Goal: Information Seeking & Learning: Find contact information

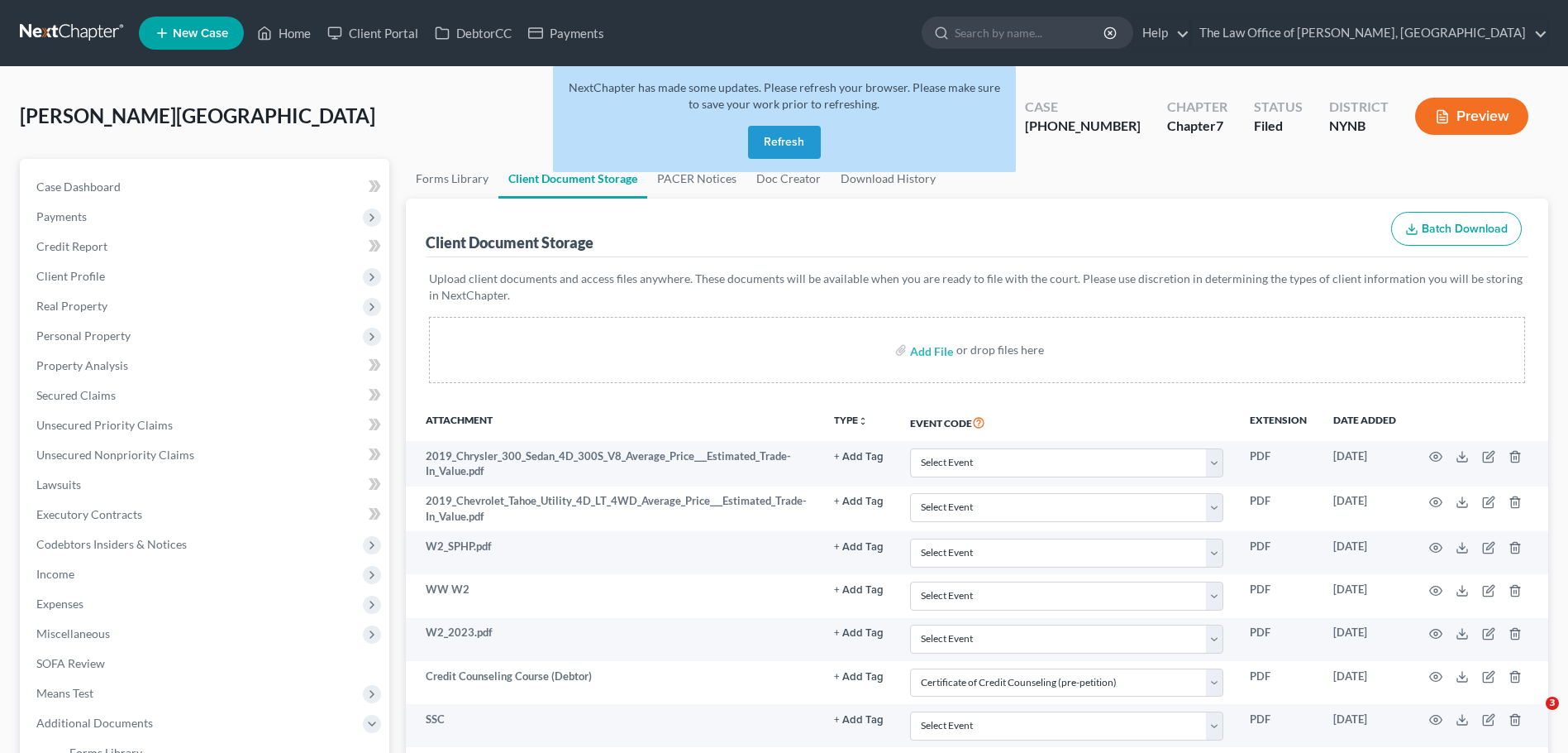
select select "1"
select select "5"
click at [298, 98] on div "Velez, Olyvia Upgraded Case 25-11019-1 Chapter Chapter 7 Status Filed District …" at bounding box center [784, 123] width 1528 height 72
click at [789, 154] on button "Refresh" at bounding box center [784, 142] width 73 height 33
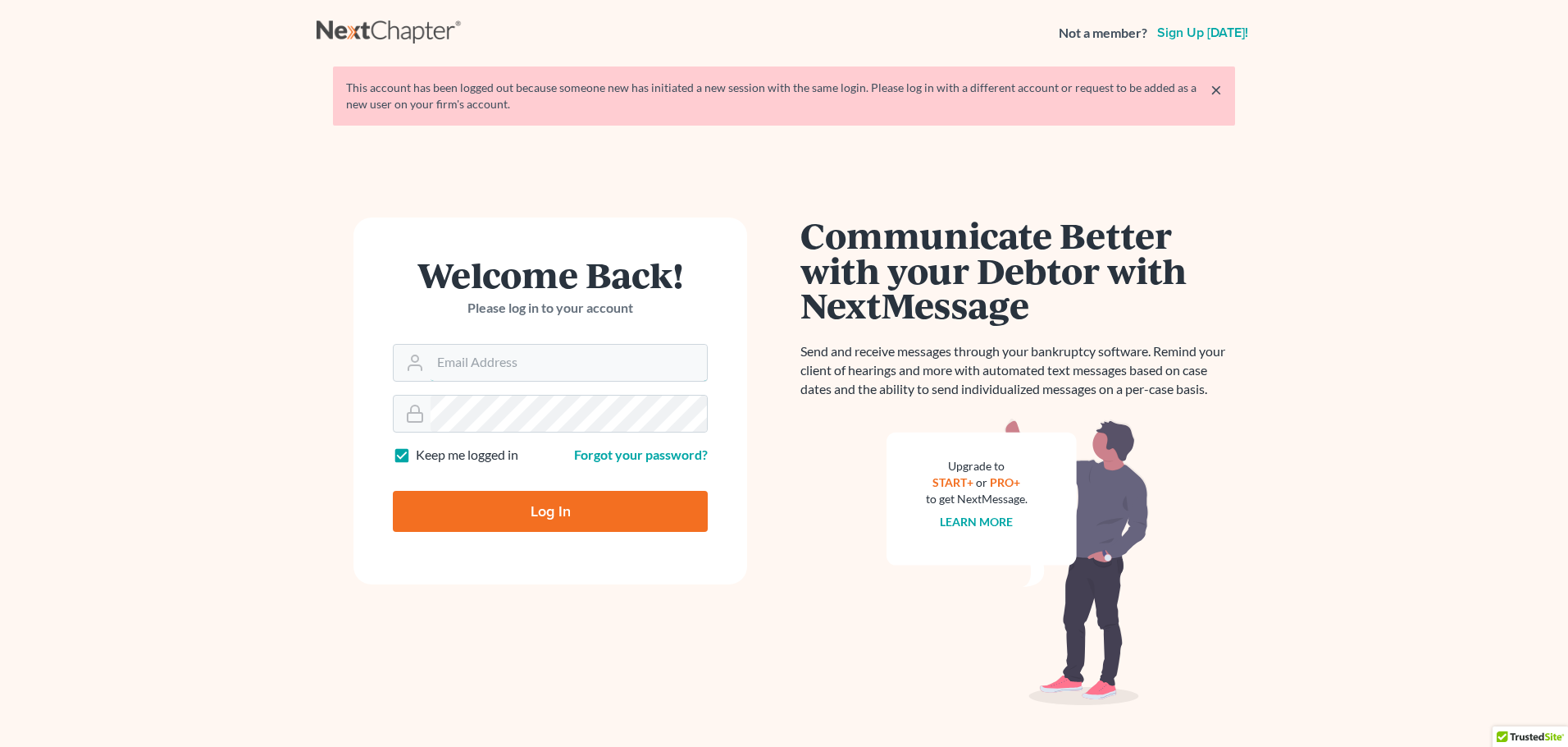
type input "contact@mvnlaw.com"
drag, startPoint x: 0, startPoint y: 0, endPoint x: 631, endPoint y: 485, distance: 795.9
click at [641, 506] on input "Log In" at bounding box center [549, 511] width 315 height 41
type input "Thinking..."
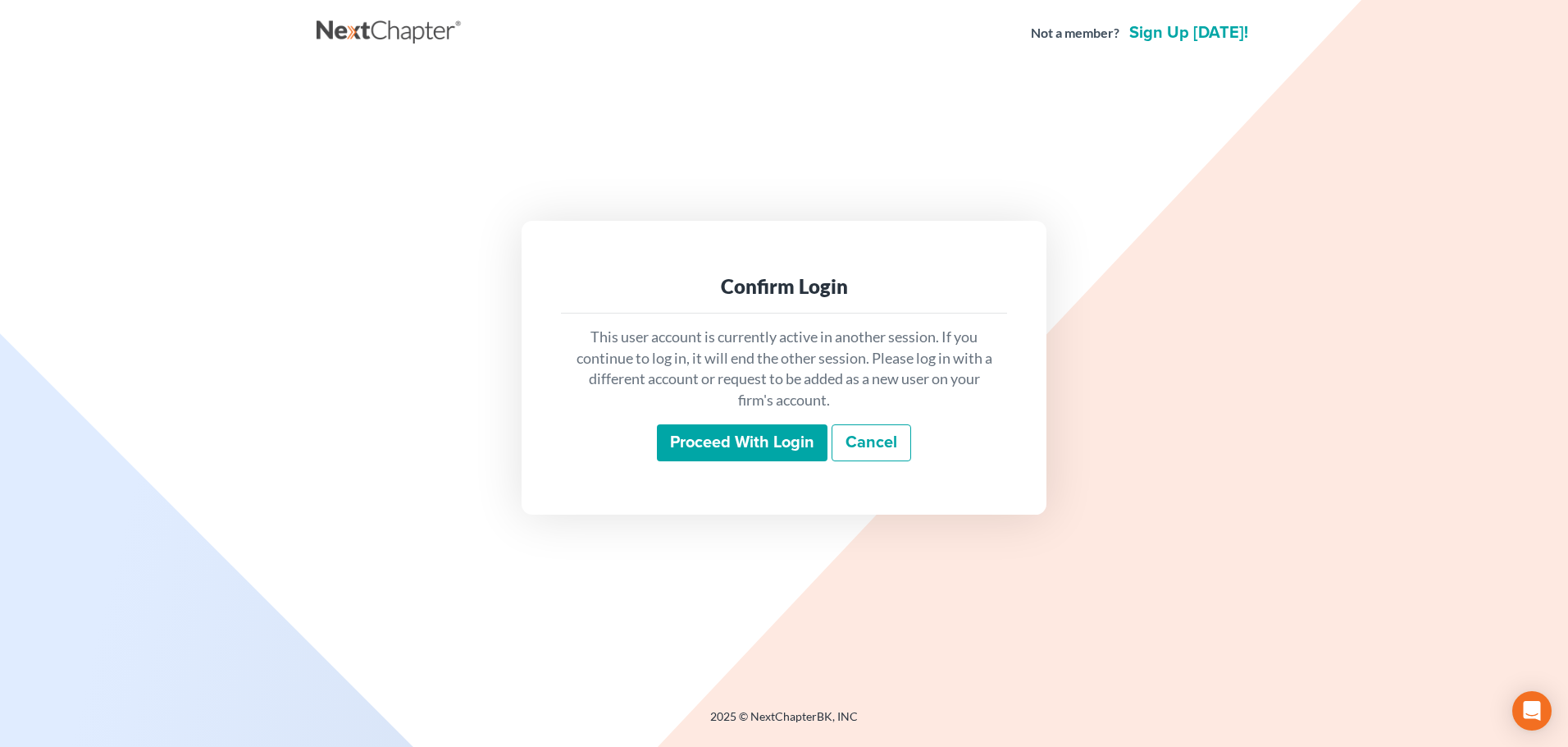
click at [681, 444] on input "Proceed with login" at bounding box center [741, 443] width 170 height 37
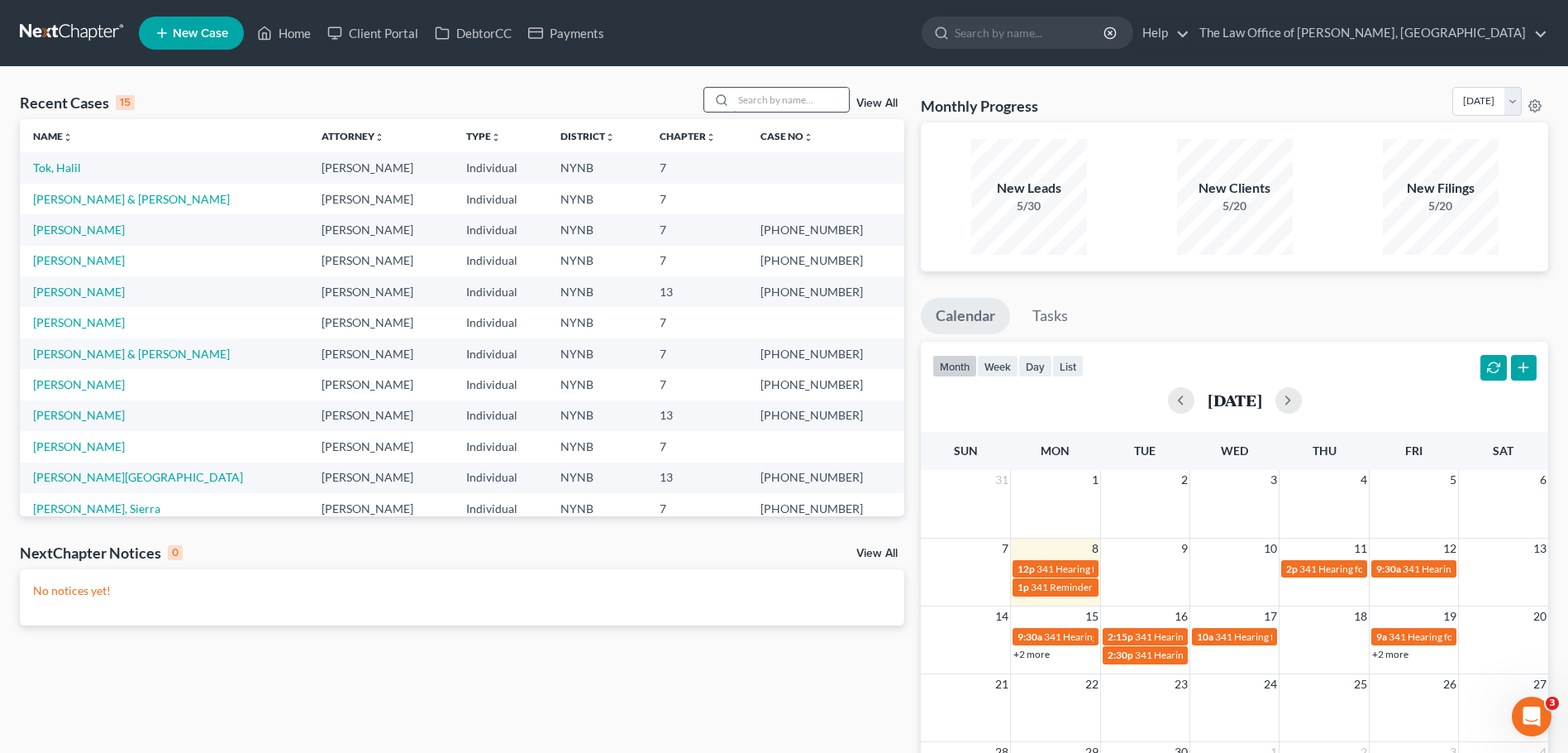
click at [788, 112] on input "search" at bounding box center [791, 99] width 116 height 24
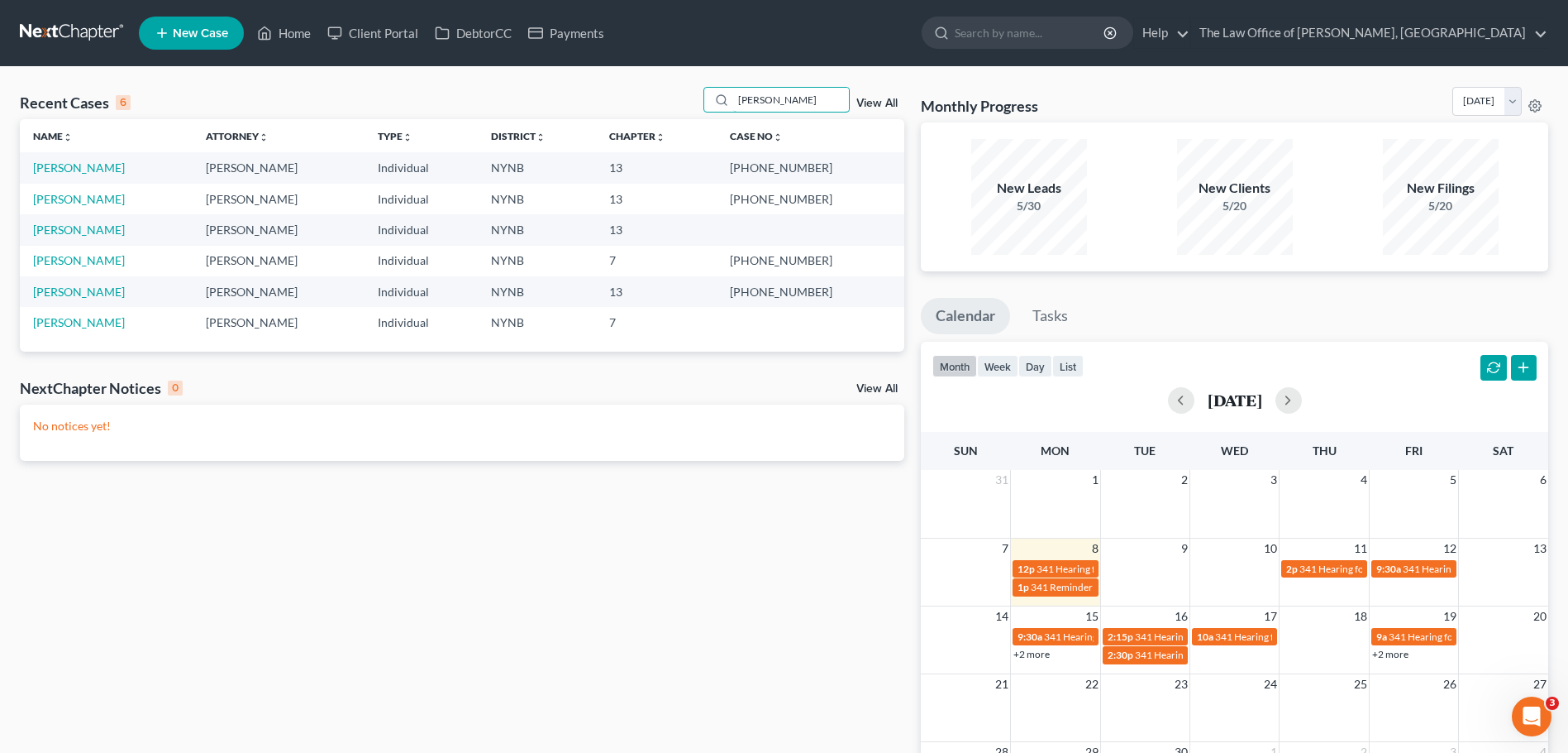
type input "darryl"
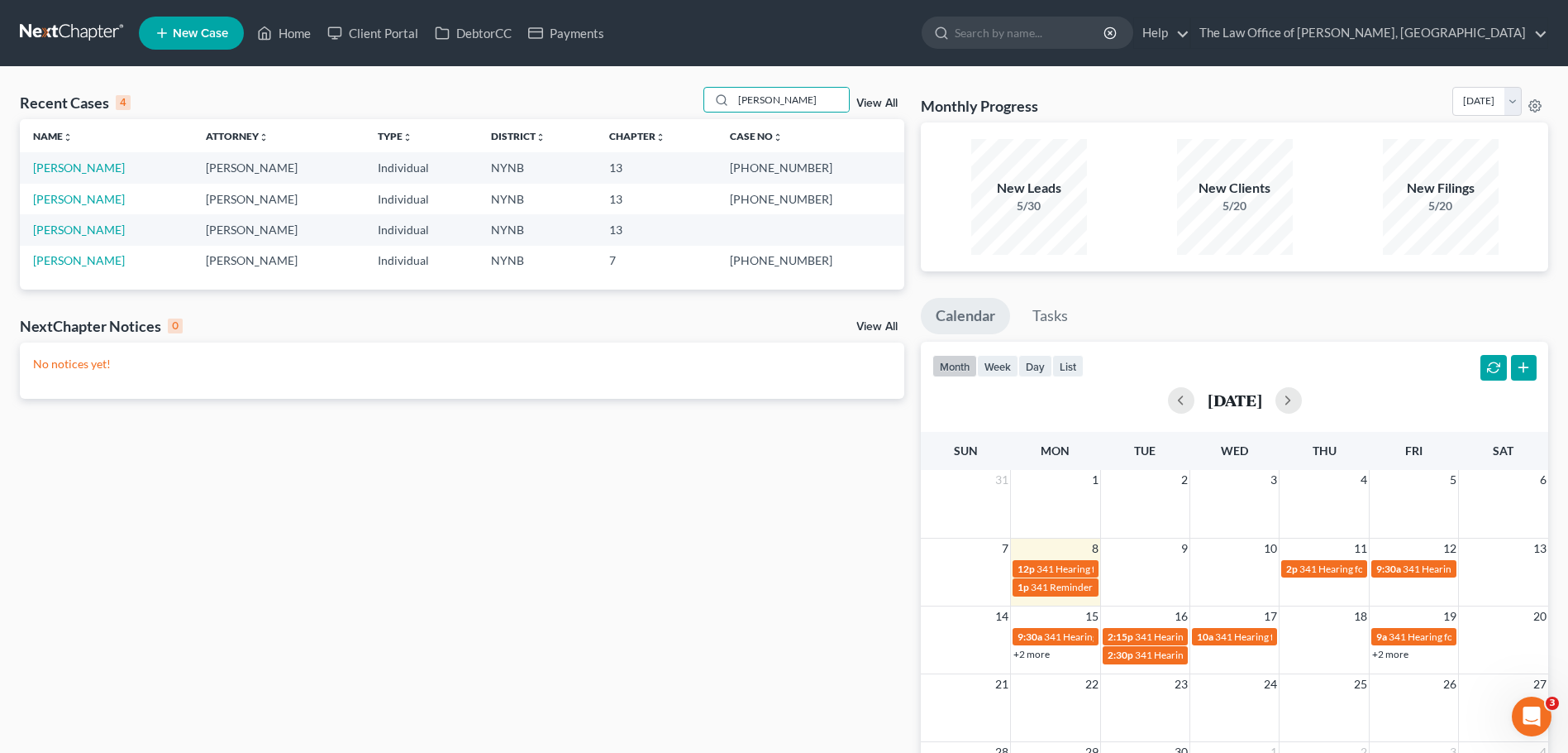
click at [73, 178] on td "[PERSON_NAME]" at bounding box center [106, 167] width 173 height 31
click at [76, 174] on link "[PERSON_NAME]" at bounding box center [79, 167] width 92 height 14
select select "6"
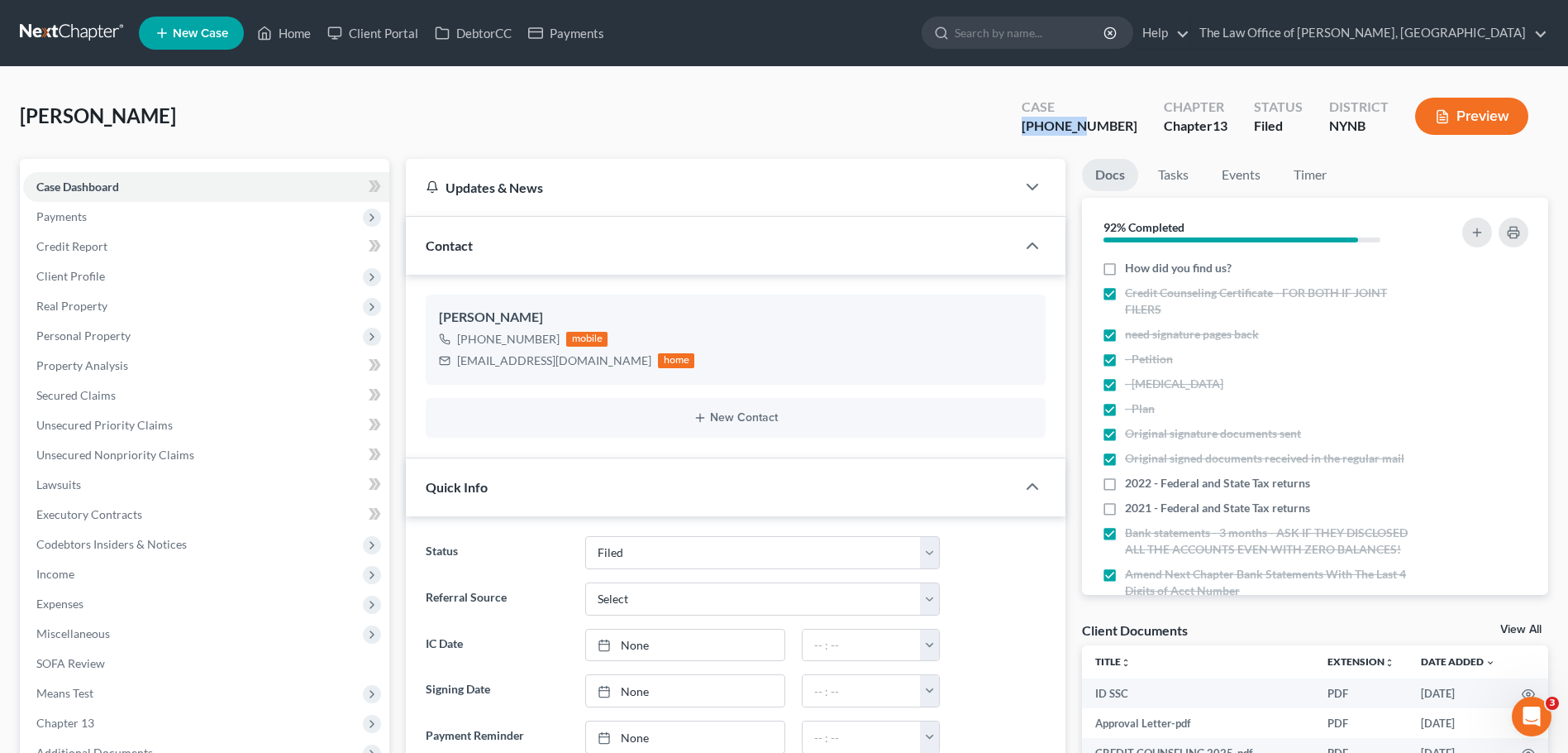
drag, startPoint x: 1065, startPoint y: 132, endPoint x: 1123, endPoint y: 139, distance: 58.4
click at [1123, 139] on div "Case 25-11017-1" at bounding box center [1080, 118] width 142 height 49
copy div "25-11017"
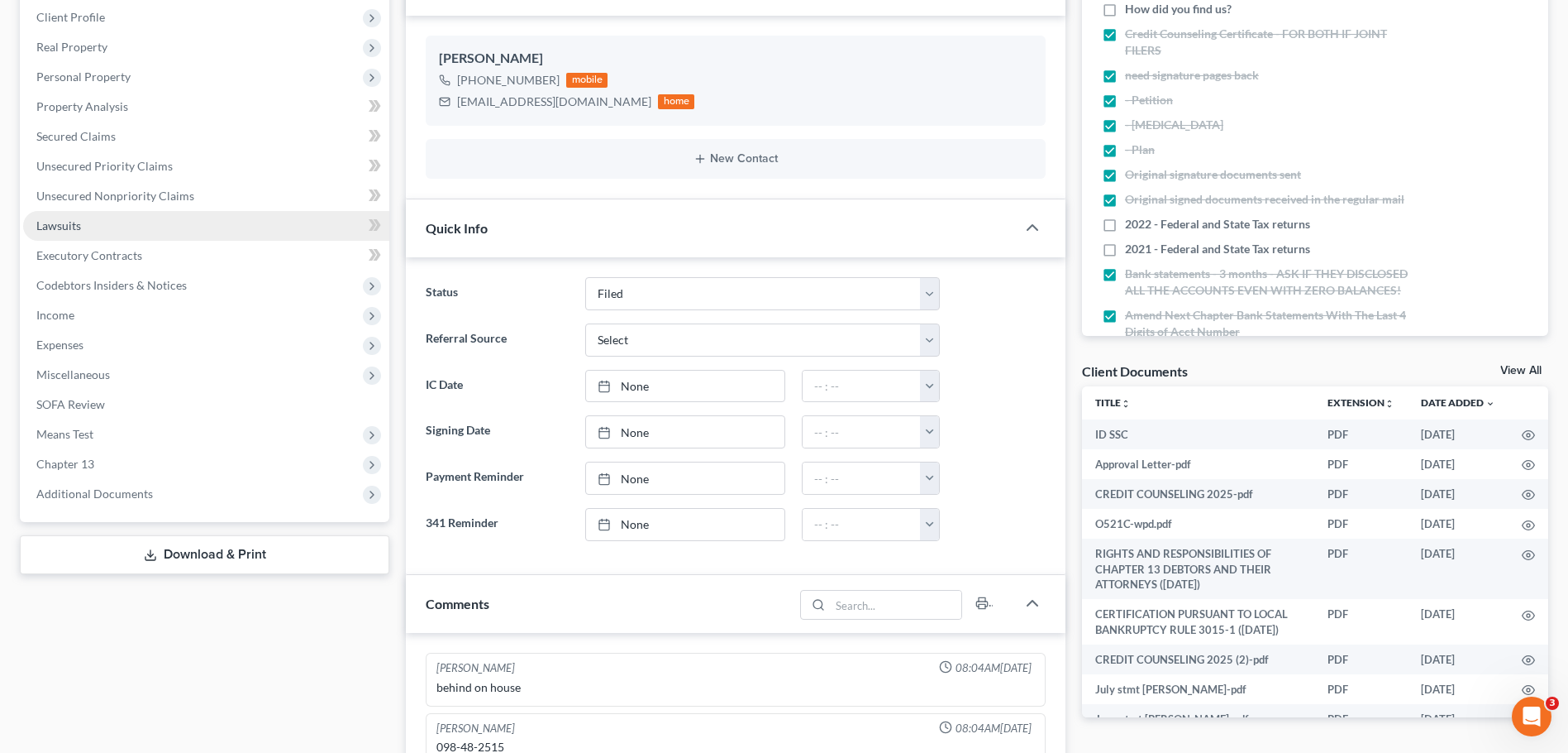
scroll to position [331, 0]
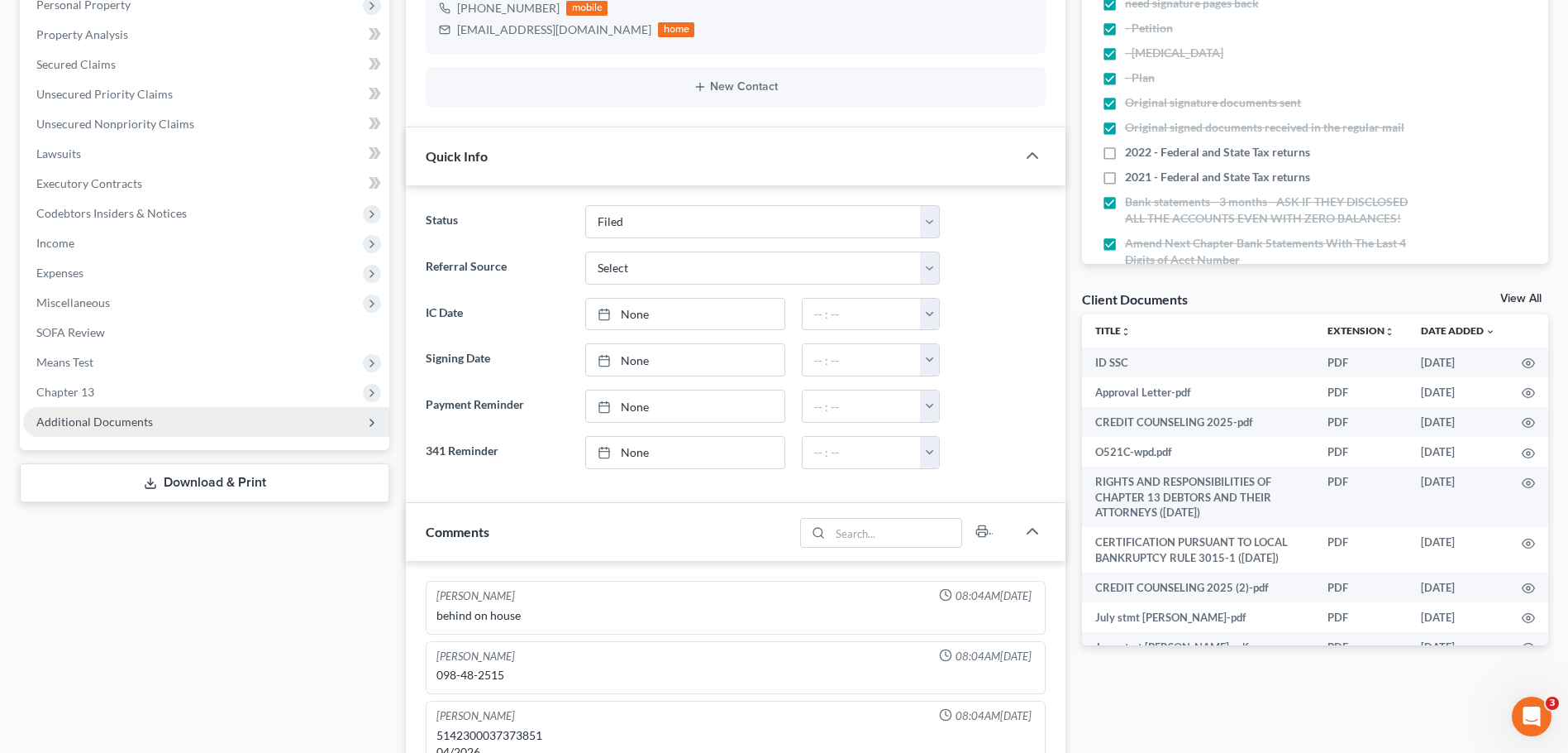
click at [135, 409] on span "Additional Documents" at bounding box center [206, 421] width 366 height 30
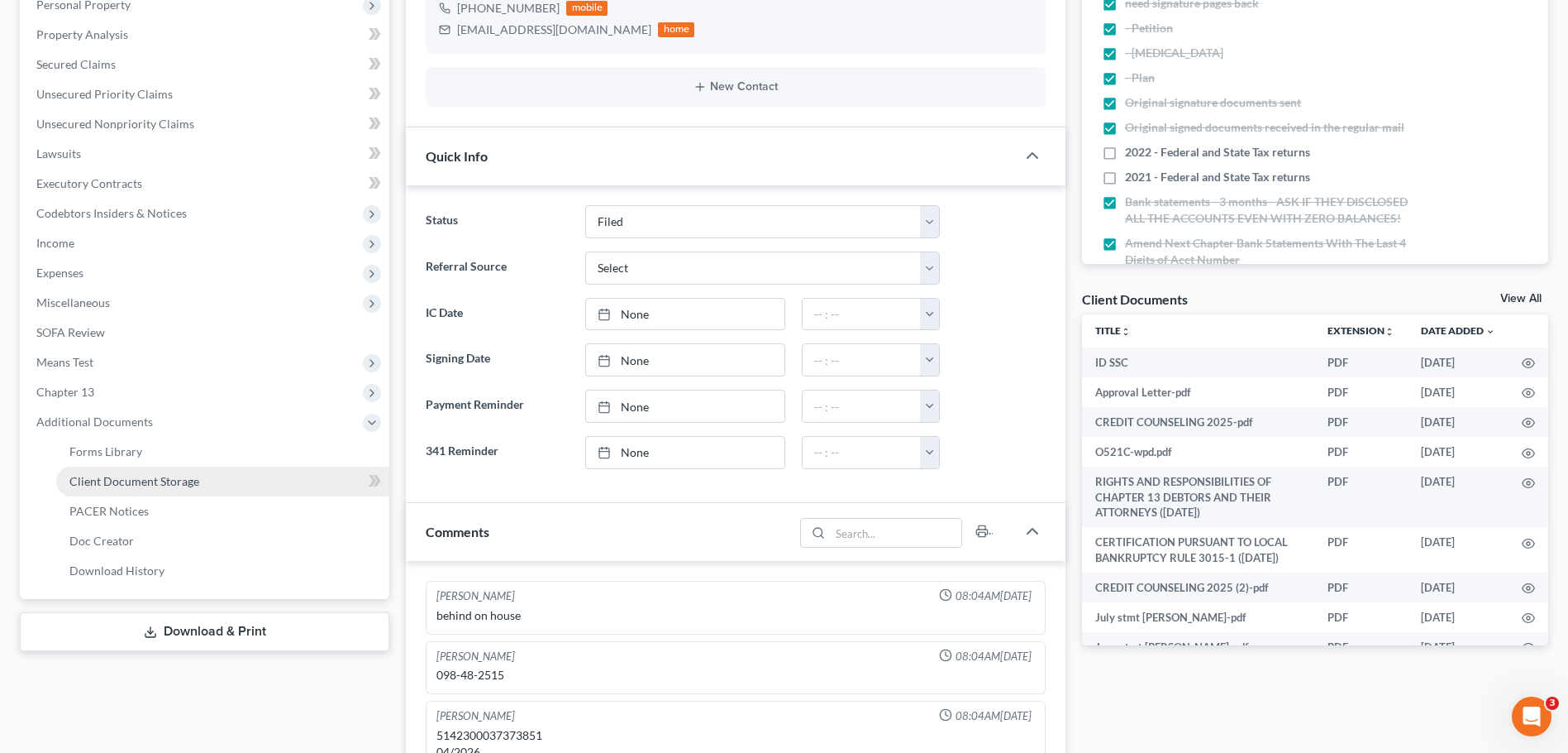
click at [168, 479] on span "Client Document Storage" at bounding box center [134, 481] width 129 height 14
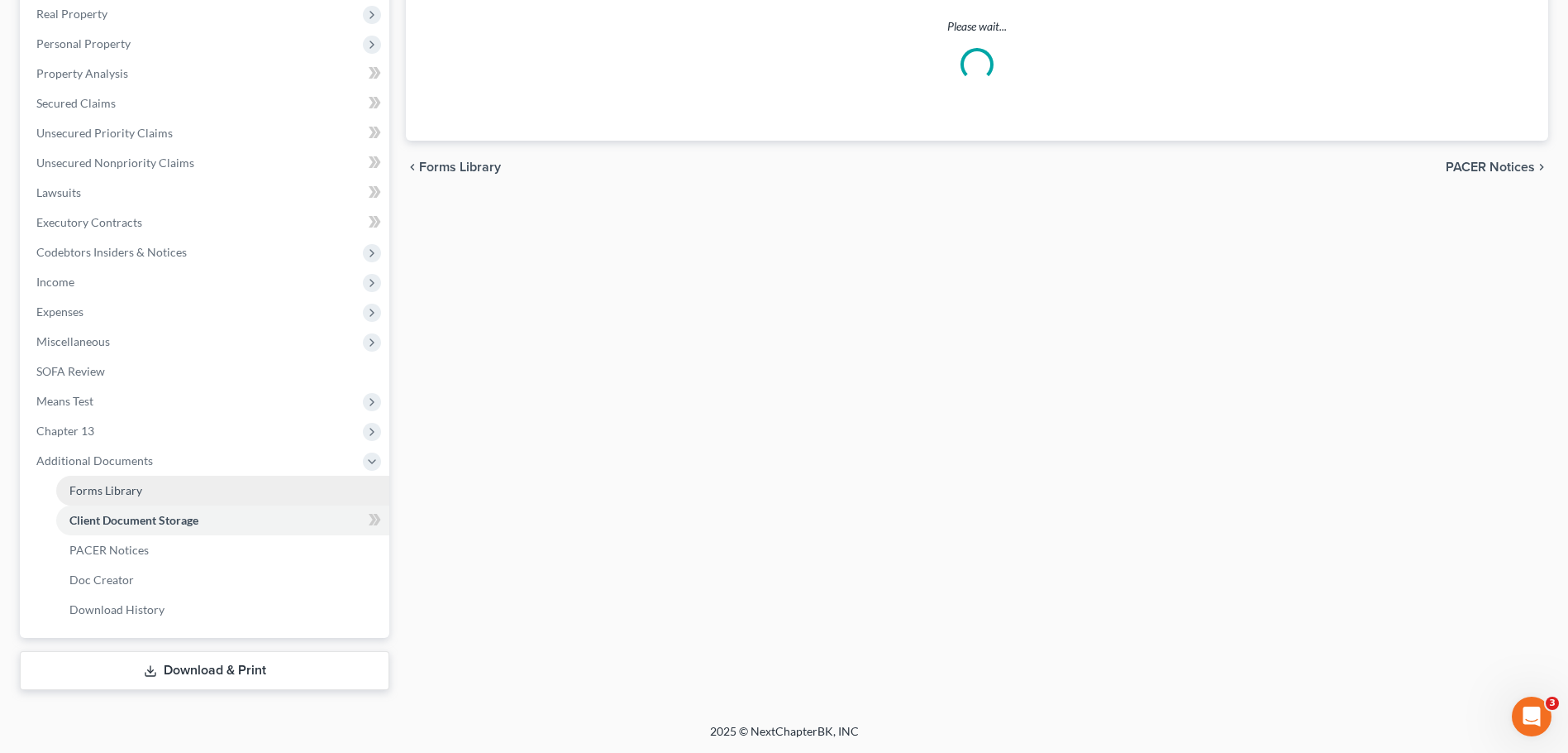
scroll to position [277, 0]
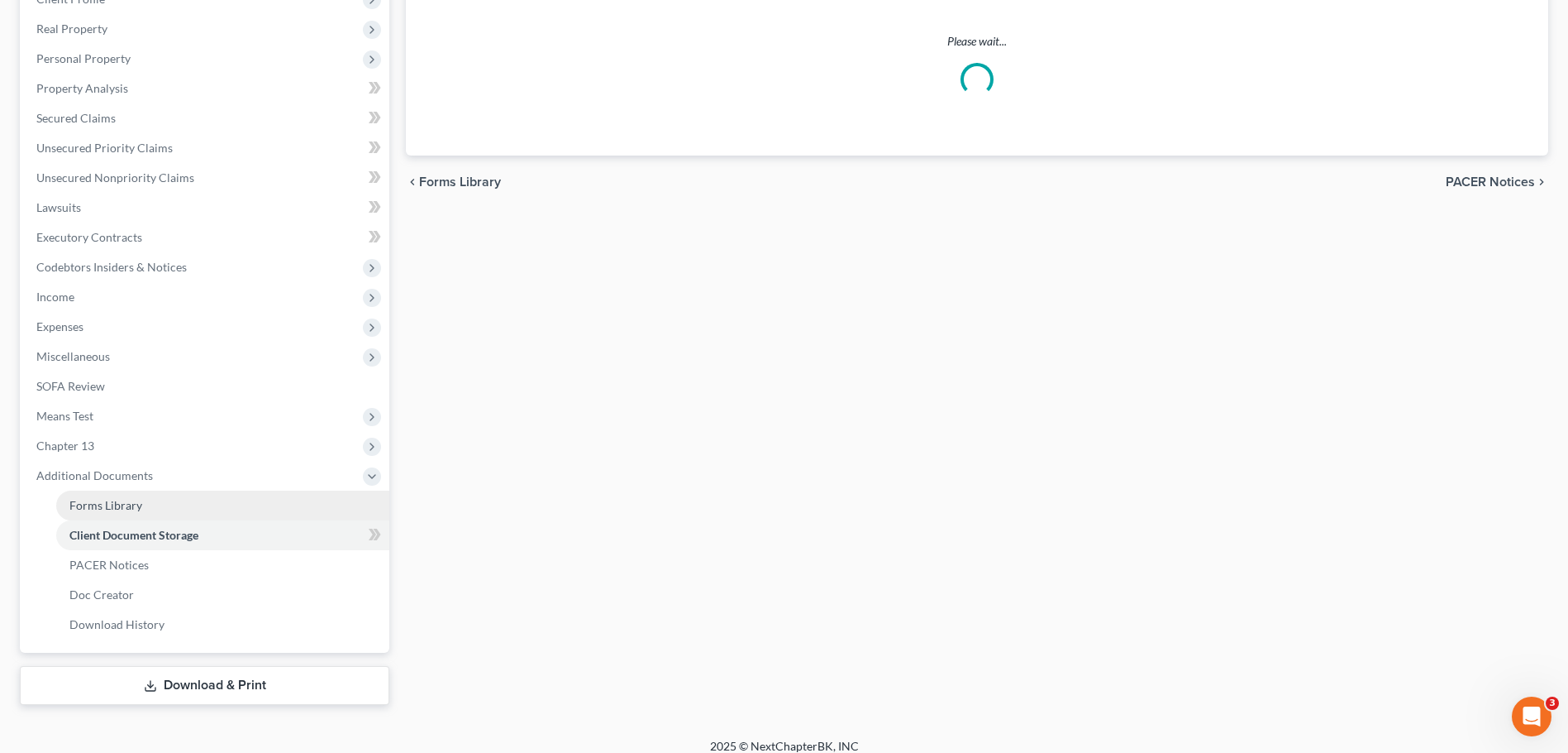
select select "1"
select select "2"
select select "6"
select select "5"
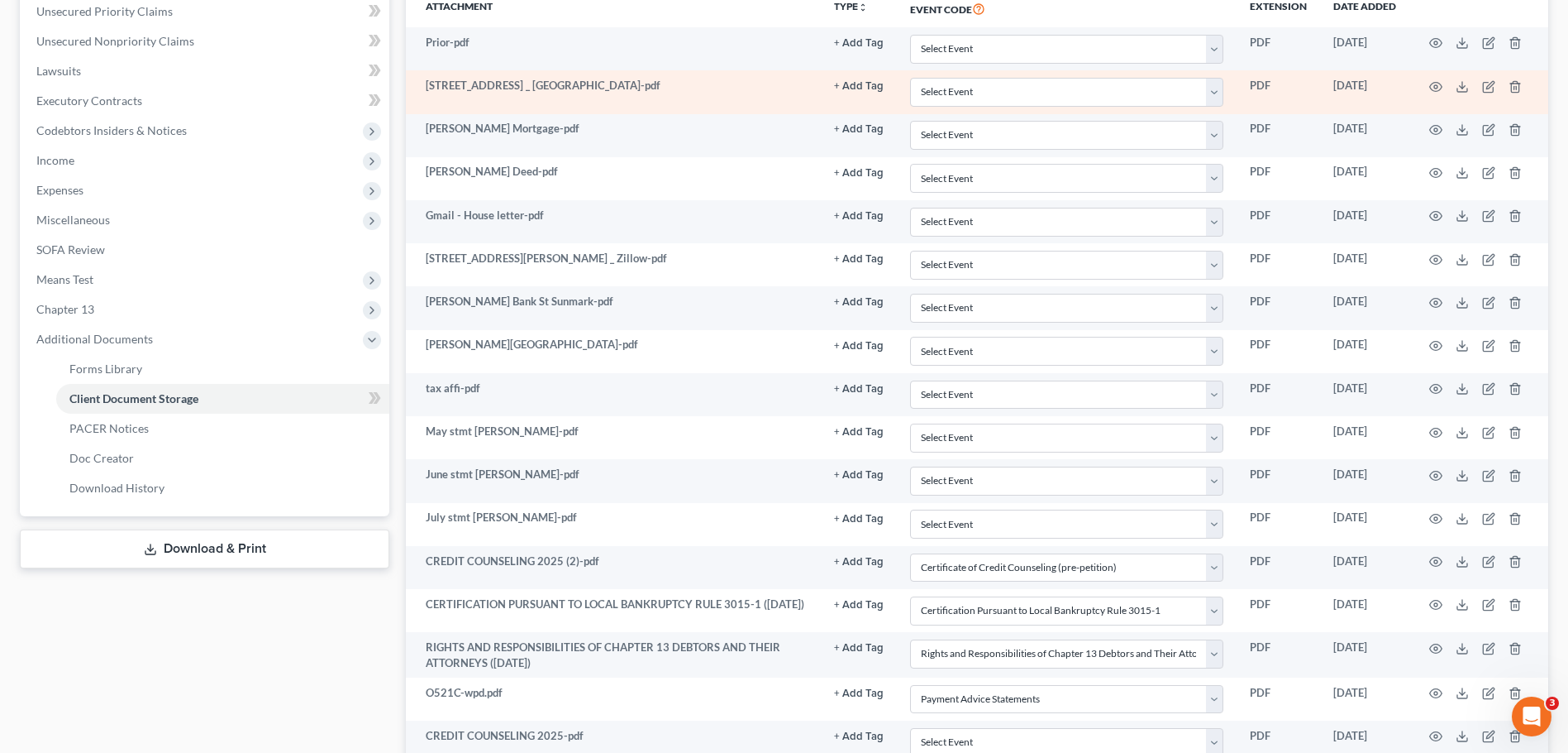
scroll to position [641, 0]
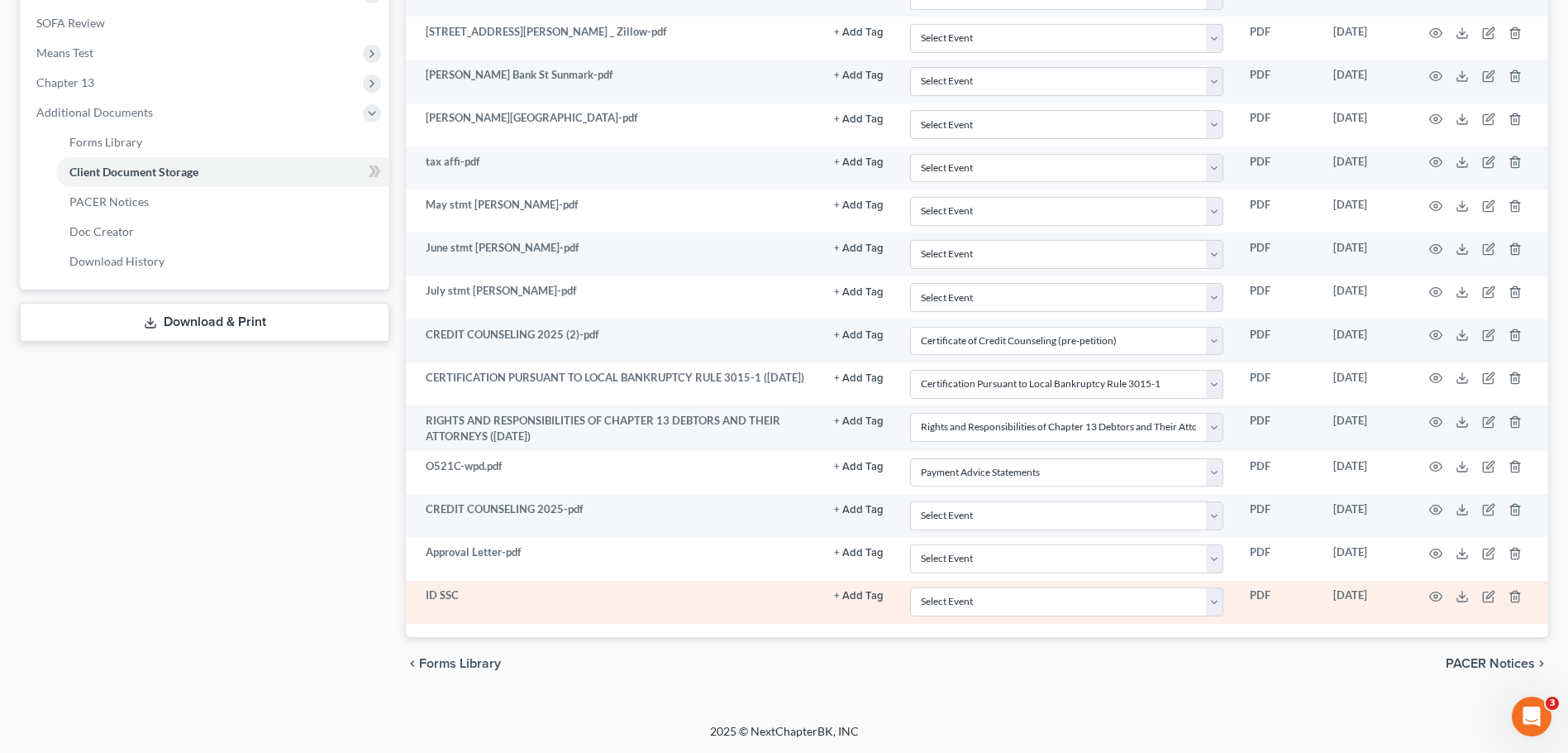
click at [446, 596] on td "ID SSC" at bounding box center [612, 602] width 414 height 43
click at [1427, 590] on td at bounding box center [1479, 602] width 138 height 43
click at [1430, 602] on icon "button" at bounding box center [1436, 596] width 13 height 13
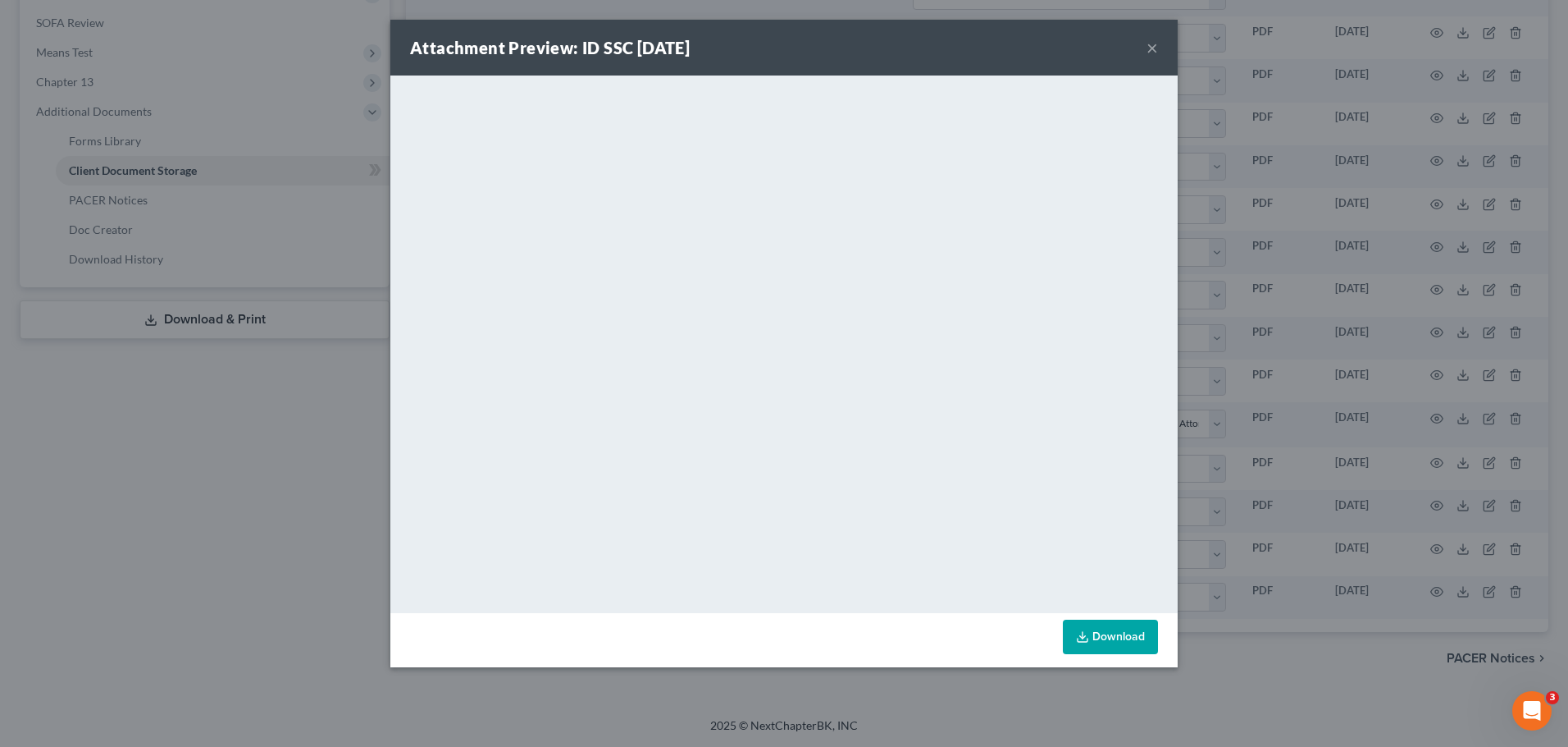
click at [1147, 43] on button "×" at bounding box center [1151, 47] width 12 height 20
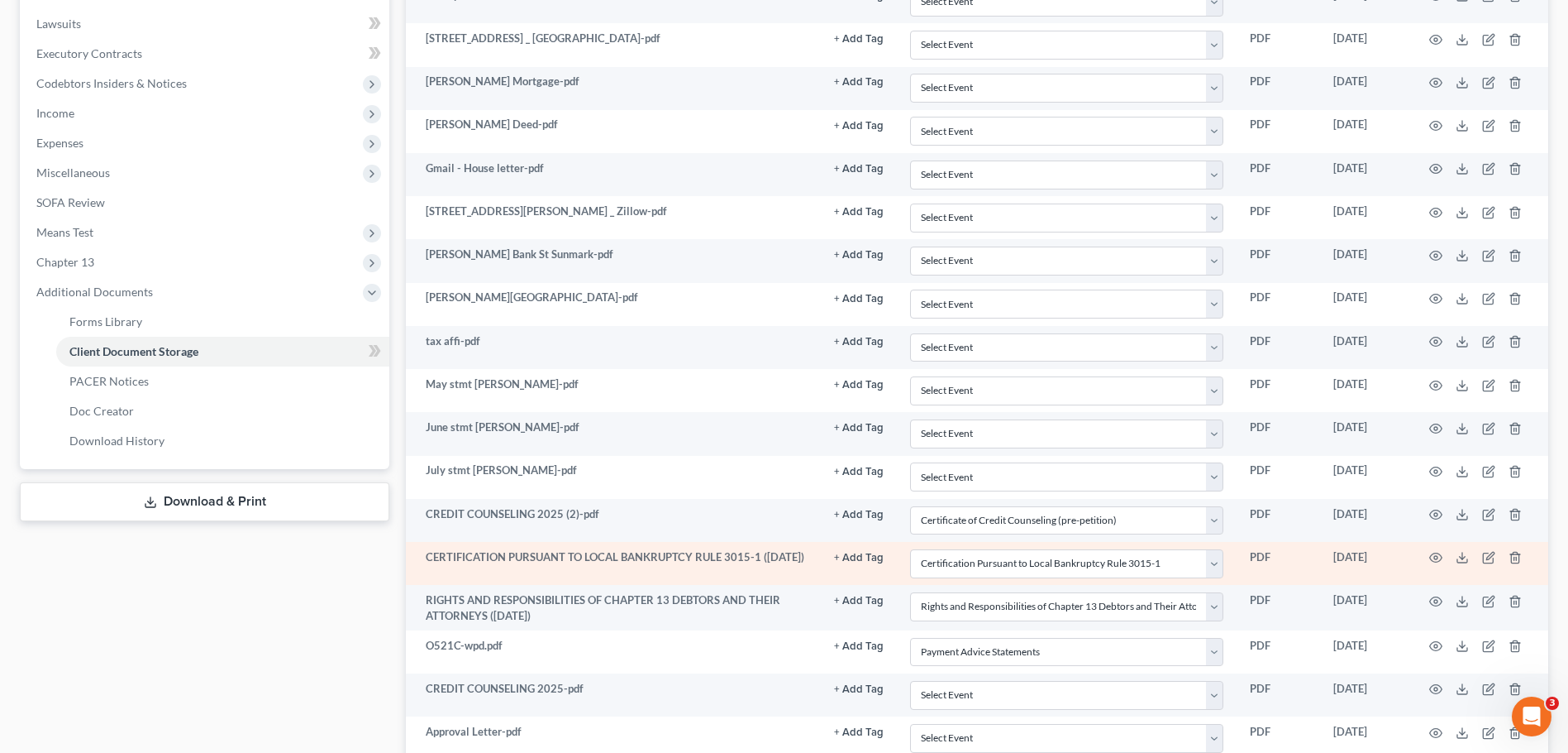
scroll to position [560, 0]
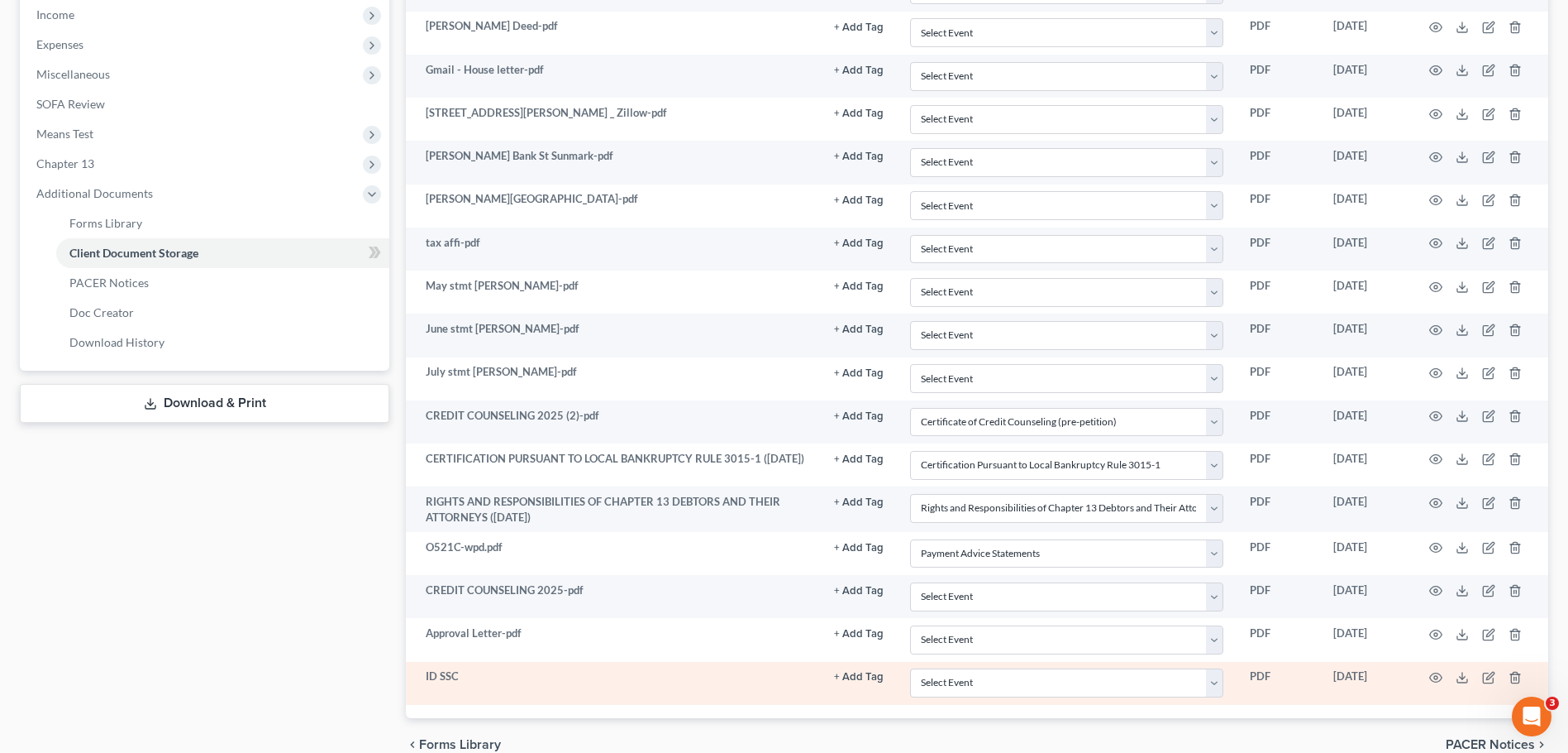
click at [663, 672] on td "ID SSC" at bounding box center [612, 684] width 414 height 43
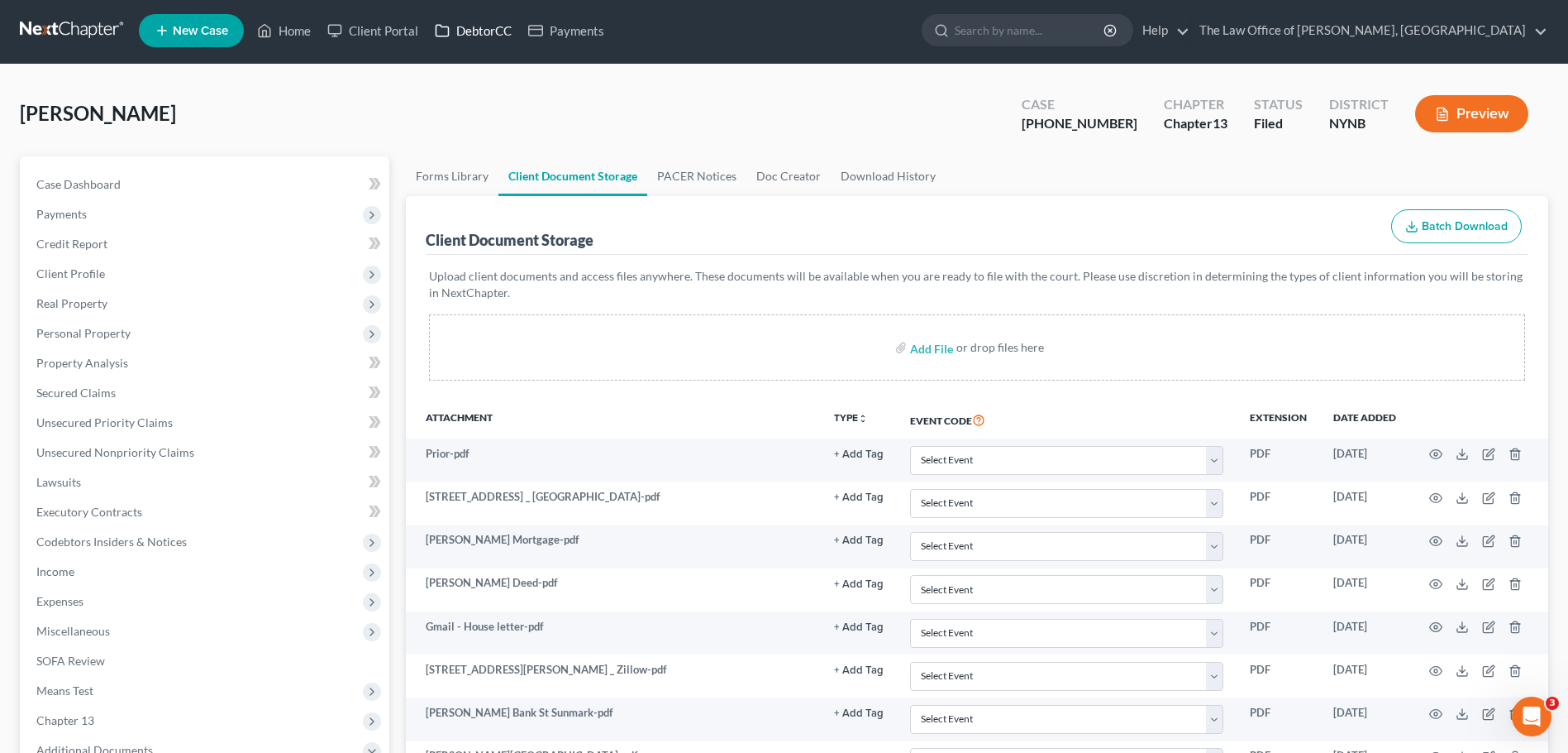
scroll to position [0, 0]
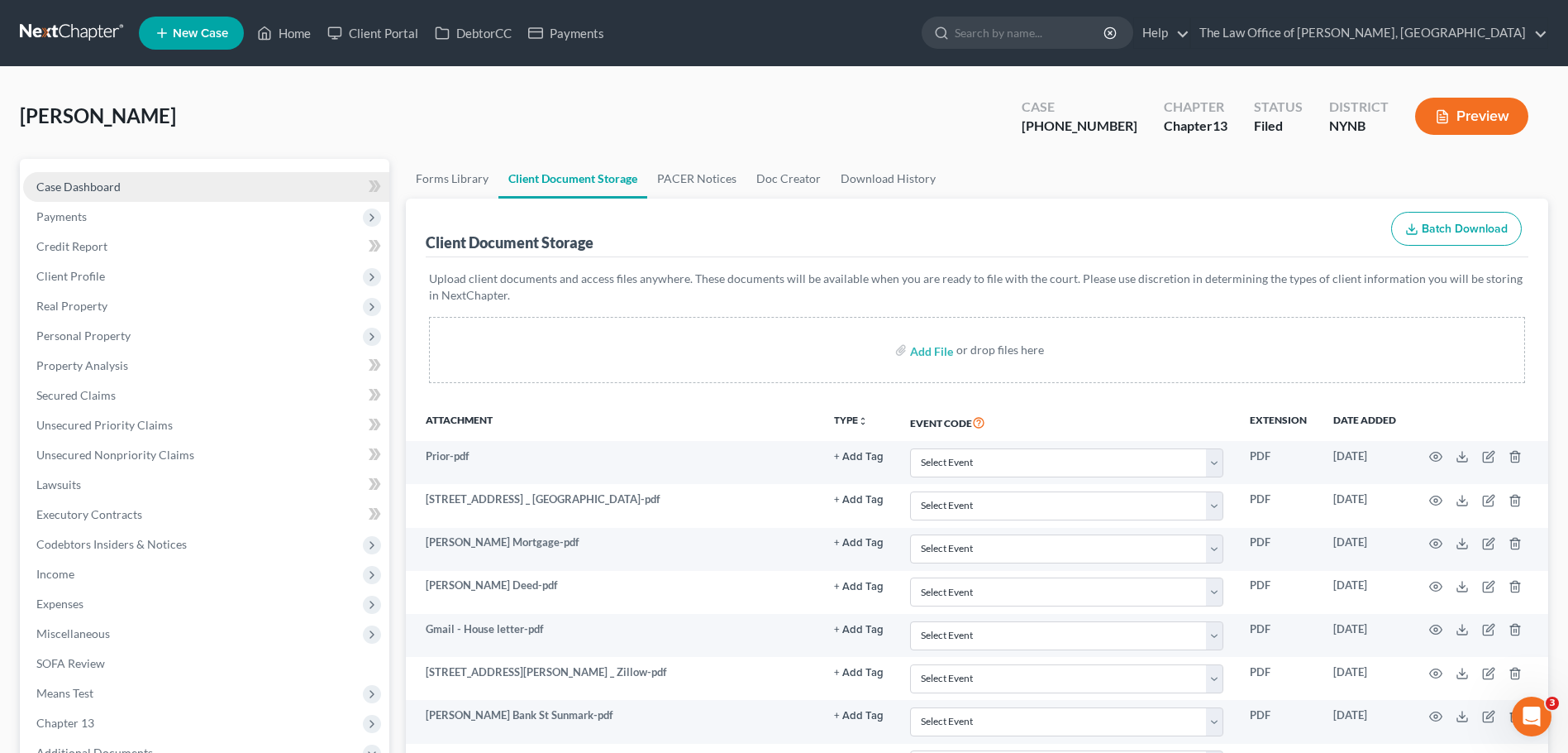
click at [214, 177] on link "Case Dashboard" at bounding box center [206, 186] width 366 height 30
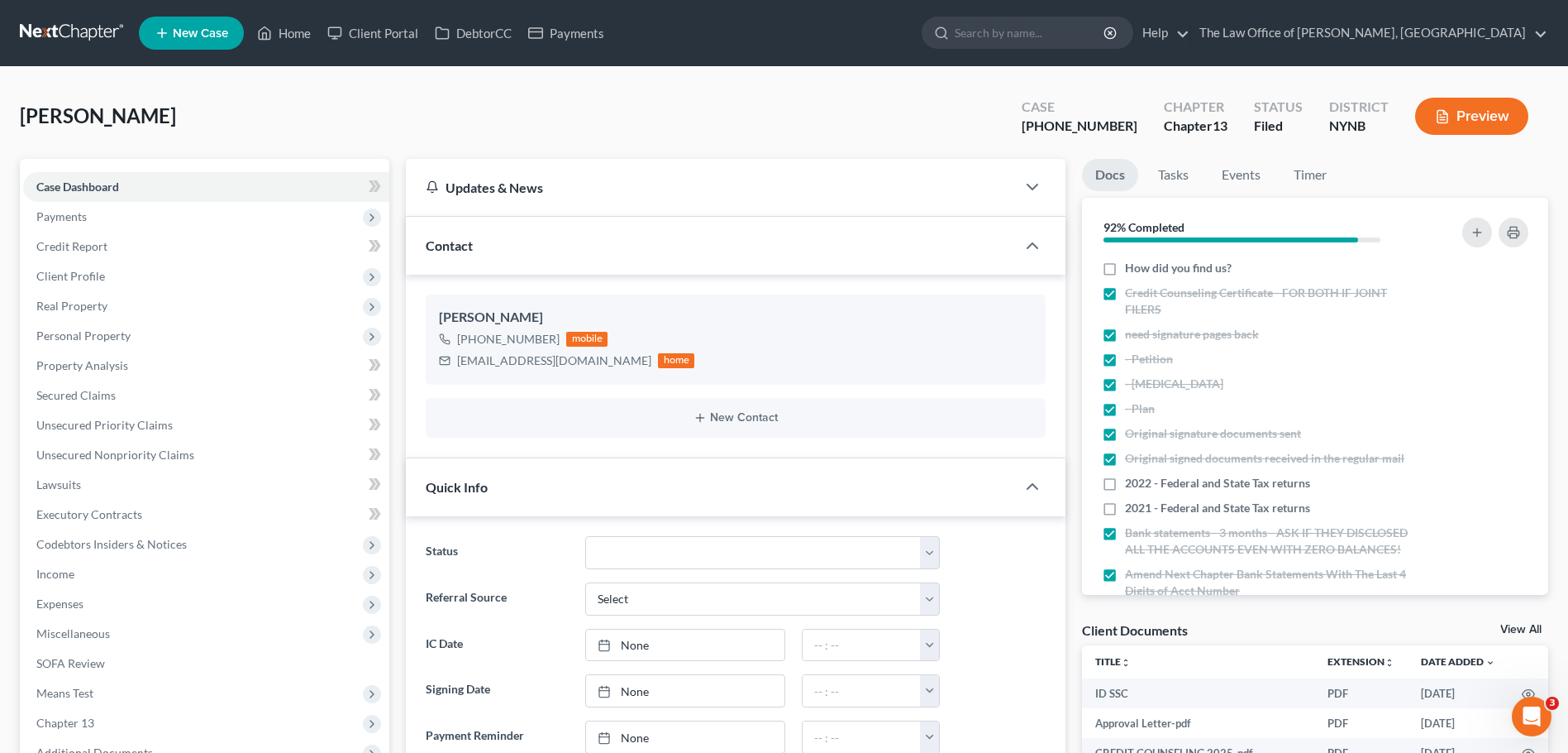
click at [45, 33] on link at bounding box center [73, 32] width 106 height 30
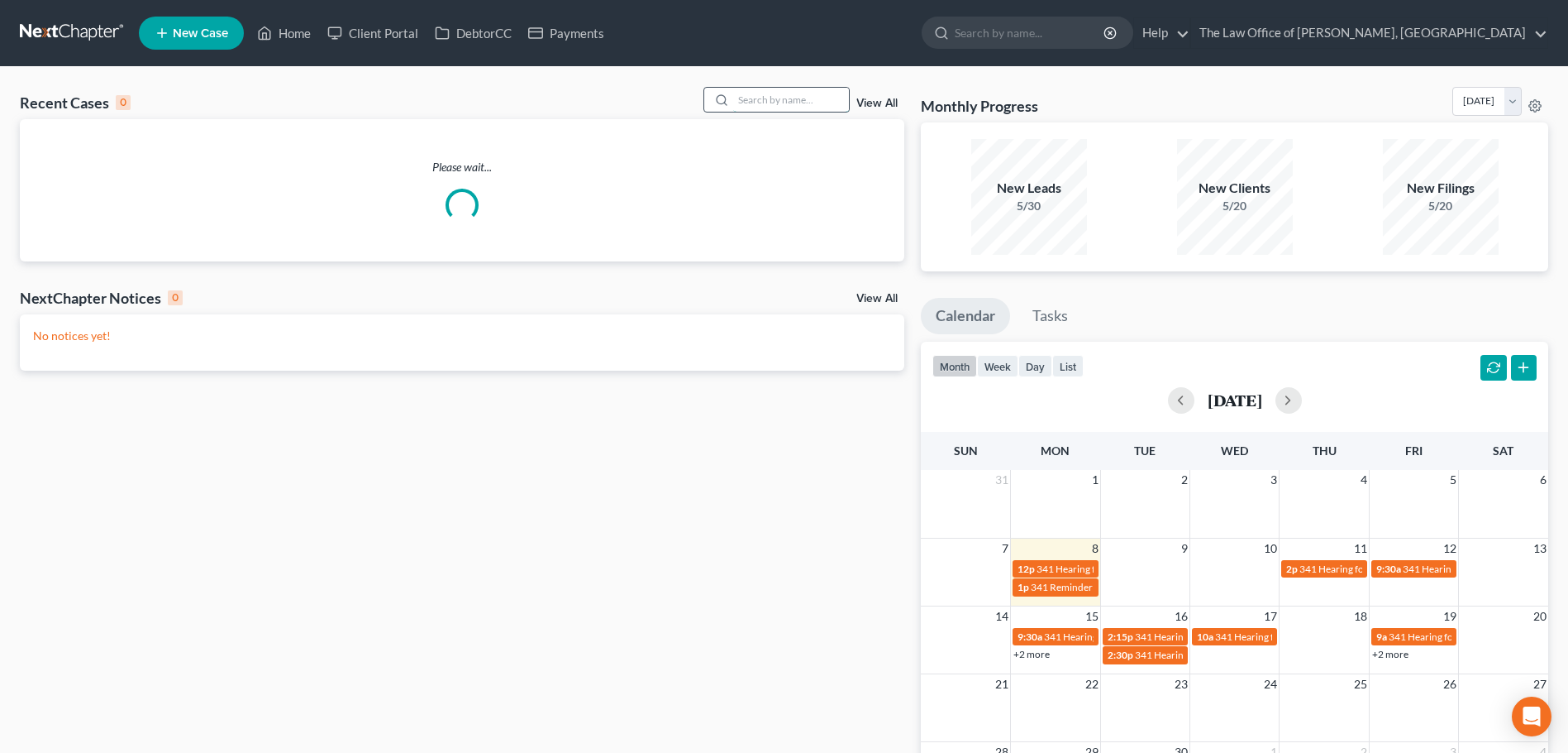
click at [759, 98] on input "search" at bounding box center [791, 99] width 116 height 24
paste input "Guilliano, Amelo"
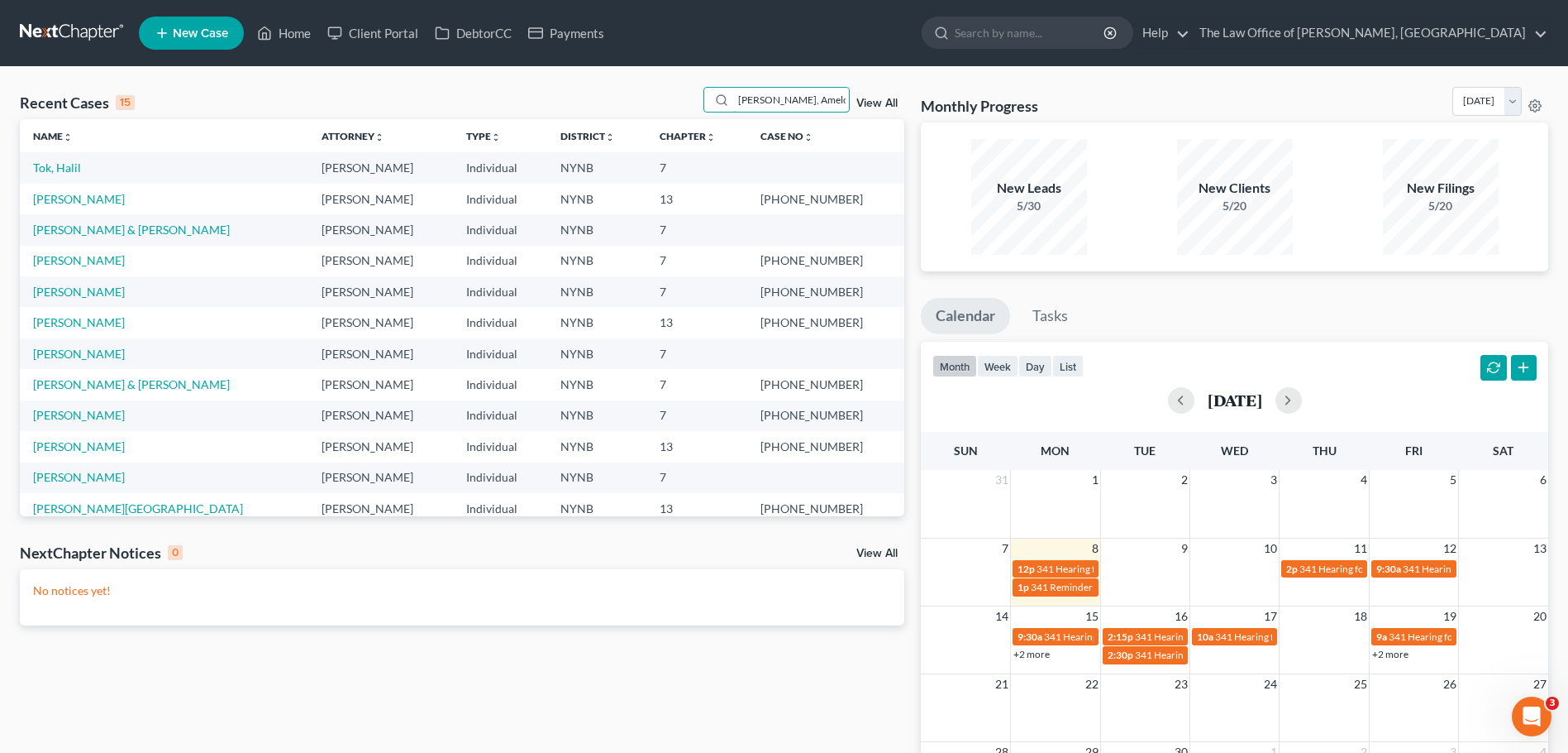
type input "Guilliano, Amelo"
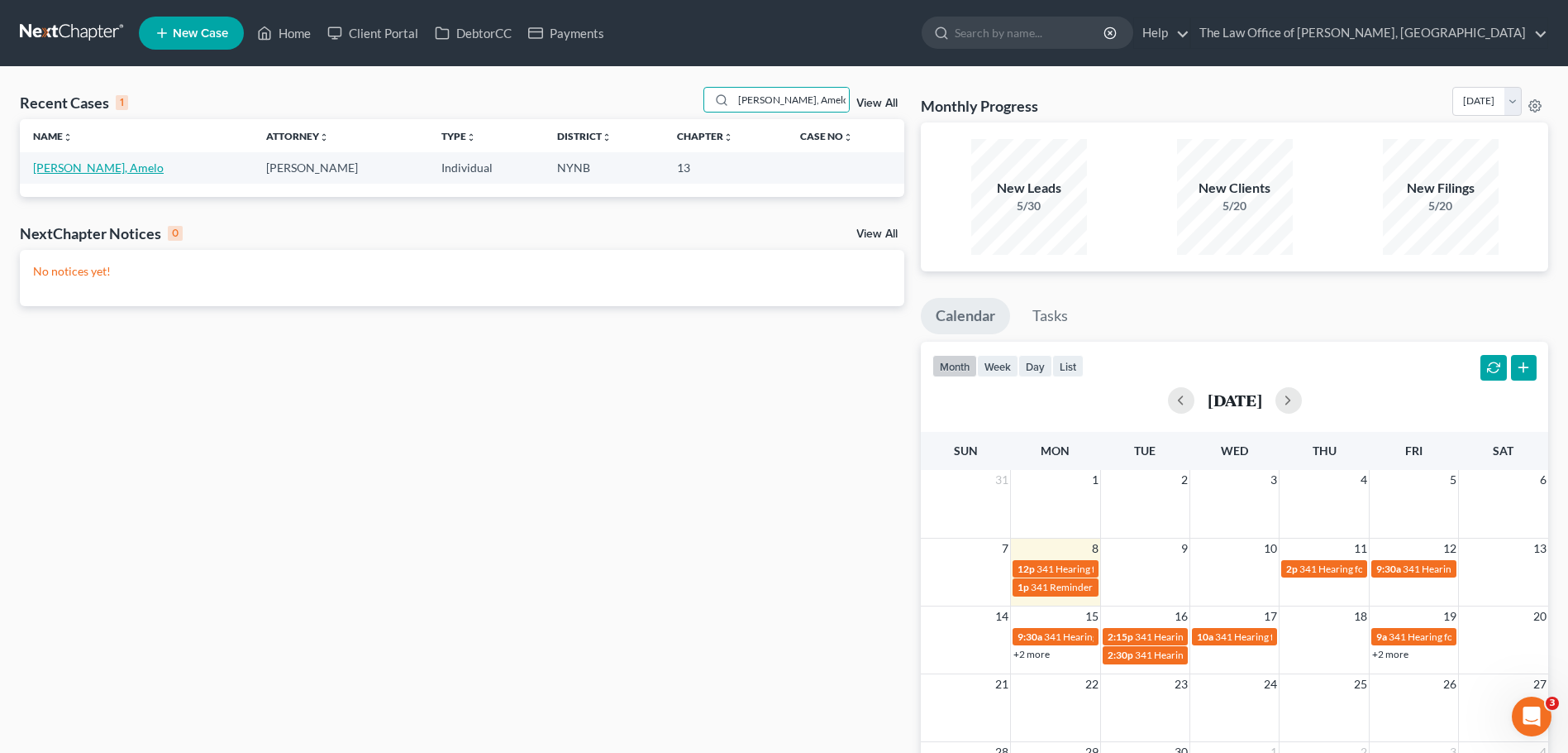
click at [99, 163] on link "Guilliano, Amelo" at bounding box center [98, 167] width 130 height 14
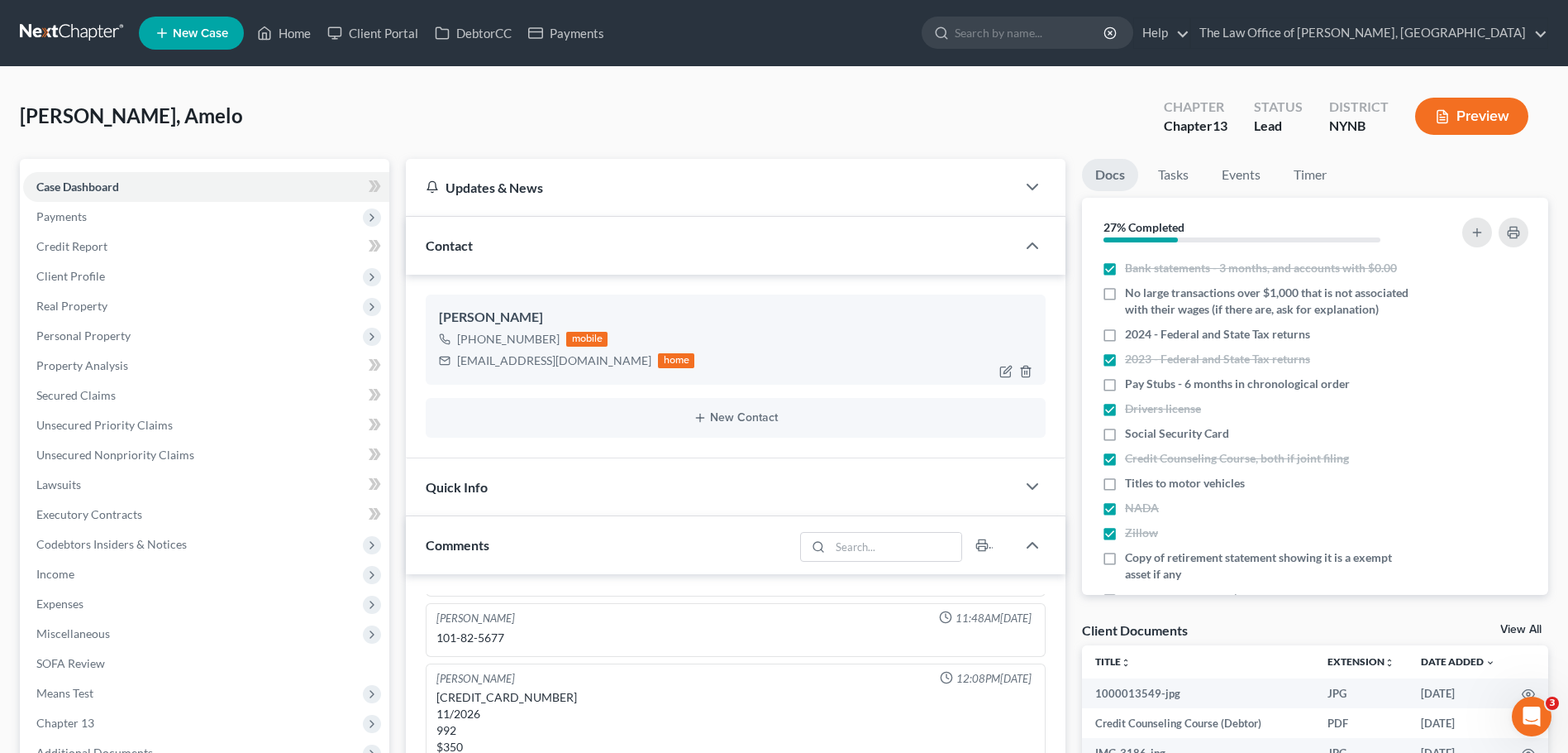
scroll to position [784, 0]
drag, startPoint x: 459, startPoint y: 341, endPoint x: 558, endPoint y: 342, distance: 99.0
click at [558, 342] on div "+1 (518) 466-9092 mobile" at bounding box center [566, 339] width 255 height 22
copy div "+1 (518) 466-9092"
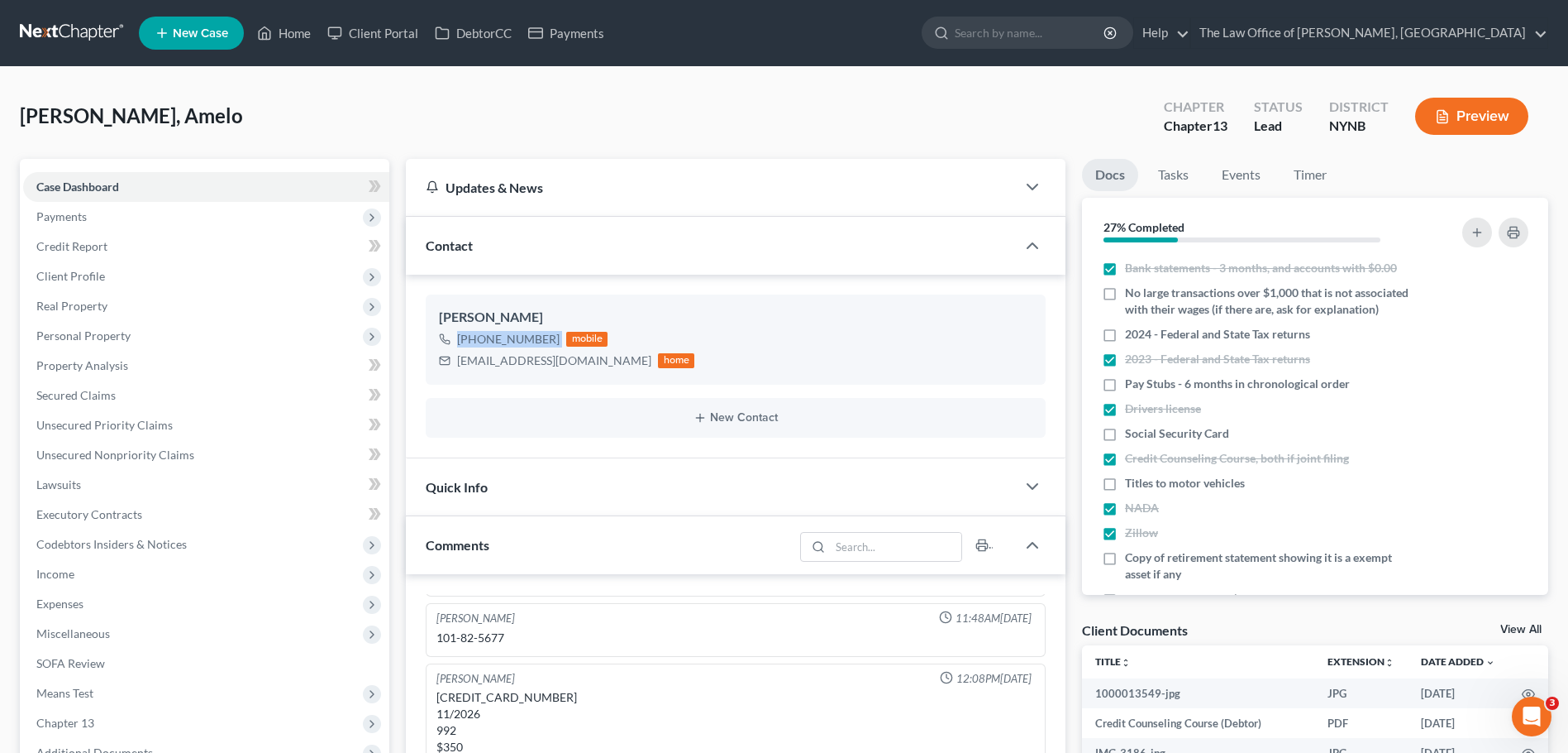
click at [96, 26] on link at bounding box center [73, 32] width 106 height 30
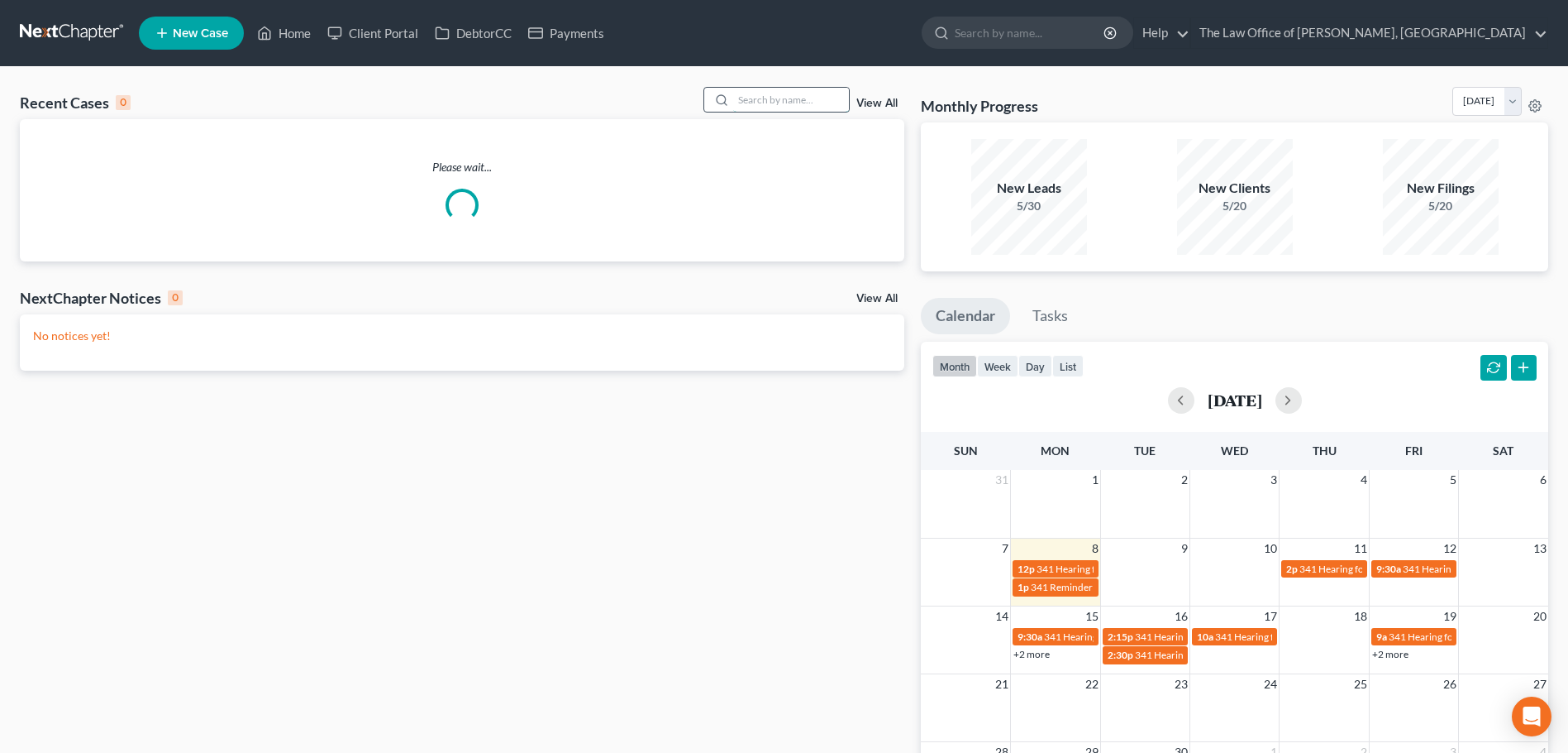
click at [778, 99] on input "search" at bounding box center [791, 99] width 116 height 24
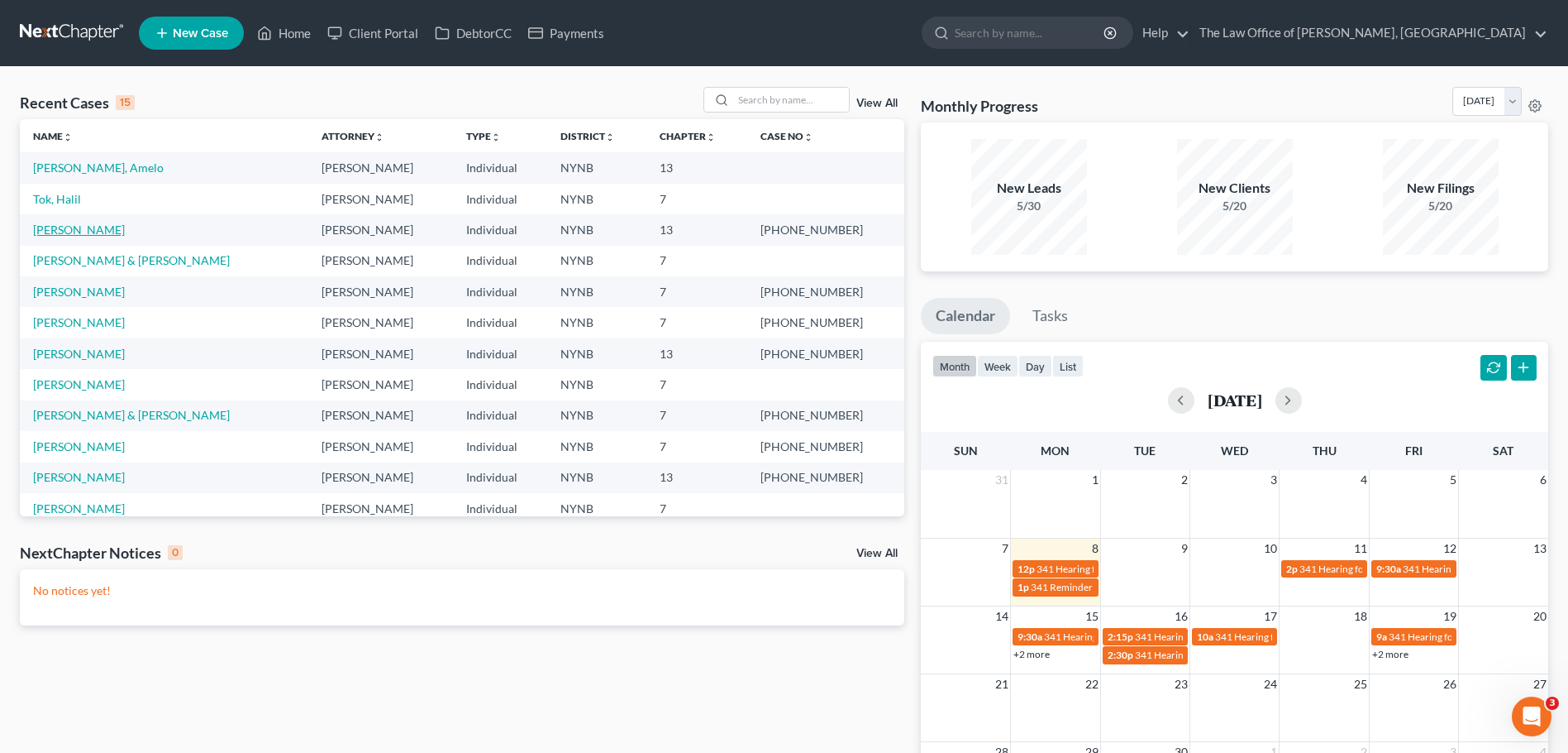
click at [100, 228] on link "[PERSON_NAME]" at bounding box center [79, 229] width 92 height 14
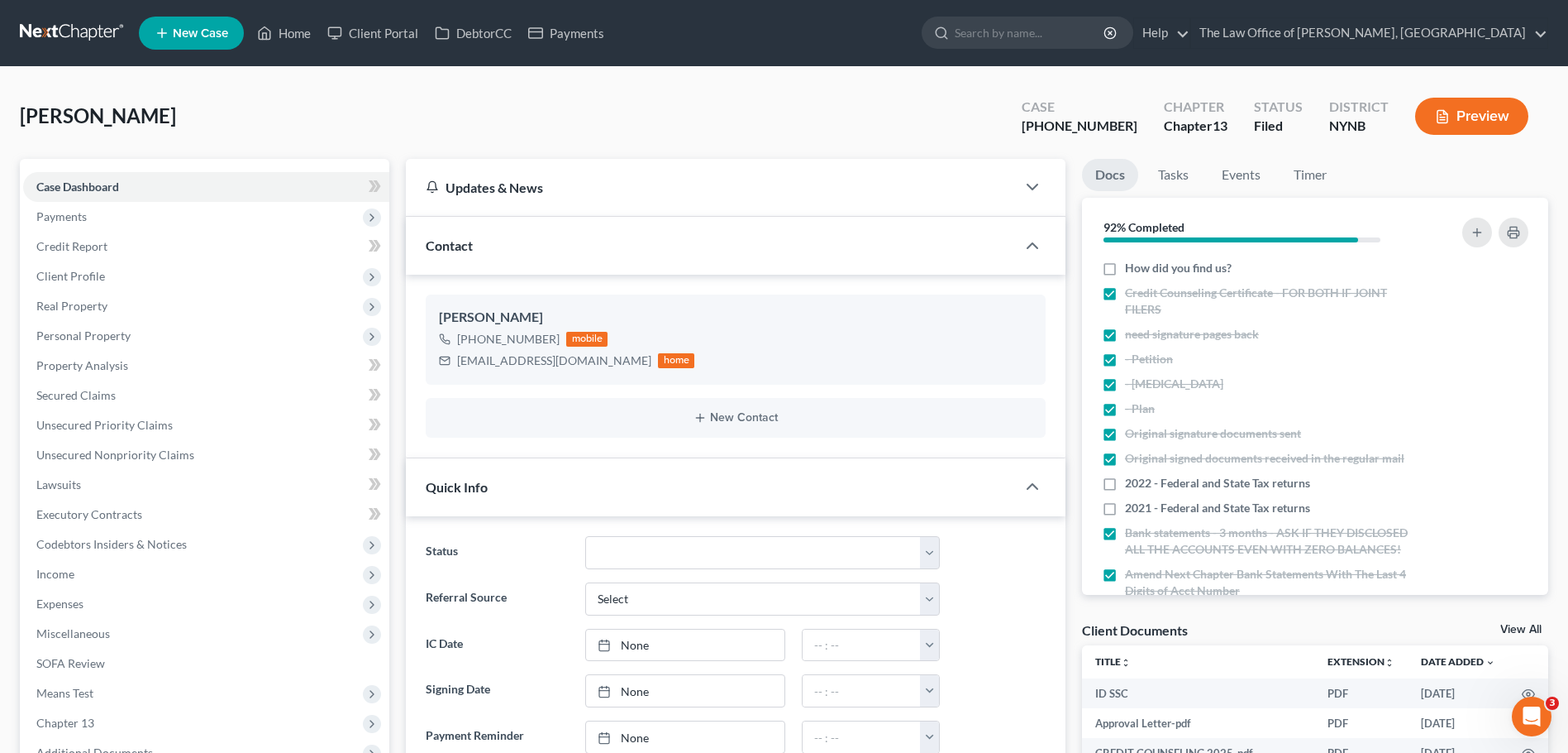
drag, startPoint x: 50, startPoint y: 40, endPoint x: 551, endPoint y: 50, distance: 501.1
click at [50, 40] on link at bounding box center [73, 32] width 106 height 30
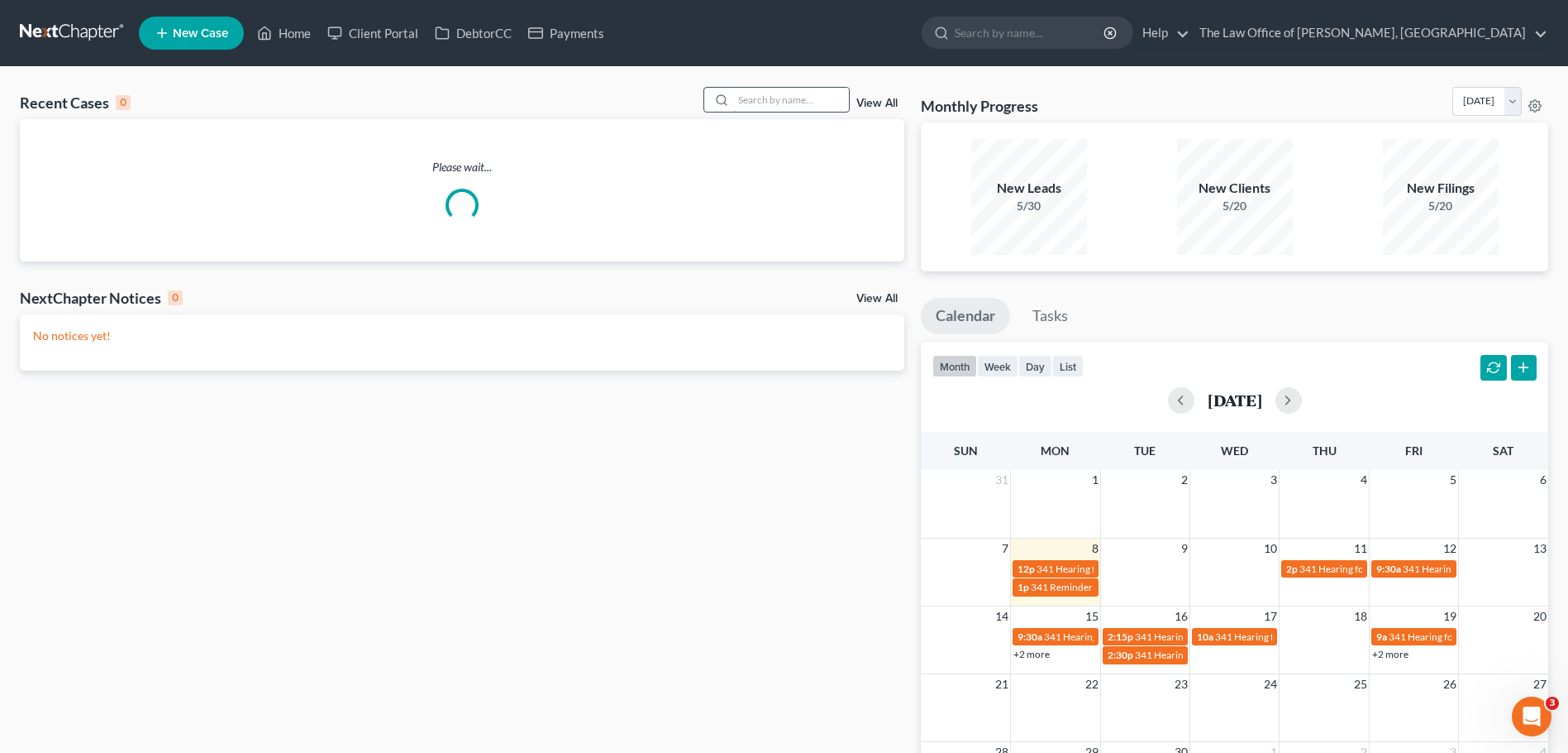
click at [804, 98] on input "search" at bounding box center [791, 99] width 116 height 24
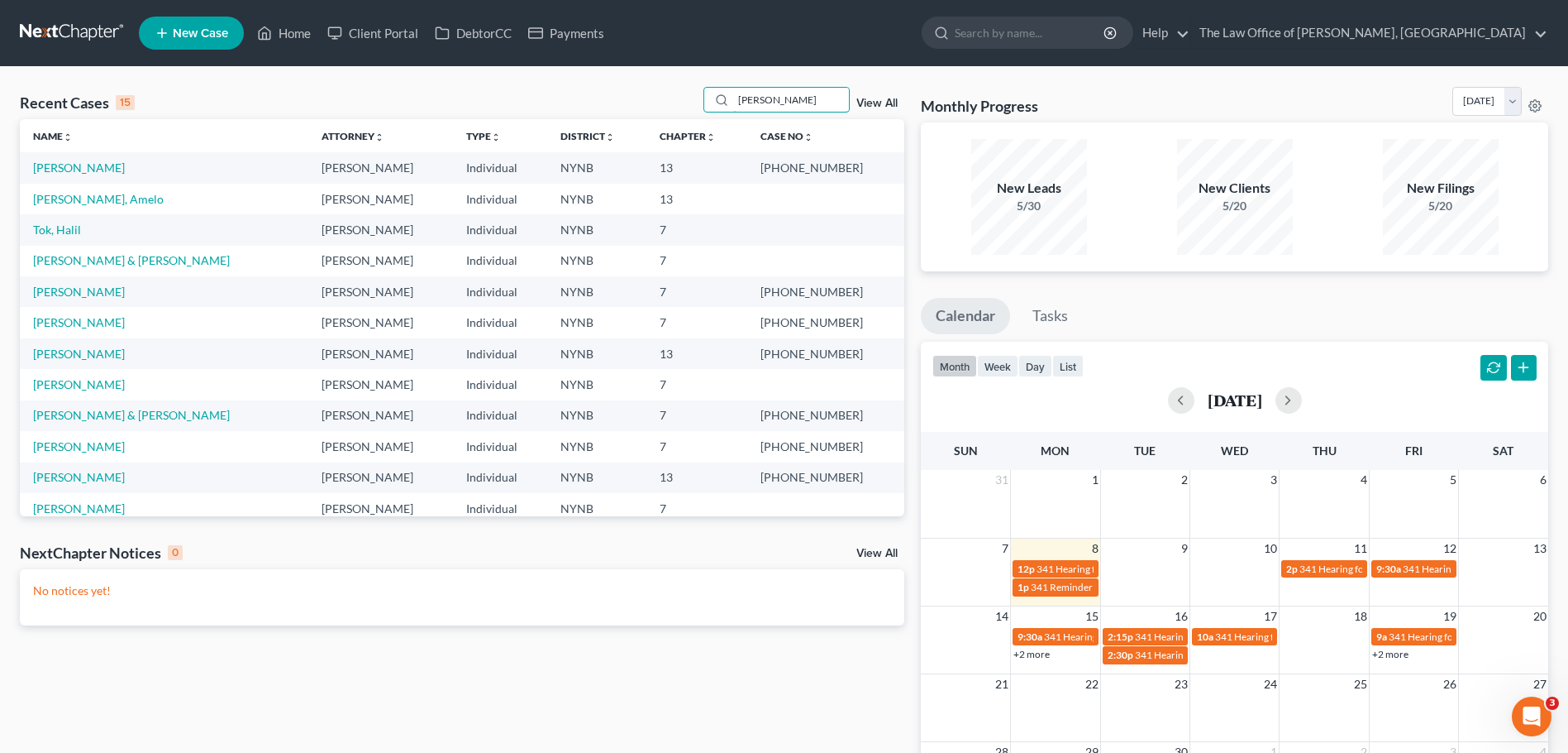
type input "[PERSON_NAME]"
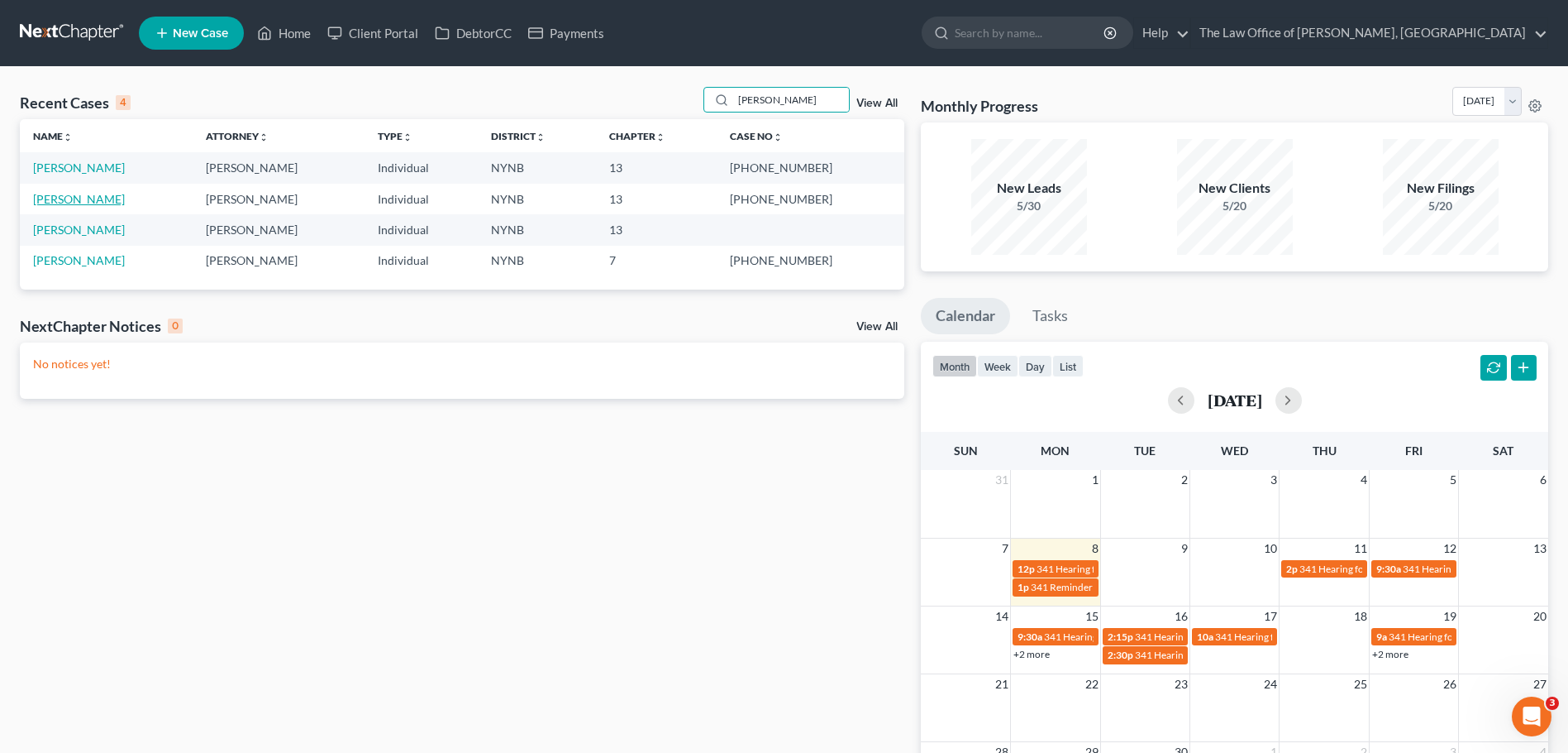
click at [108, 203] on link "[PERSON_NAME]" at bounding box center [79, 199] width 92 height 14
select select "6"
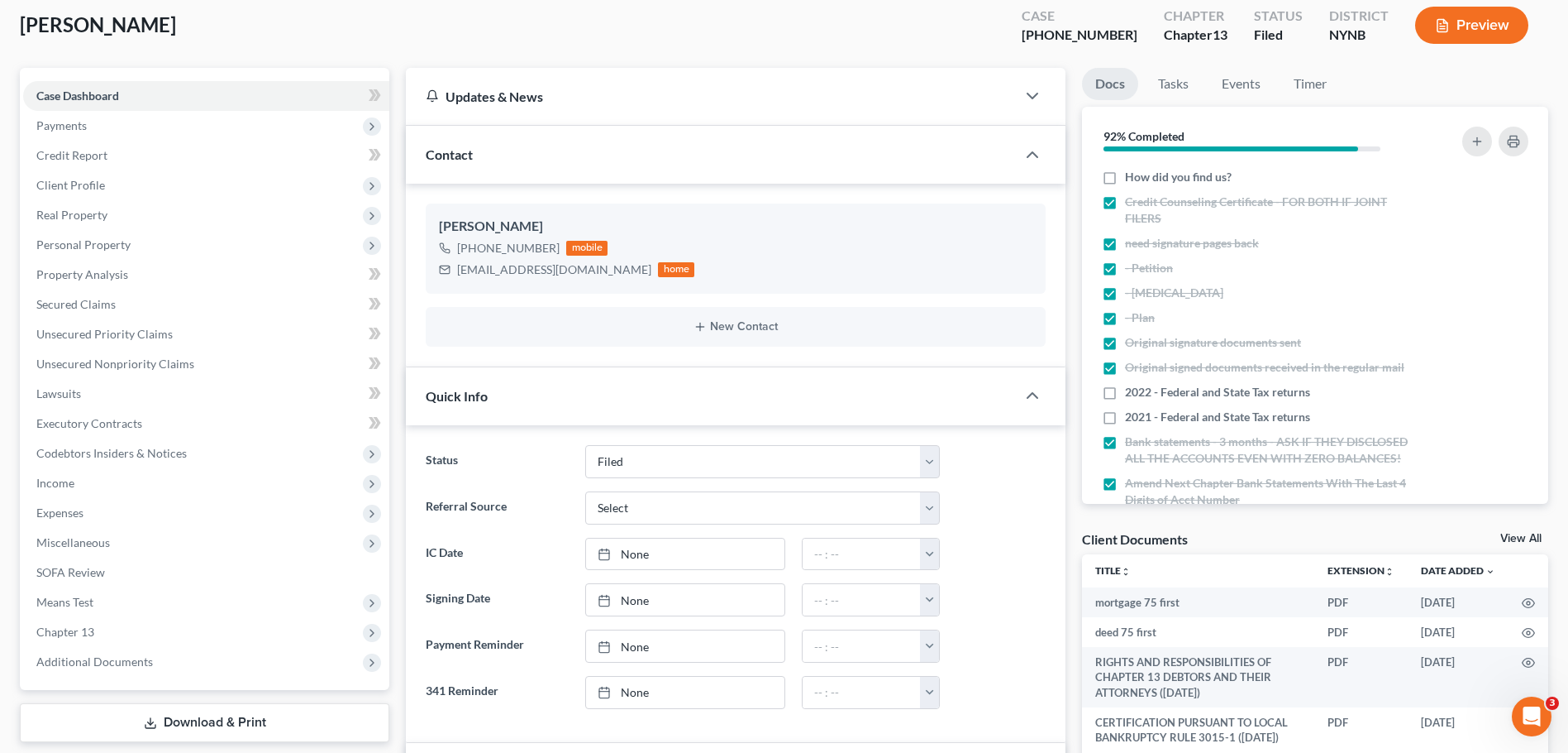
scroll to position [248, 0]
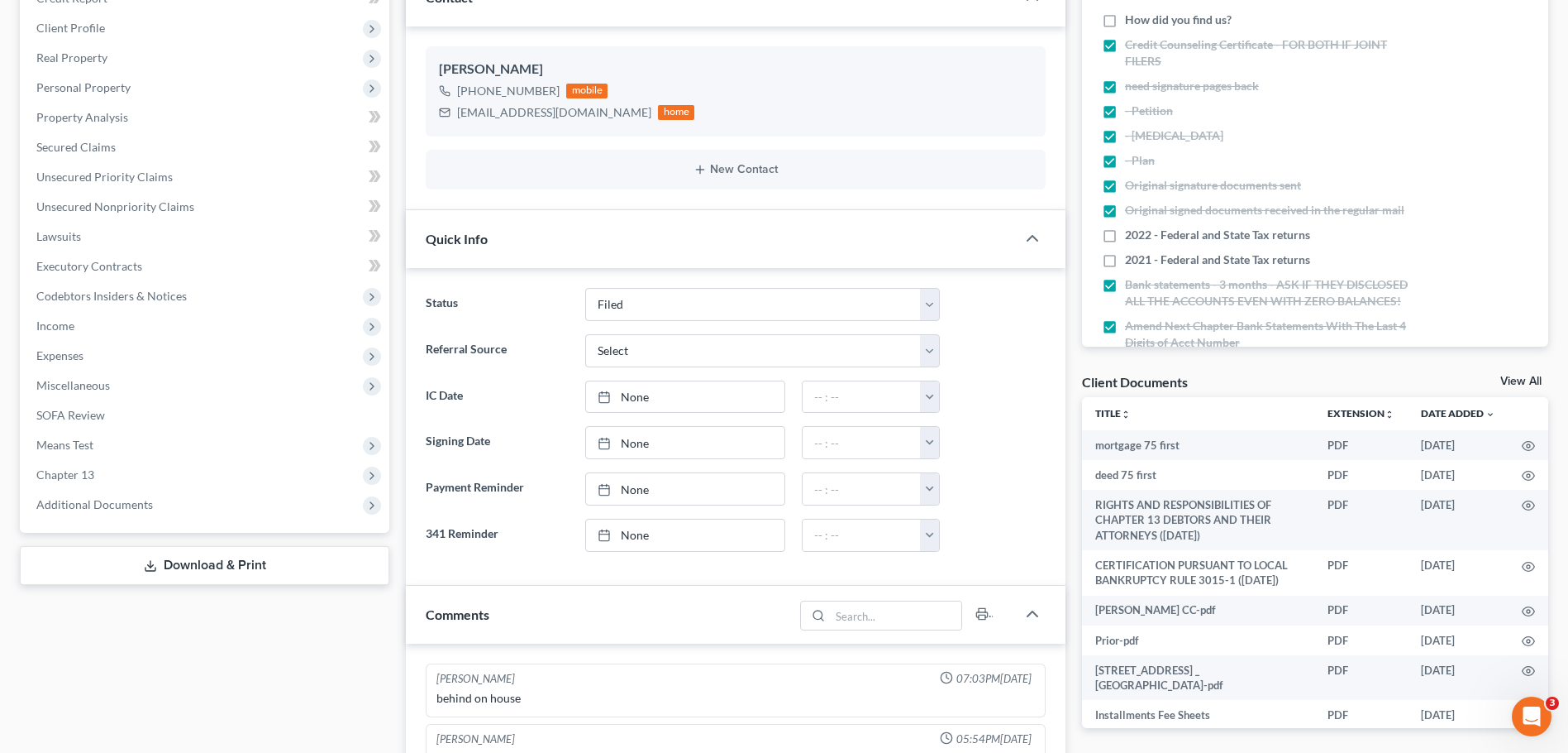
drag, startPoint x: 120, startPoint y: 509, endPoint x: 58, endPoint y: 546, distance: 72.2
click at [120, 509] on span "Additional Documents" at bounding box center [94, 505] width 117 height 14
click at [195, 557] on span "Client Document Storage" at bounding box center [134, 564] width 129 height 14
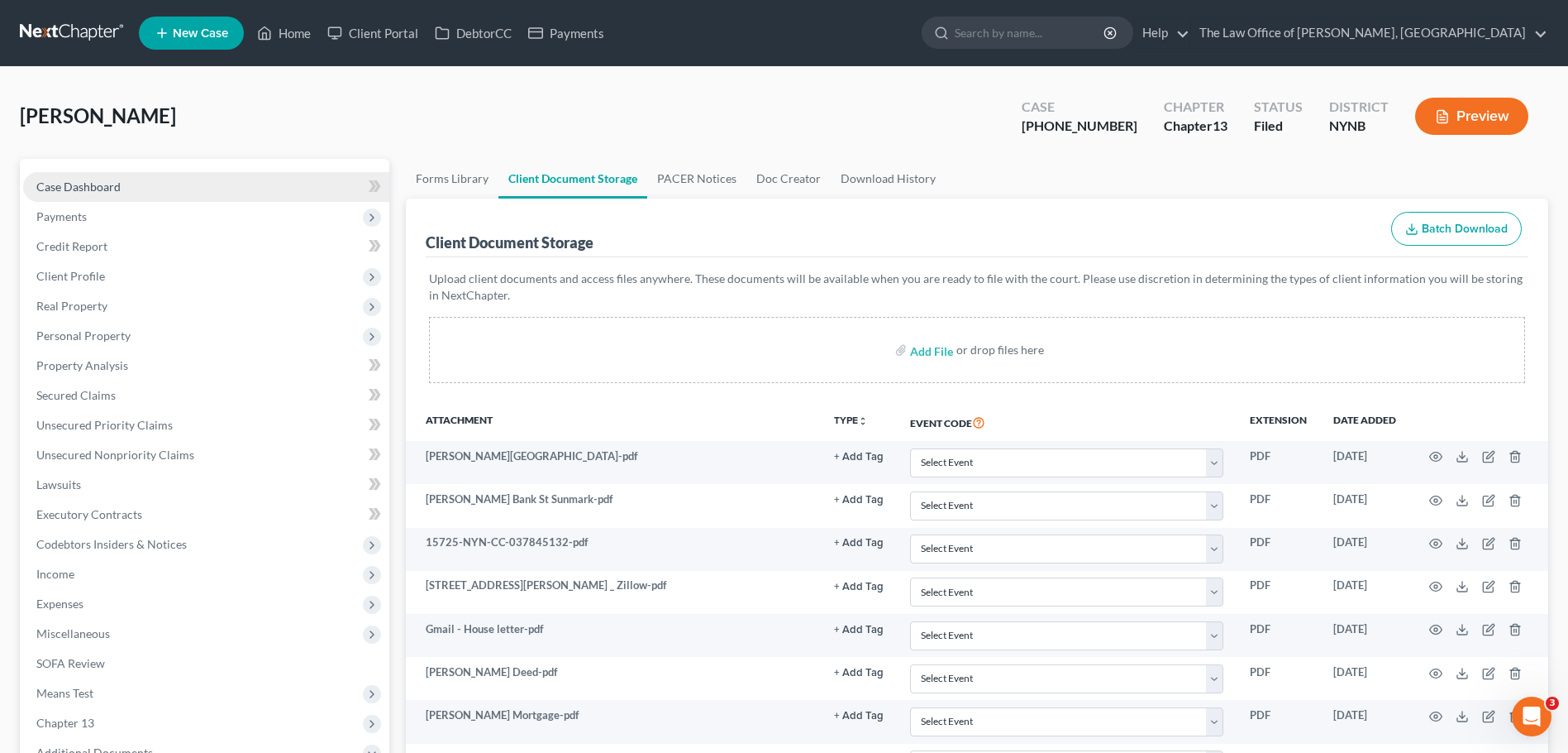
click at [224, 190] on link "Case Dashboard" at bounding box center [206, 186] width 366 height 30
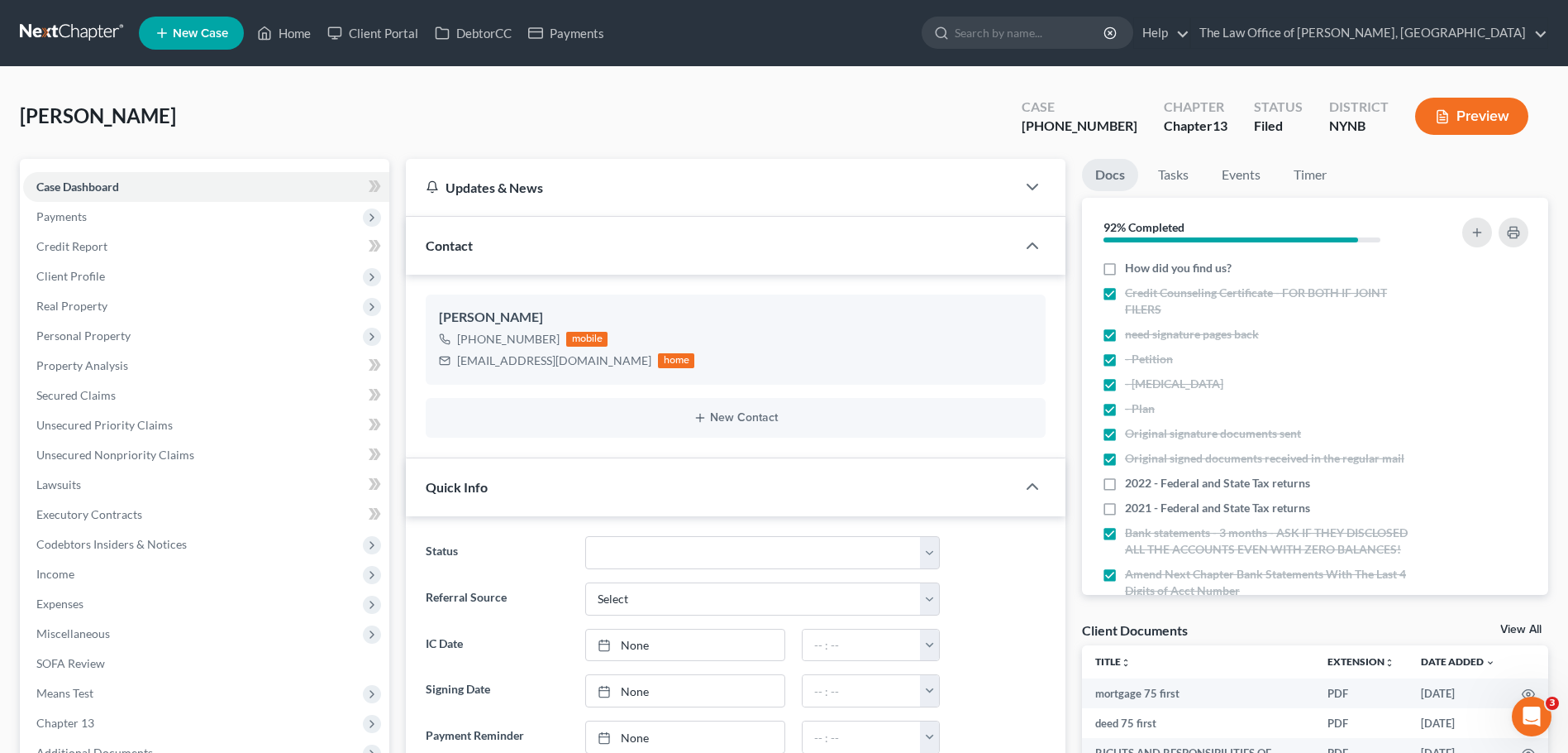
drag, startPoint x: 100, startPoint y: 39, endPoint x: 222, endPoint y: 3, distance: 127.2
click at [100, 39] on link at bounding box center [73, 32] width 106 height 30
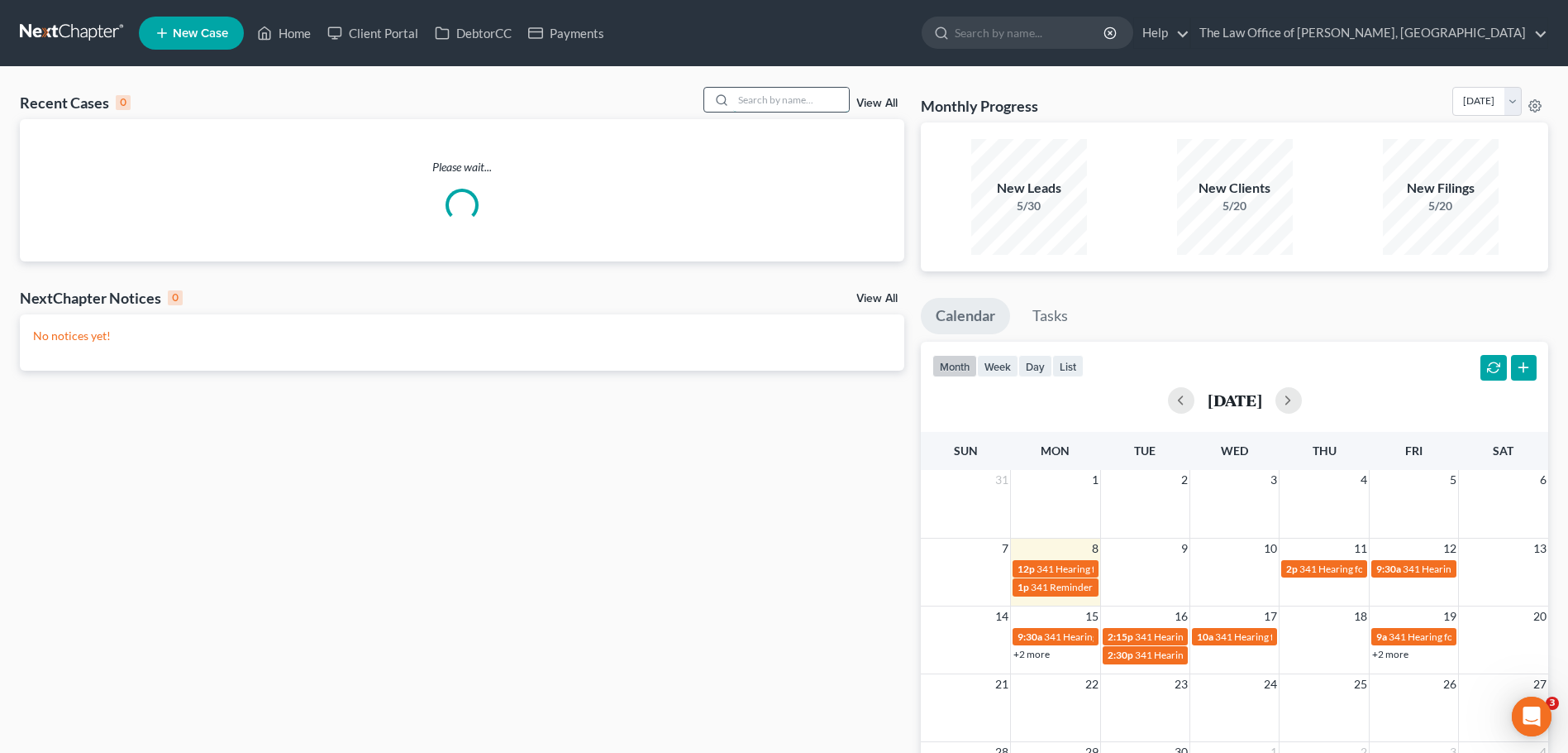
click at [753, 97] on input "search" at bounding box center [791, 99] width 116 height 24
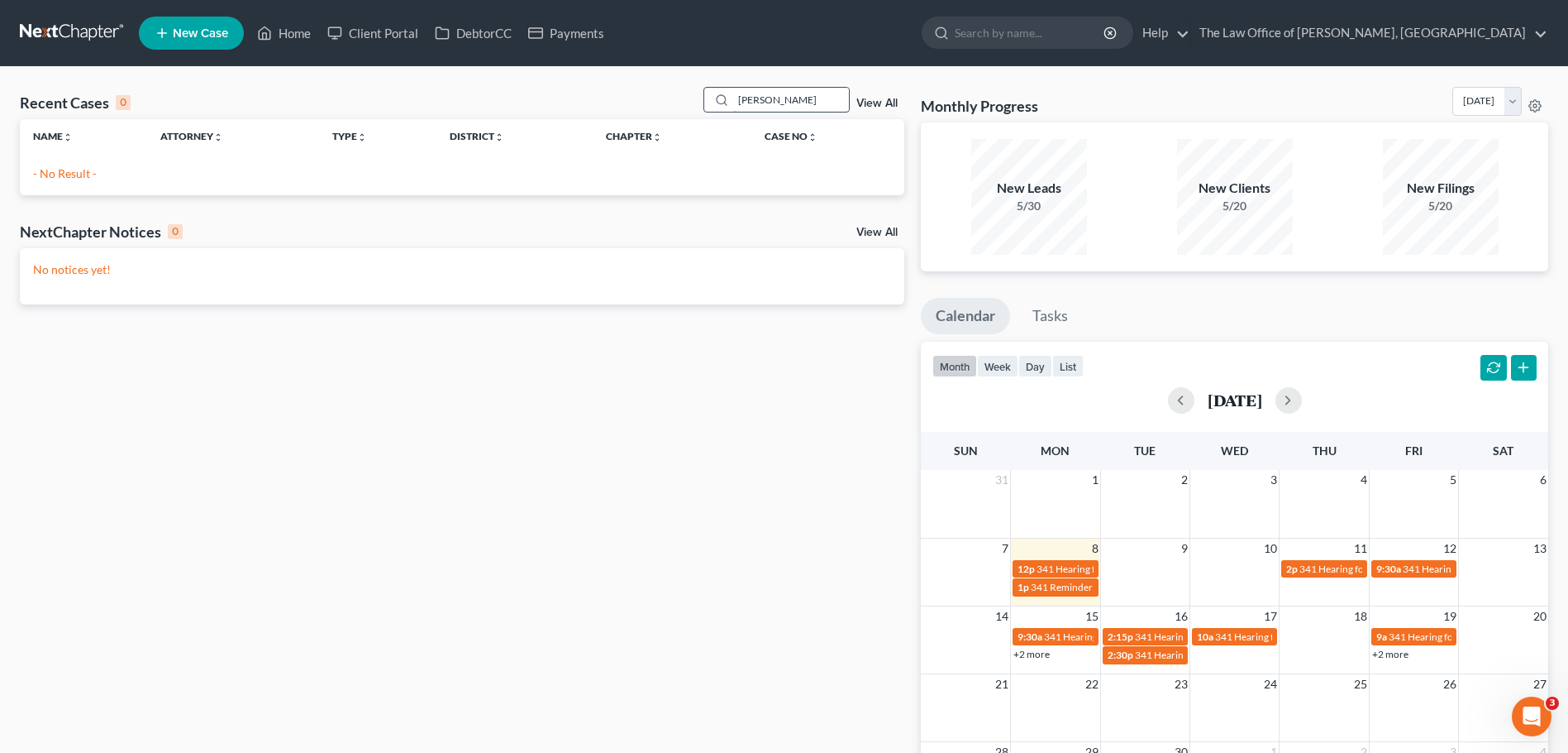
type input "[PERSON_NAME]"
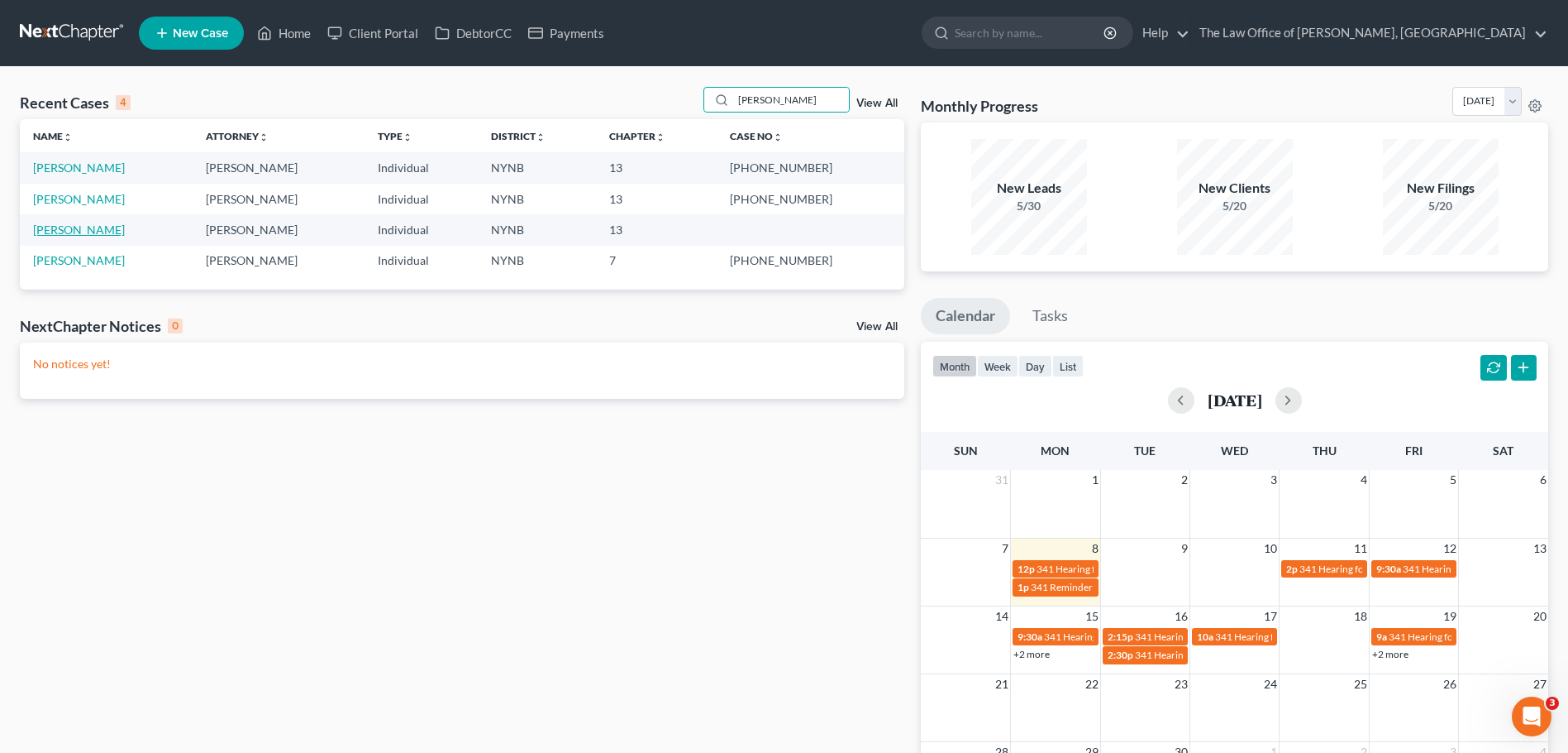
click at [52, 235] on link "[PERSON_NAME]" at bounding box center [79, 229] width 92 height 14
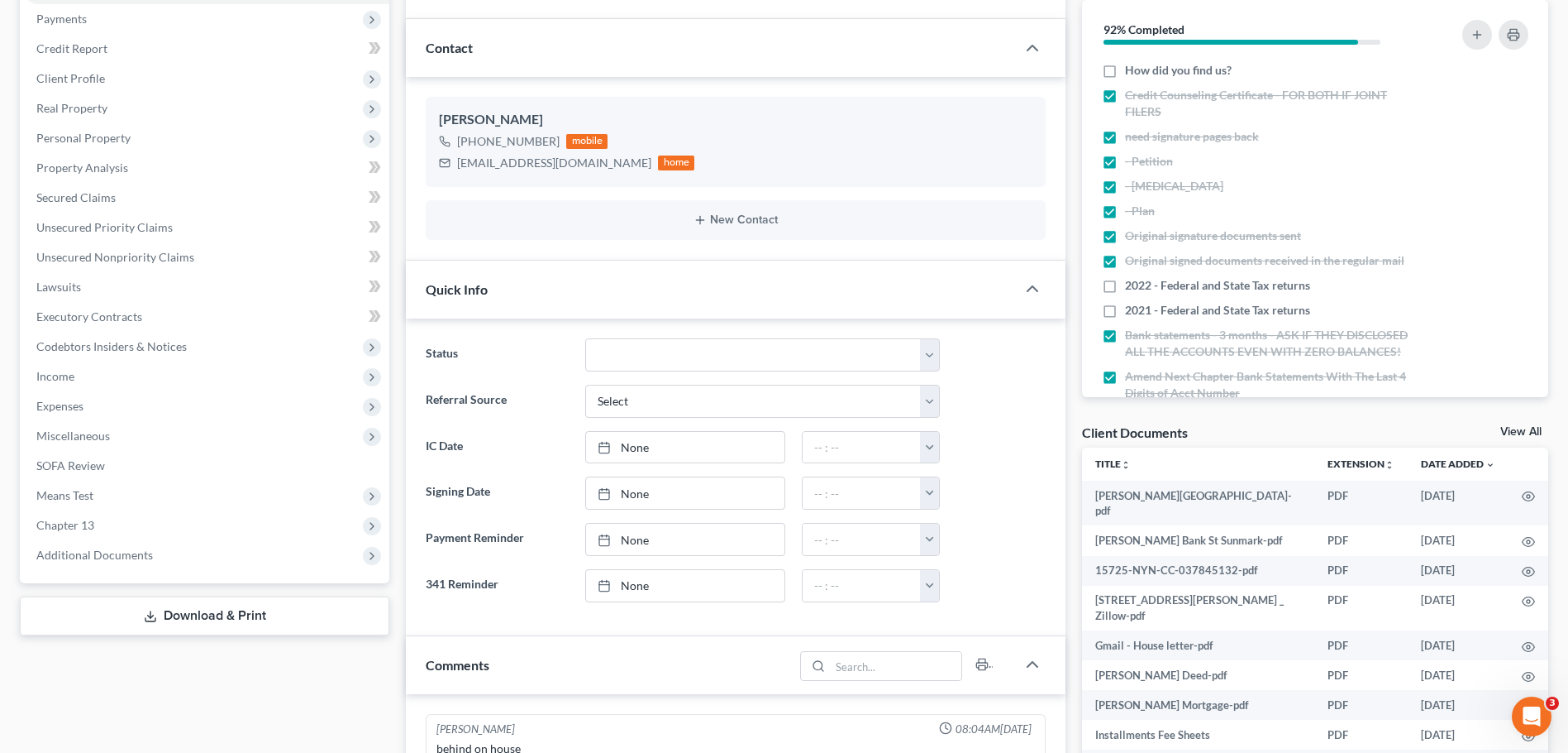
scroll to position [83, 0]
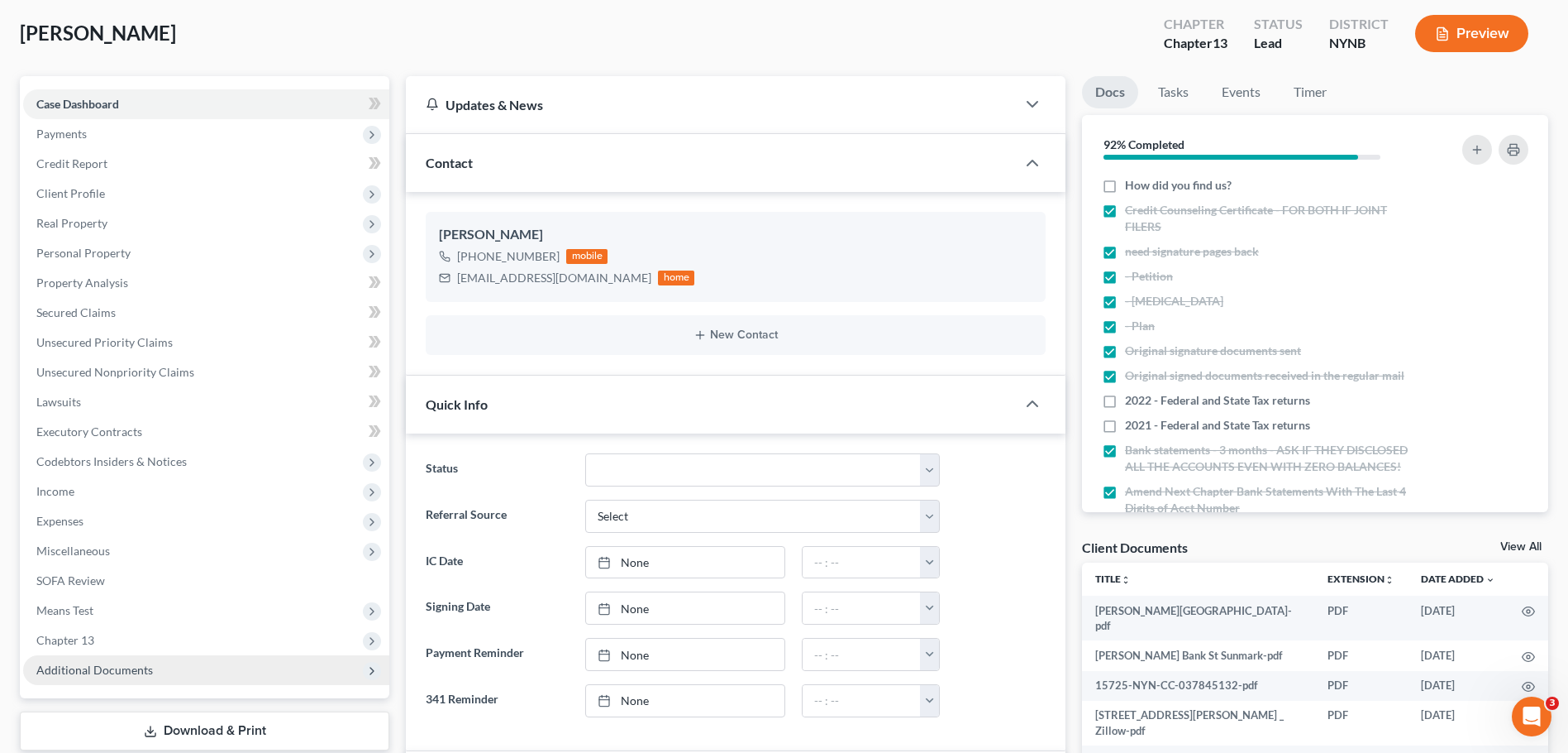
click at [158, 676] on span "Additional Documents" at bounding box center [206, 669] width 366 height 30
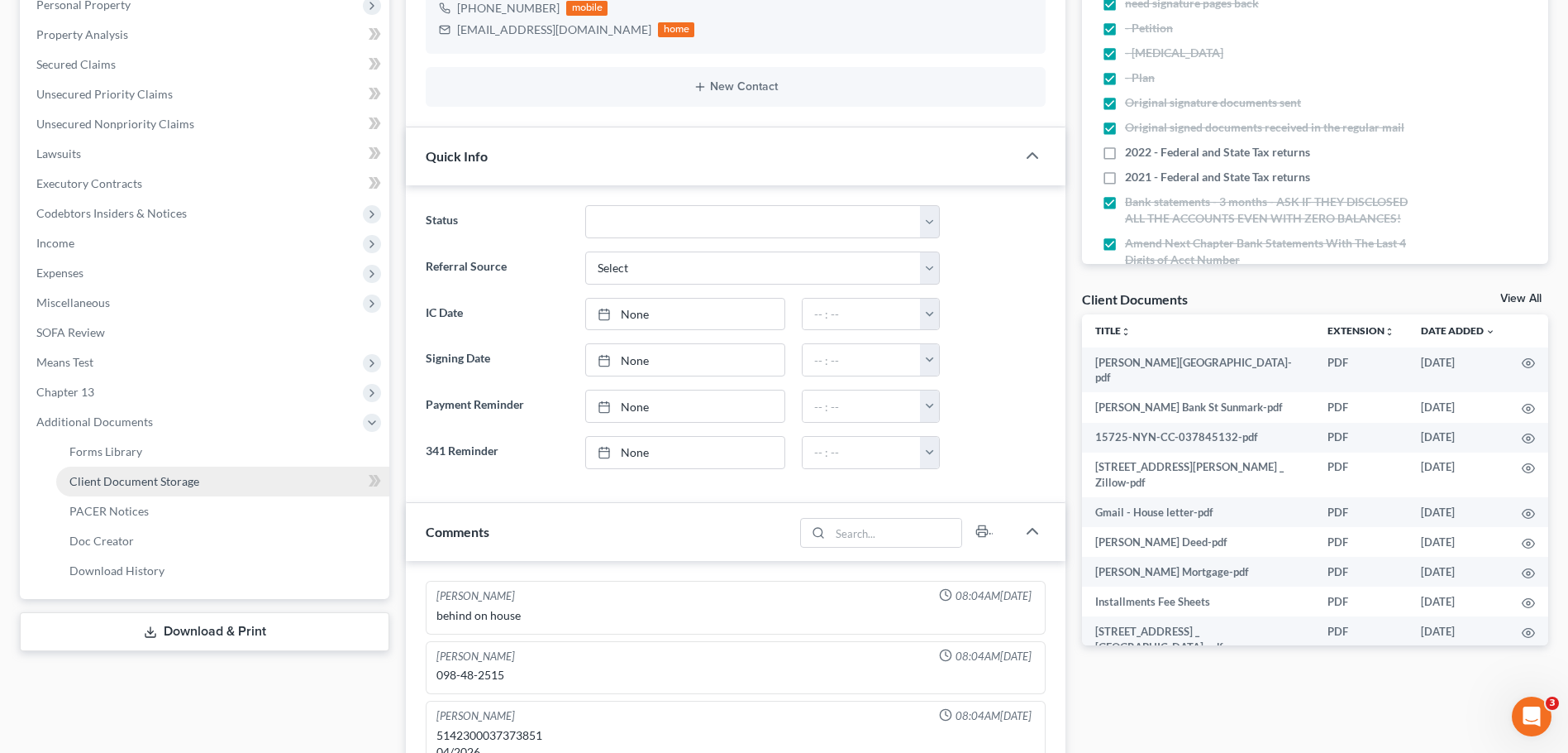
click at [263, 471] on link "Client Document Storage" at bounding box center [223, 481] width 334 height 30
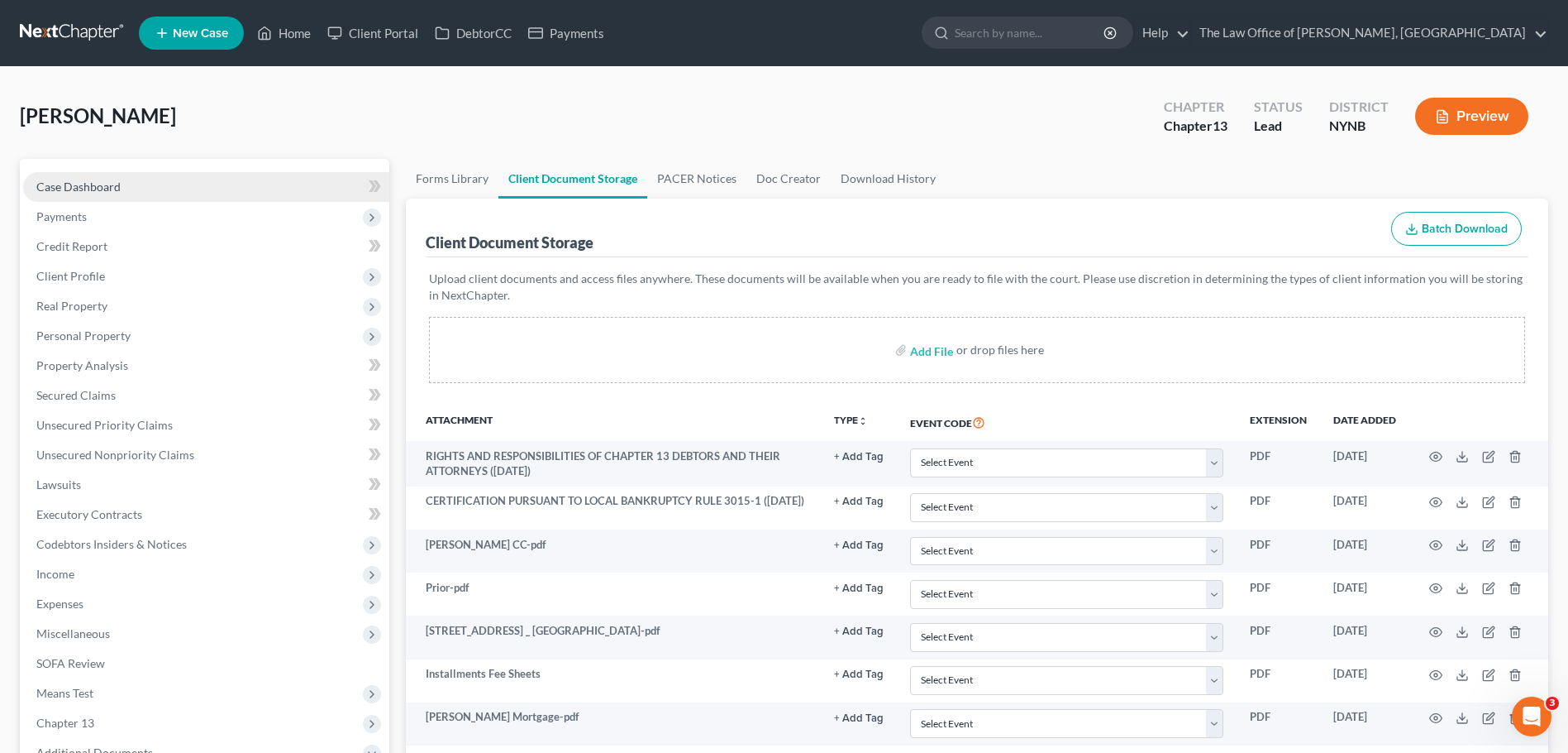
click at [97, 192] on span "Case Dashboard" at bounding box center [78, 187] width 85 height 14
select select "10"
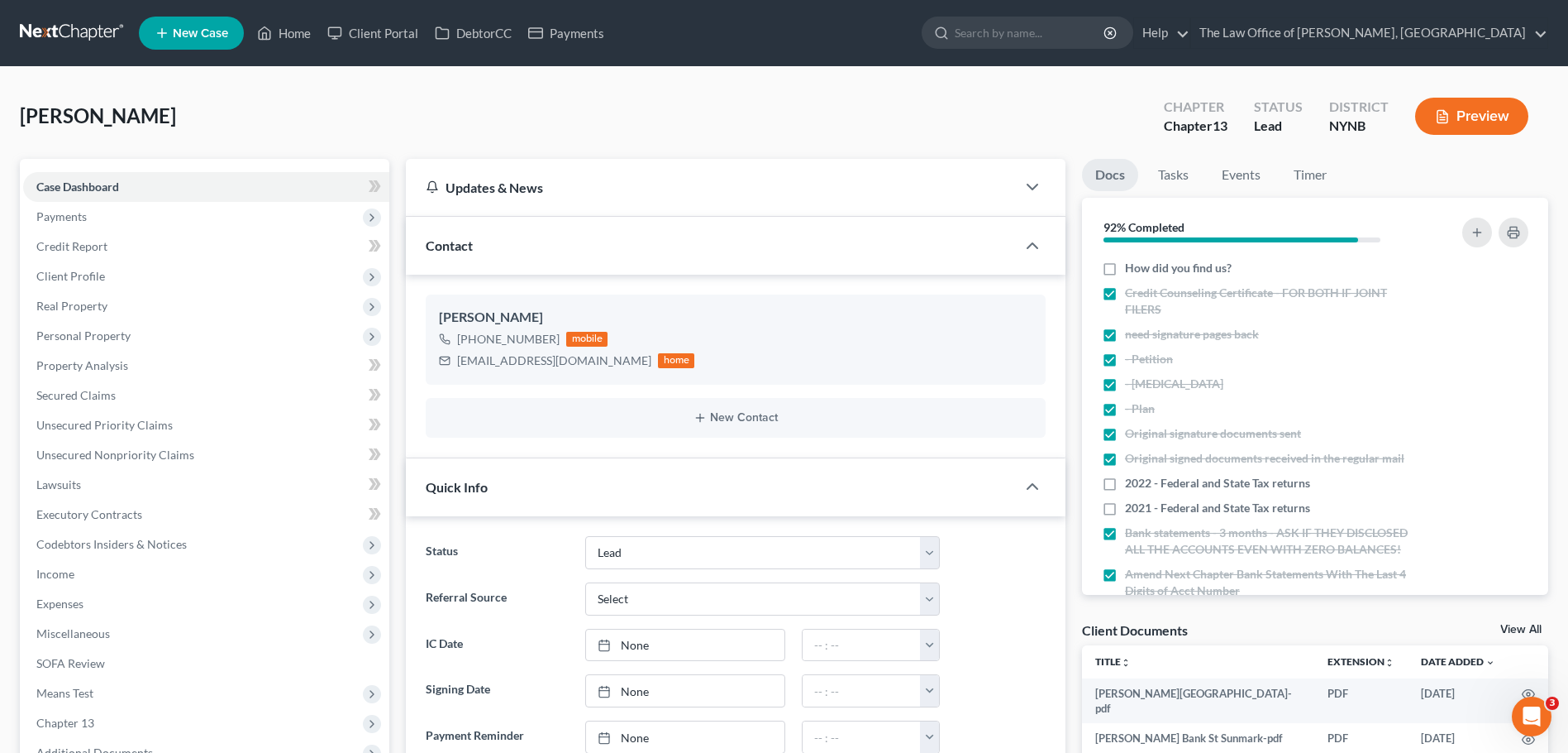
drag, startPoint x: 95, startPoint y: 36, endPoint x: 447, endPoint y: 436, distance: 532.8
click at [95, 36] on link at bounding box center [73, 32] width 106 height 30
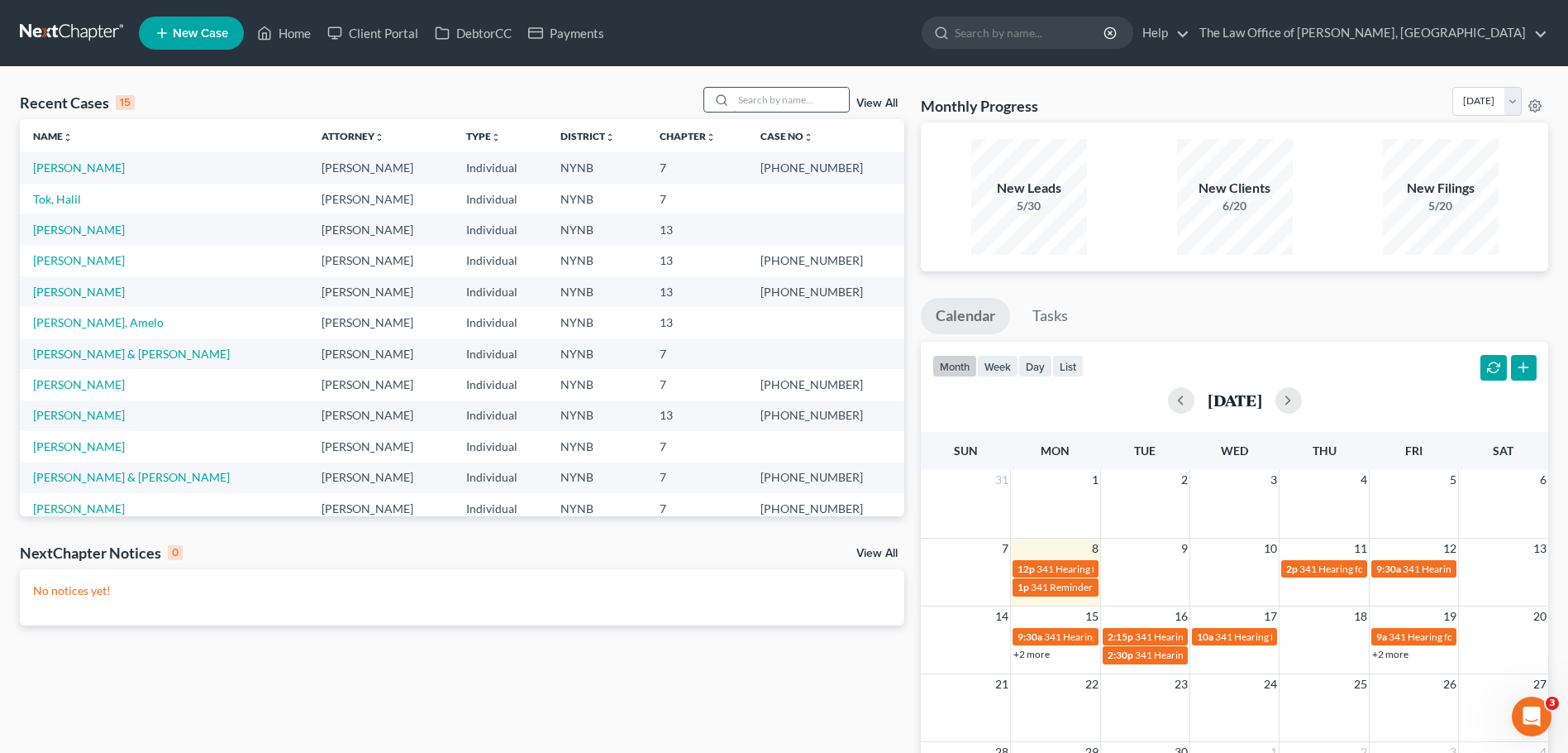
click at [749, 108] on input "search" at bounding box center [791, 99] width 116 height 24
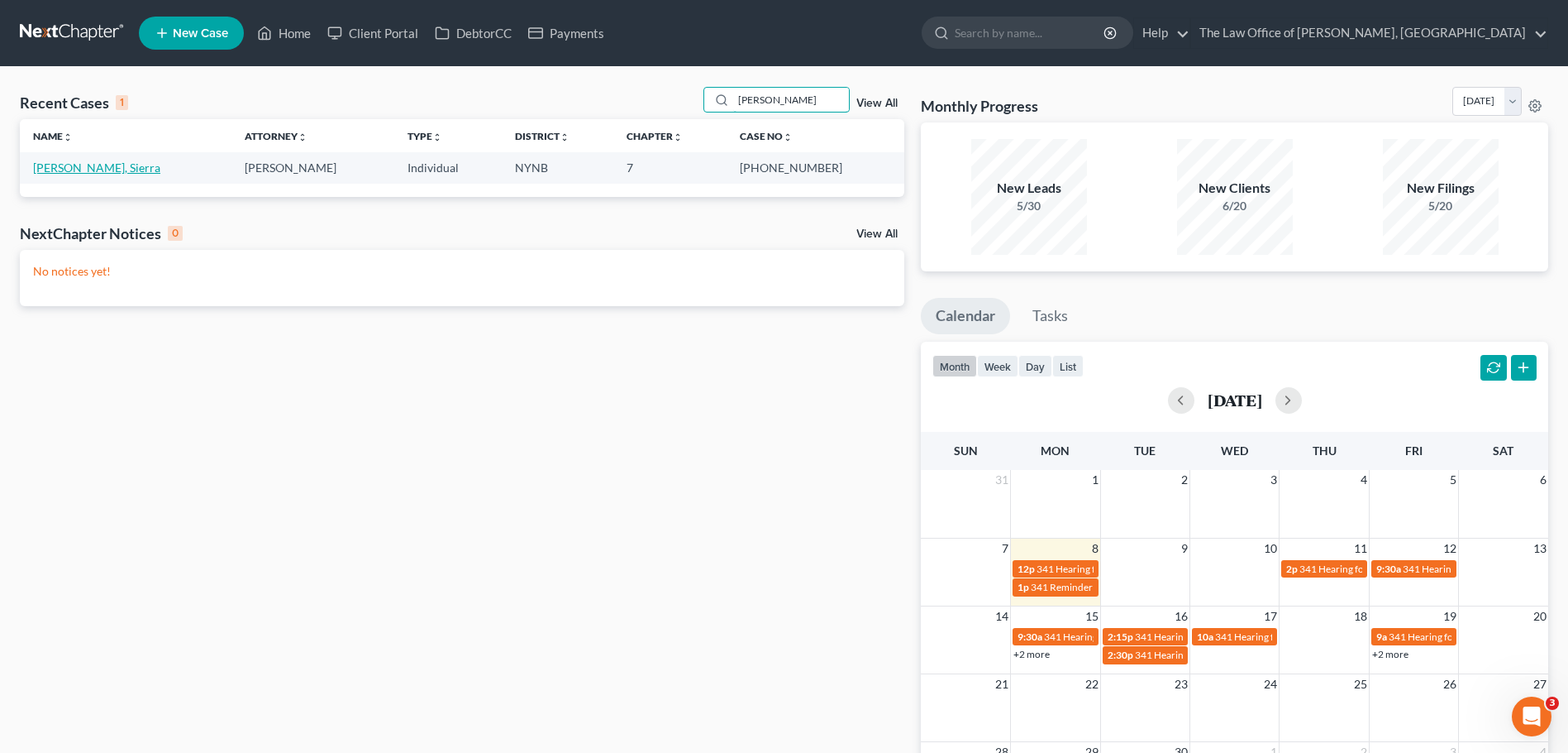
type input "[PERSON_NAME]"
click at [73, 166] on link "[PERSON_NAME], Sierra" at bounding box center [97, 167] width 128 height 14
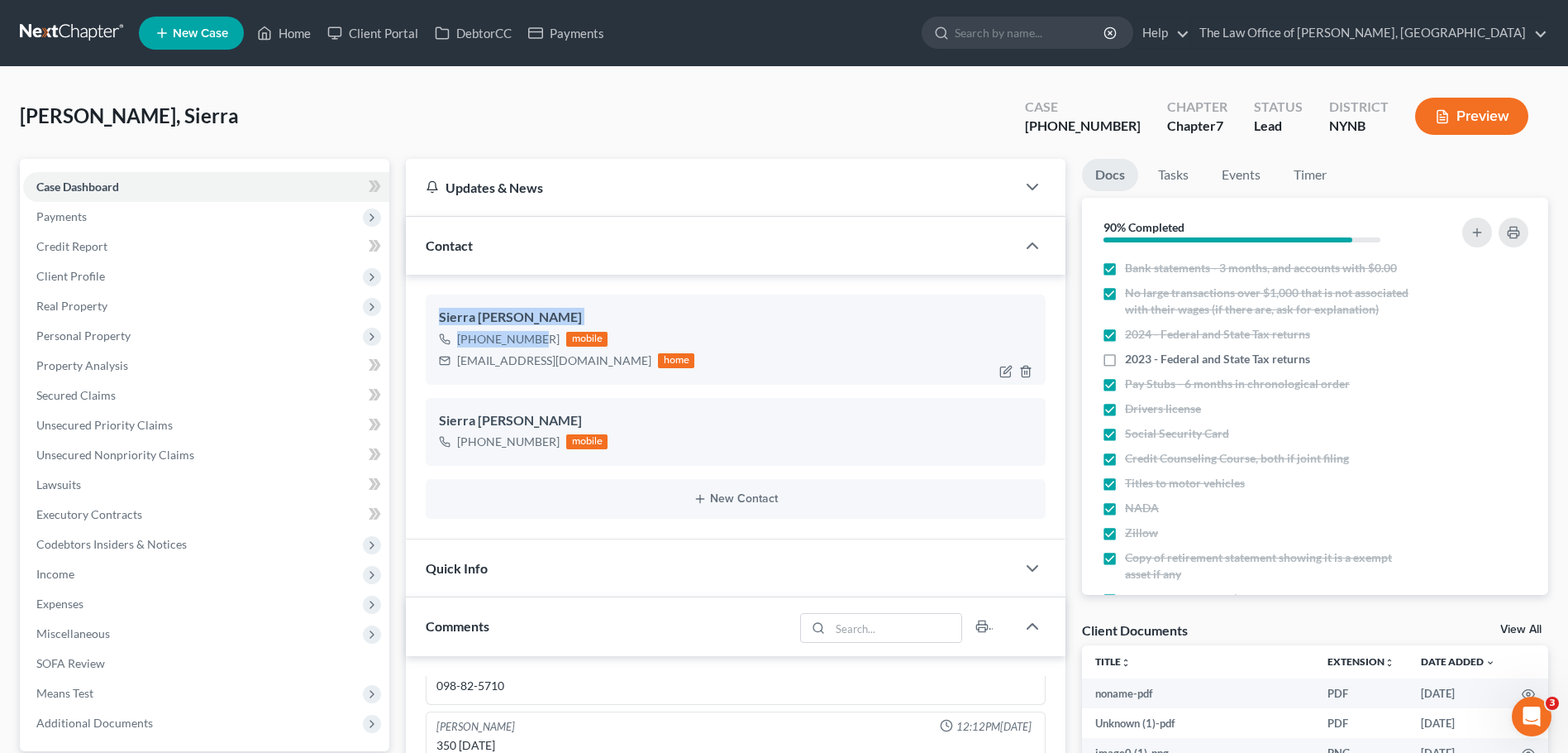
scroll to position [784, 0]
drag, startPoint x: 417, startPoint y: 307, endPoint x: 546, endPoint y: 318, distance: 129.5
click at [546, 318] on div "Sierra [PERSON_NAME] [PHONE_NUMBER] mobile [EMAIL_ADDRESS][DOMAIN_NAME] home Si…" at bounding box center [735, 407] width 660 height 264
click at [429, 300] on div "Sierra Sitterly +1 (518) 687-4682 mobile sitterly1994@gmail.com home" at bounding box center [735, 338] width 620 height 89
drag, startPoint x: 430, startPoint y: 315, endPoint x: 646, endPoint y: 369, distance: 222.6
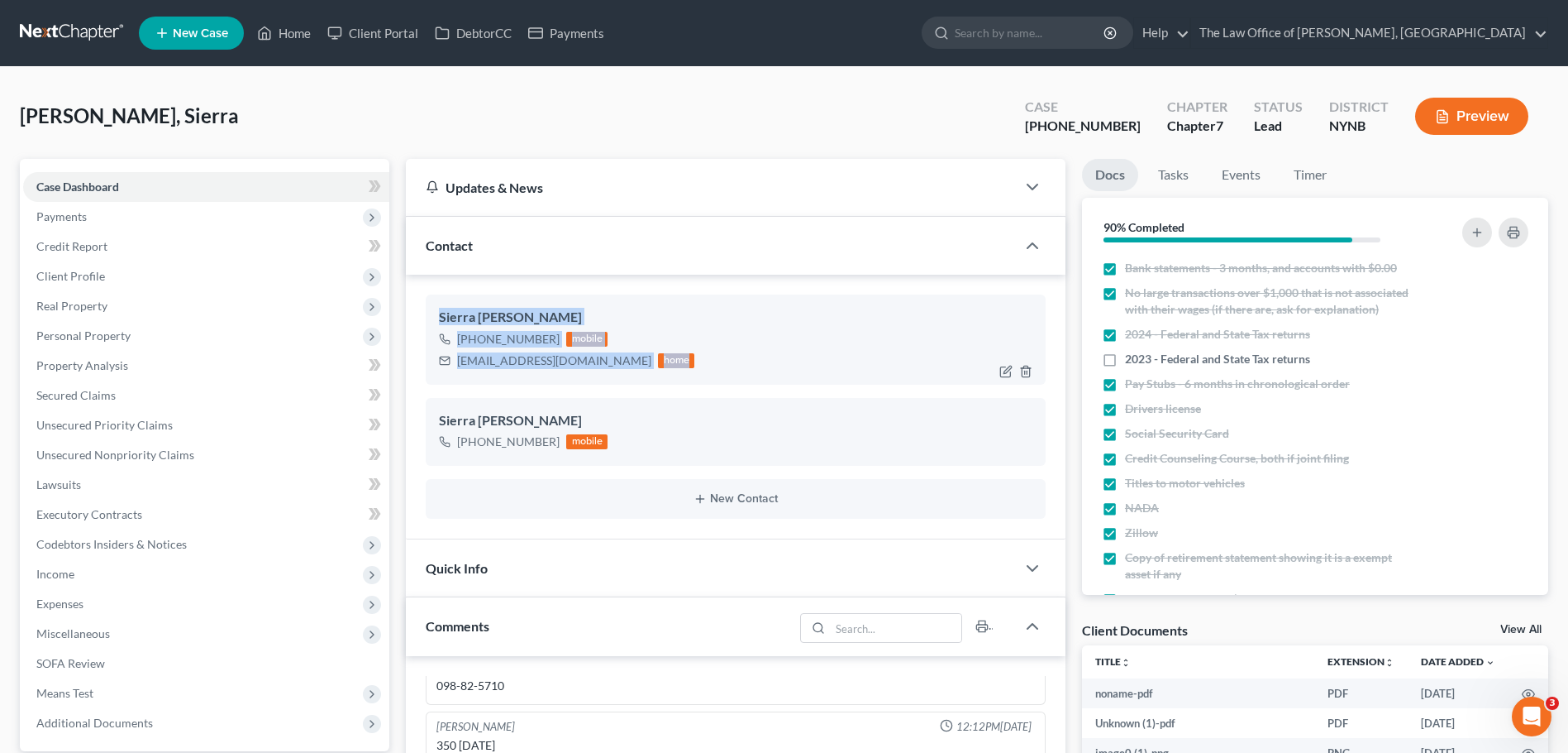
click at [646, 369] on div "Sierra Sitterly +1 (518) 687-4682 mobile sitterly1994@gmail.com home" at bounding box center [735, 338] width 620 height 89
copy div "Sierra Sitterly +1 (518) 687-4682 mobile sitterly1994@gmail.com home"
click at [99, 43] on link at bounding box center [73, 32] width 106 height 30
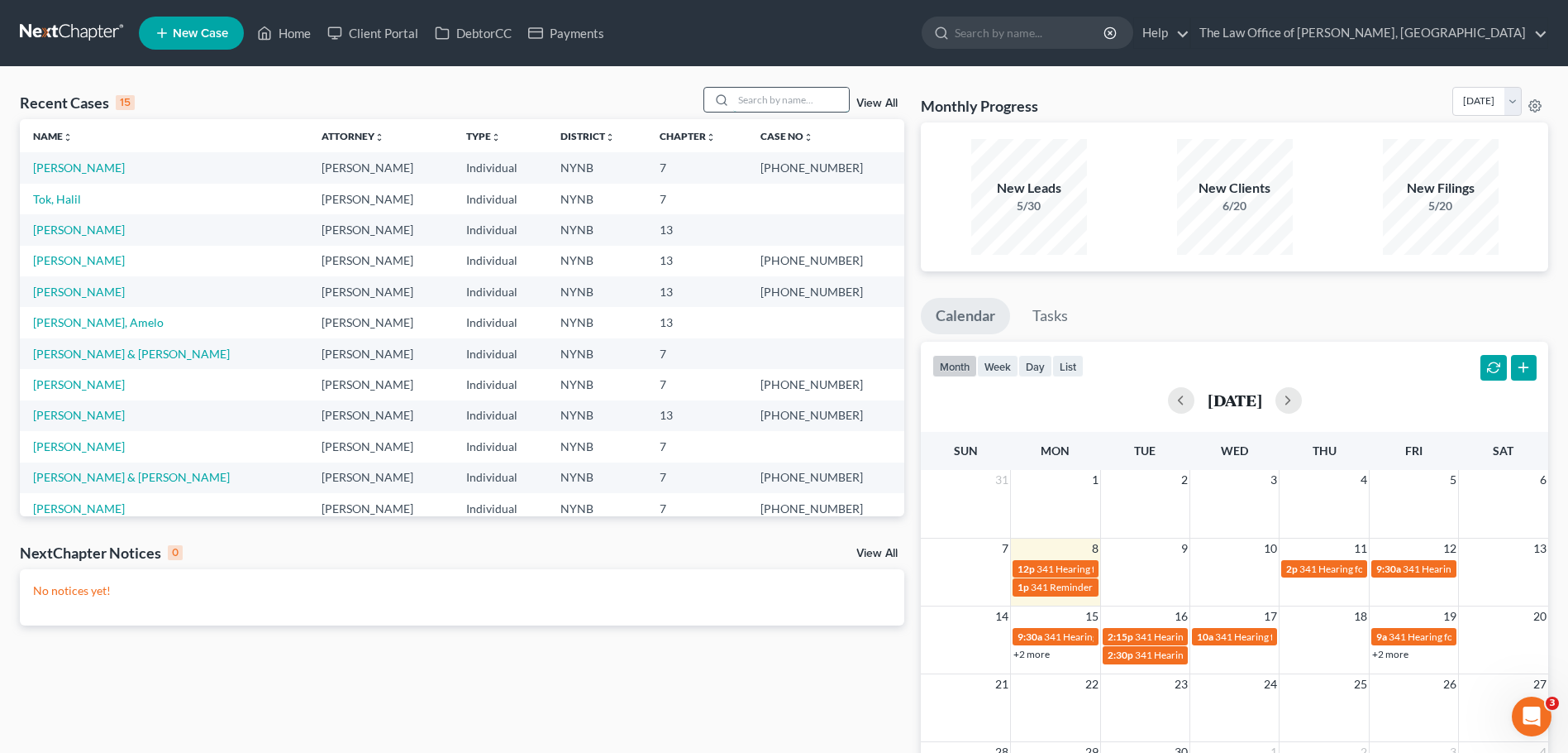
click at [754, 97] on input "search" at bounding box center [791, 99] width 116 height 24
type input "[PERSON_NAME]"
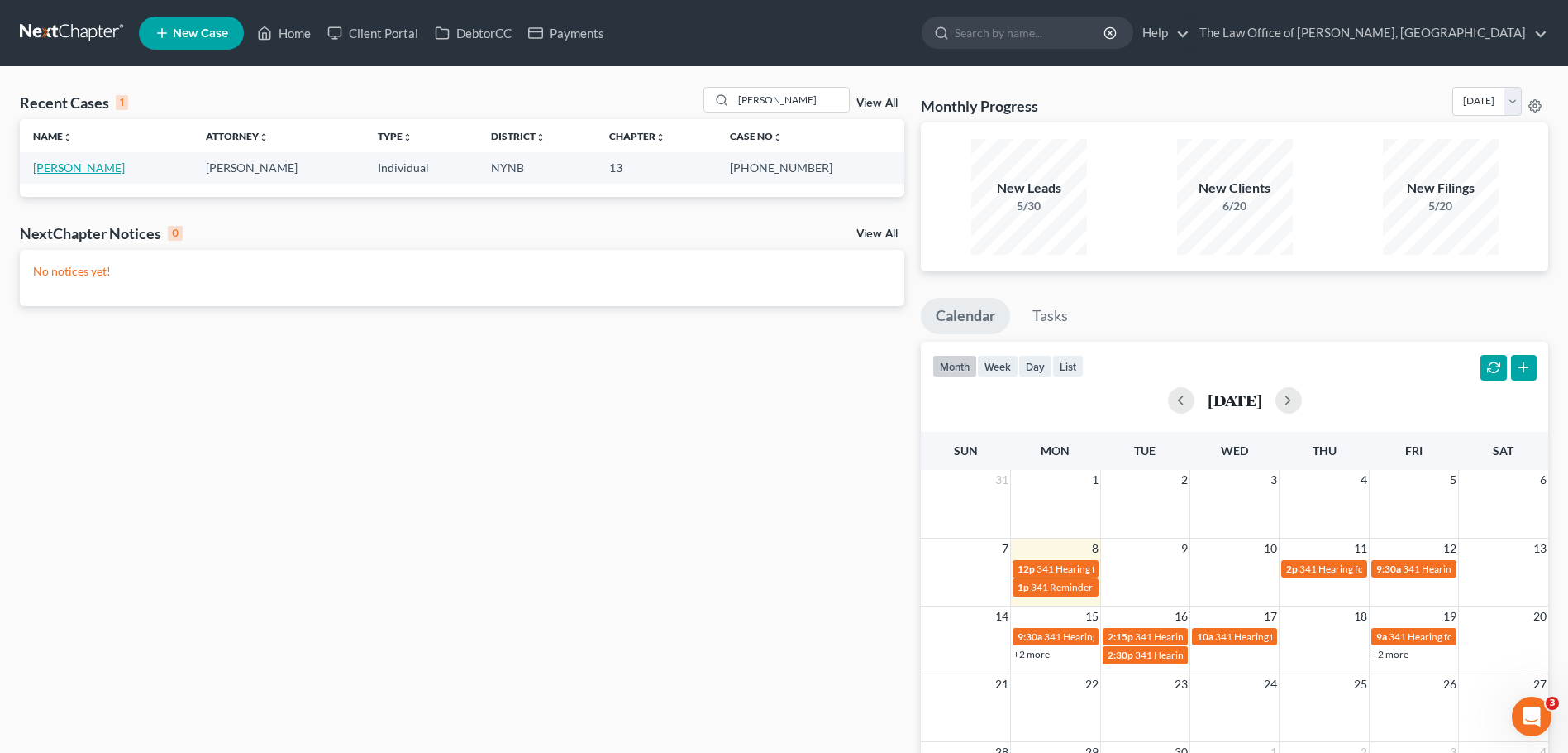
click at [63, 175] on link "[PERSON_NAME]" at bounding box center [79, 167] width 92 height 14
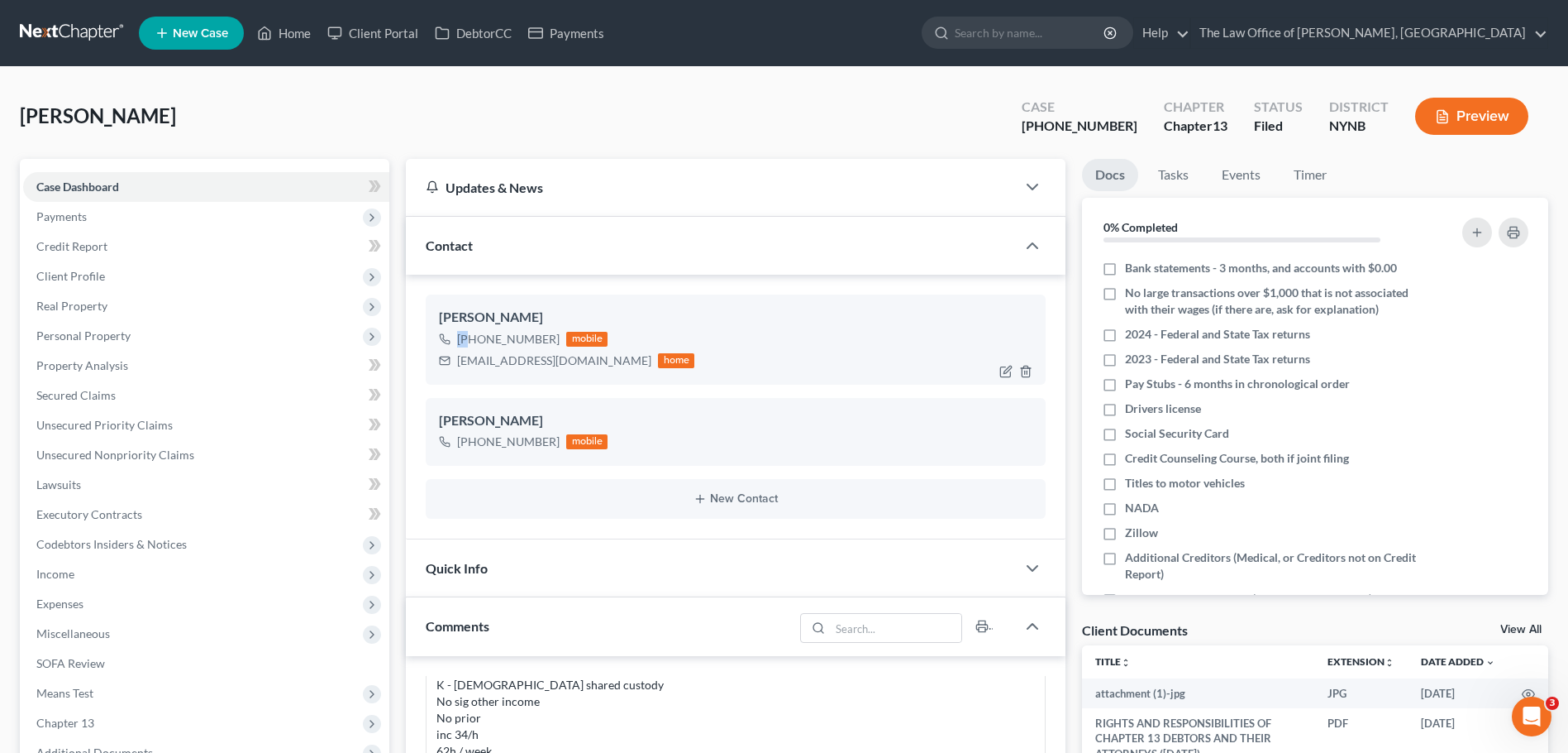
scroll to position [871, 0]
drag, startPoint x: 459, startPoint y: 342, endPoint x: 559, endPoint y: 345, distance: 100.0
click at [559, 345] on div "[PHONE_NUMBER] mobile" at bounding box center [566, 339] width 255 height 22
copy div "[PHONE_NUMBER]"
drag, startPoint x: 434, startPoint y: 312, endPoint x: 625, endPoint y: 382, distance: 203.4
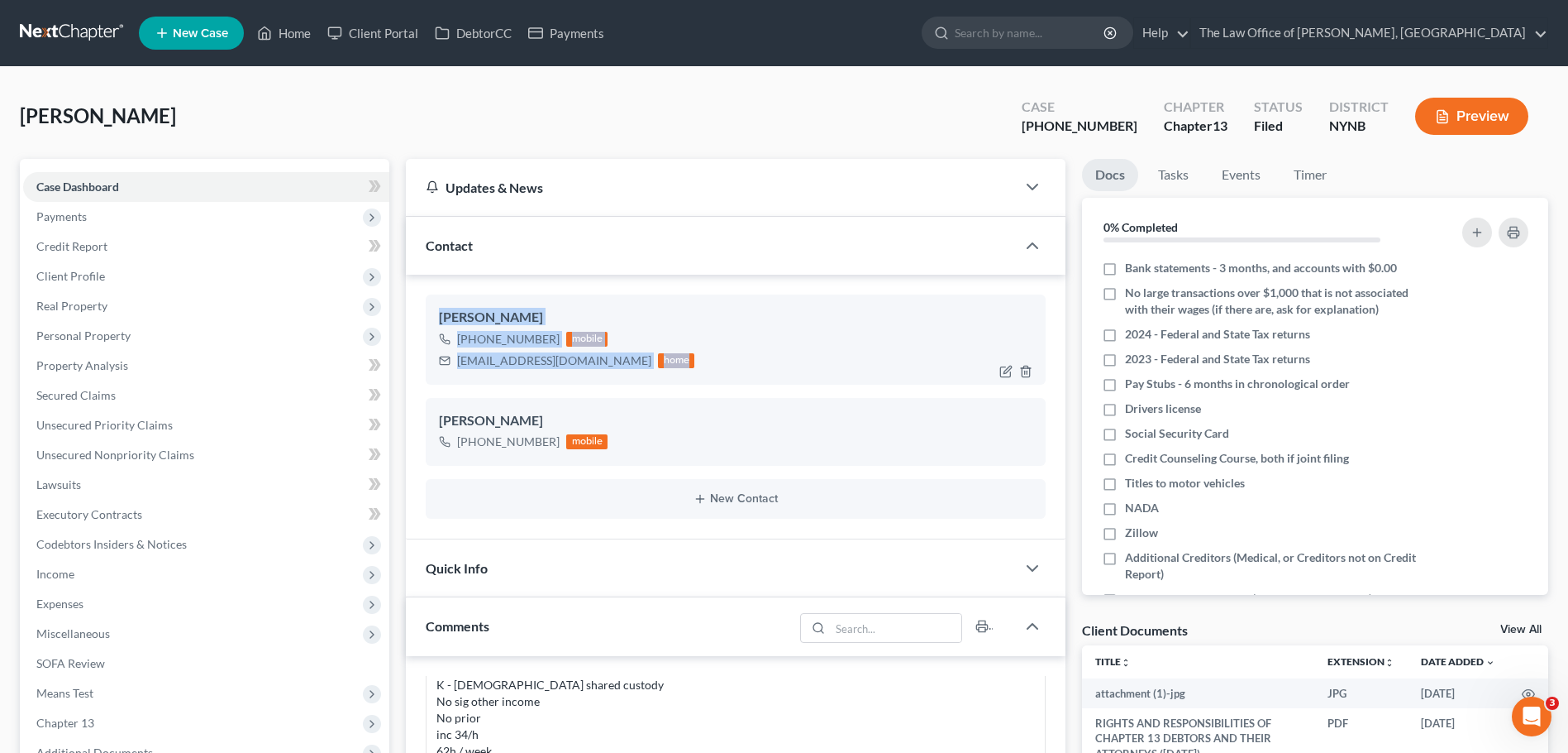
click at [625, 382] on div "[PERSON_NAME] [PHONE_NUMBER] mobile [EMAIL_ADDRESS][DOMAIN_NAME] home" at bounding box center [735, 338] width 620 height 89
copy div "[PERSON_NAME] [PHONE_NUMBER] mobile [EMAIL_ADDRESS][DOMAIN_NAME] home"
click at [190, 118] on div "[PERSON_NAME] Upgraded Case [PHONE_NUMBER] Chapter Chapter 13 Status Filed Dist…" at bounding box center [784, 123] width 1528 height 72
click at [83, 40] on link at bounding box center [73, 32] width 106 height 30
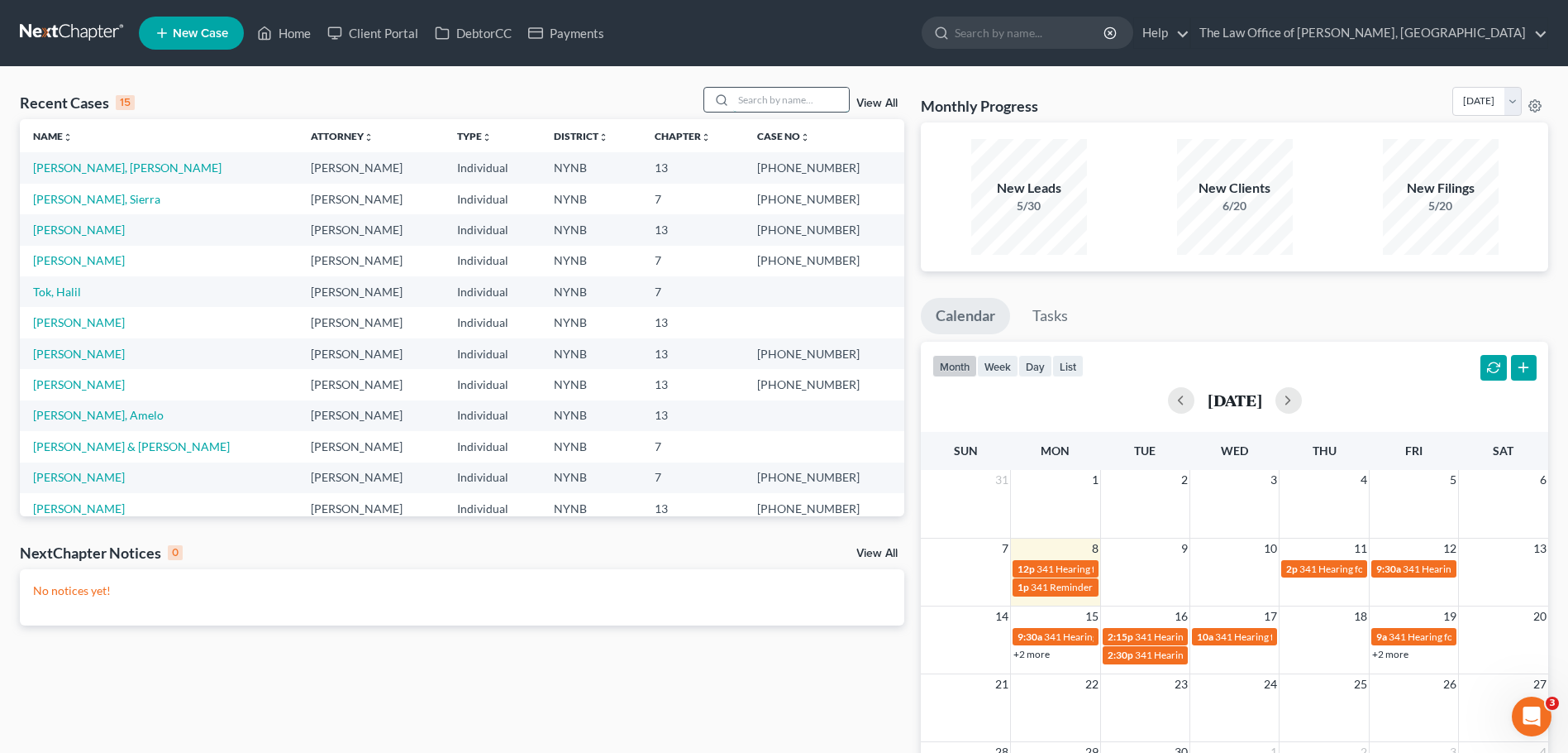
click at [752, 105] on input "search" at bounding box center [791, 99] width 116 height 24
click at [86, 193] on link "[PERSON_NAME], Sierra" at bounding box center [97, 199] width 128 height 14
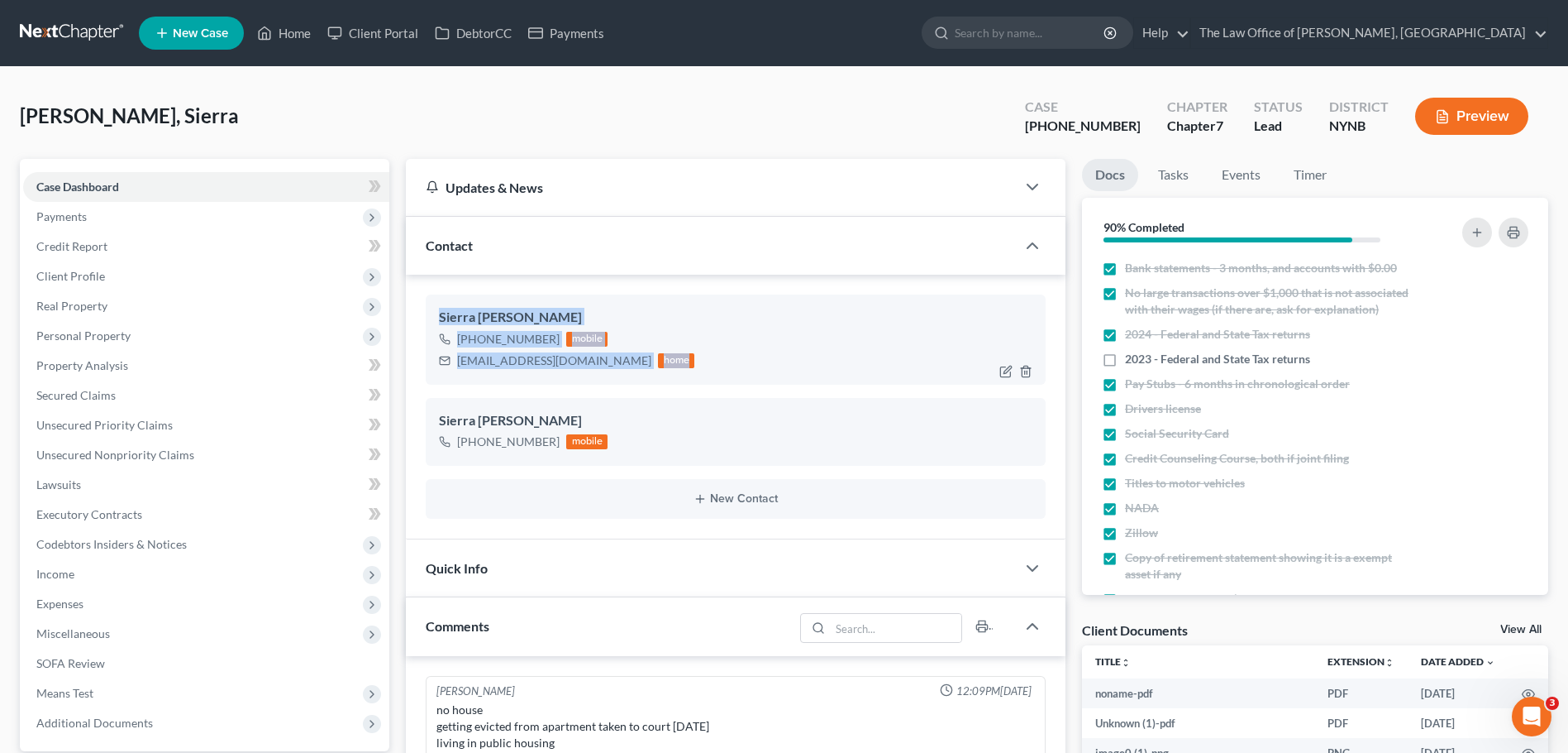
scroll to position [200, 0]
drag, startPoint x: 419, startPoint y: 309, endPoint x: 631, endPoint y: 372, distance: 221.2
click at [630, 365] on div "Sierra Sitterly +1 (518) 687-4682 mobile sitterly1994@gmail.com home Sierra Sit…" at bounding box center [735, 407] width 660 height 264
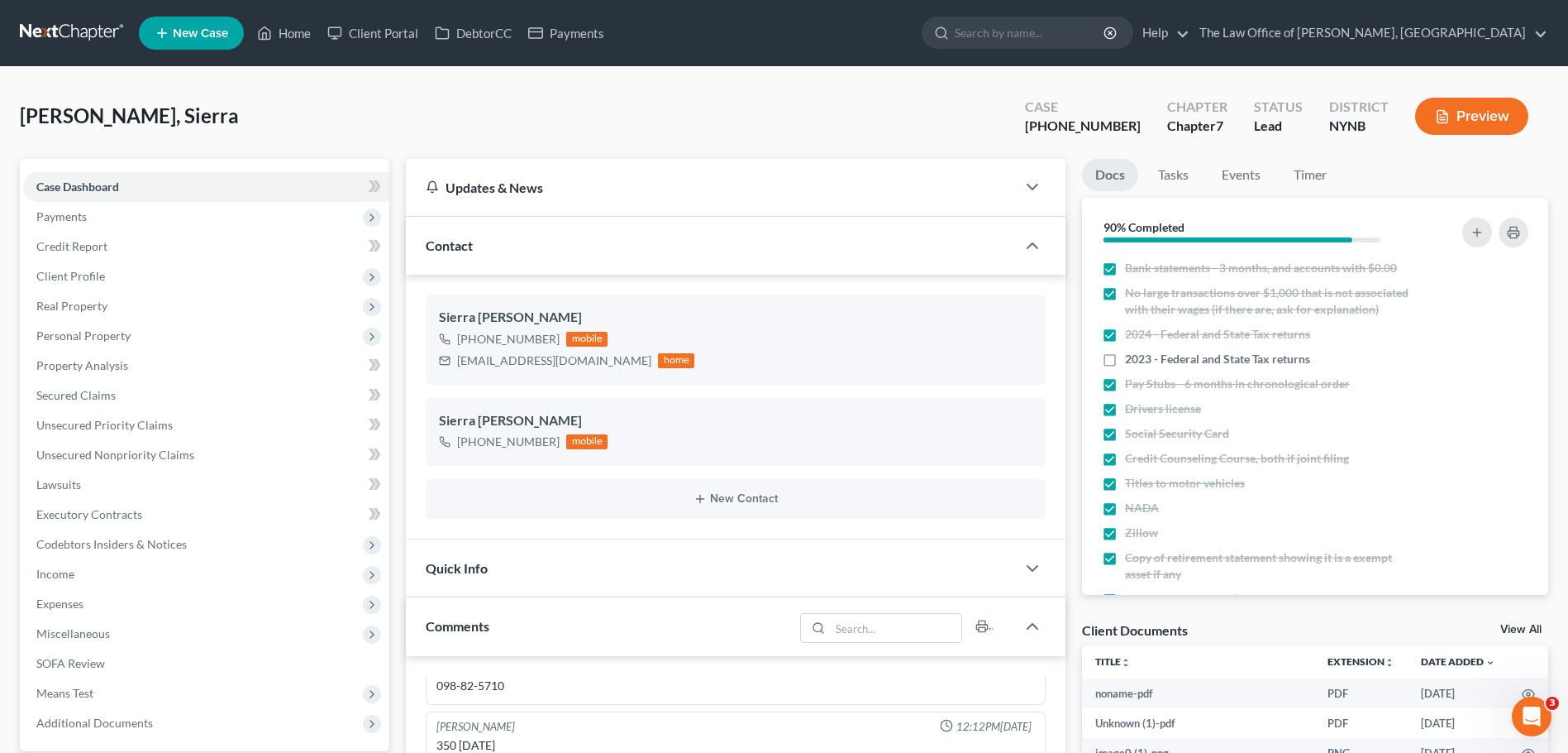
click at [363, 142] on div "Sitterly, Sierra Upgraded Case 25-11015-1 Chapter Chapter 7 Status Lead Distric…" at bounding box center [784, 123] width 1528 height 72
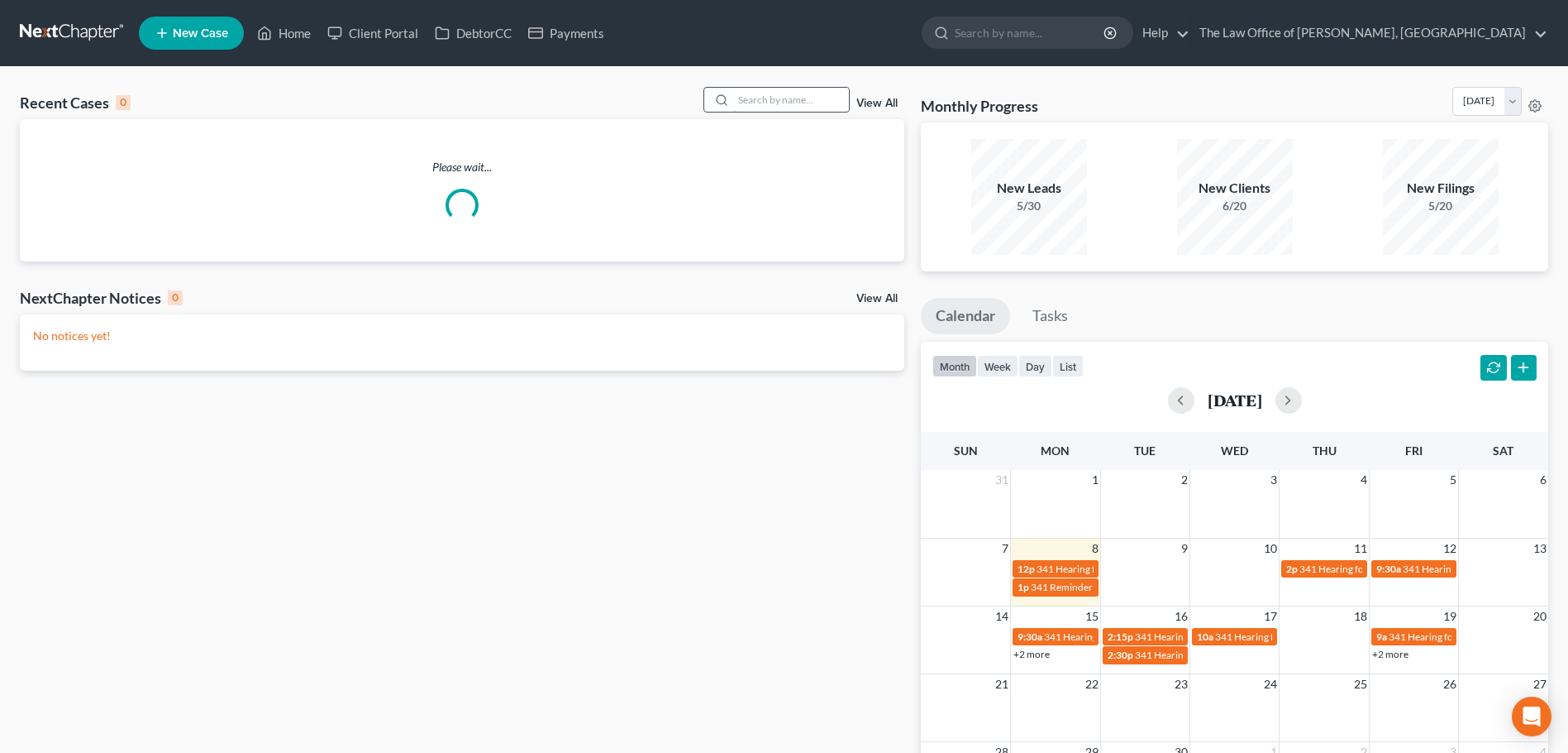
click at [771, 103] on input "search" at bounding box center [791, 99] width 116 height 24
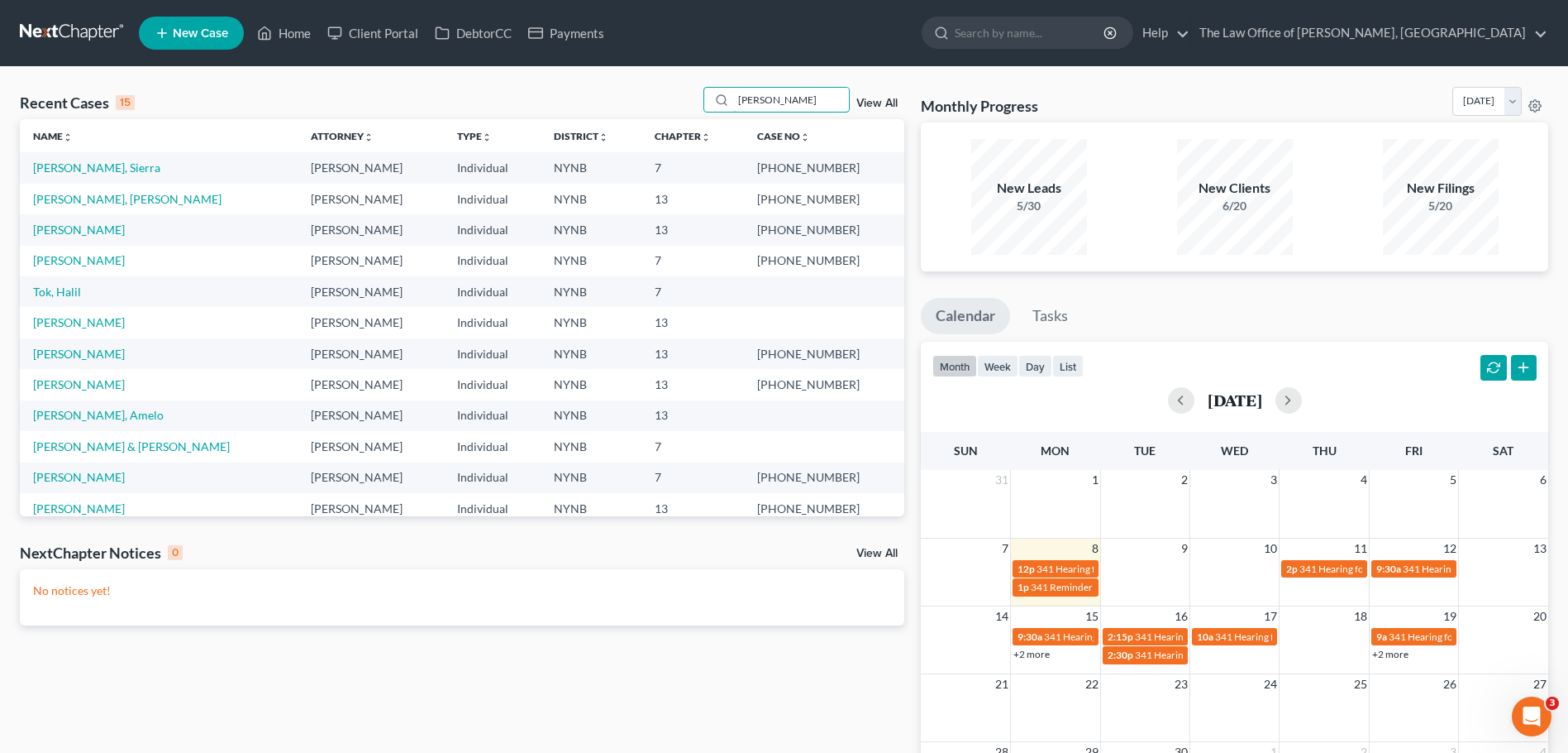
type input "[PERSON_NAME]"
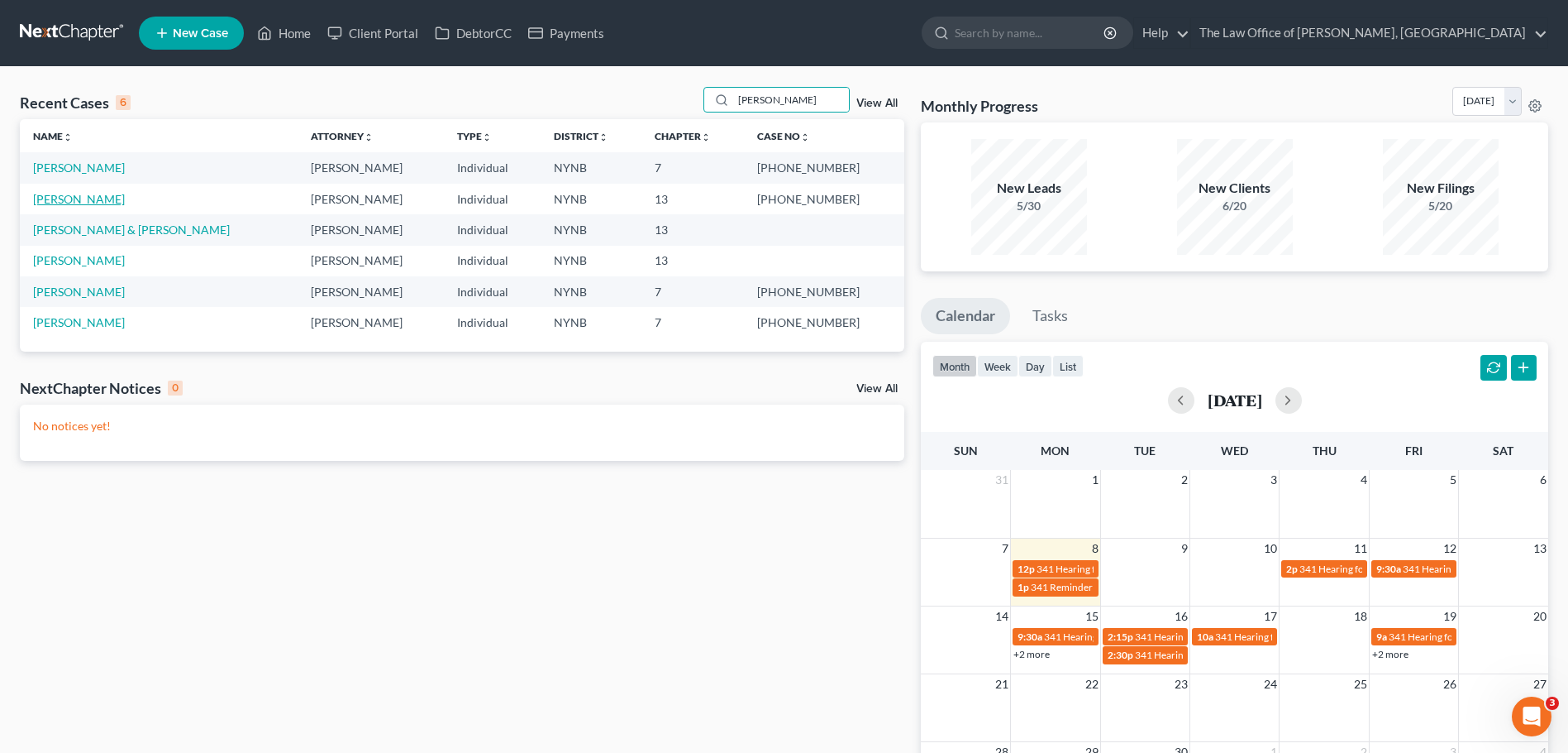
click at [87, 200] on link "[PERSON_NAME]" at bounding box center [79, 199] width 92 height 14
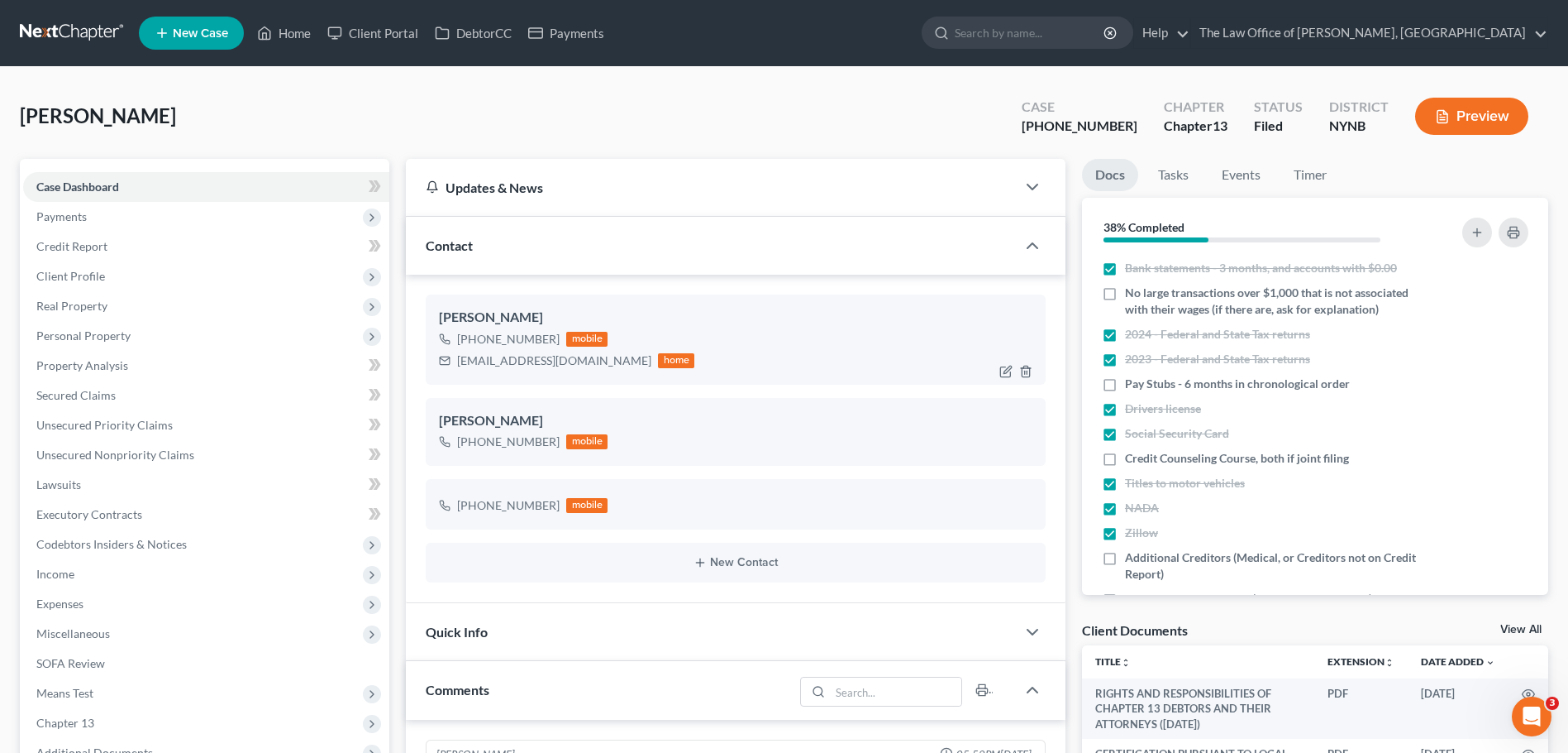
scroll to position [157, 0]
drag, startPoint x: 457, startPoint y: 340, endPoint x: 551, endPoint y: 345, distance: 94.1
click at [551, 345] on div "+1 (518) 231-0477" at bounding box center [508, 339] width 102 height 16
copy div "+1 (518) 231-0477"
drag, startPoint x: 420, startPoint y: 300, endPoint x: 436, endPoint y: 313, distance: 20.6
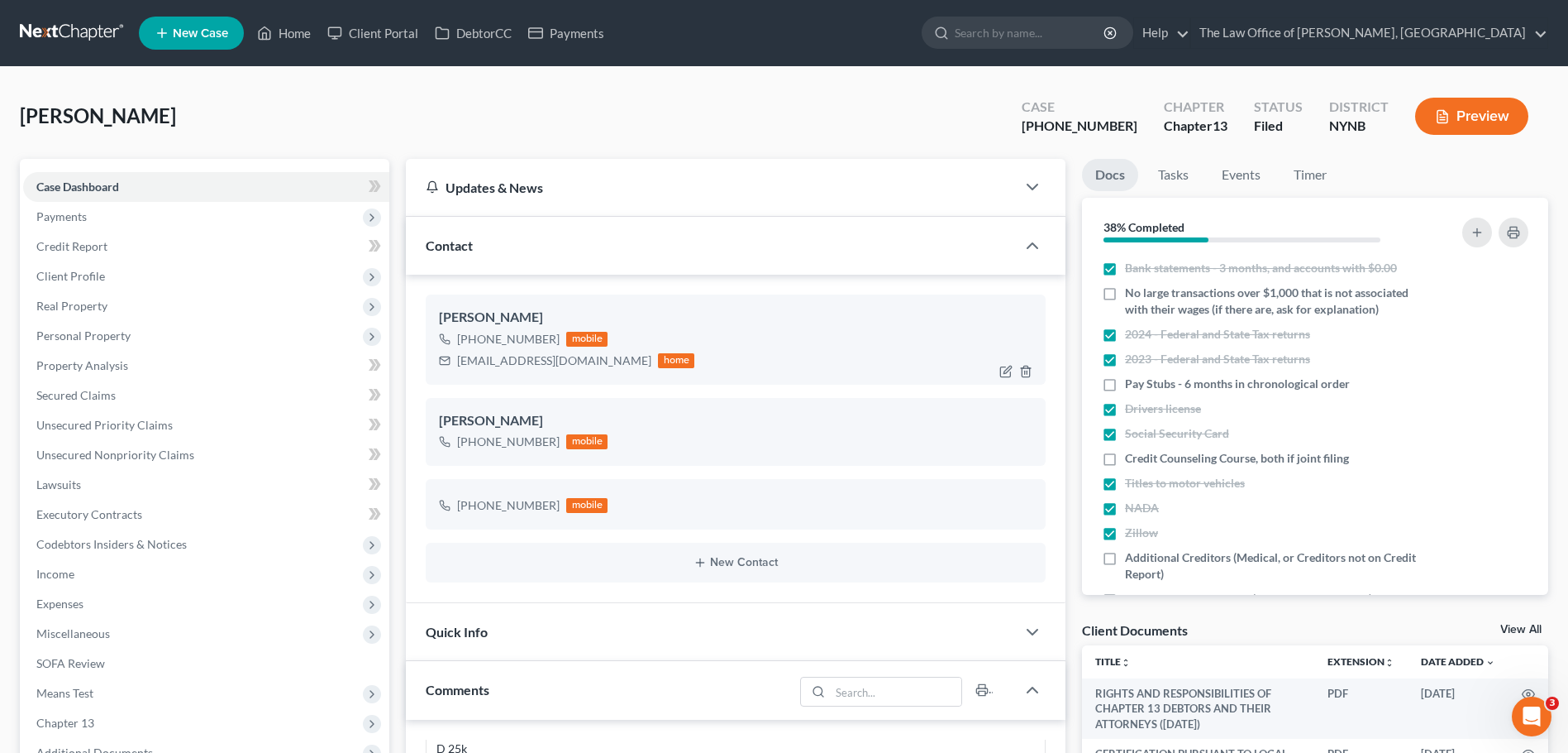
click at [423, 300] on div "Stephanie Fretto +1 (518) 231-0477 mobile stephaniefretto@yahoo.com home Stepha…" at bounding box center [735, 438] width 660 height 328
drag, startPoint x: 415, startPoint y: 300, endPoint x: 740, endPoint y: 379, distance: 334.5
click at [691, 375] on div "Stephanie Fretto +1 (518) 231-0477 mobile stephaniefretto@yahoo.com home Stepha…" at bounding box center [735, 438] width 660 height 328
copy div "Stephanie Fretto +1 (518) 231-0477 mobile stephaniefretto@yahoo.com home"
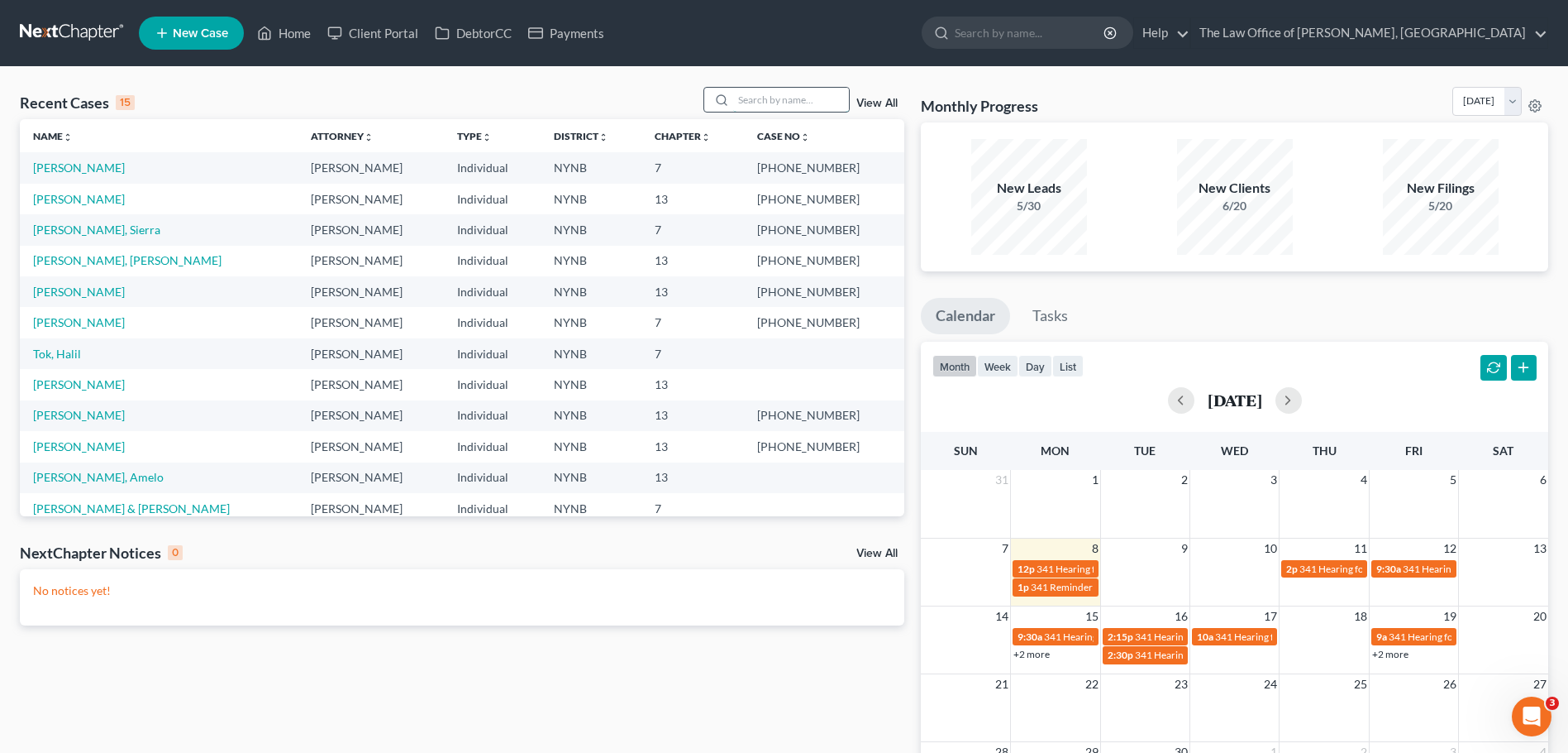
click at [785, 94] on input "search" at bounding box center [791, 99] width 116 height 24
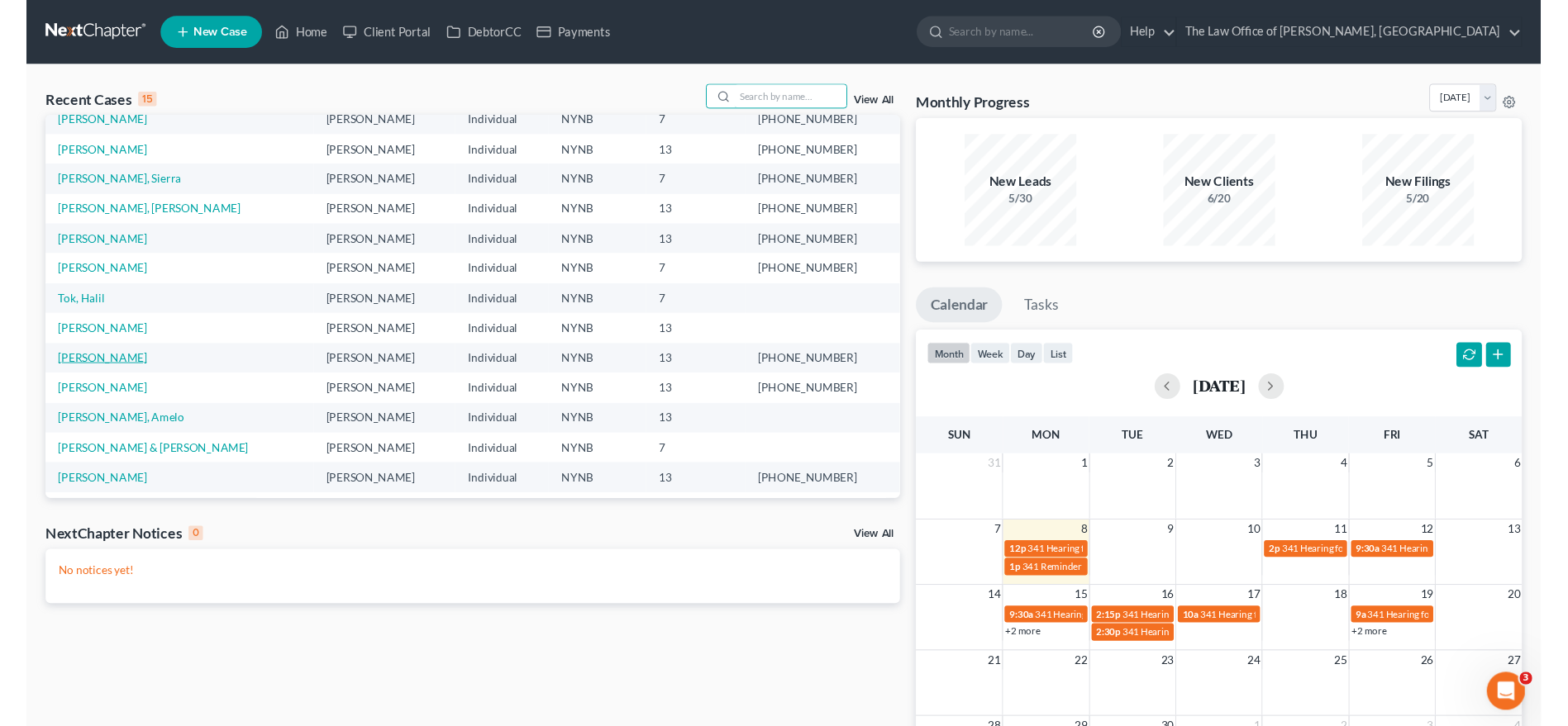
scroll to position [83, 0]
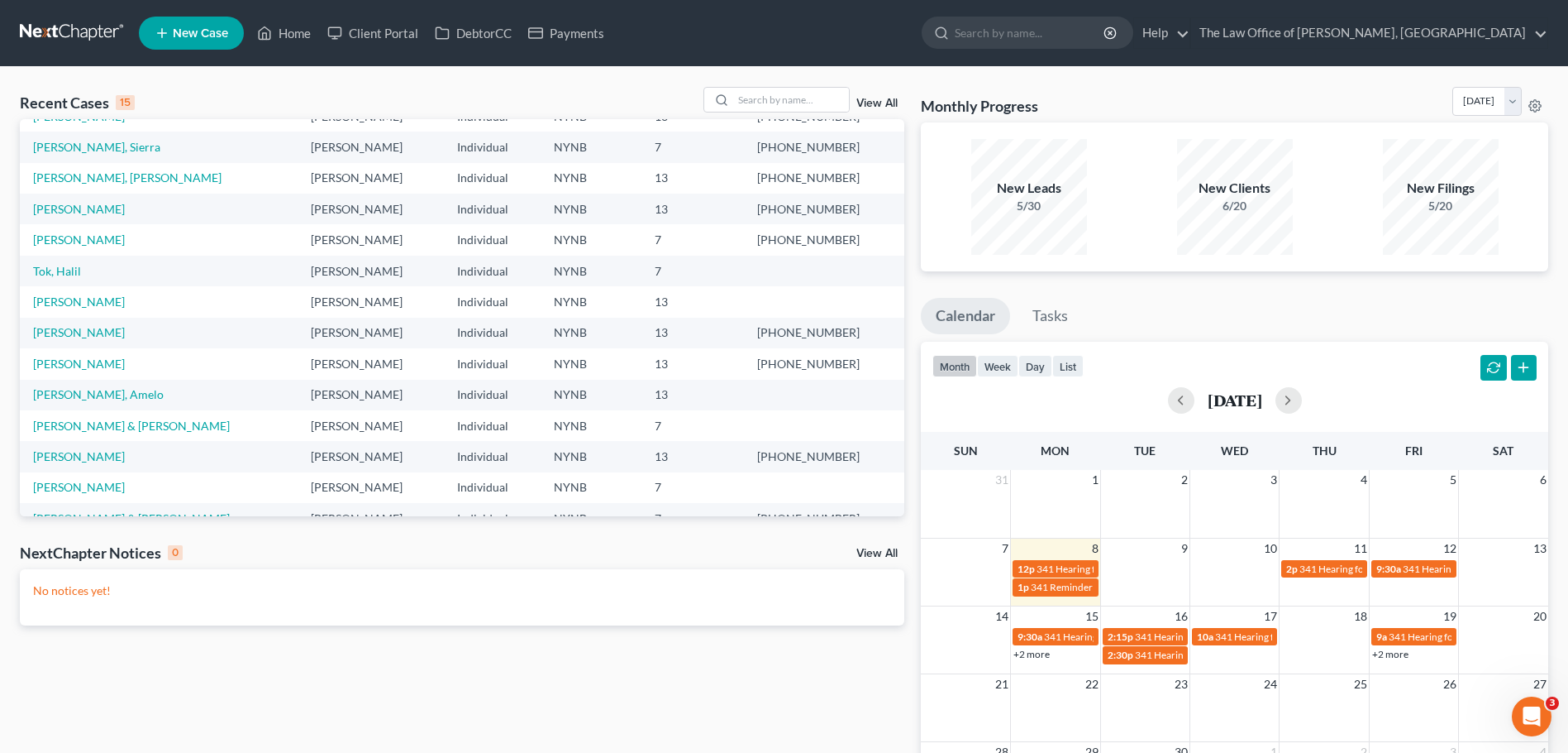
click at [125, 354] on td "[PERSON_NAME]" at bounding box center [158, 363] width 278 height 31
click at [120, 369] on link "[PERSON_NAME]" at bounding box center [79, 363] width 92 height 14
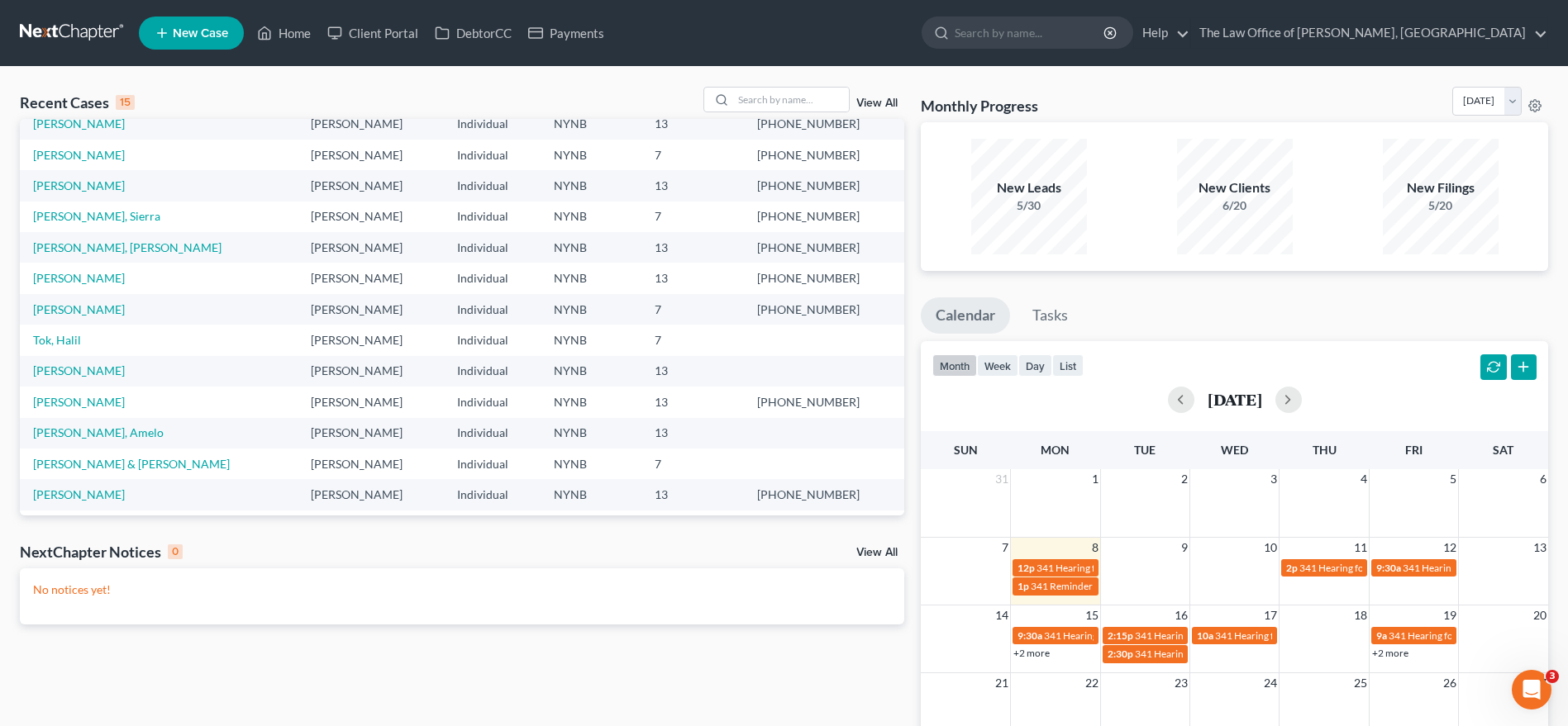
scroll to position [113, 0]
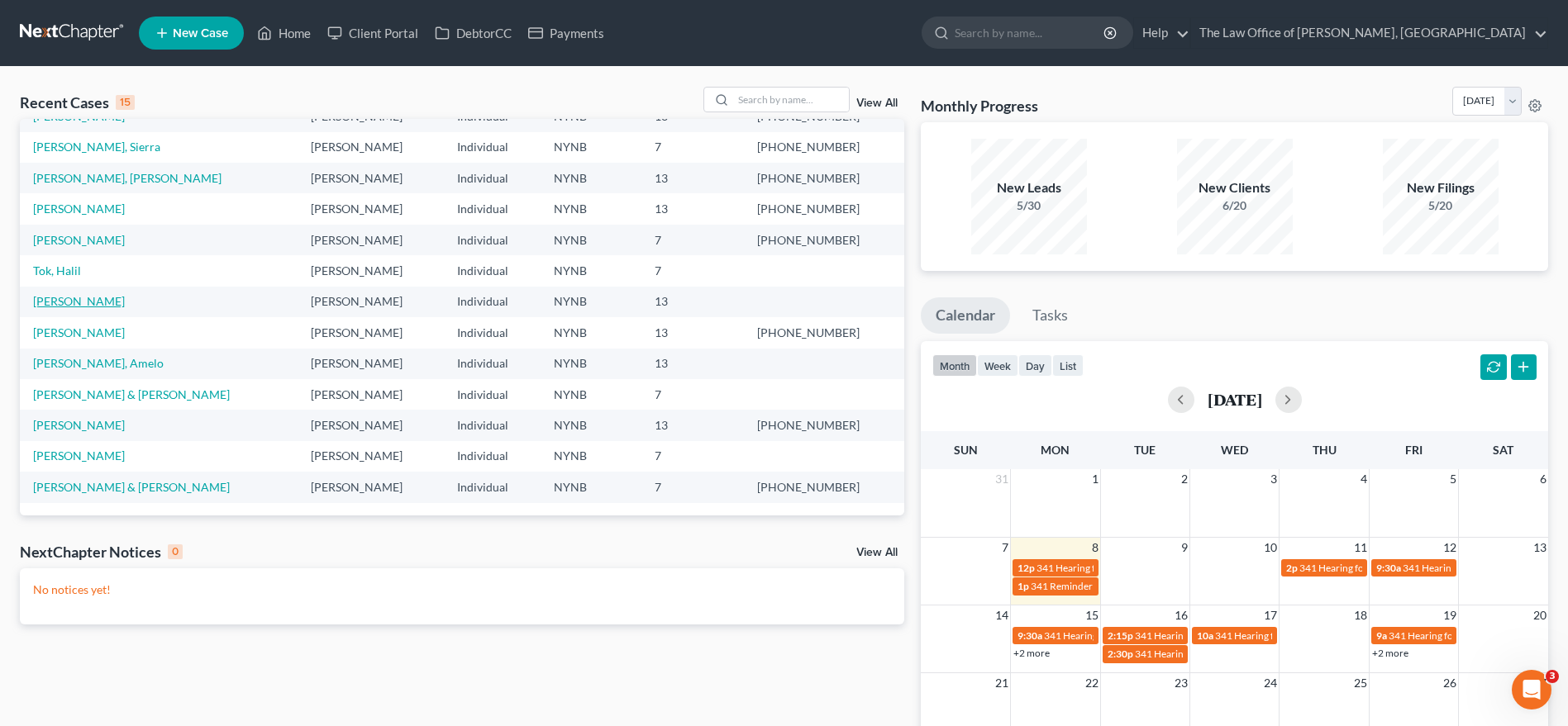
click at [108, 305] on link "[PERSON_NAME]" at bounding box center [79, 301] width 92 height 14
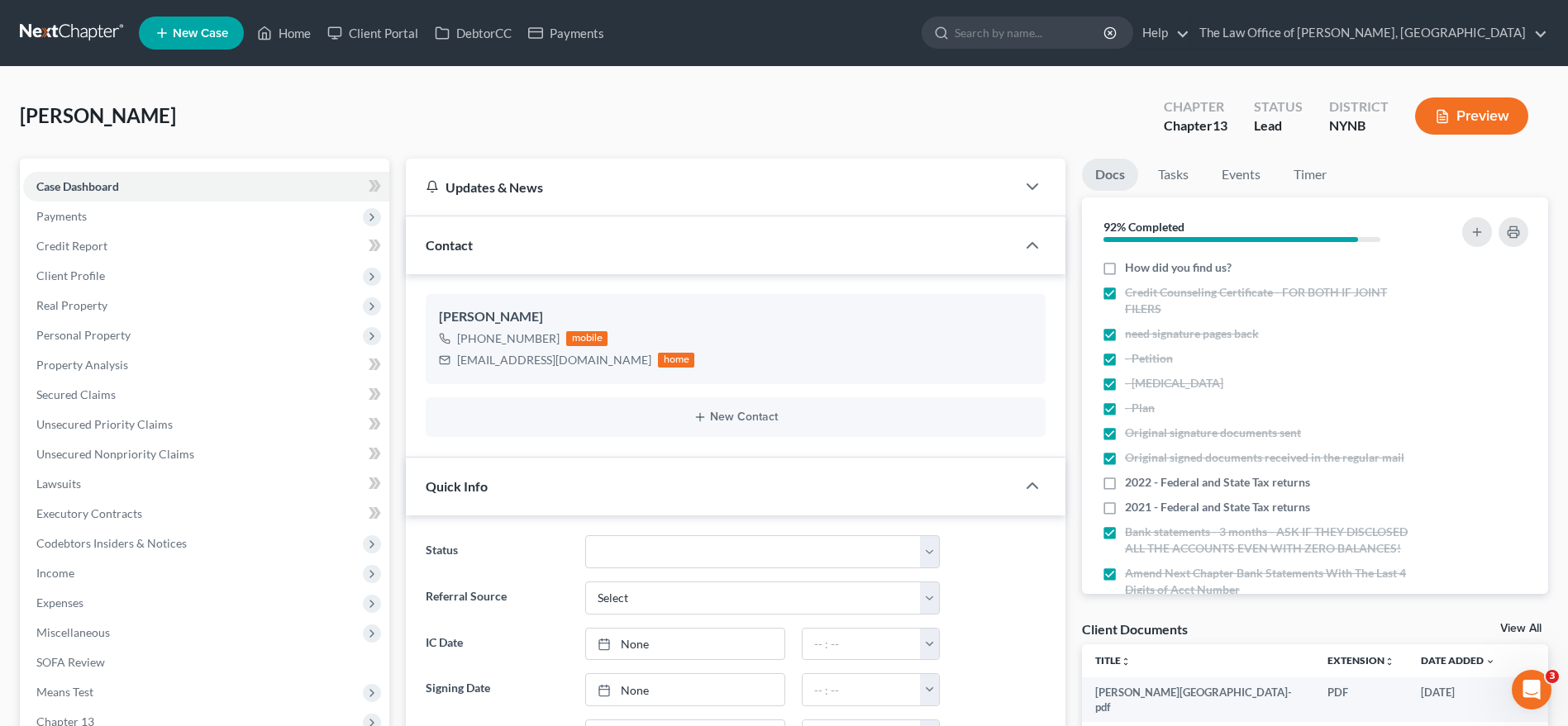
click at [78, 36] on link at bounding box center [73, 32] width 106 height 30
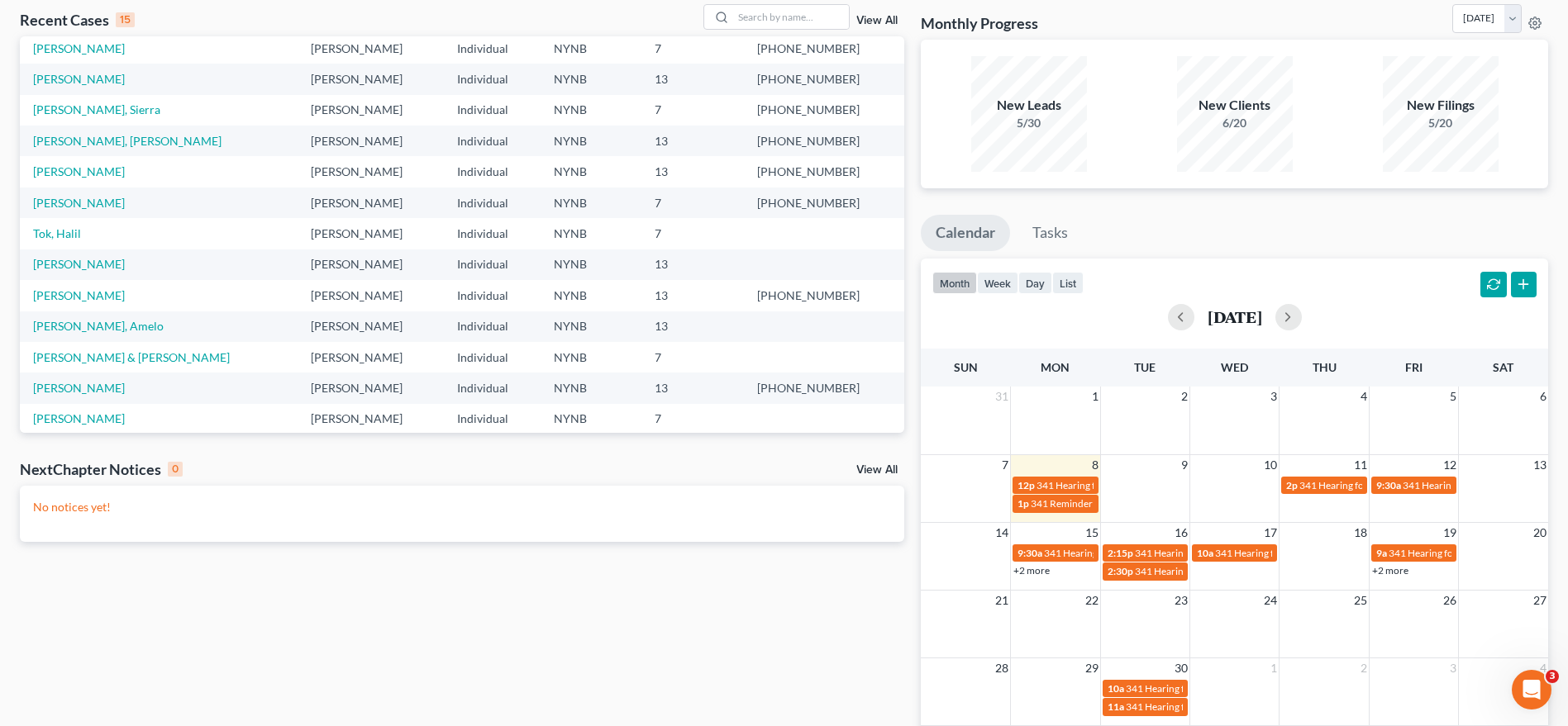
scroll to position [31, 0]
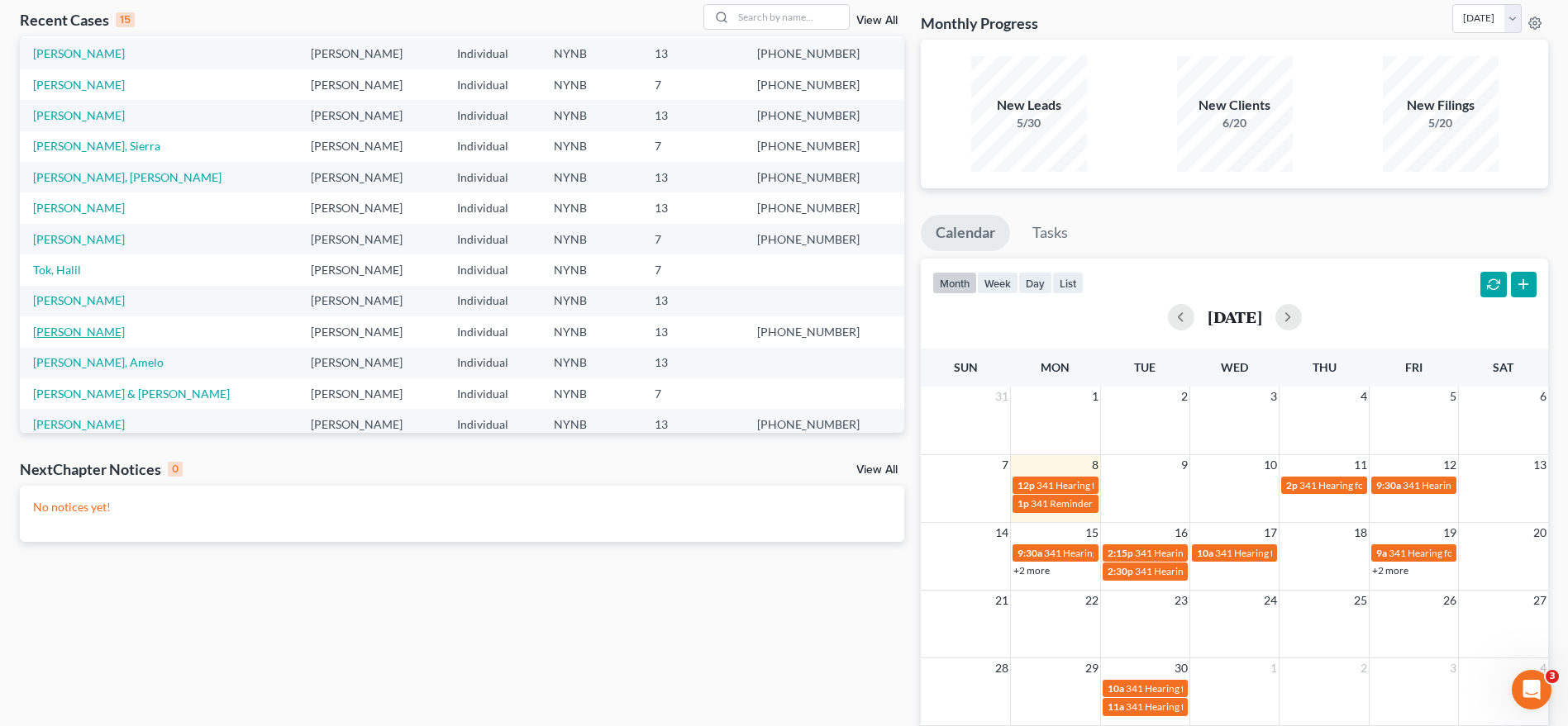
click at [89, 325] on link "[PERSON_NAME]" at bounding box center [79, 332] width 92 height 14
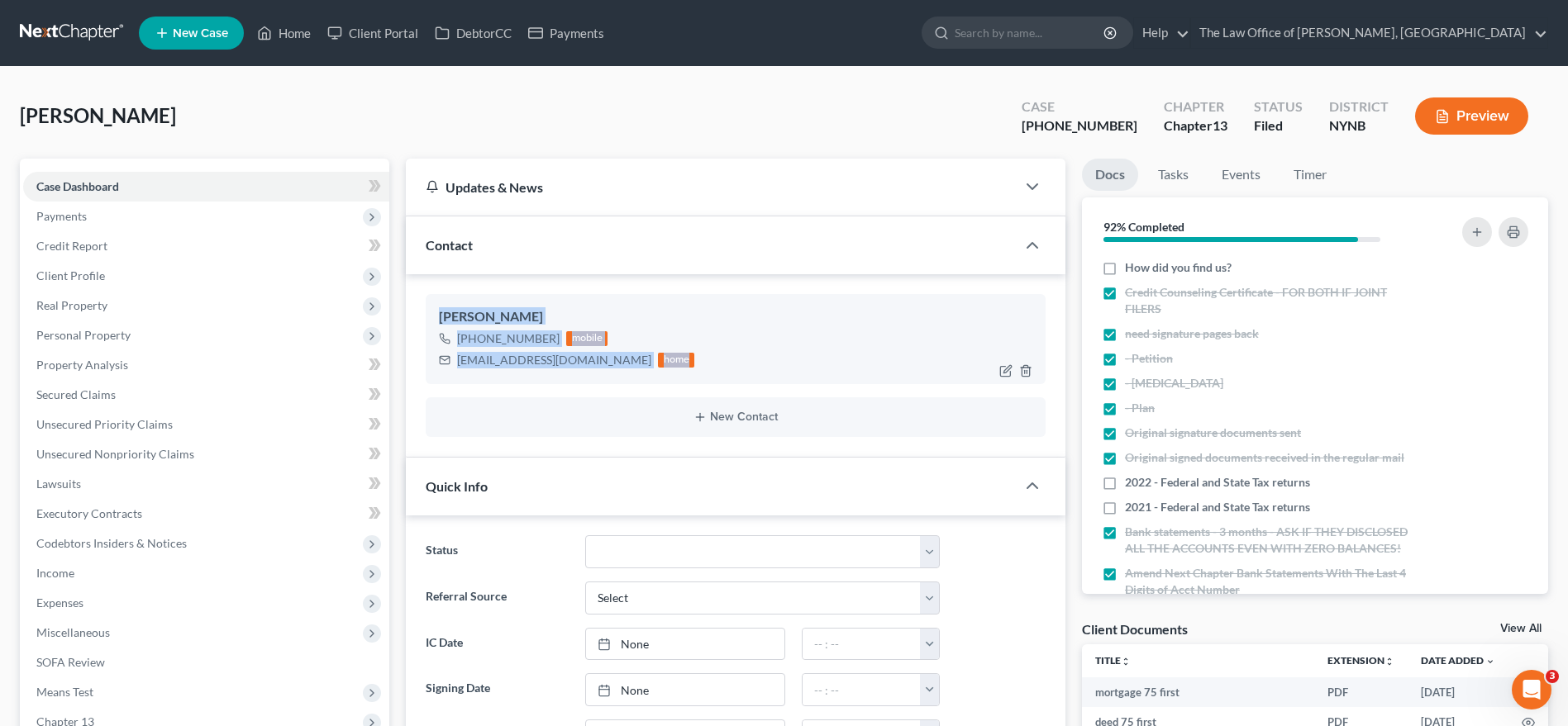
drag, startPoint x: 423, startPoint y: 314, endPoint x: 657, endPoint y: 360, distance: 238.5
click at [657, 360] on div "[PERSON_NAME] [PHONE_NUMBER] mobile [EMAIL_ADDRESS][DOMAIN_NAME] home New Conta…" at bounding box center [735, 365] width 660 height 182
copy div "[PERSON_NAME] [PHONE_NUMBER] mobile [EMAIL_ADDRESS][DOMAIN_NAME] home"
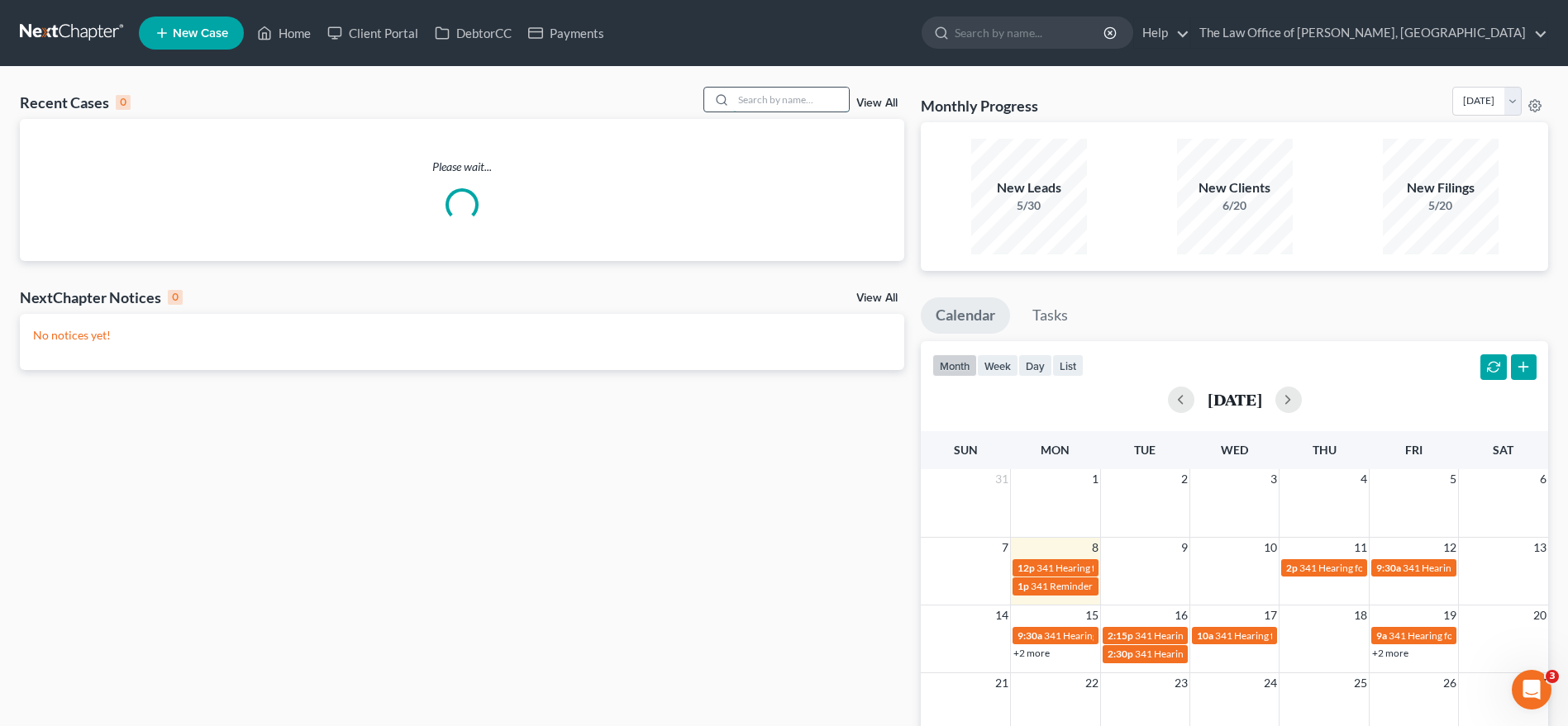
click at [797, 104] on input "search" at bounding box center [791, 99] width 116 height 24
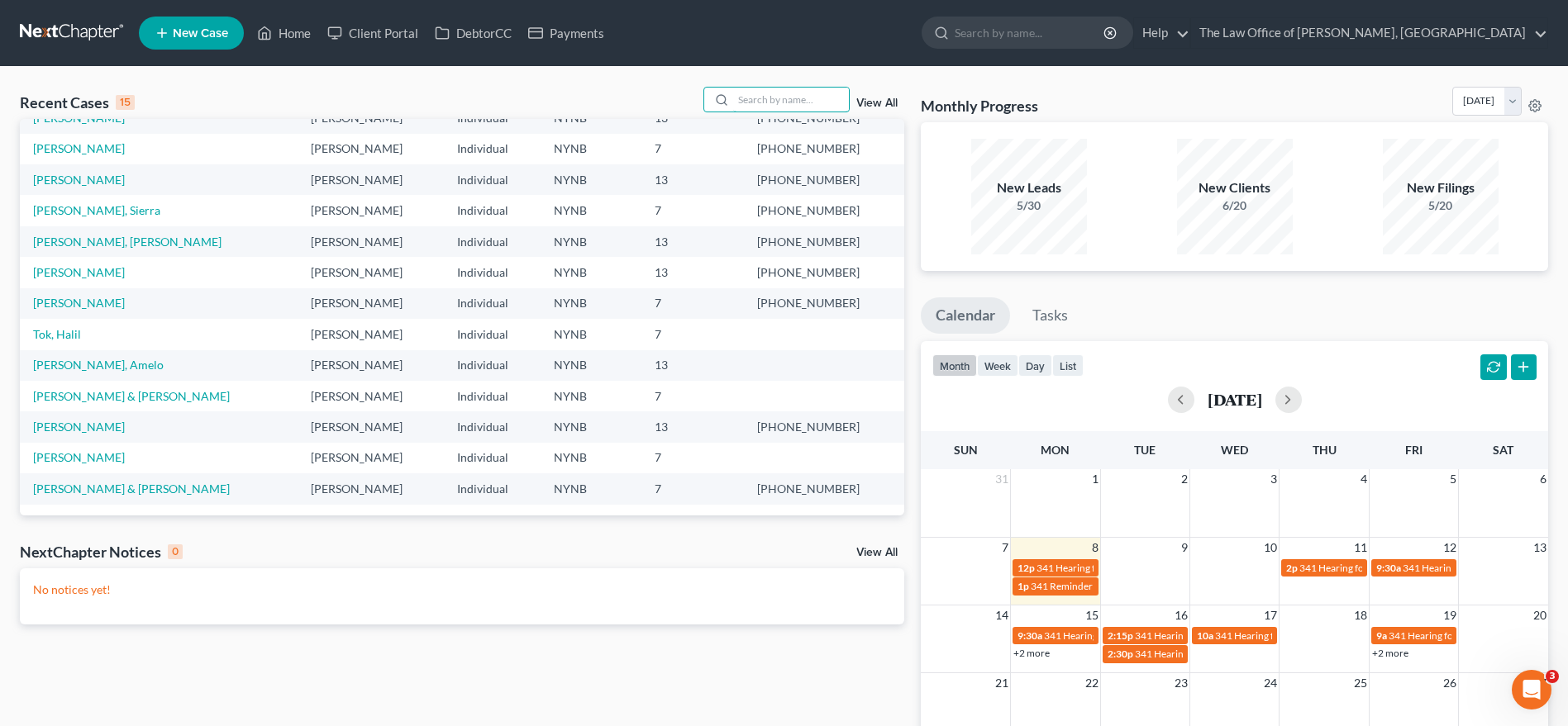
scroll to position [113, 0]
click at [99, 359] on link "[PERSON_NAME], Amelo" at bounding box center [98, 363] width 130 height 14
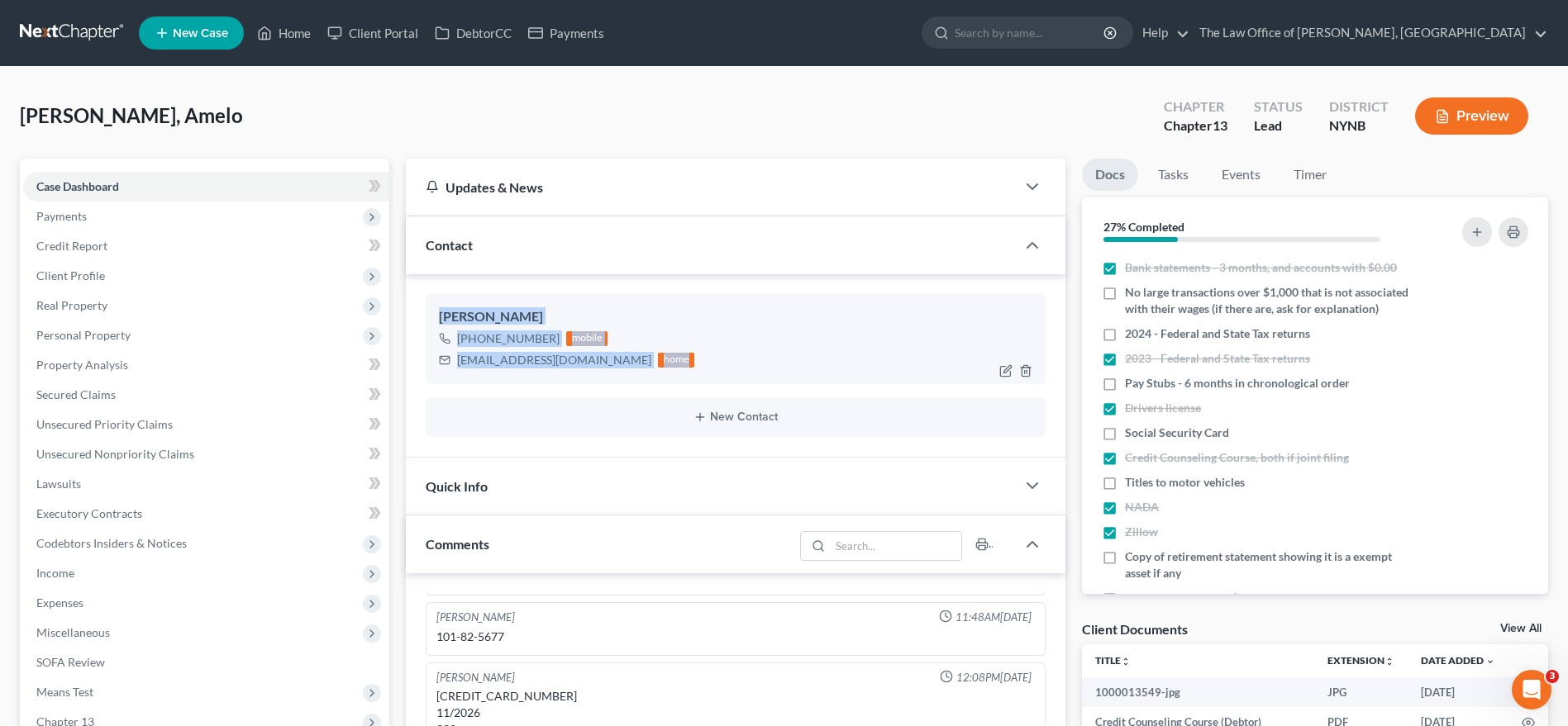
scroll to position [784, 0]
drag, startPoint x: 432, startPoint y: 314, endPoint x: 680, endPoint y: 375, distance: 255.4
click at [680, 375] on div "Amelo Guilliano +1 (518) 466-9092 mobile gillamelo@gmail.com home" at bounding box center [735, 338] width 620 height 89
click at [274, 29] on link "Home" at bounding box center [284, 32] width 70 height 30
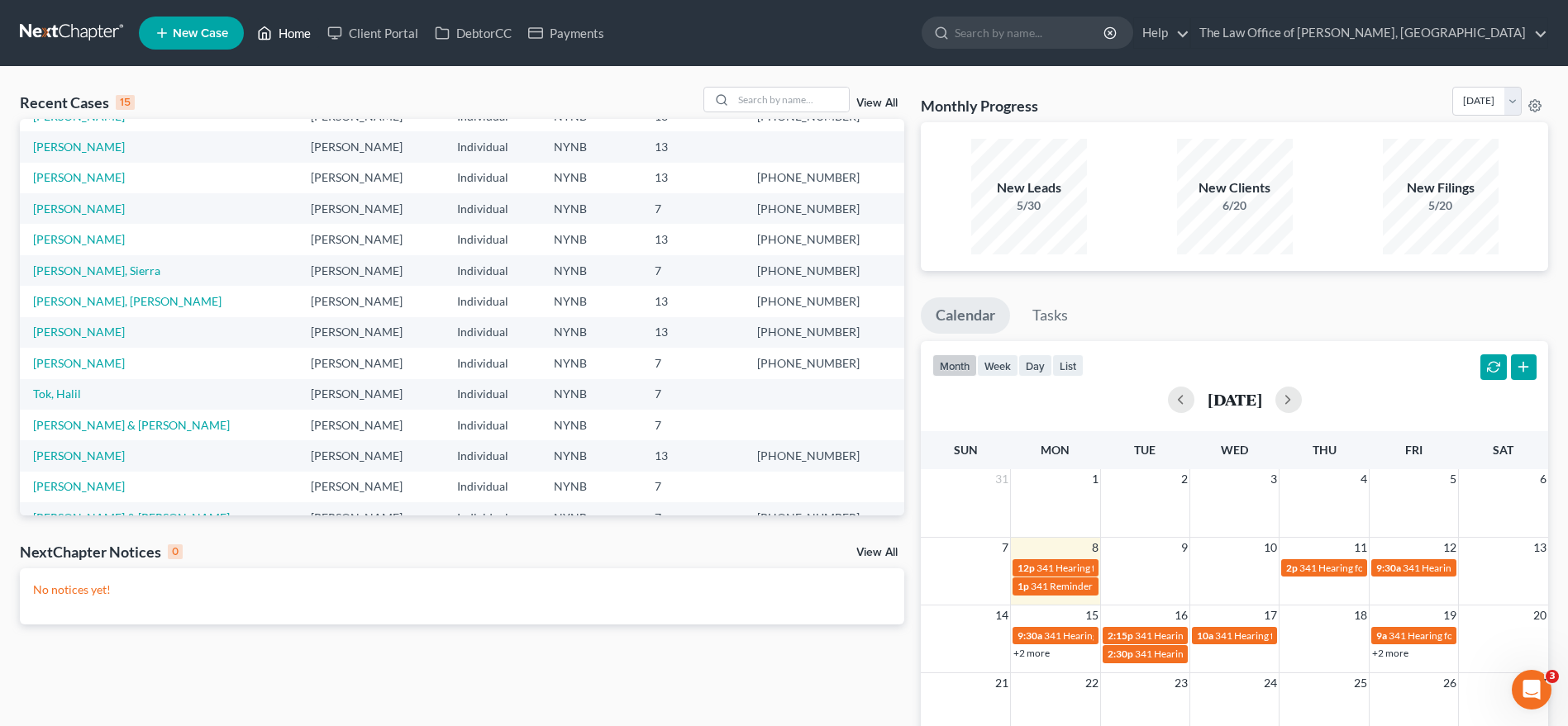
scroll to position [113, 0]
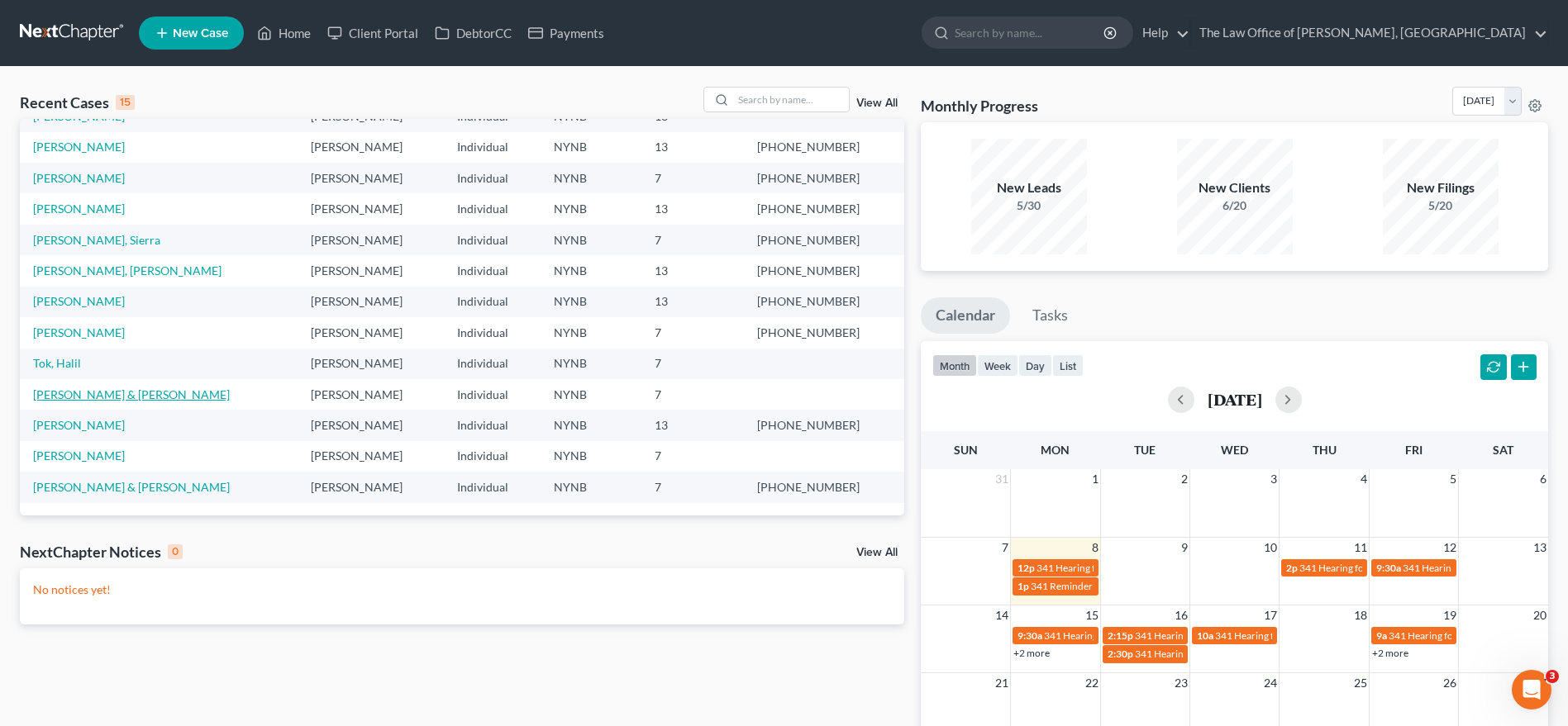
click at [79, 393] on link "[PERSON_NAME] & [PERSON_NAME]" at bounding box center [131, 394] width 197 height 14
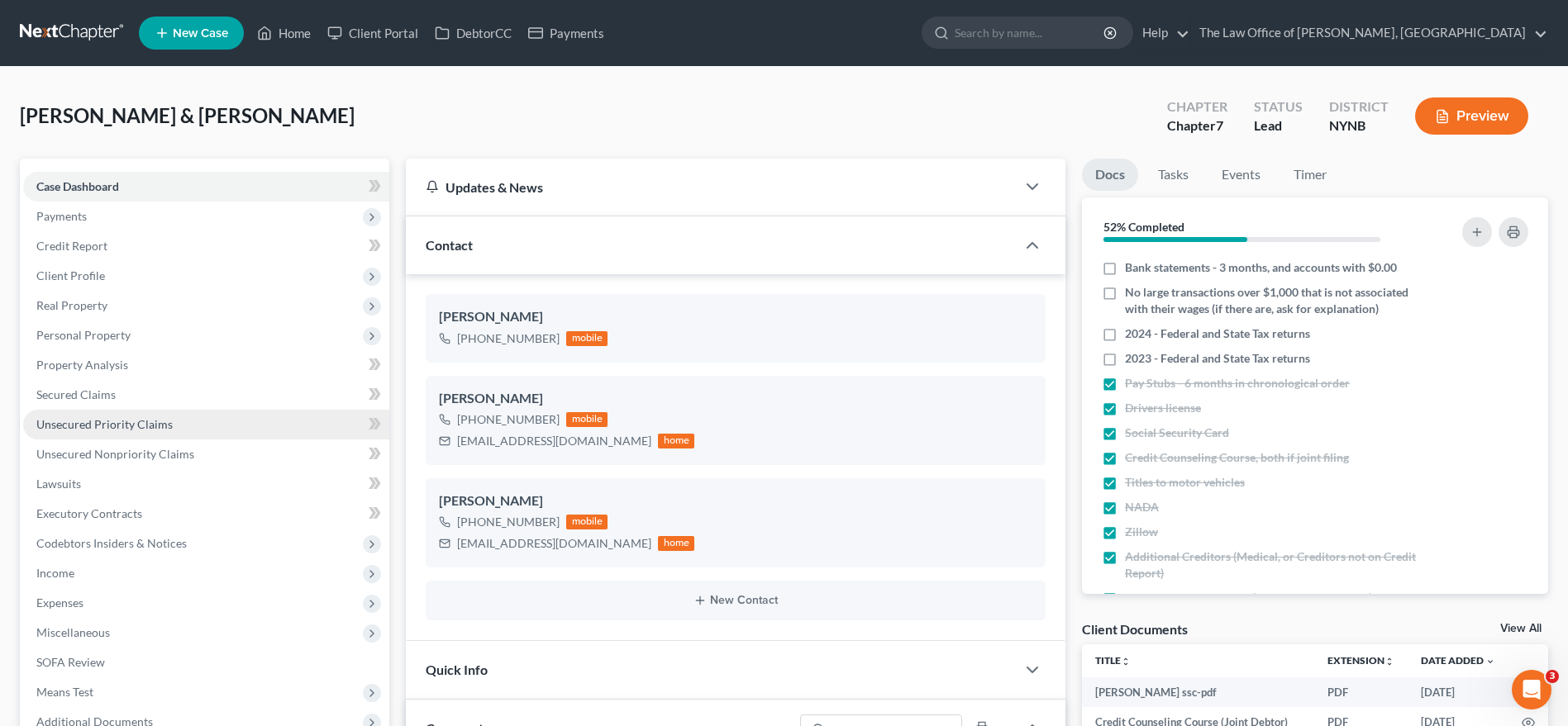
scroll to position [1856, 0]
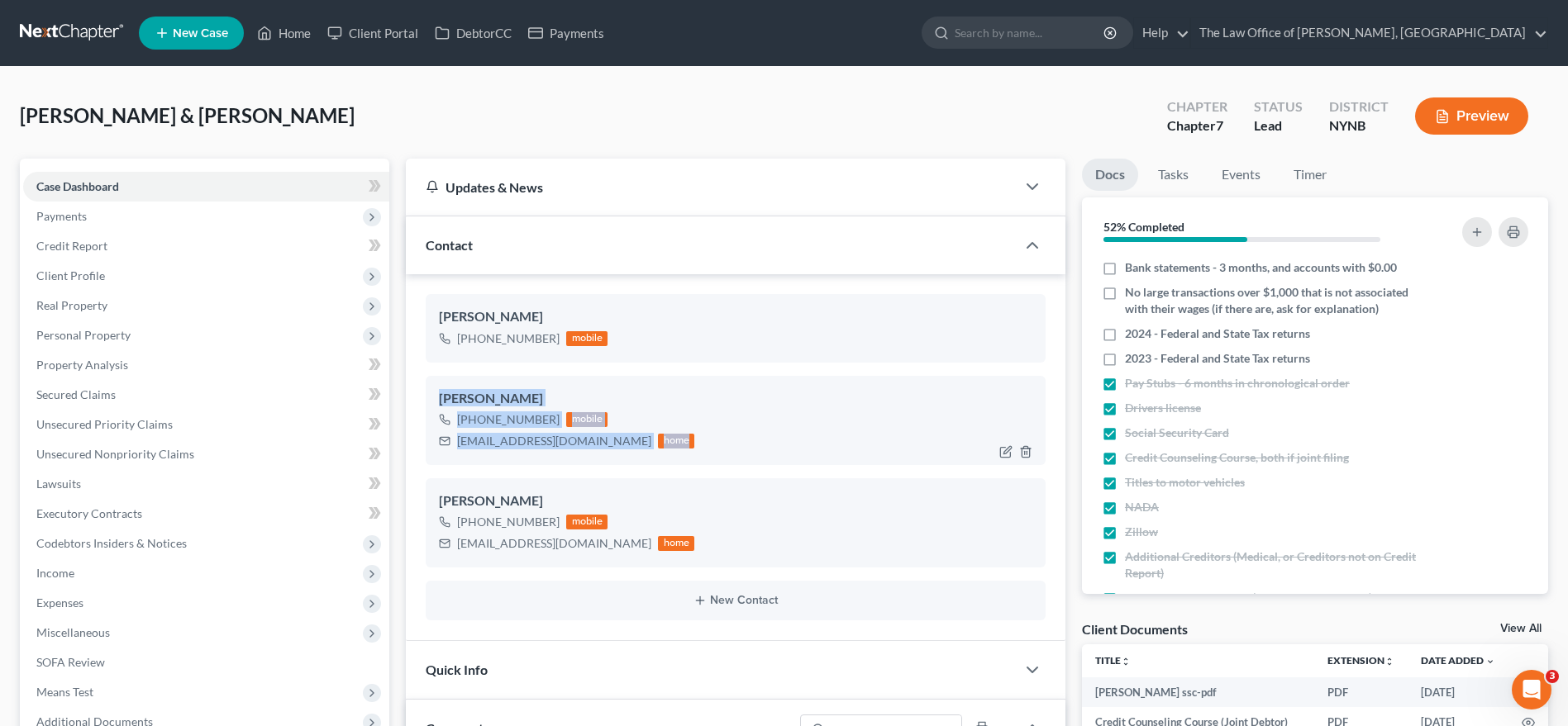
drag, startPoint x: 414, startPoint y: 382, endPoint x: 647, endPoint y: 446, distance: 241.6
click at [647, 446] on div "Robyn Dow +1 (518) 955-4421 mobile Perry Dow Jr +1 (518) 879-6550 mobile Mrbink…" at bounding box center [735, 457] width 660 height 367
copy div "Perry Dow Jr +1 (518) 879-6550 mobile Mrbinks609@yahoo.com home"
drag, startPoint x: 75, startPoint y: 38, endPoint x: 452, endPoint y: 487, distance: 586.3
click at [75, 38] on link at bounding box center [73, 32] width 106 height 30
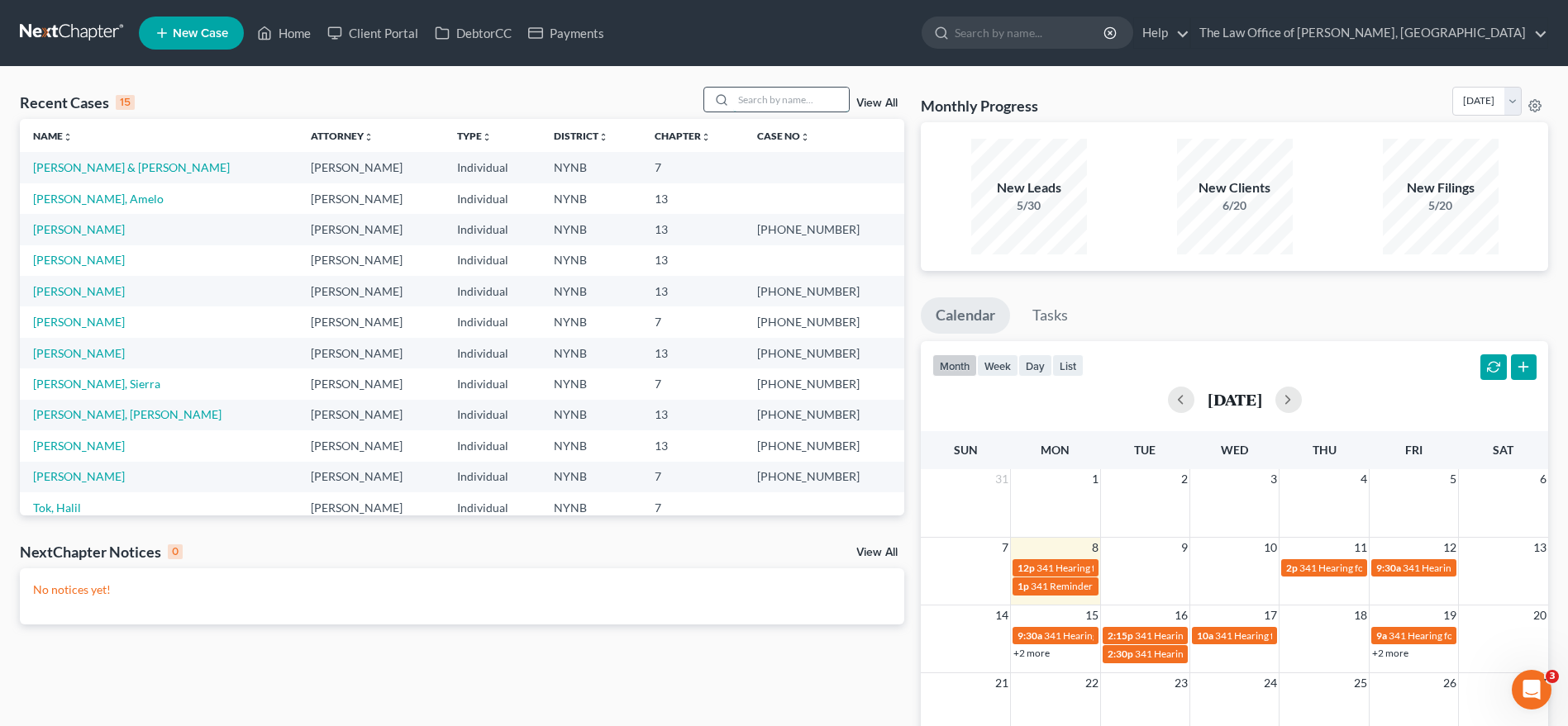
click at [771, 93] on input "search" at bounding box center [791, 99] width 116 height 24
type input "[PERSON_NAME]"
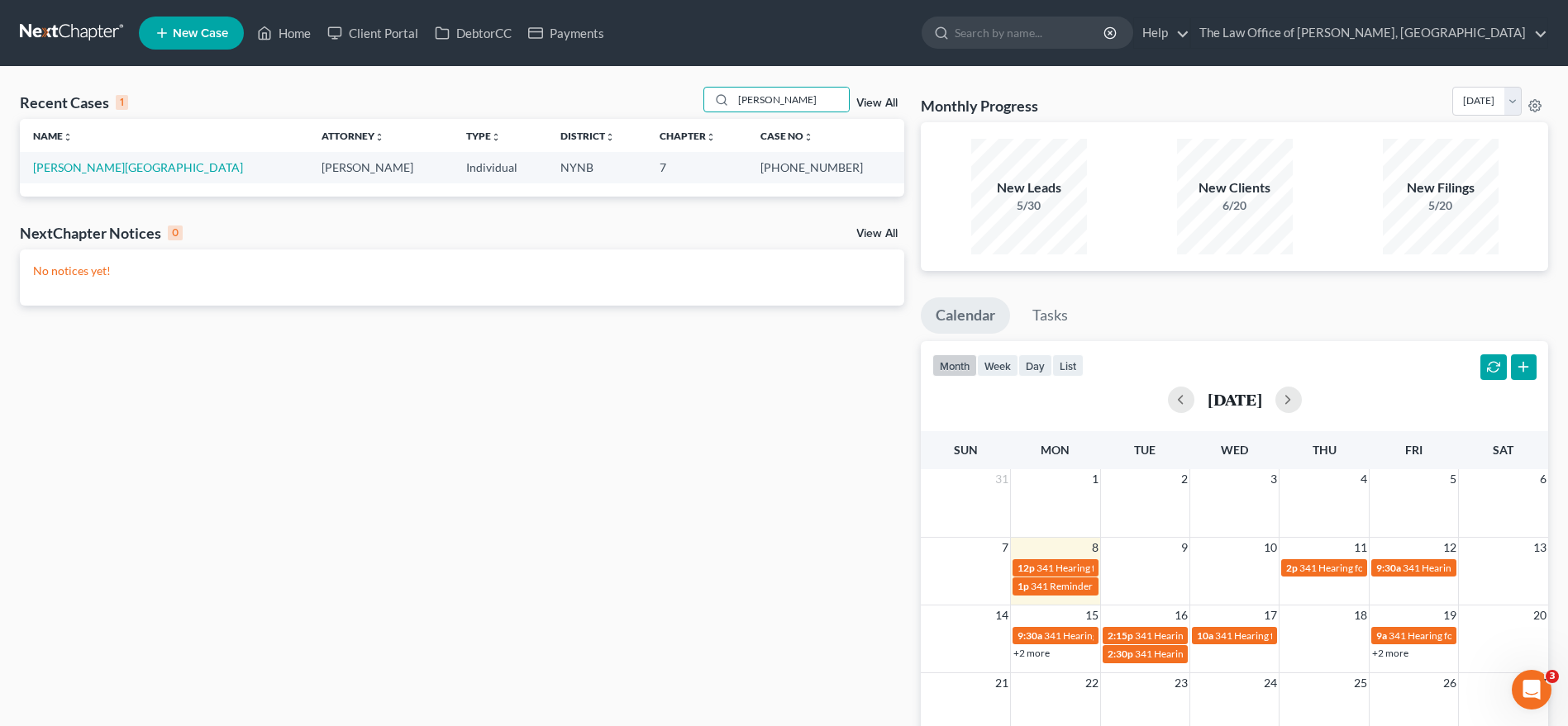
click at [30, 169] on td "[PERSON_NAME][GEOGRAPHIC_DATA]" at bounding box center [164, 167] width 289 height 31
click at [43, 164] on link "[PERSON_NAME][GEOGRAPHIC_DATA]" at bounding box center [138, 167] width 210 height 14
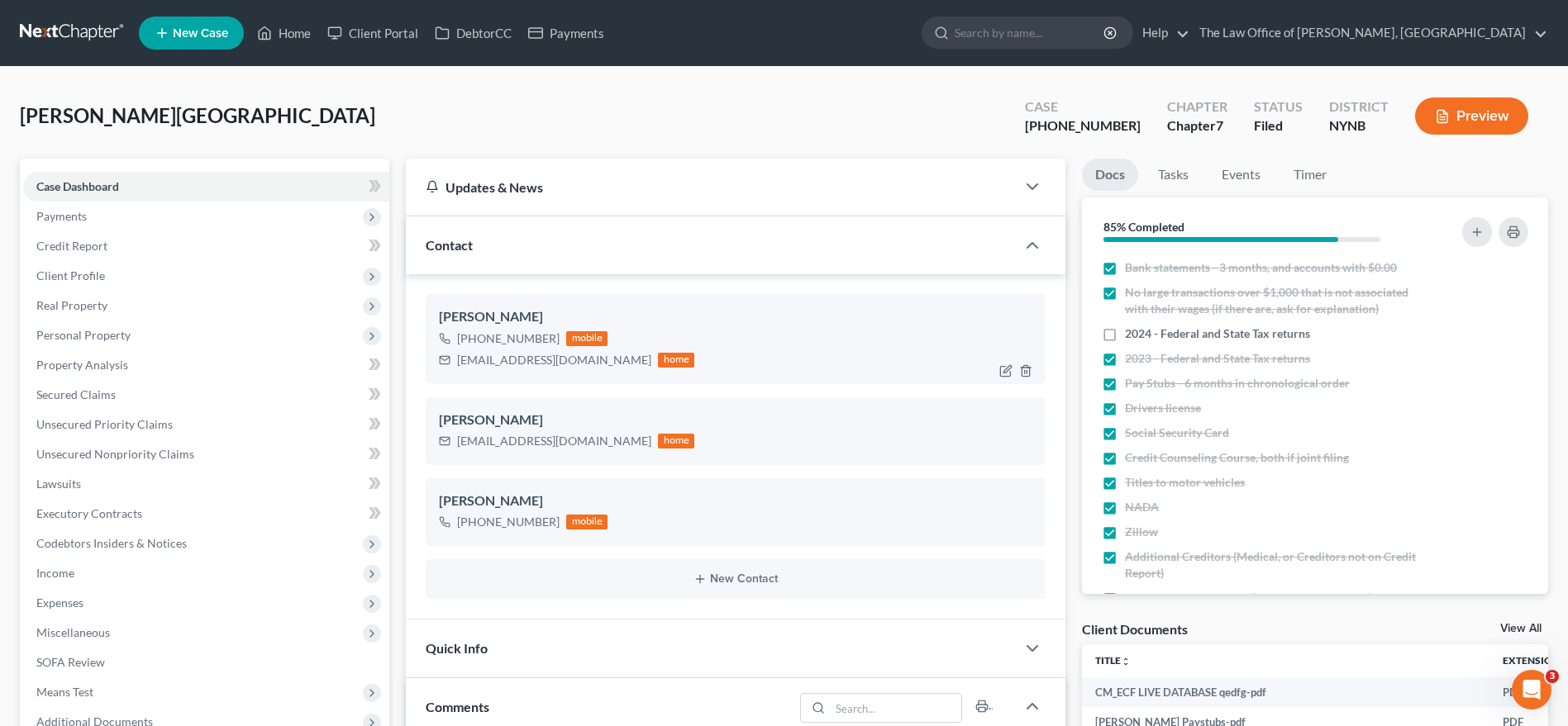
scroll to position [75, 0]
drag, startPoint x: 461, startPoint y: 317, endPoint x: 610, endPoint y: 359, distance: 154.8
click at [610, 359] on div "[PERSON_NAME] [PHONE_NUMBER] mobile [EMAIL_ADDRESS][DOMAIN_NAME] home [PERSON_N…" at bounding box center [735, 447] width 660 height 345
click at [113, 57] on nav "Home New Case Client Portal DebtorCC Payments The Law Office of [PERSON_NAME], …" at bounding box center [784, 33] width 1568 height 66
click at [111, 40] on link at bounding box center [73, 32] width 106 height 30
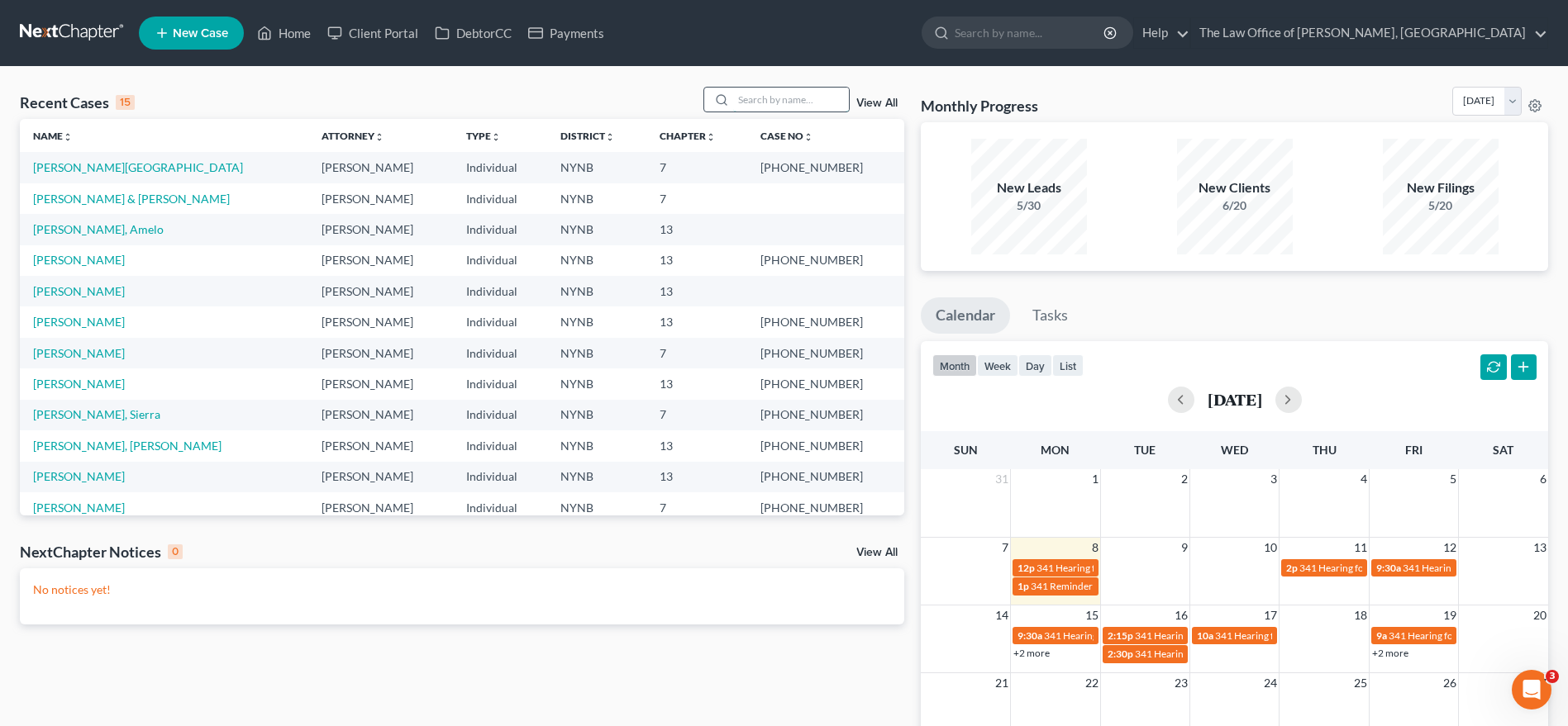
click at [786, 93] on input "search" at bounding box center [791, 99] width 116 height 24
type input "[PERSON_NAME]"
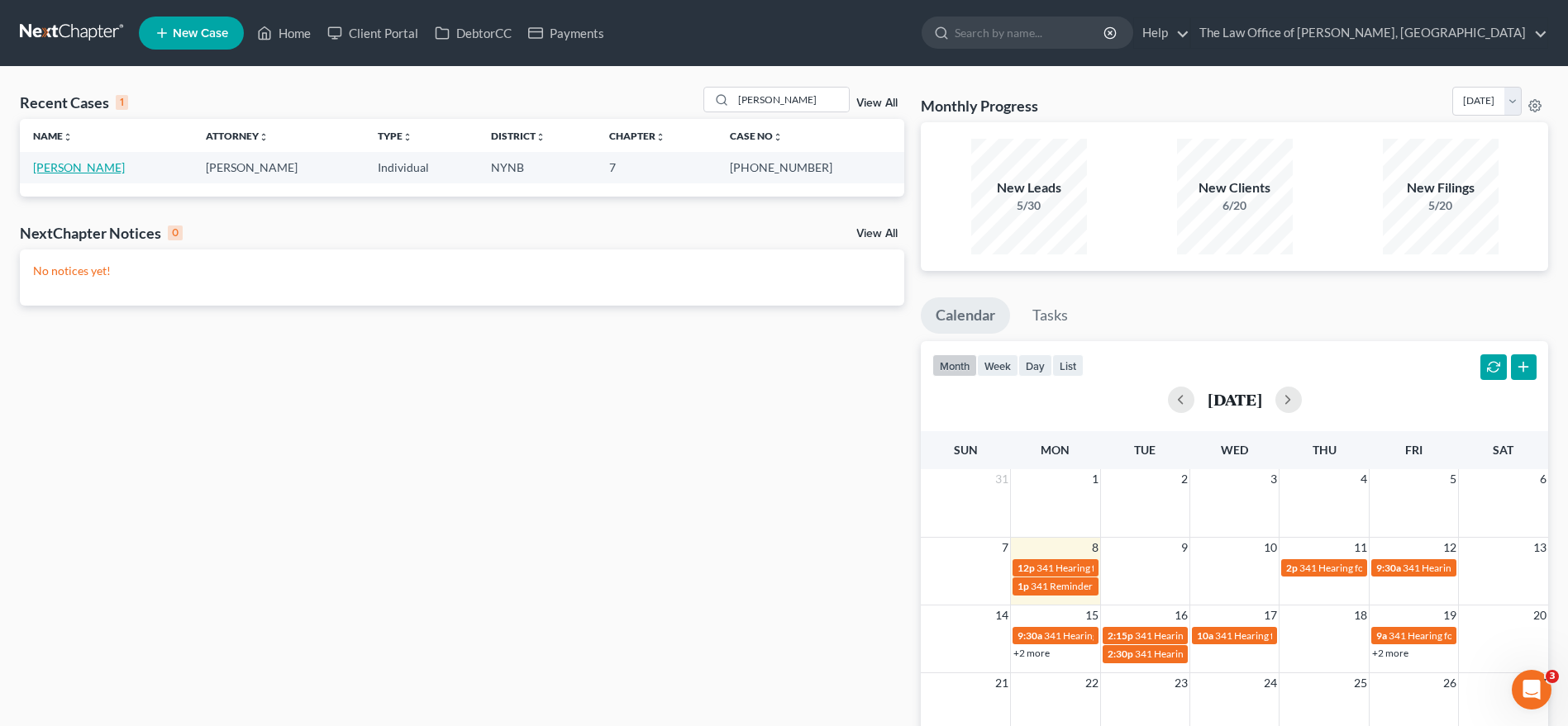
click at [56, 168] on link "[PERSON_NAME]" at bounding box center [79, 167] width 92 height 14
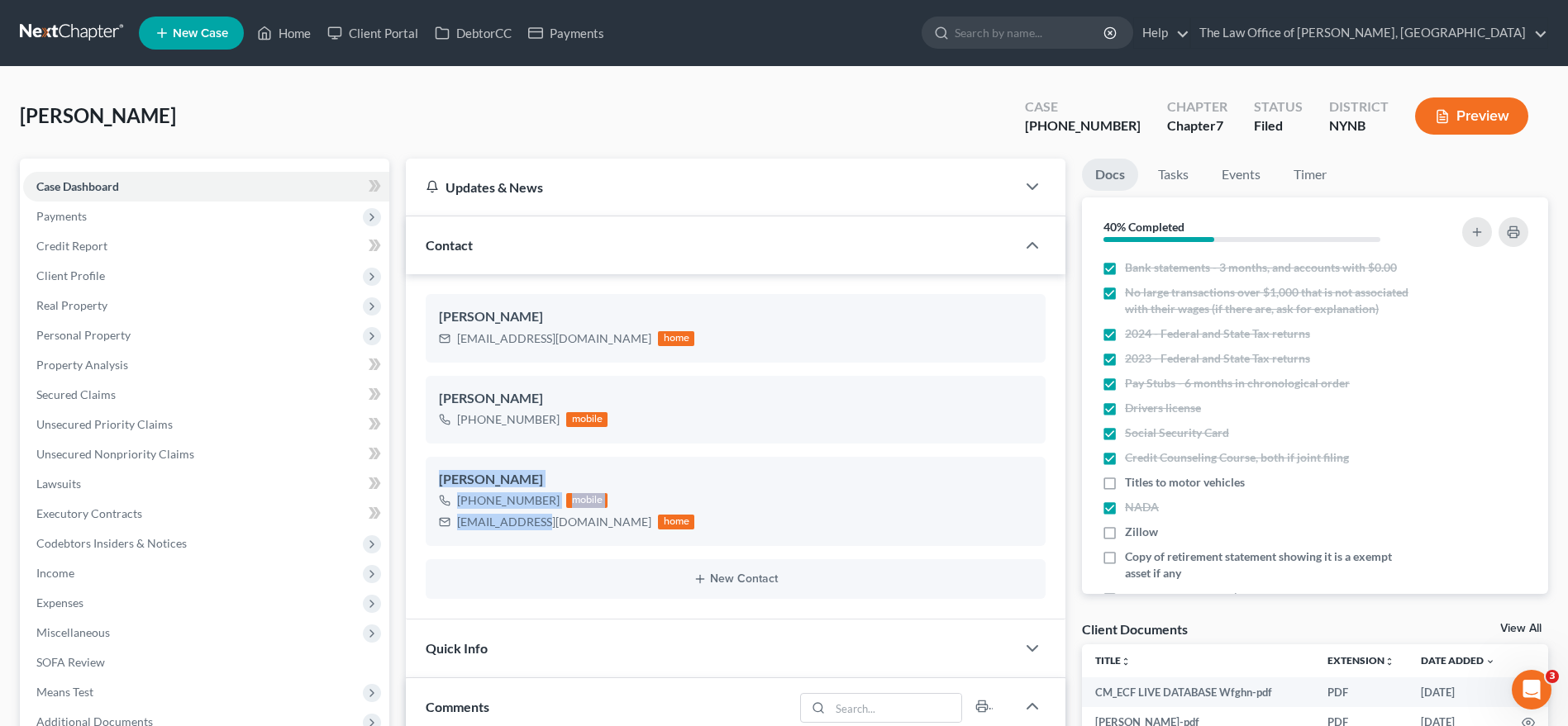
scroll to position [1200, 0]
drag, startPoint x: 425, startPoint y: 474, endPoint x: 617, endPoint y: 545, distance: 204.7
click at [617, 545] on div "[PERSON_NAME] [EMAIL_ADDRESS][DOMAIN_NAME] home [PERSON_NAME] [PHONE_NUMBER] mo…" at bounding box center [735, 447] width 660 height 345
copy div "[PERSON_NAME] [PHONE_NUMBER] mobile [EMAIL_ADDRESS][DOMAIN_NAME] home"
click at [102, 38] on link at bounding box center [73, 32] width 106 height 30
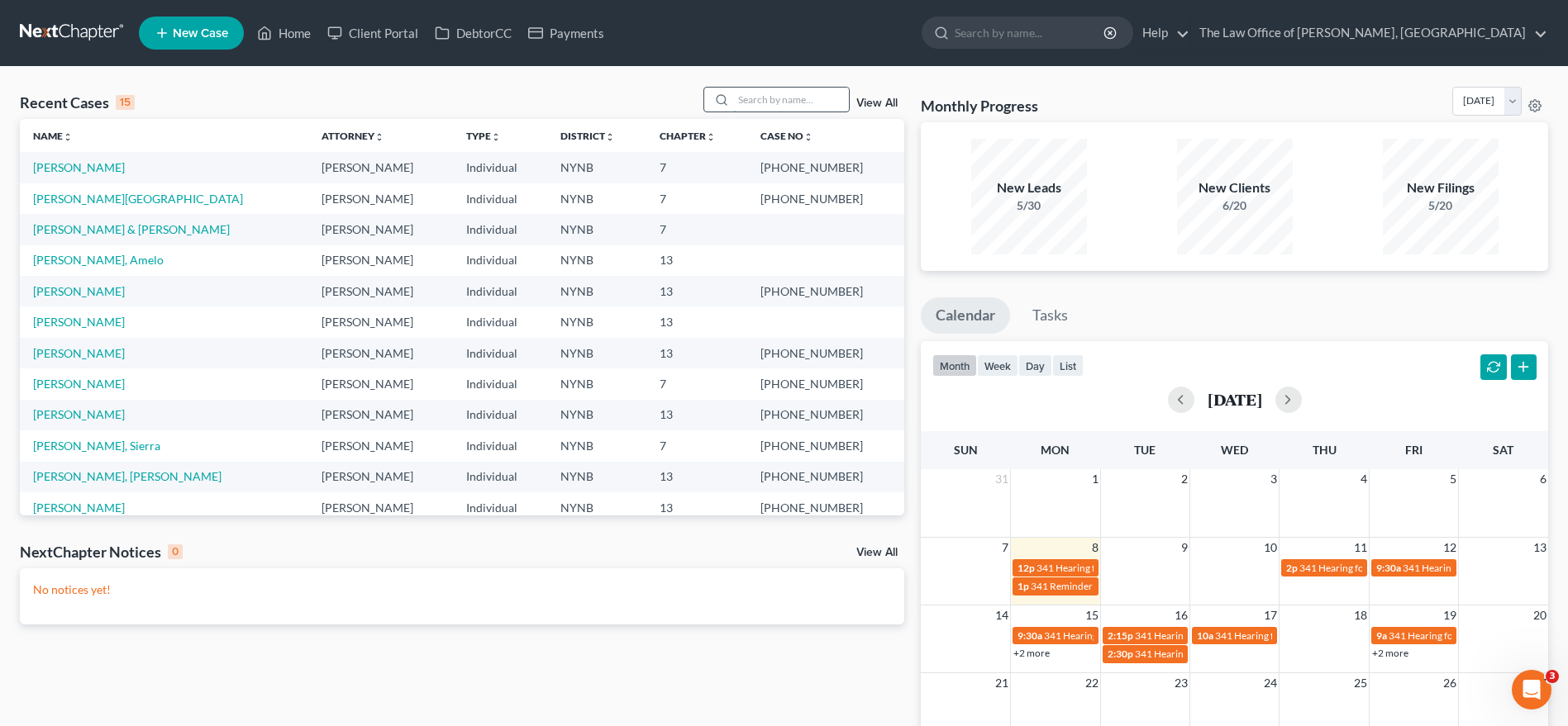
click at [790, 109] on input "search" at bounding box center [791, 99] width 116 height 24
type input "[PERSON_NAME]"
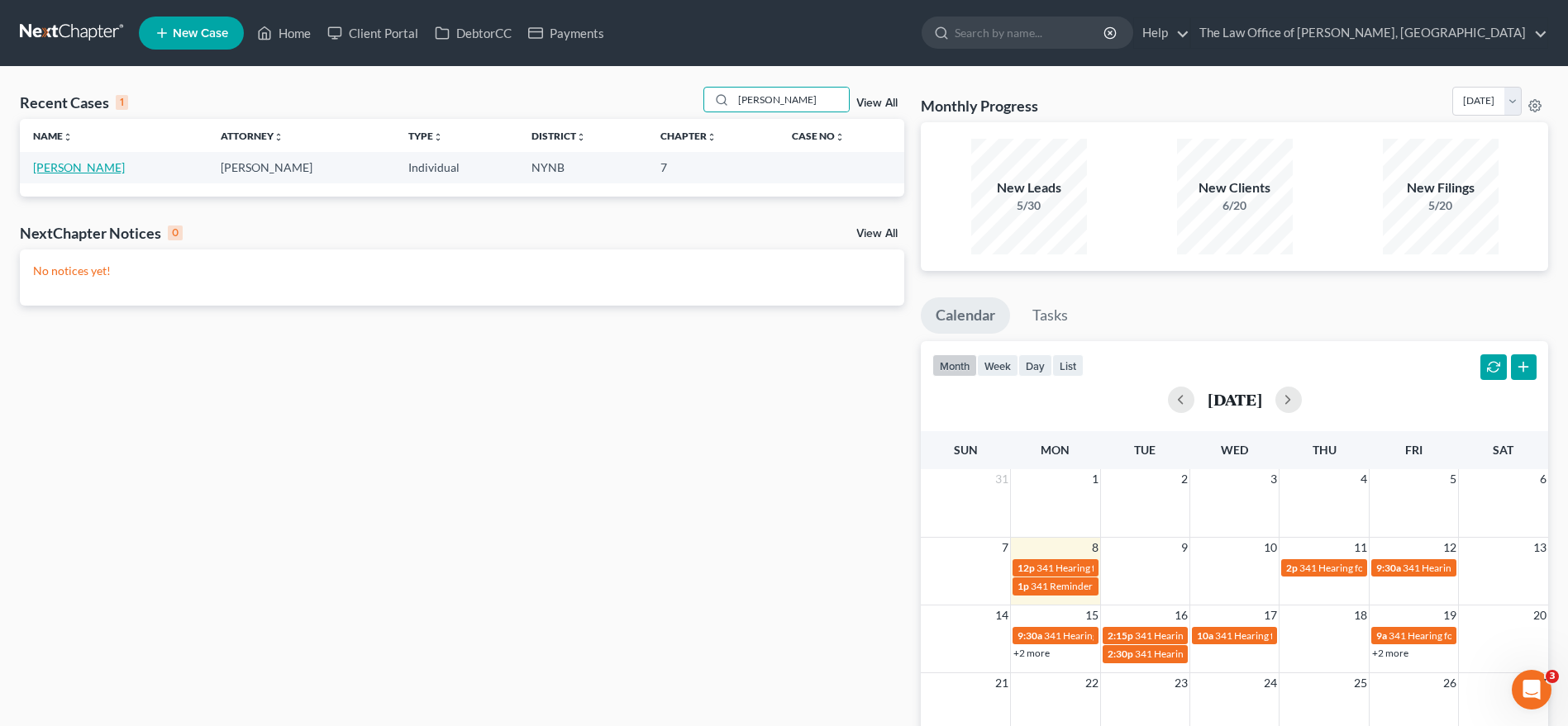
click at [106, 166] on link "[PERSON_NAME]" at bounding box center [79, 167] width 92 height 14
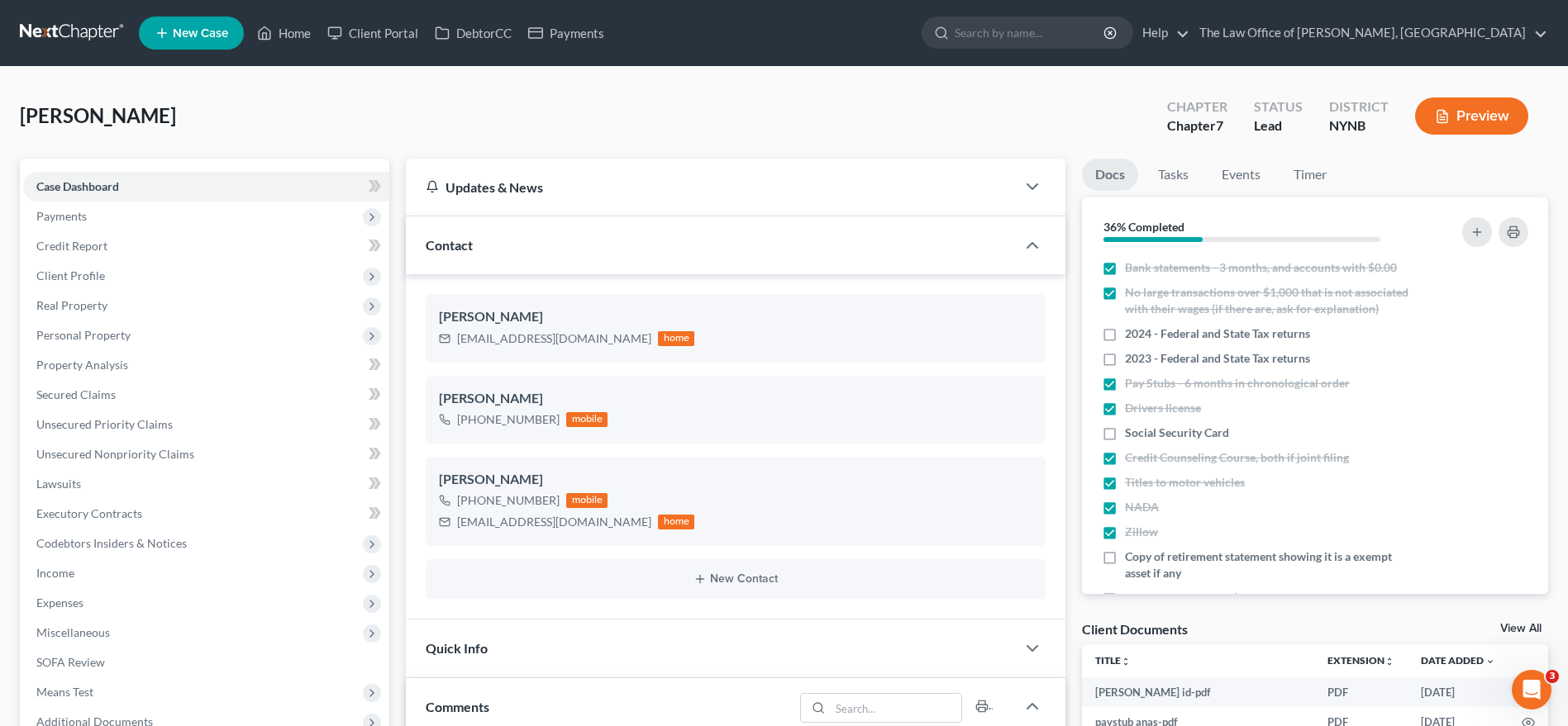
scroll to position [75, 0]
drag, startPoint x: 440, startPoint y: 476, endPoint x: 642, endPoint y: 534, distance: 210.2
click at [642, 534] on div "[PERSON_NAME] [PHONE_NUMBER] mobile [EMAIL_ADDRESS][DOMAIN_NAME] home" at bounding box center [735, 500] width 620 height 89
copy div "[PERSON_NAME] [PHONE_NUMBER] mobile [EMAIL_ADDRESS][DOMAIN_NAME] home"
click at [95, 33] on link at bounding box center [73, 32] width 106 height 30
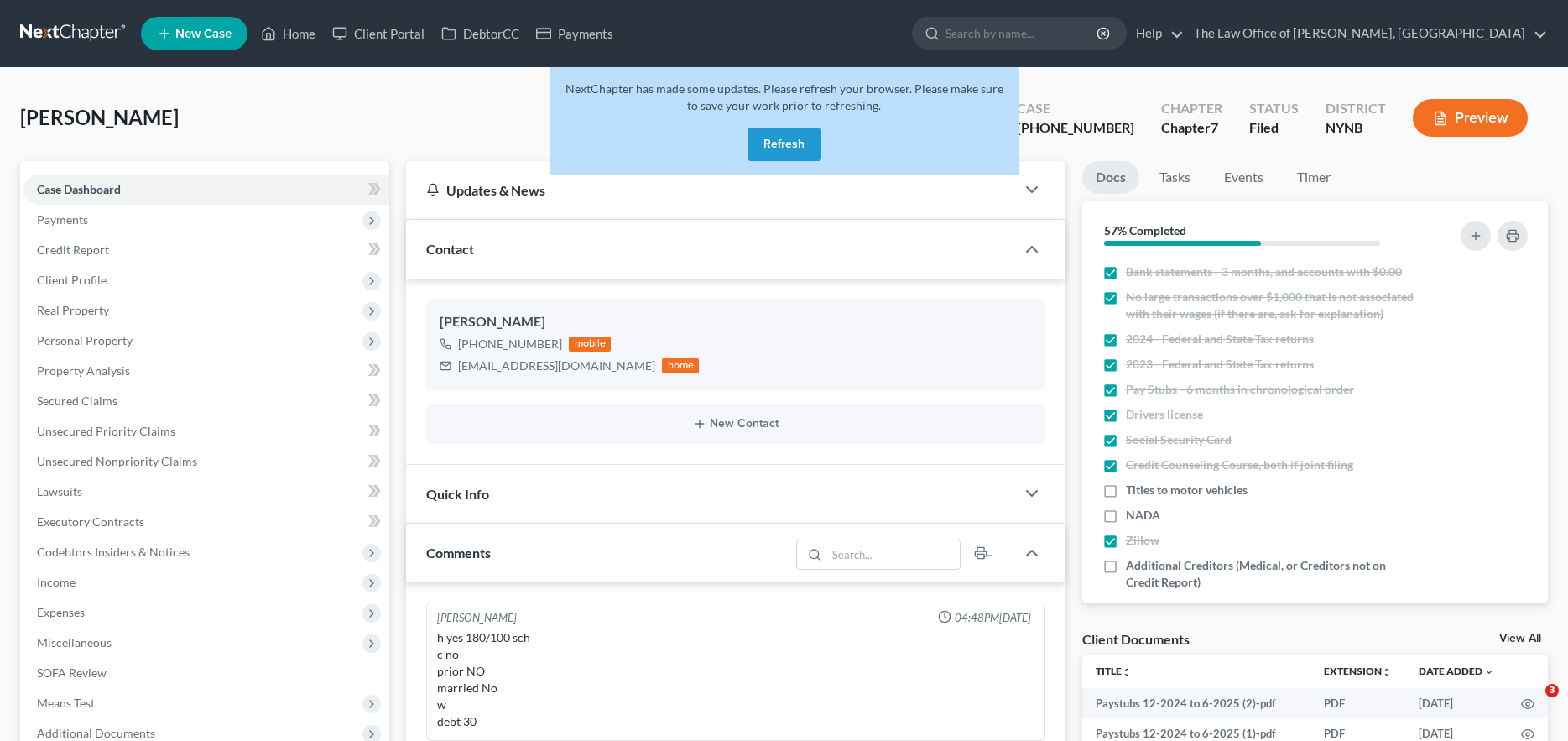
select select "0"
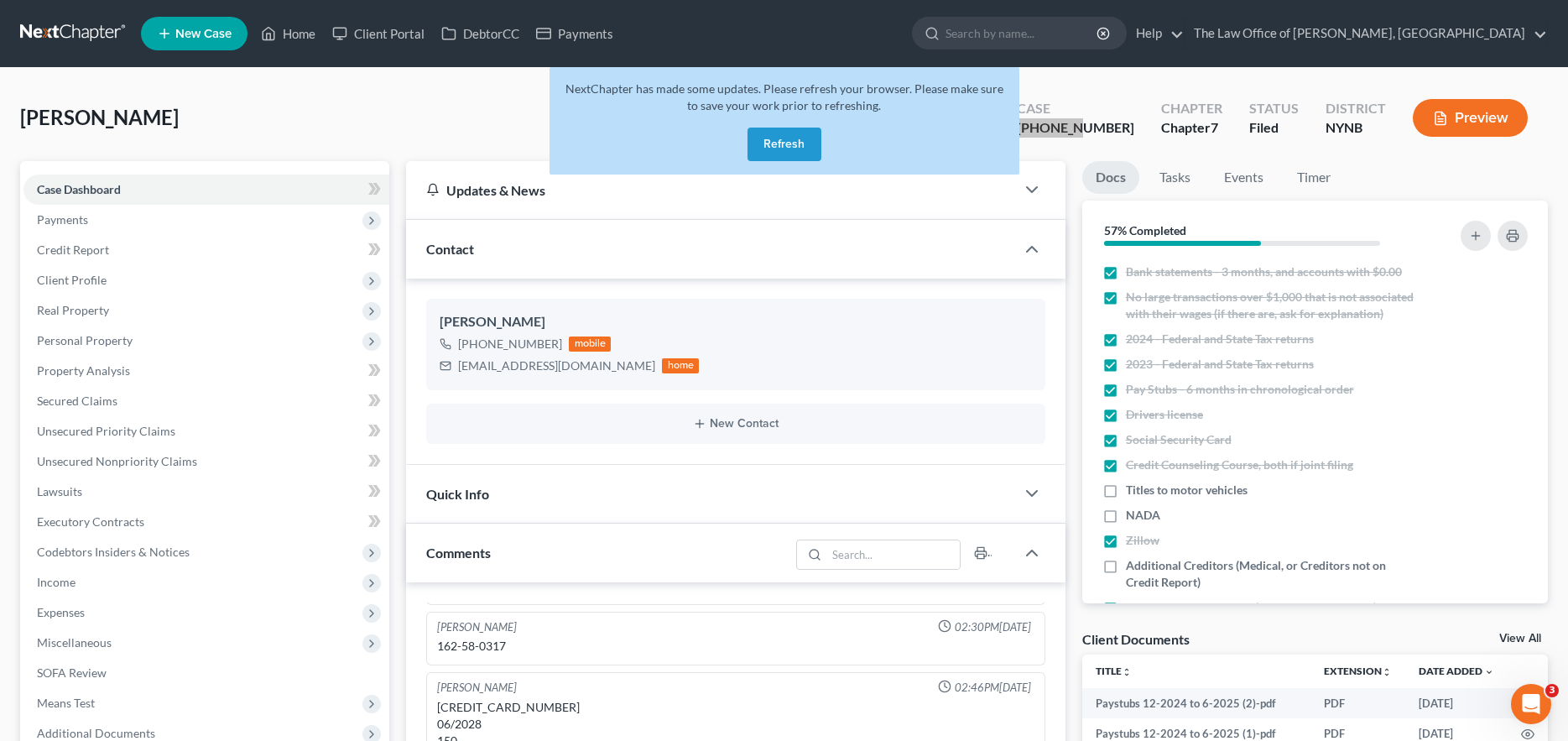
scroll to position [796, 0]
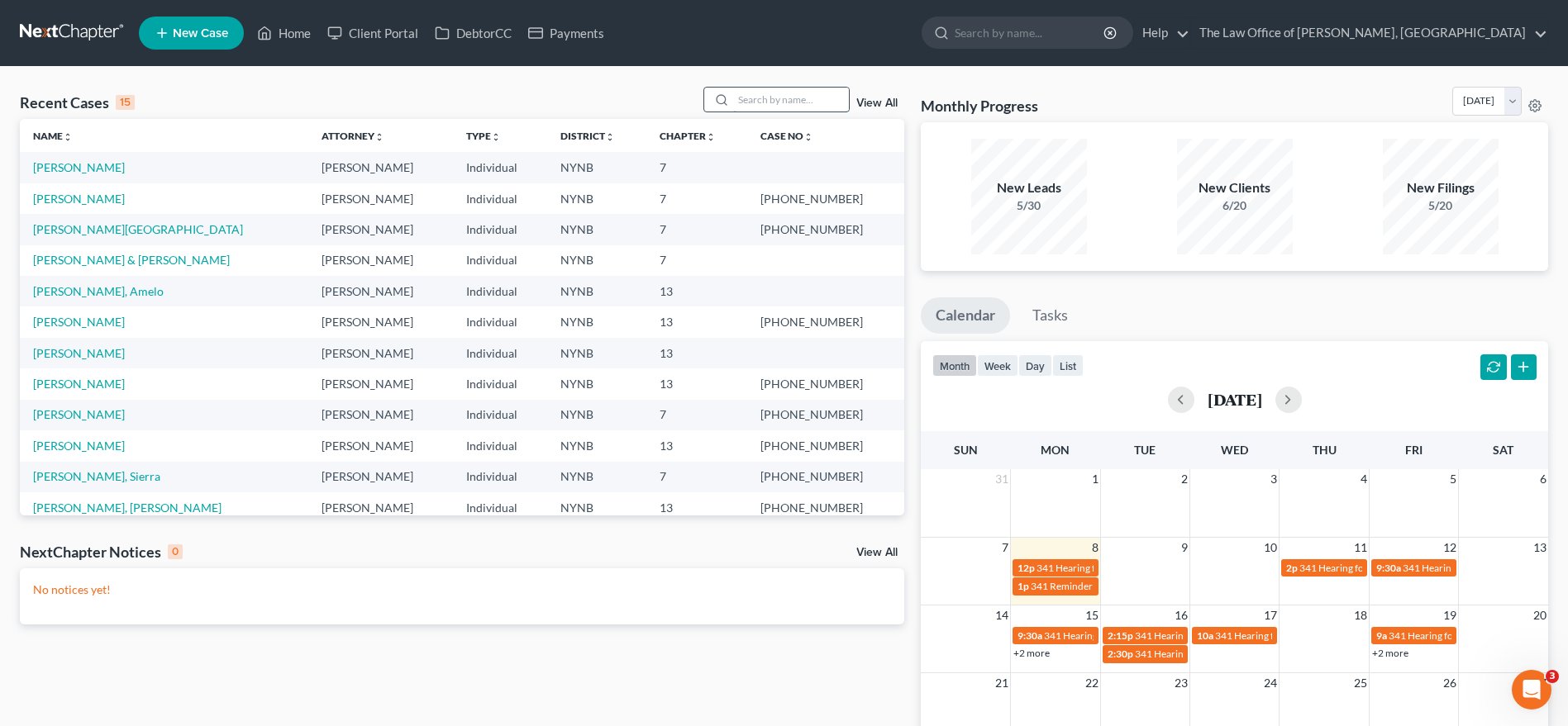
click at [774, 100] on input "search" at bounding box center [791, 99] width 116 height 24
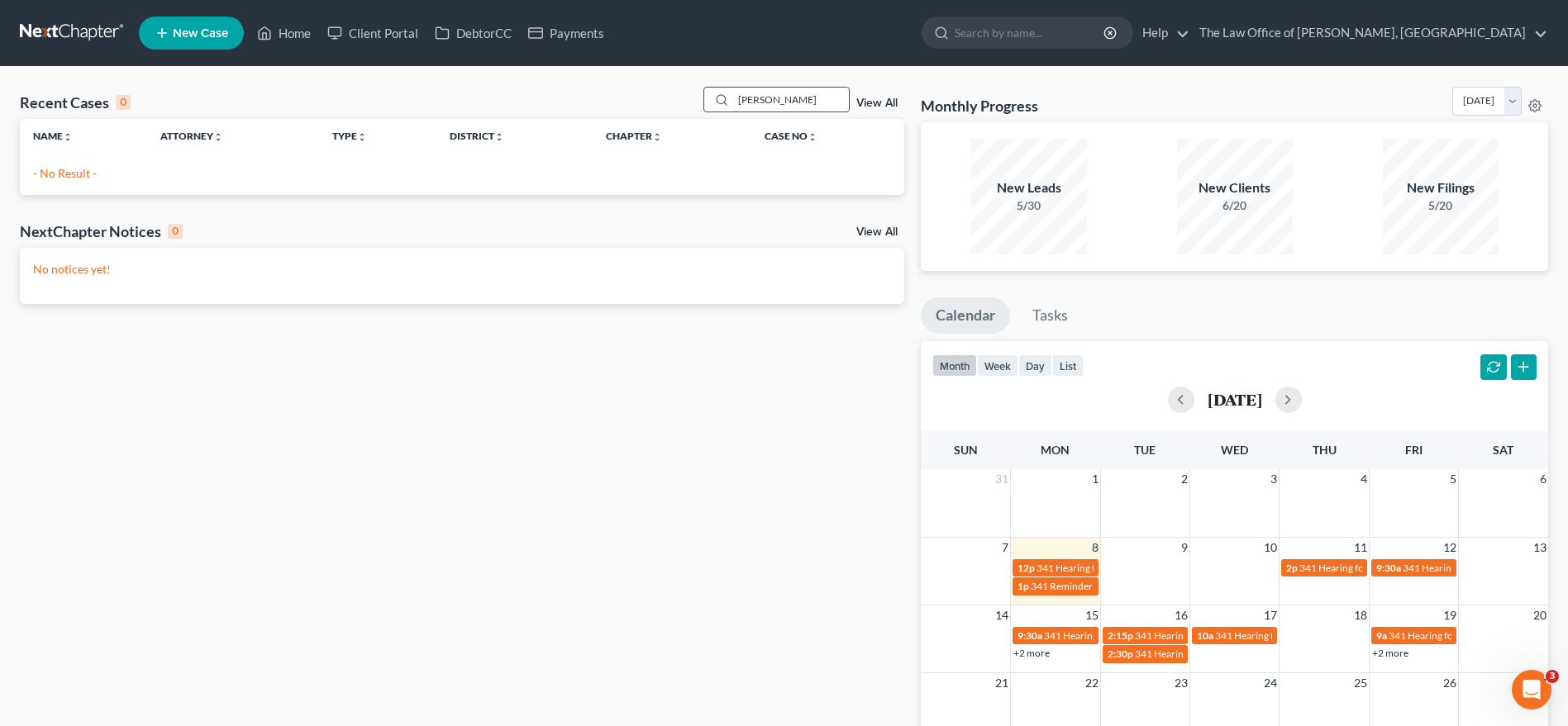
type input "nellis"
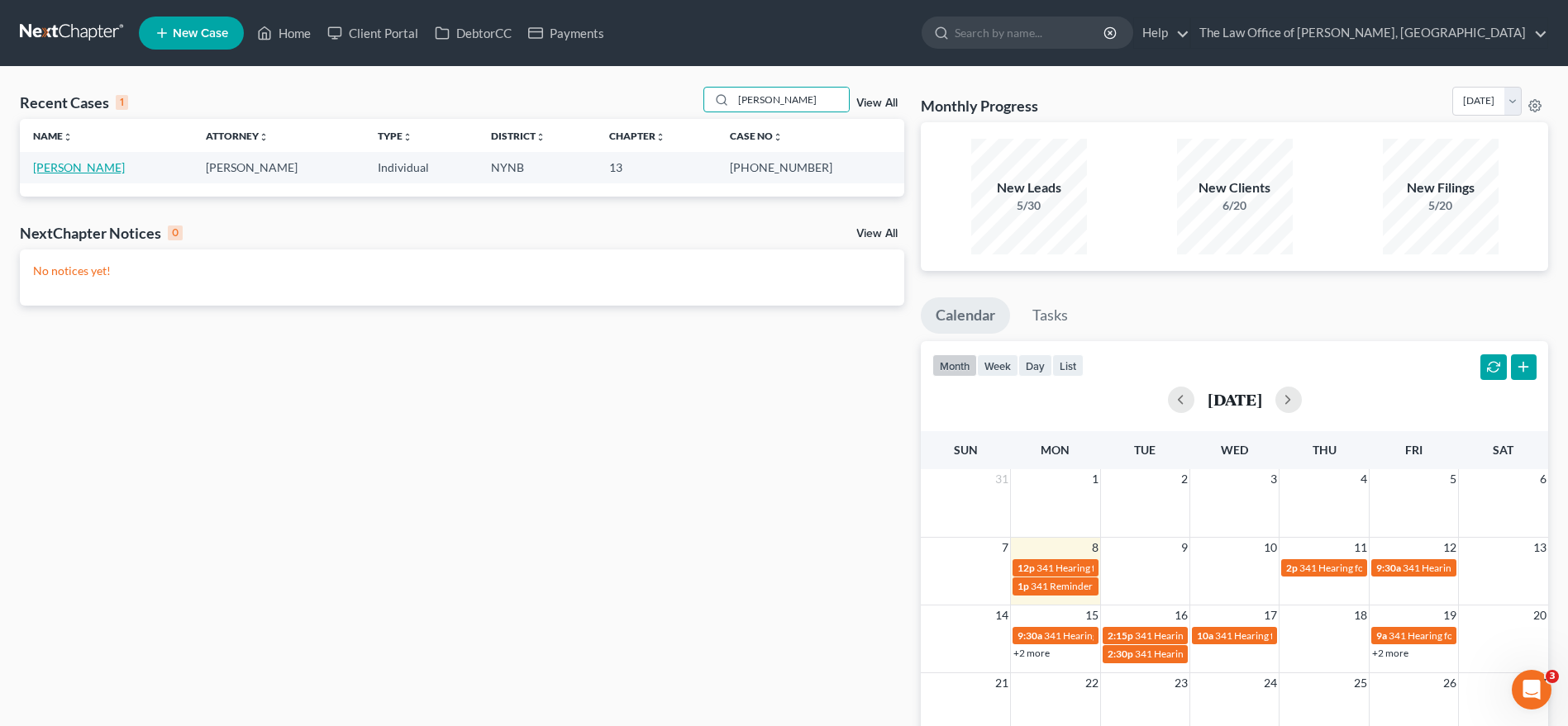
click at [78, 161] on link "[PERSON_NAME]" at bounding box center [79, 167] width 92 height 14
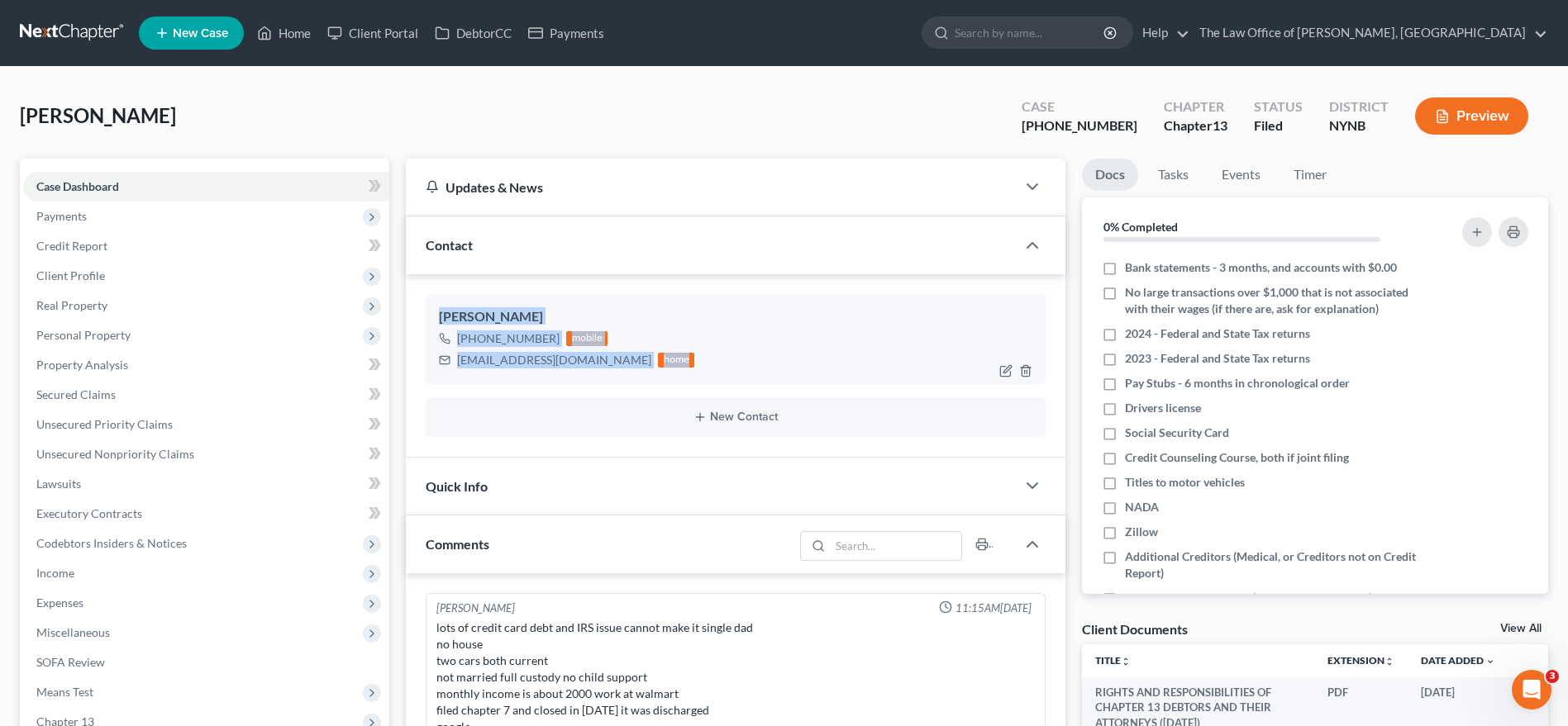
scroll to position [118, 0]
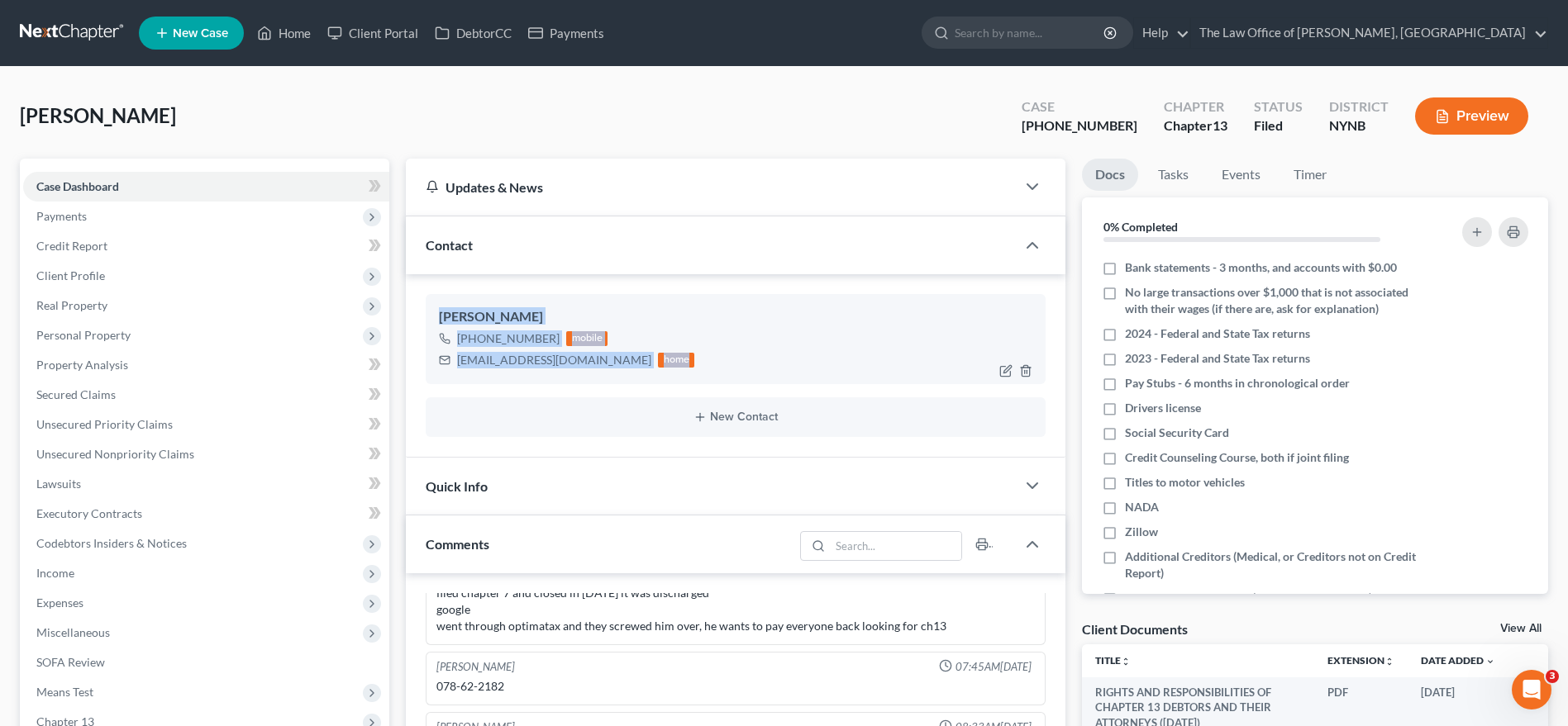
drag, startPoint x: 619, startPoint y: 369, endPoint x: 652, endPoint y: 376, distance: 33.7
click at [651, 376] on div "Jeffrey Nellis +1 (518) 332-5565 mobile jeffreynellis707@gmail.com home" at bounding box center [735, 338] width 620 height 89
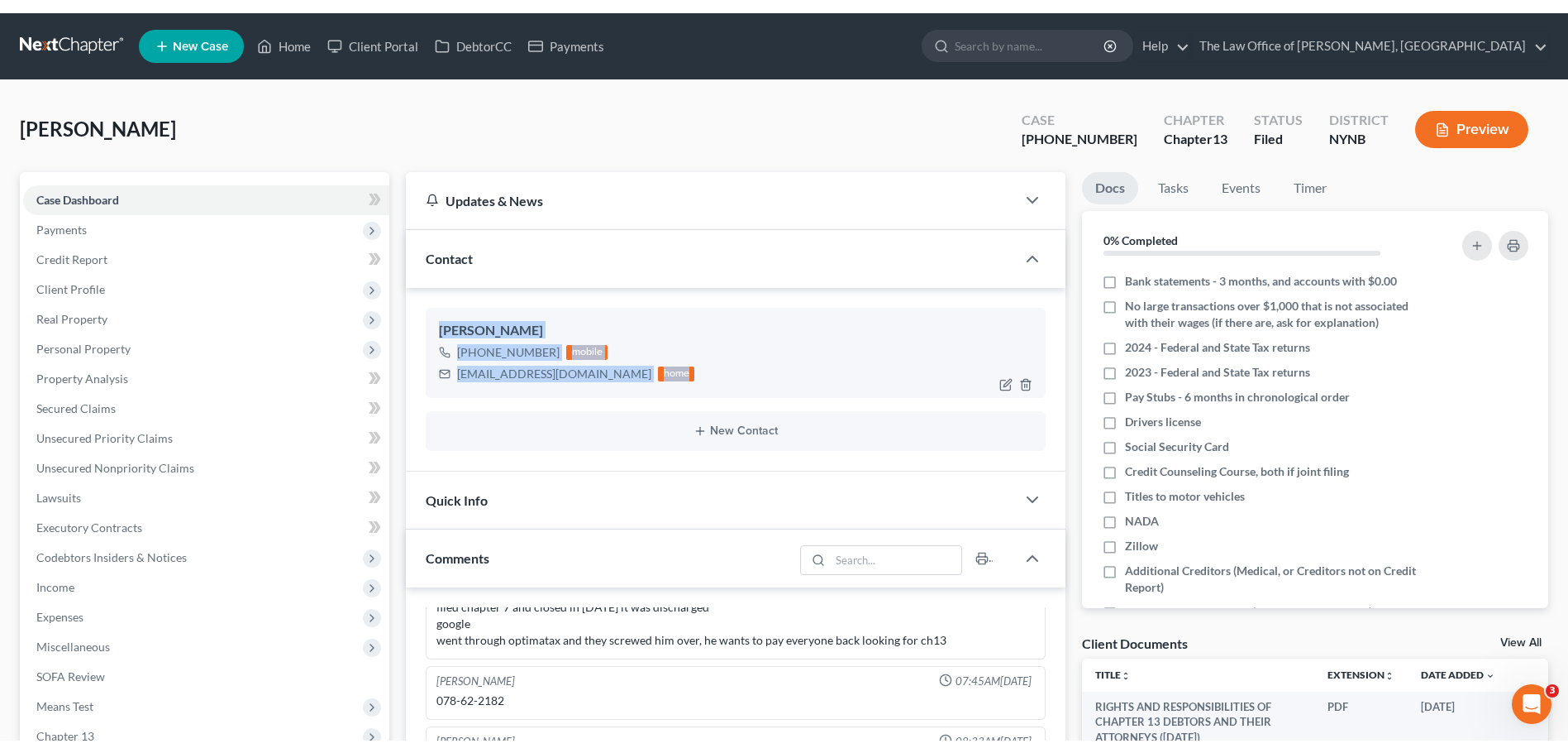
scroll to position [871, 0]
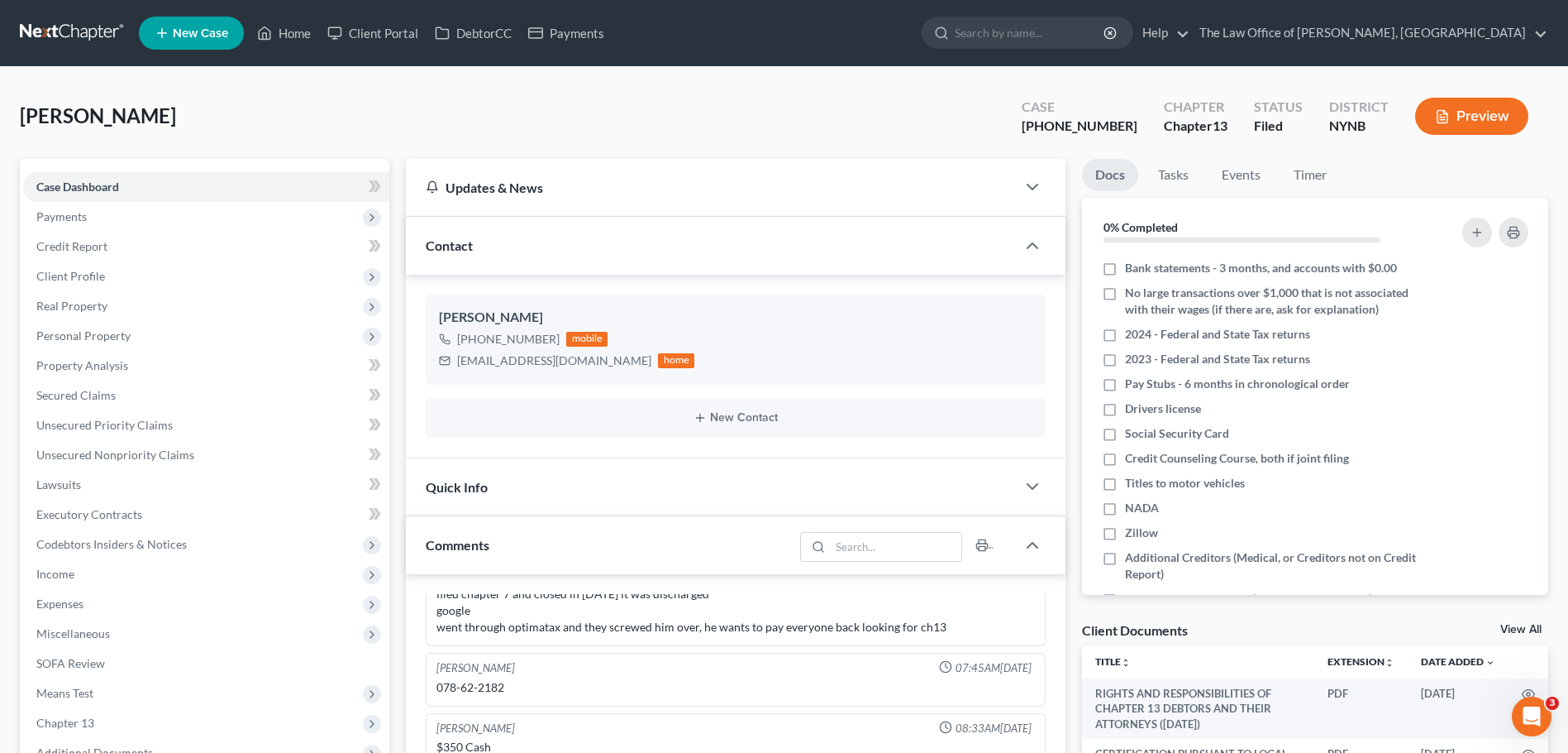
click at [496, 130] on div "Nellis, Jeffrey Upgraded Case 25-10964-1 Chapter Chapter 13 Status Filed Distri…" at bounding box center [784, 123] width 1528 height 72
click at [73, 22] on link at bounding box center [73, 32] width 106 height 30
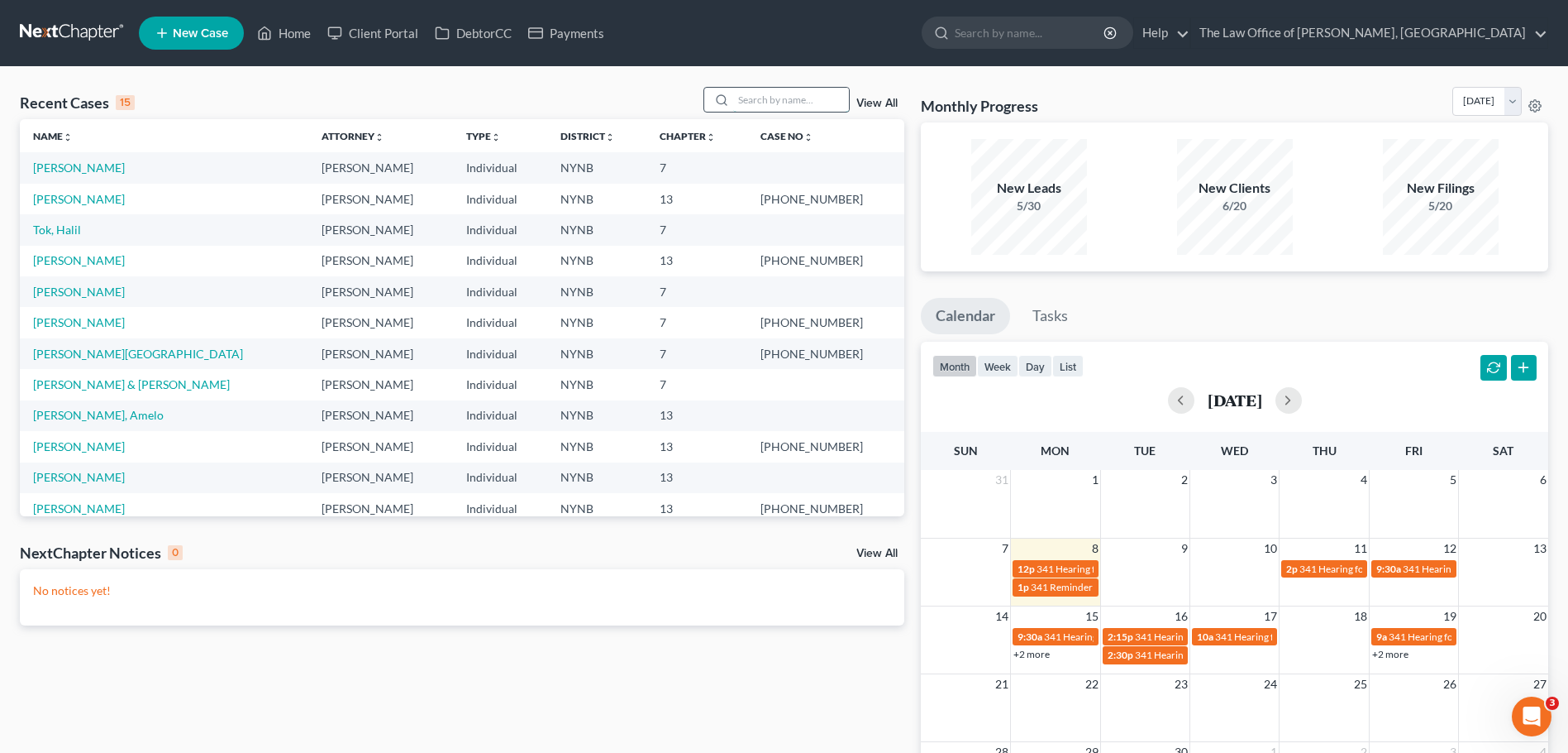
click at [772, 94] on input "search" at bounding box center [791, 99] width 116 height 24
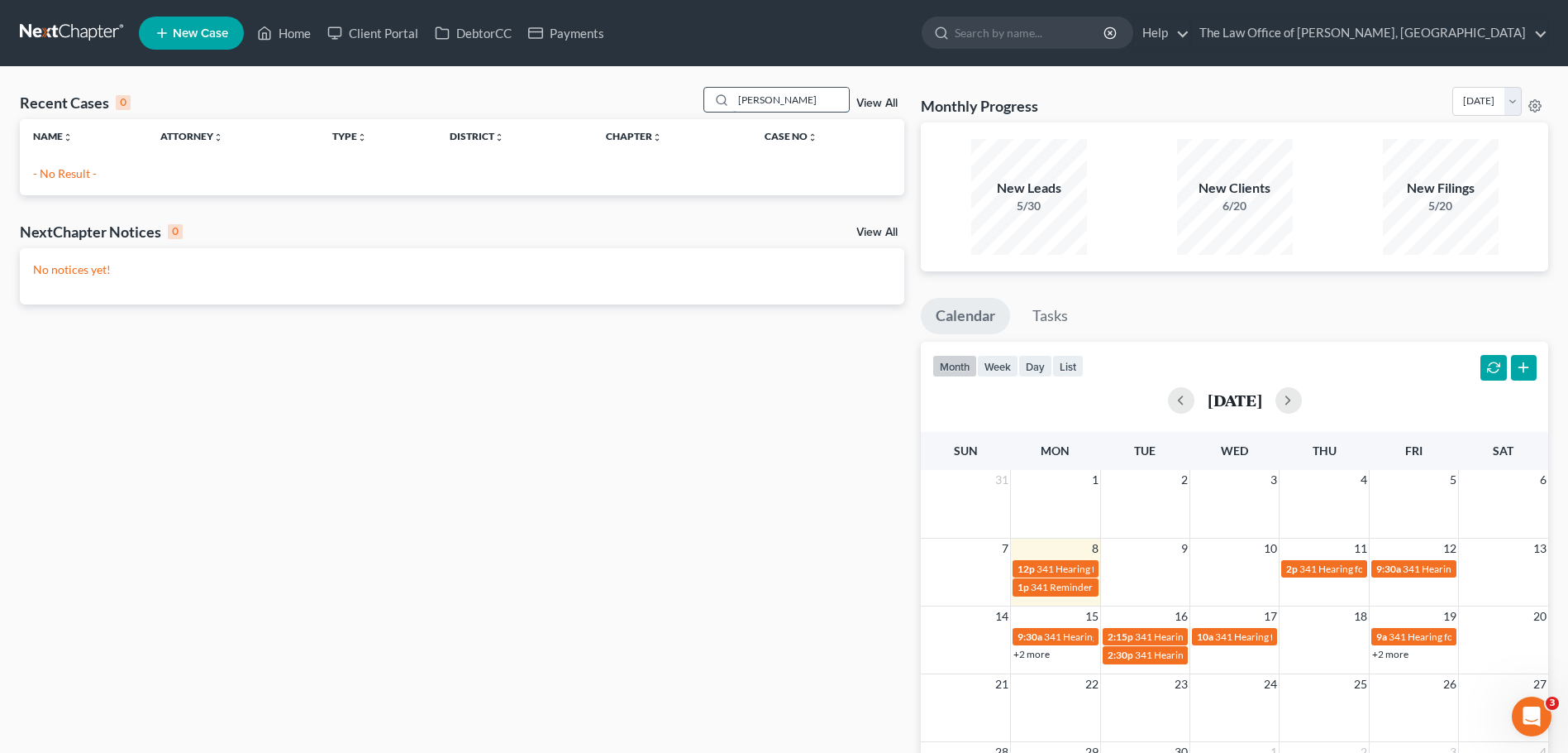
click at [770, 103] on input "[PERSON_NAME]" at bounding box center [791, 99] width 116 height 24
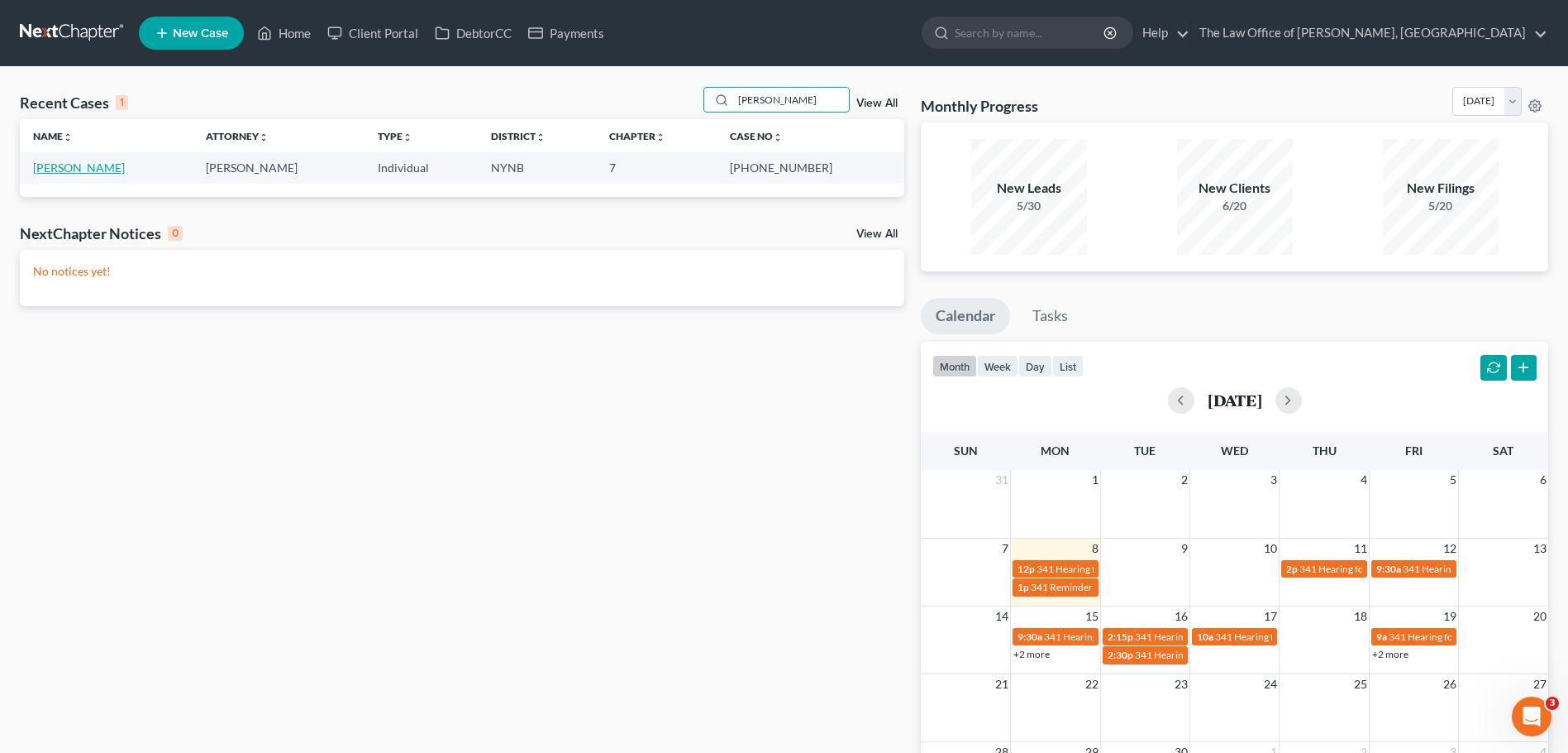
type input "[PERSON_NAME]"
click at [57, 162] on link "[PERSON_NAME]" at bounding box center [79, 167] width 92 height 14
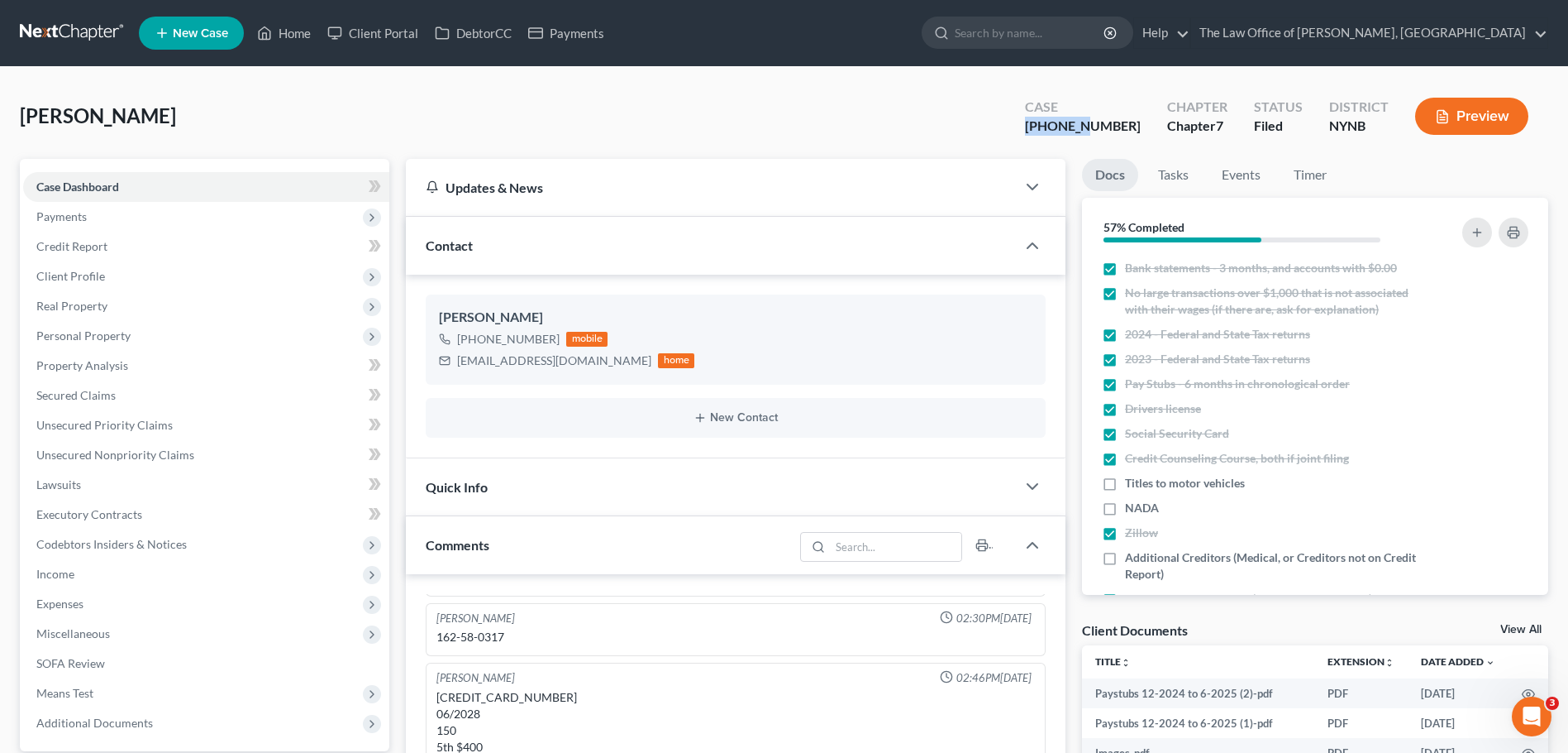
drag, startPoint x: 1075, startPoint y: 125, endPoint x: 1132, endPoint y: 126, distance: 57.0
click at [1132, 126] on div "[PHONE_NUMBER]" at bounding box center [1082, 126] width 116 height 19
copy div "25-11023"
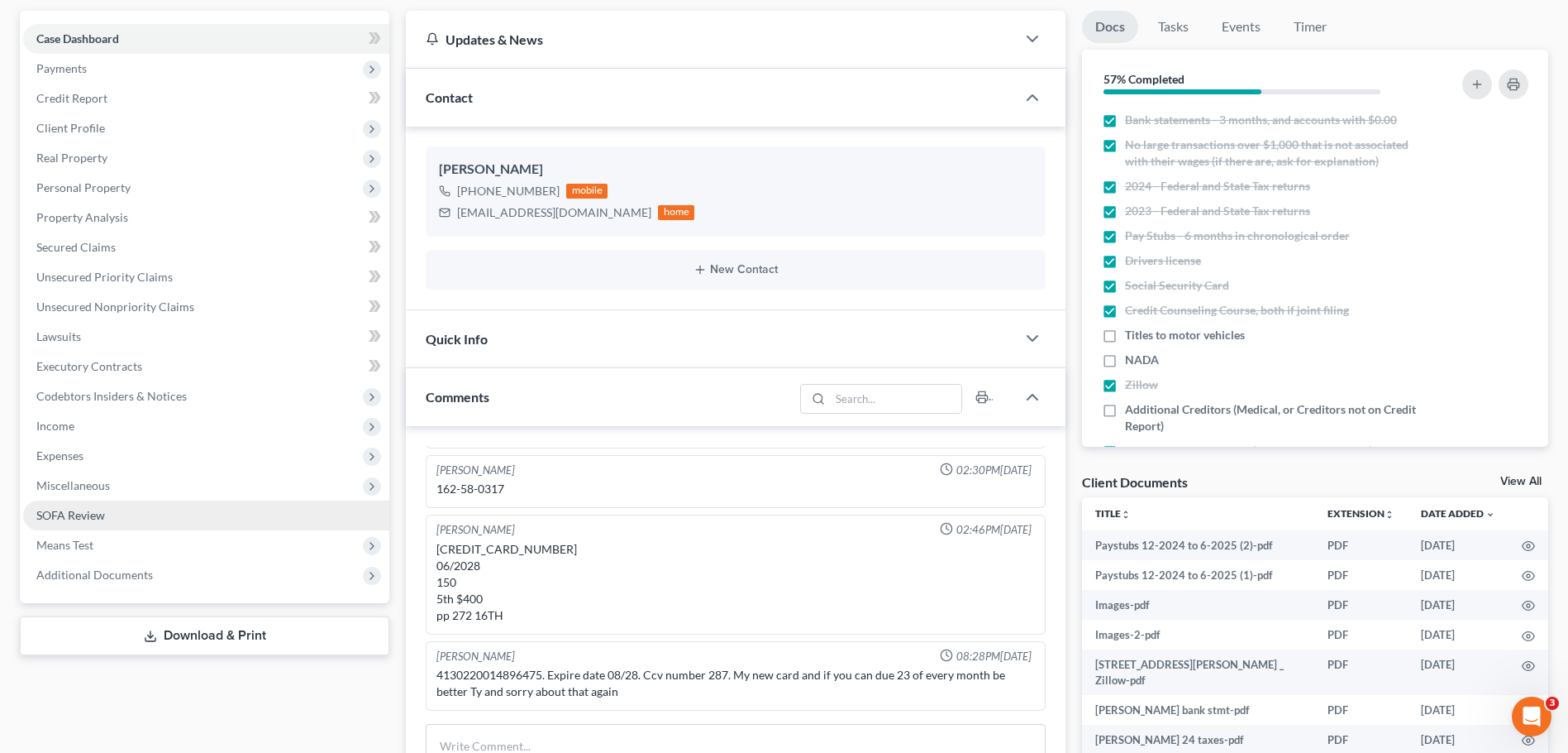
scroll to position [331, 0]
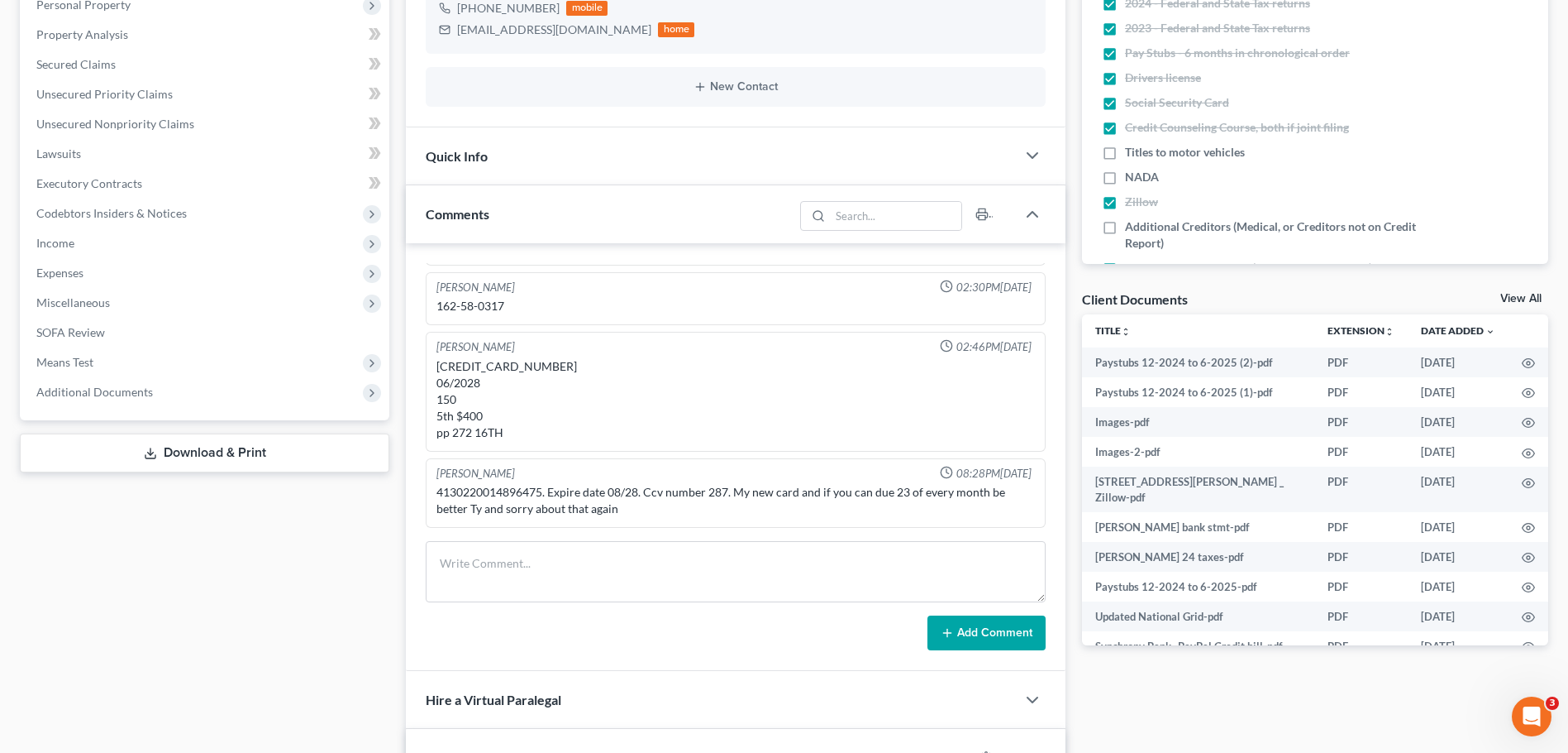
drag, startPoint x: 156, startPoint y: 394, endPoint x: 164, endPoint y: 410, distance: 17.9
click at [152, 394] on span "Additional Documents" at bounding box center [206, 391] width 366 height 30
click at [234, 453] on link "Client Document Storage" at bounding box center [223, 451] width 334 height 30
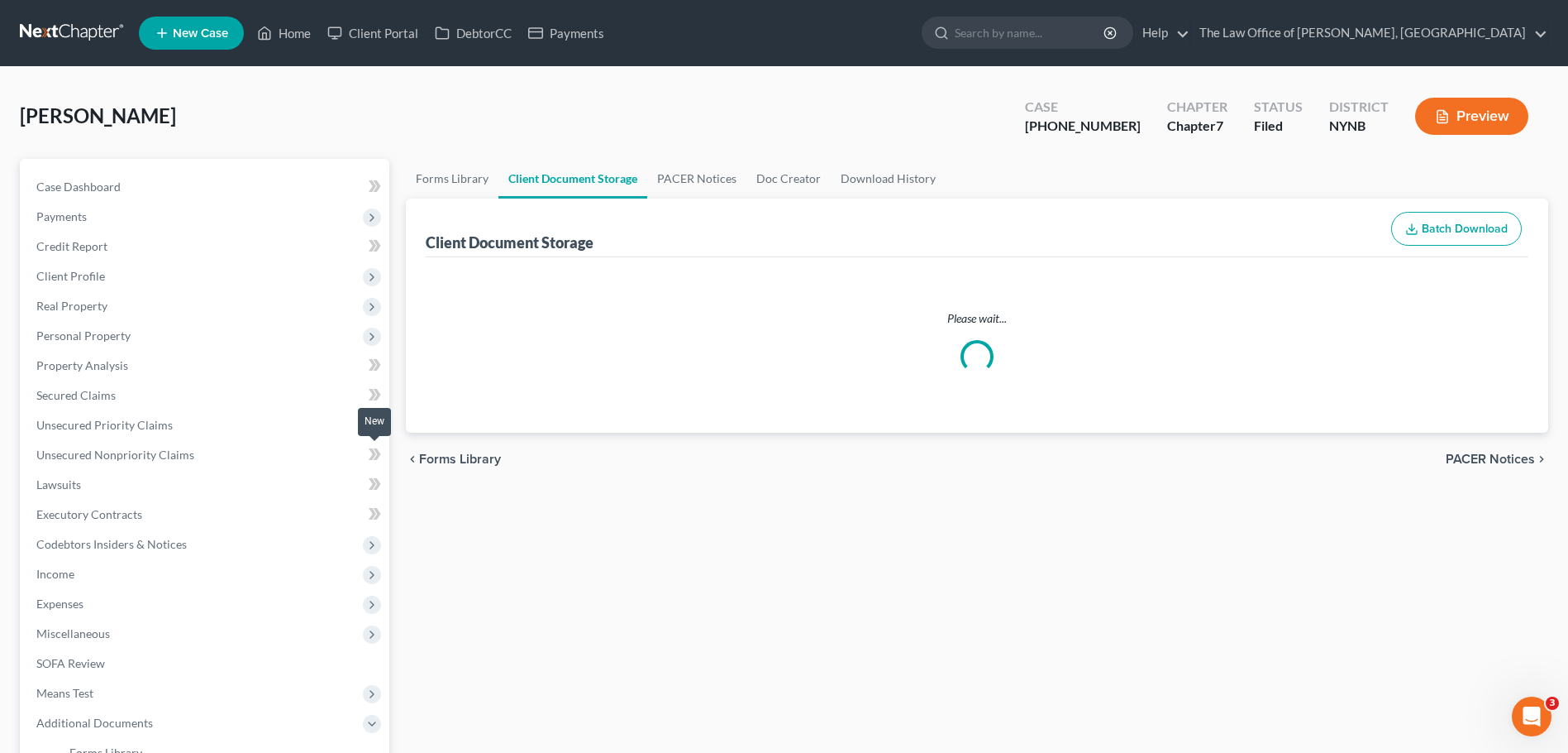
select select "1"
select select "5"
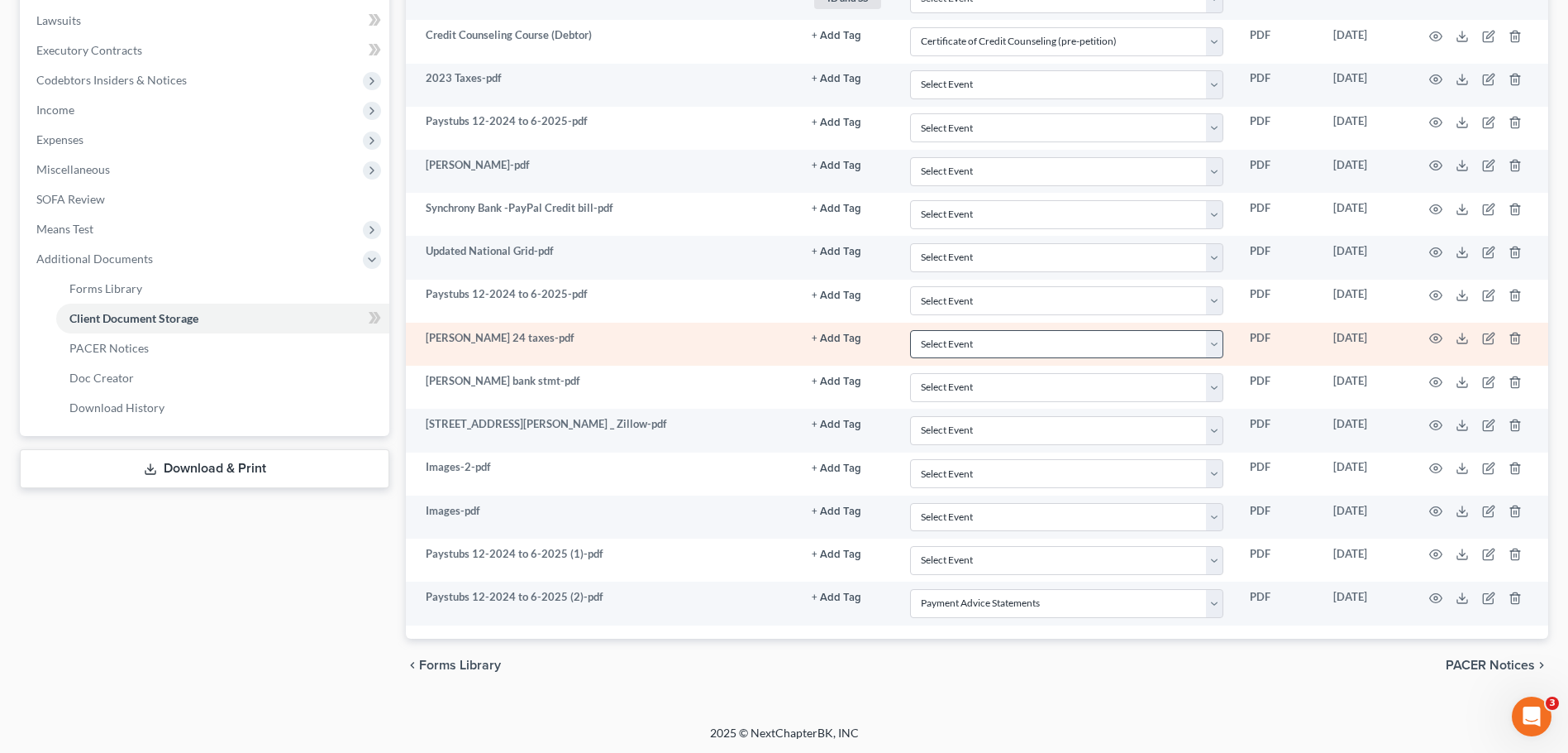
scroll to position [466, 0]
click at [1435, 335] on circle "button" at bounding box center [1436, 336] width 4 height 4
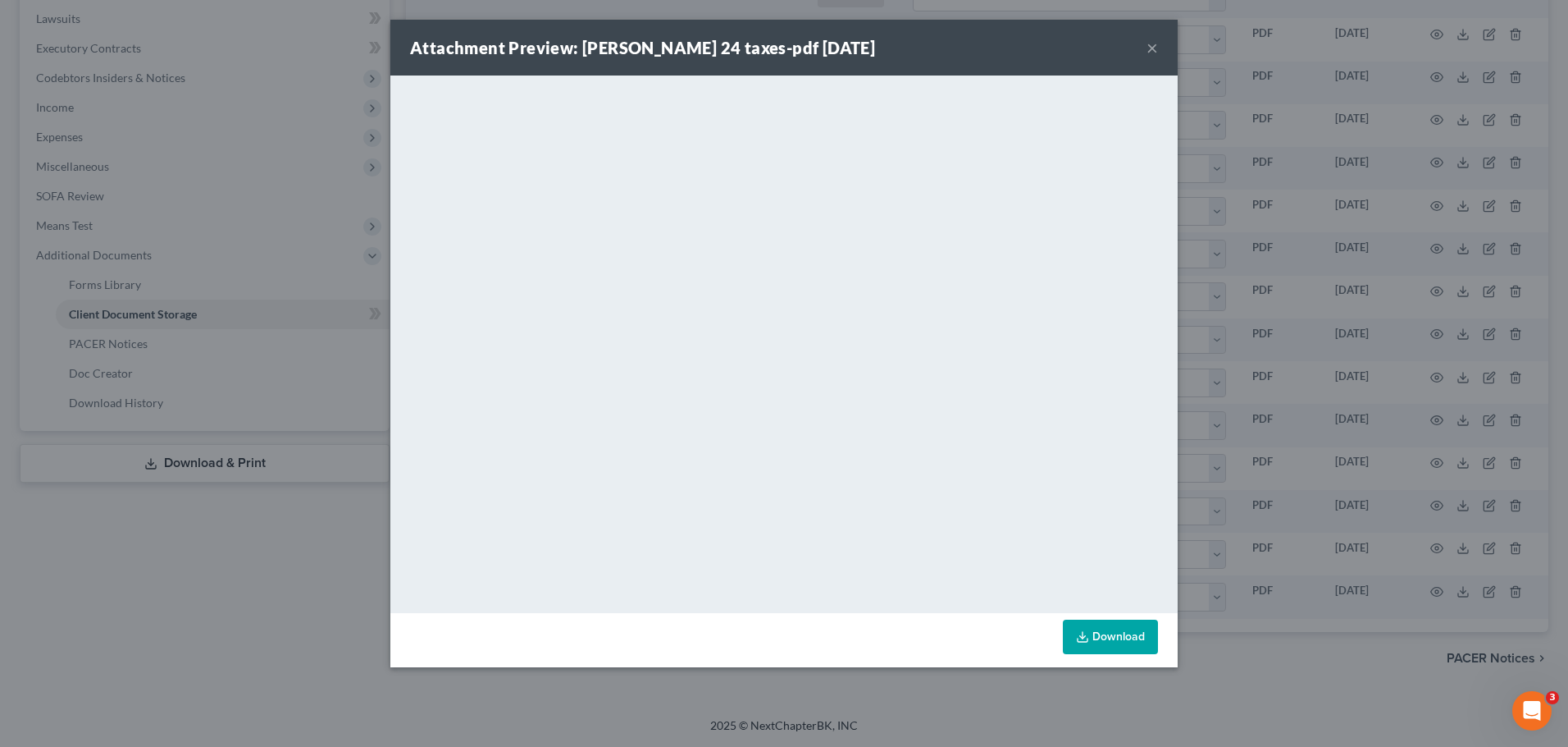
click at [1154, 46] on button "×" at bounding box center [1151, 47] width 12 height 20
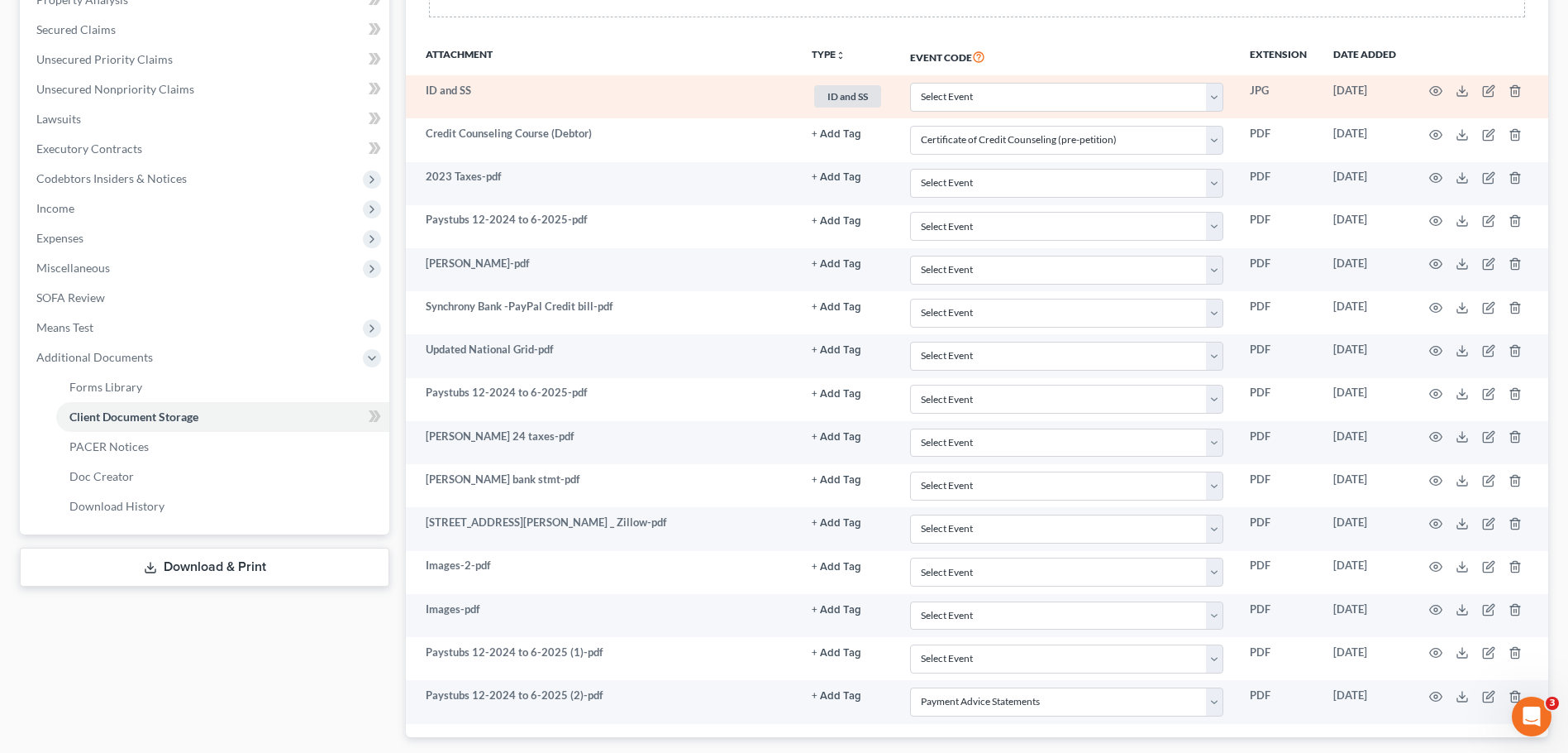
scroll to position [218, 0]
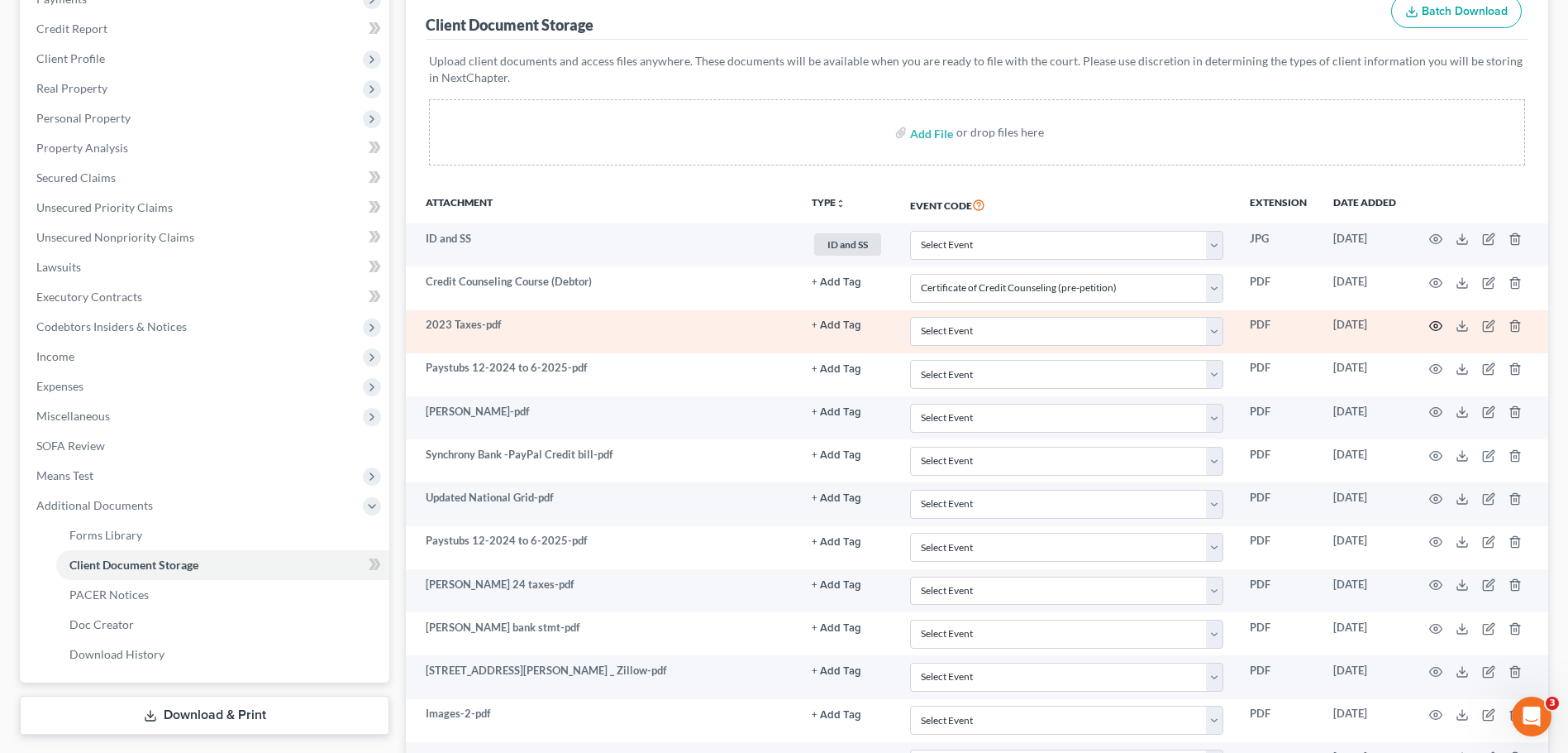
click at [1430, 324] on icon "button" at bounding box center [1436, 326] width 13 height 13
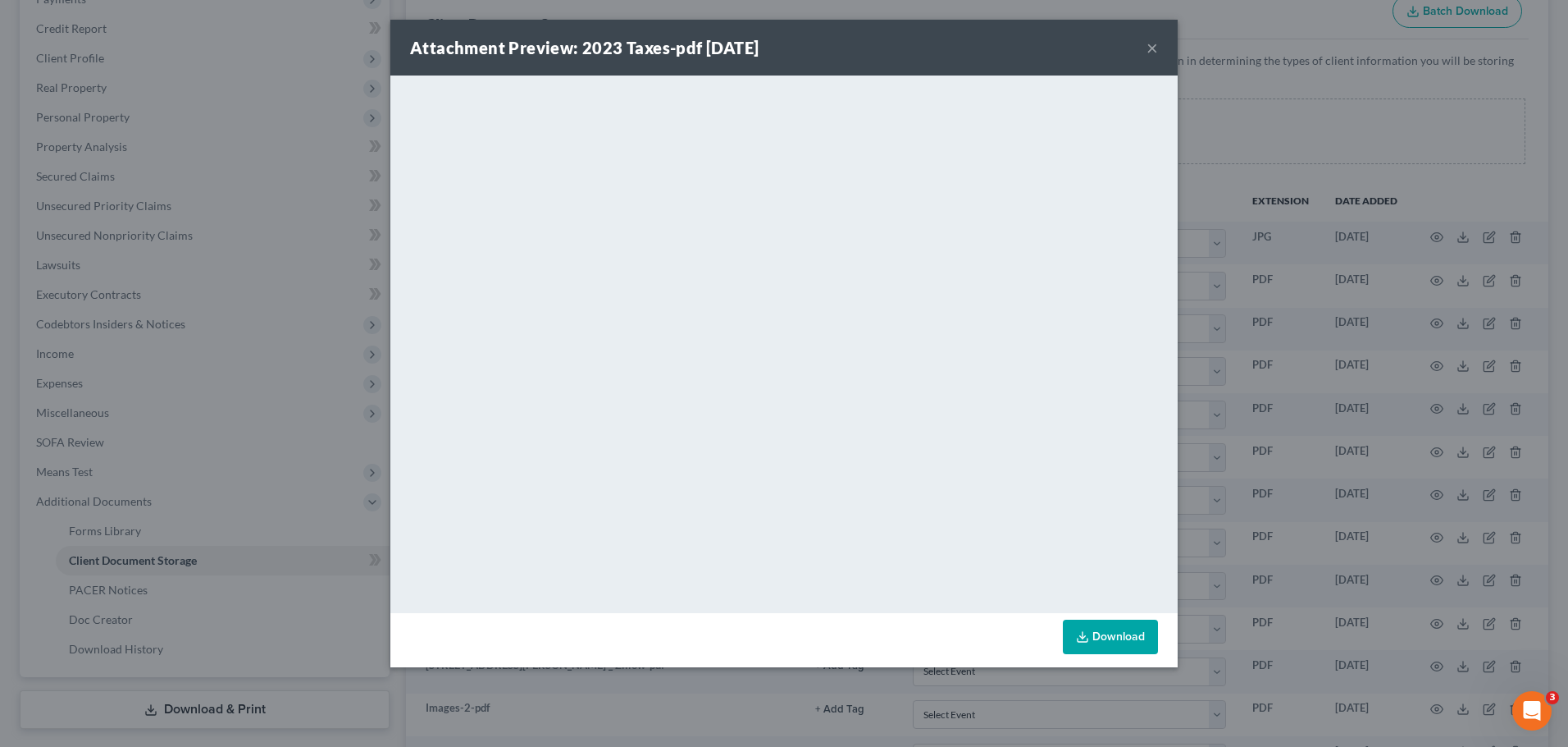
drag, startPoint x: 1148, startPoint y: 54, endPoint x: 1121, endPoint y: 64, distance: 28.8
click at [1148, 53] on button "×" at bounding box center [1151, 47] width 12 height 20
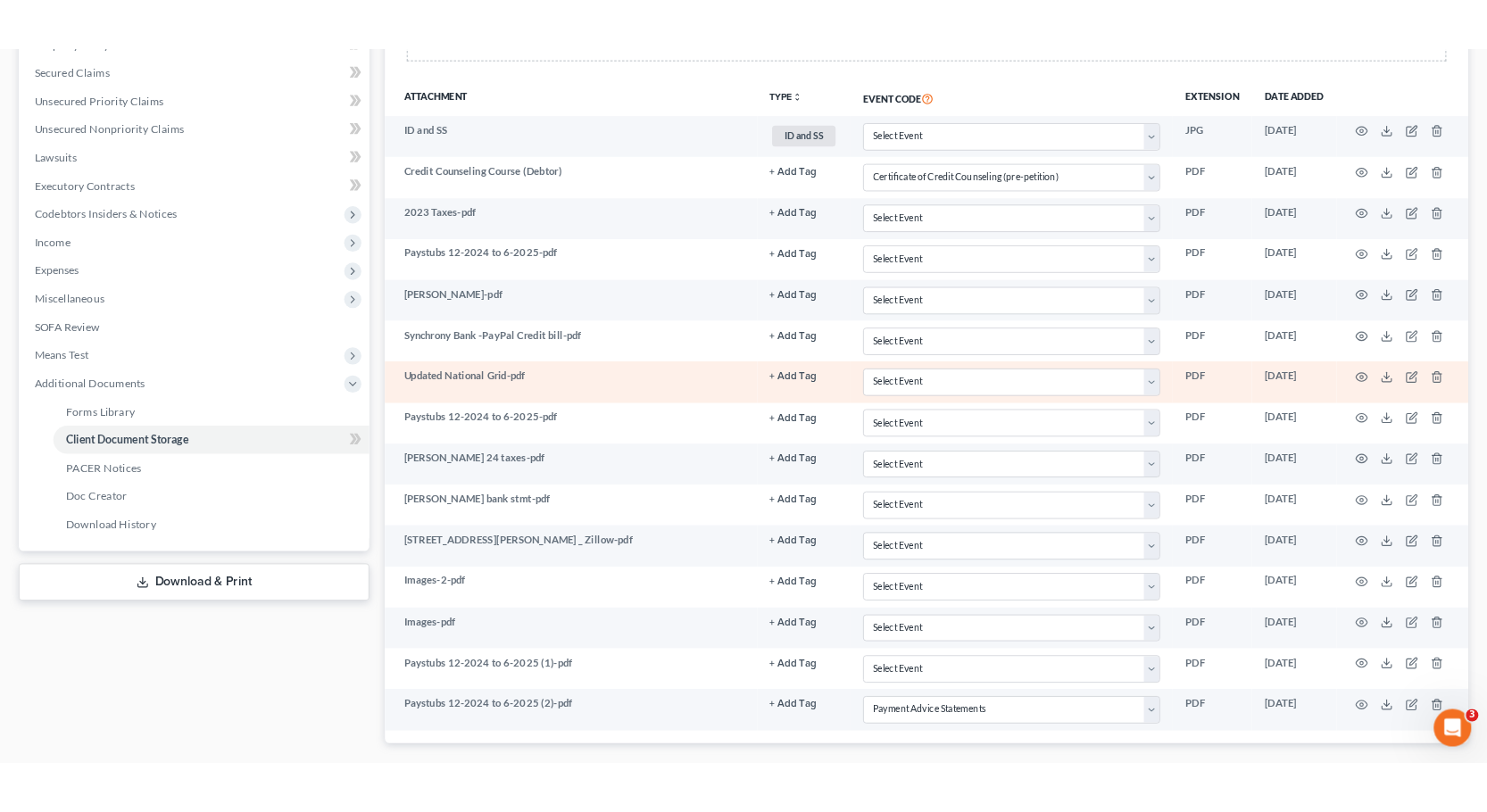
scroll to position [413, 0]
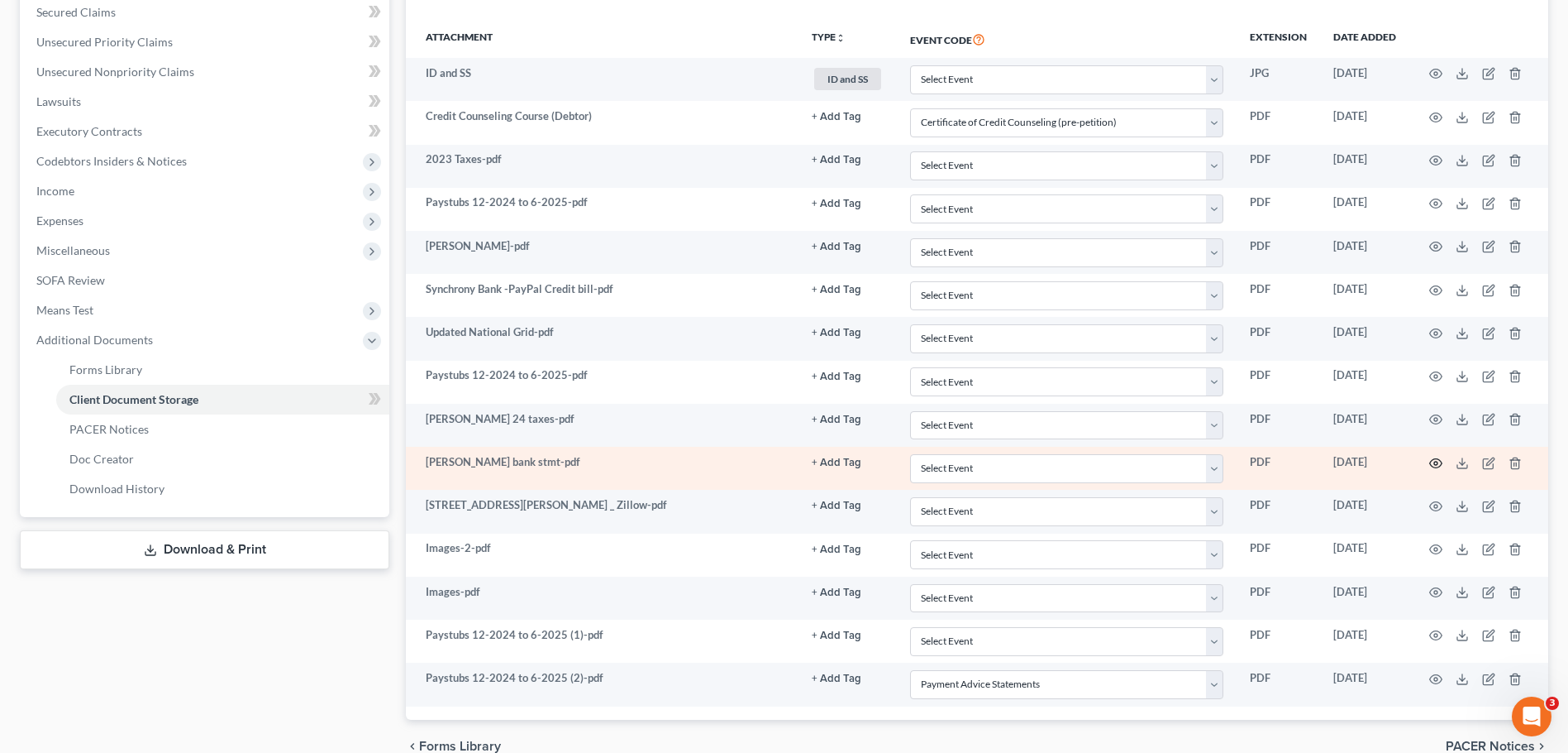
click at [1440, 463] on icon "button" at bounding box center [1436, 463] width 13 height 13
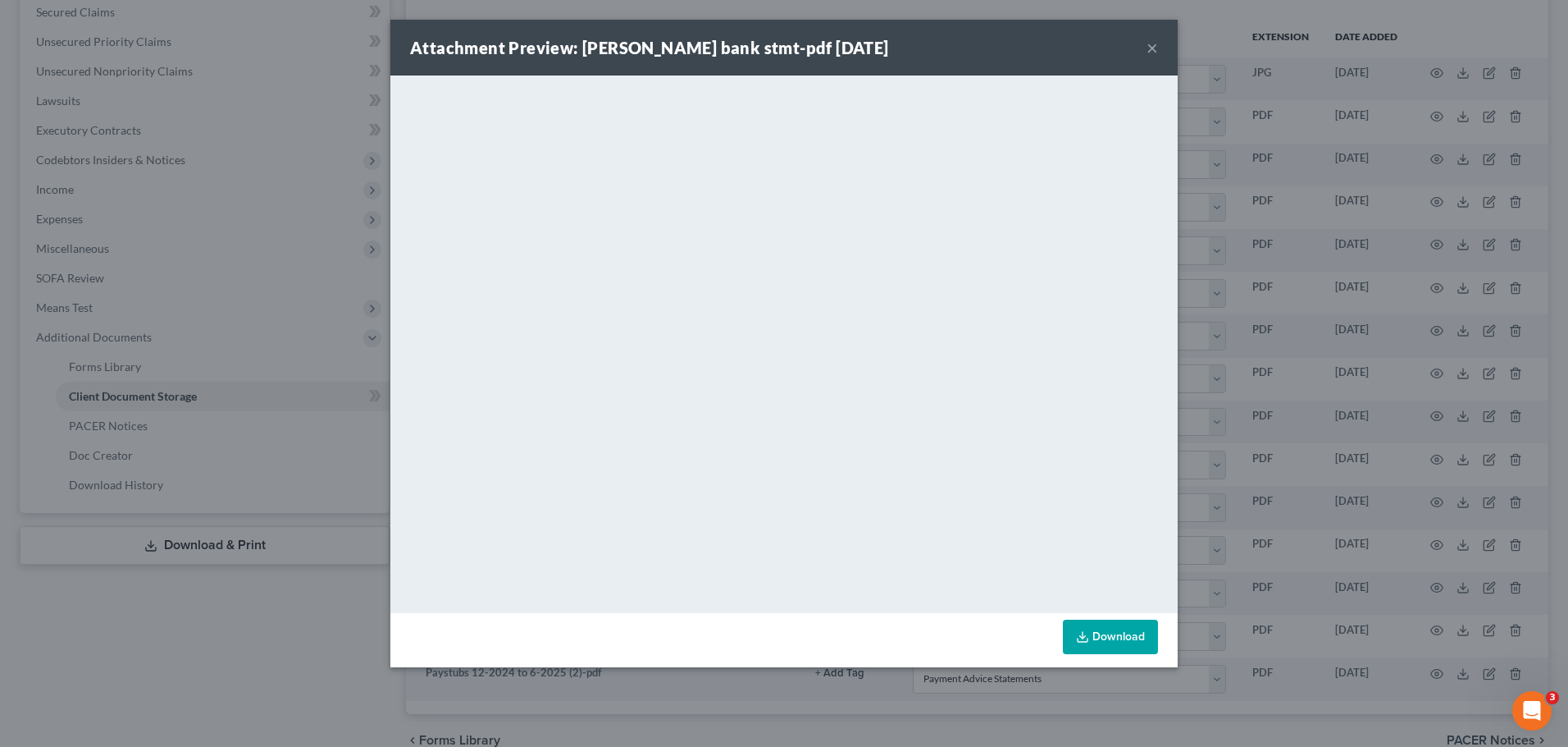
click at [1153, 42] on button "×" at bounding box center [1151, 47] width 12 height 20
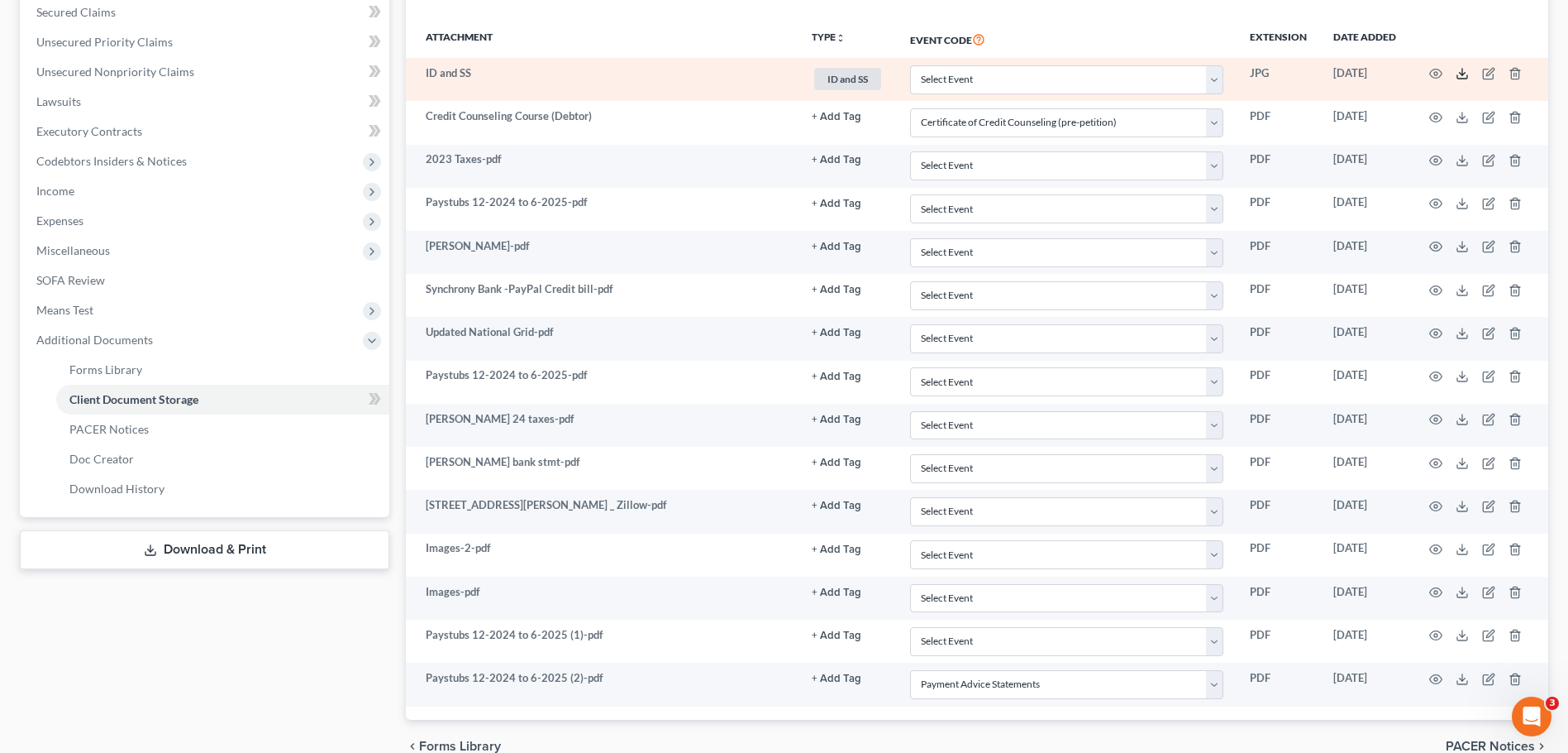
click at [1458, 67] on icon at bounding box center [1462, 73] width 13 height 13
click at [1457, 76] on icon at bounding box center [1462, 73] width 13 height 13
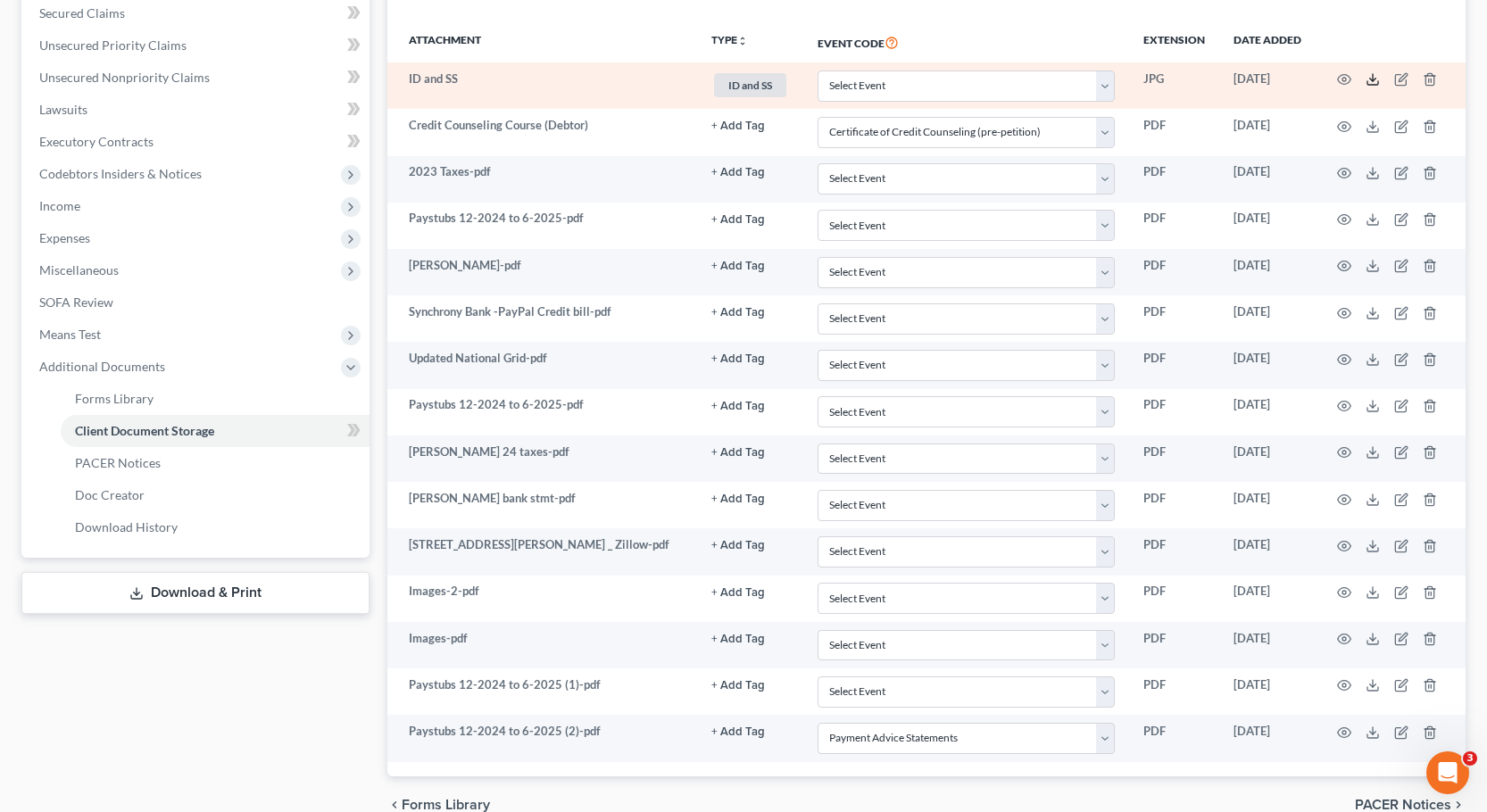
click at [1368, 75] on icon at bounding box center [1372, 79] width 15 height 15
click at [1347, 81] on icon "button" at bounding box center [1343, 79] width 15 height 15
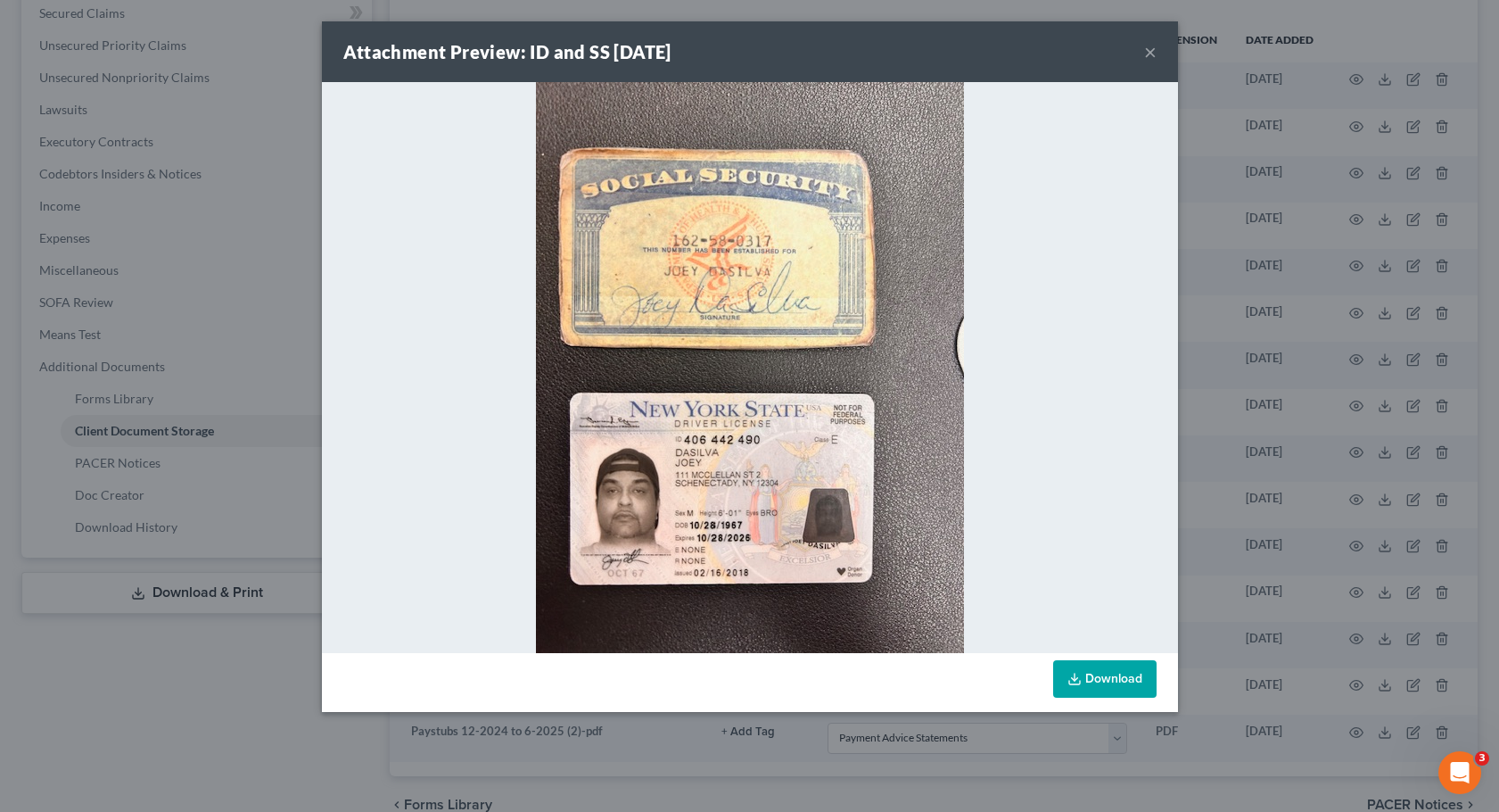
click at [1075, 669] on link "Download" at bounding box center [1105, 678] width 104 height 38
click at [1145, 56] on button "×" at bounding box center [1151, 51] width 13 height 21
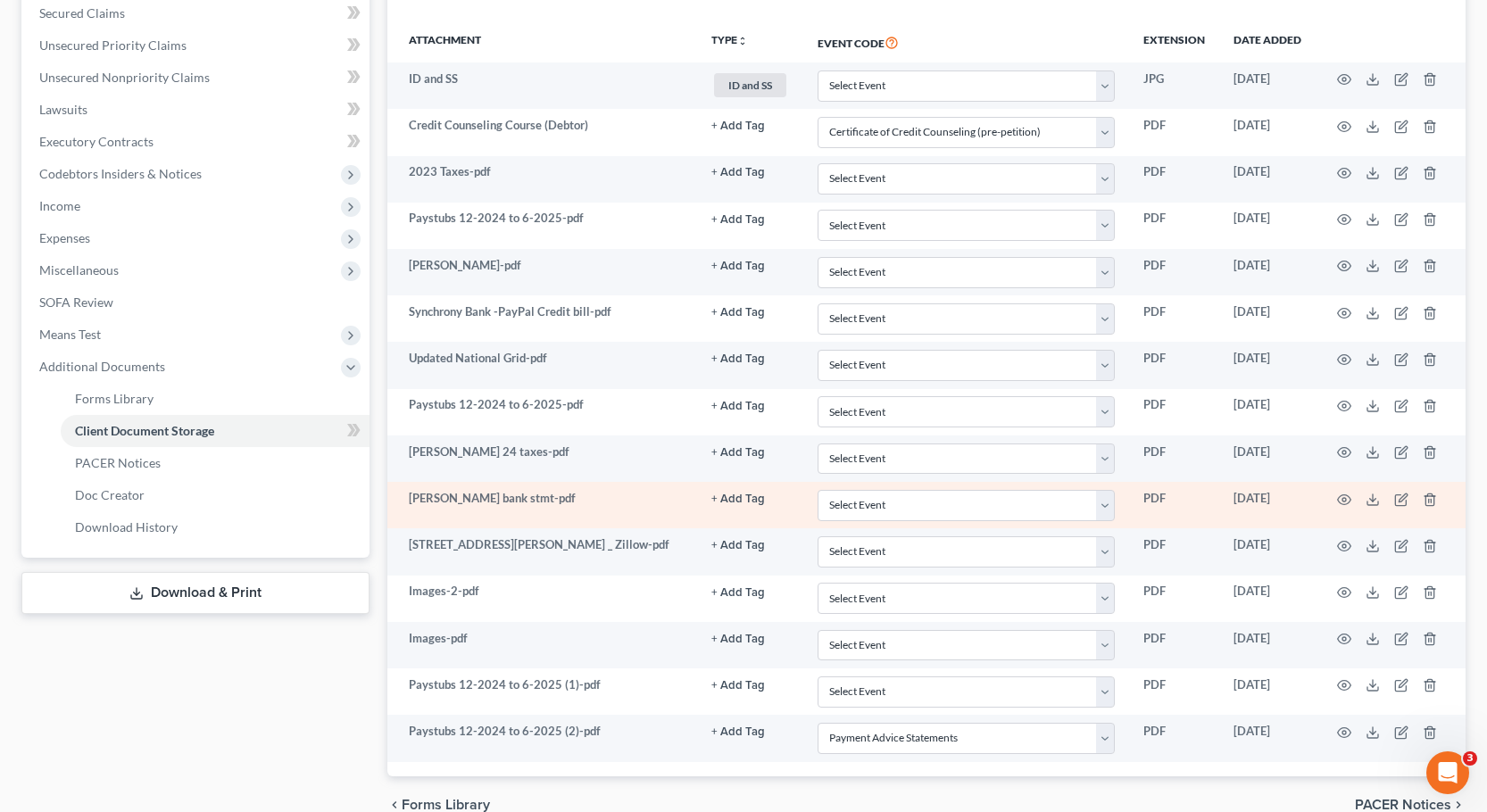
click at [1360, 495] on td at bounding box center [1390, 504] width 149 height 47
click at [1363, 495] on td at bounding box center [1390, 504] width 149 height 47
drag, startPoint x: 1365, startPoint y: 494, endPoint x: 1374, endPoint y: 495, distance: 9.1
click at [1366, 494] on td at bounding box center [1390, 504] width 149 height 47
click at [1374, 495] on icon at bounding box center [1372, 500] width 15 height 15
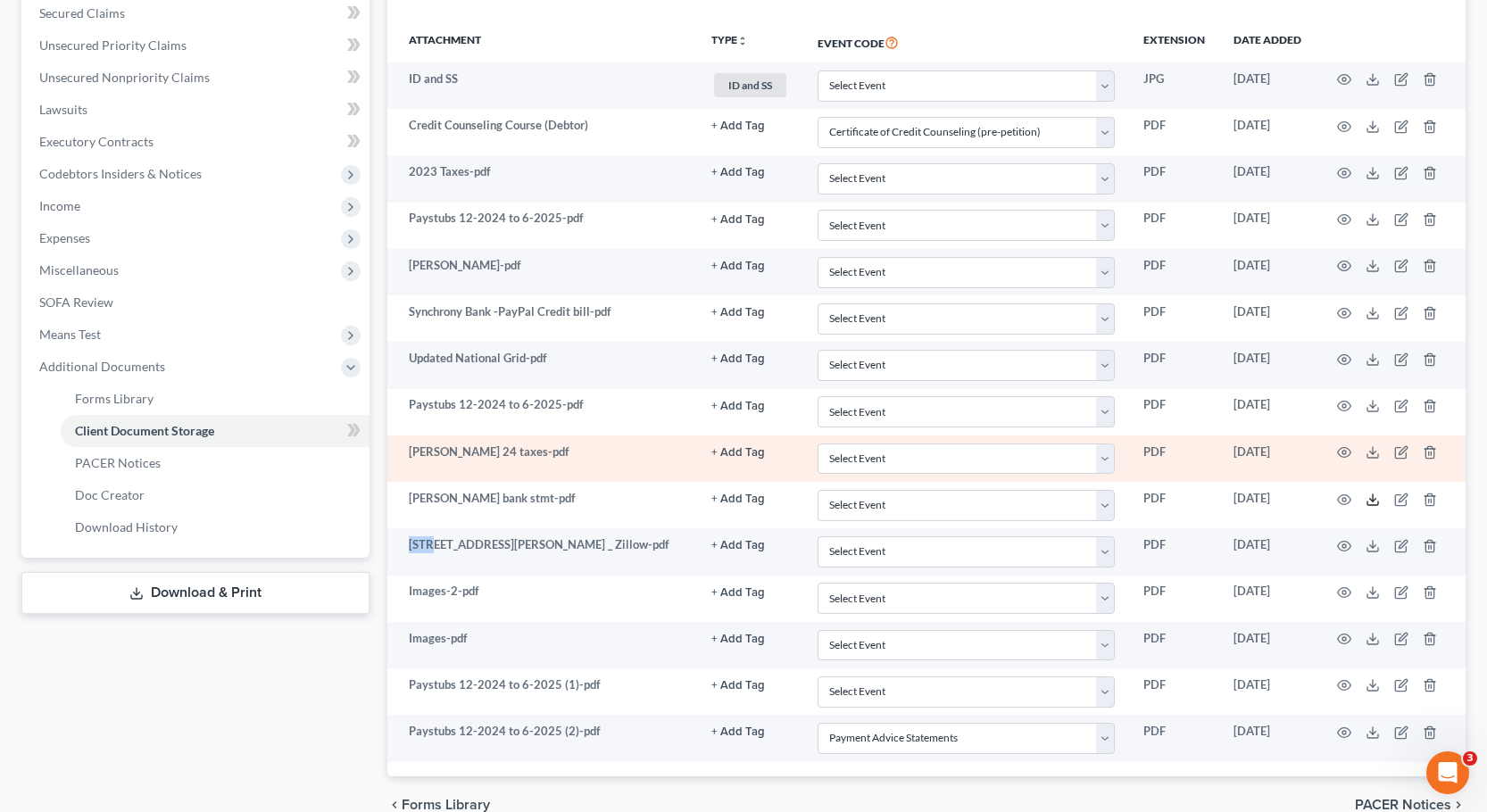
scroll to position [503, 0]
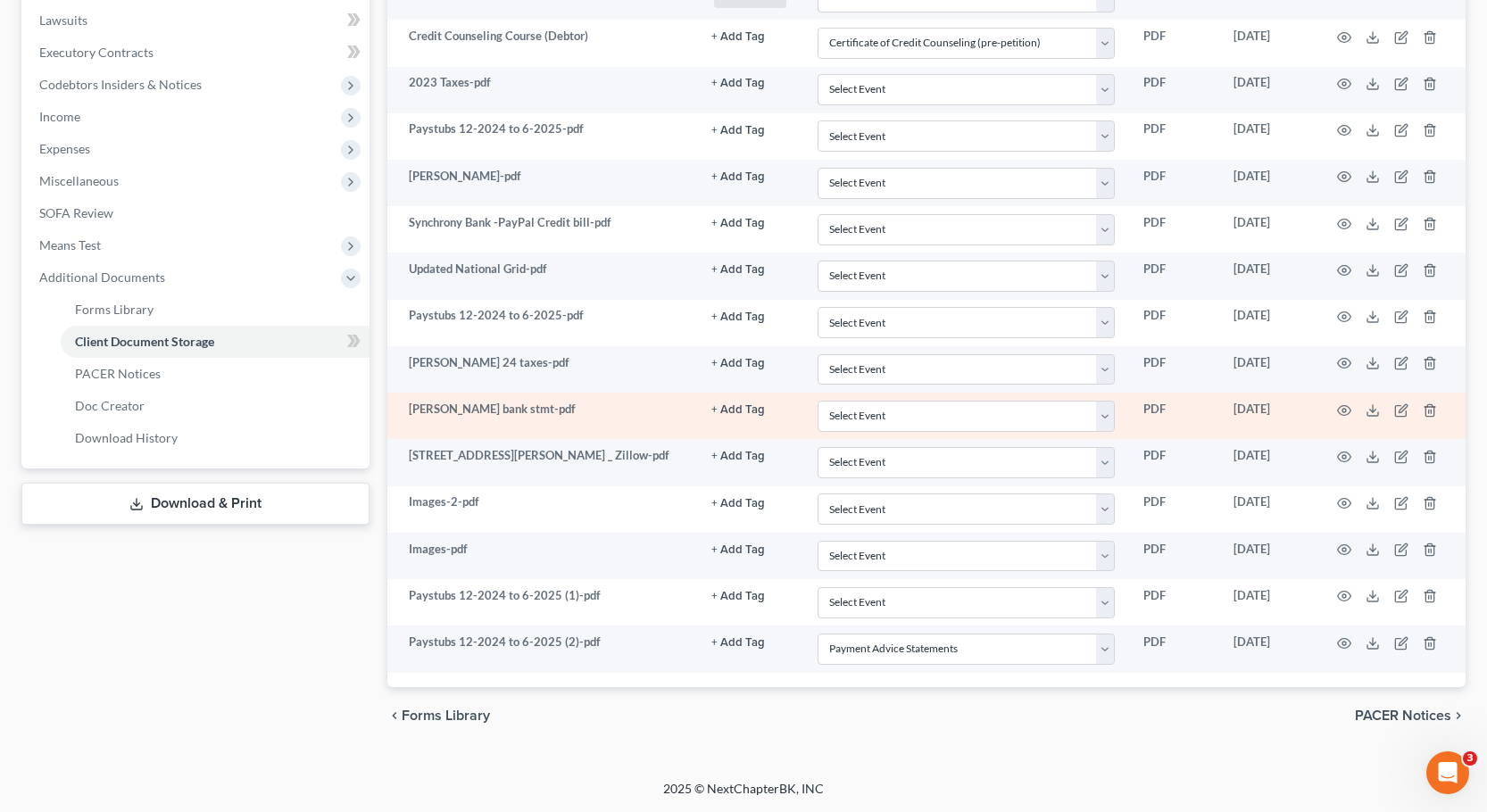
click at [387, 438] on td "dasilva bank stmt-pdf" at bounding box center [542, 416] width 310 height 47
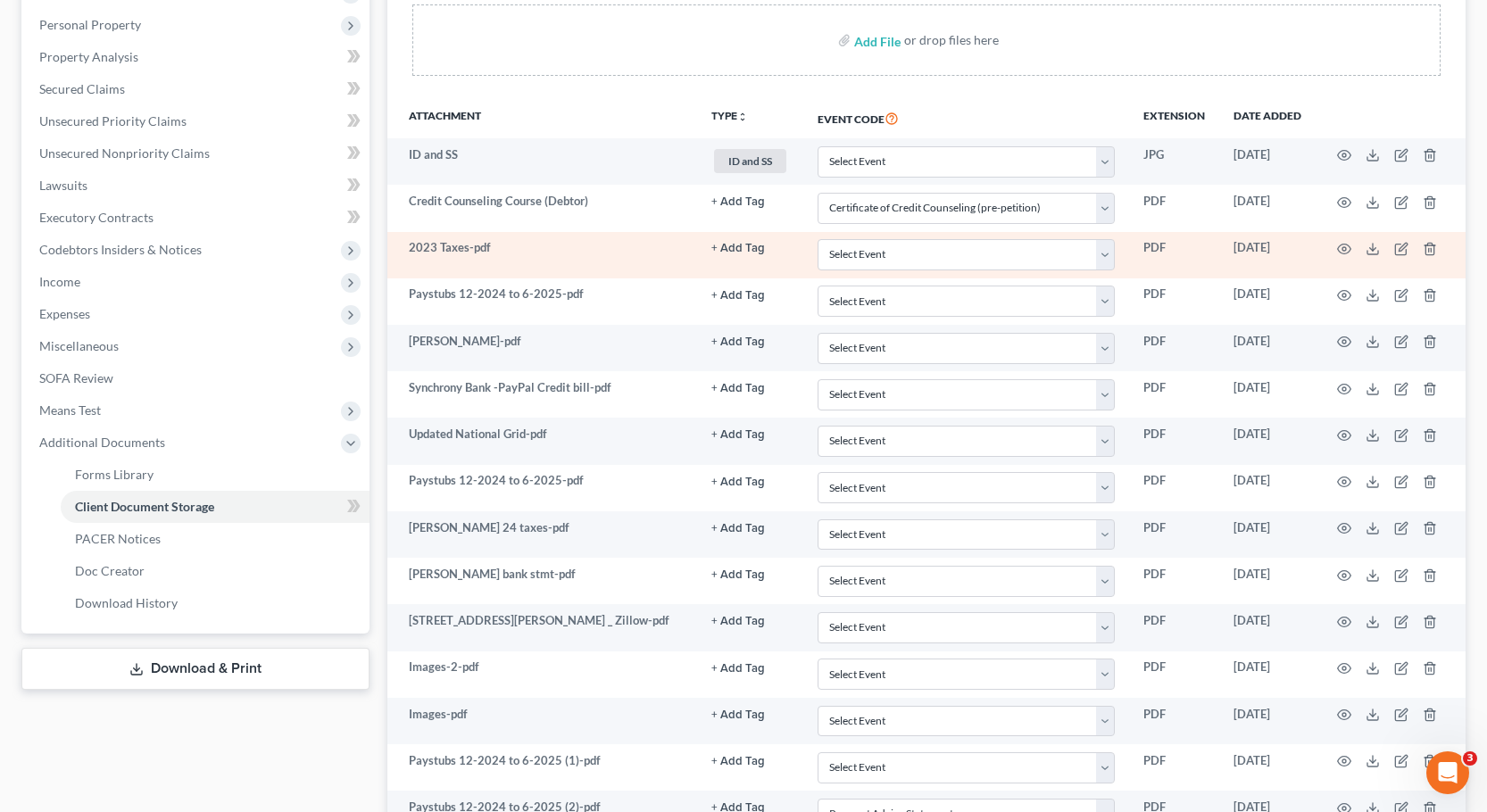
scroll to position [324, 0]
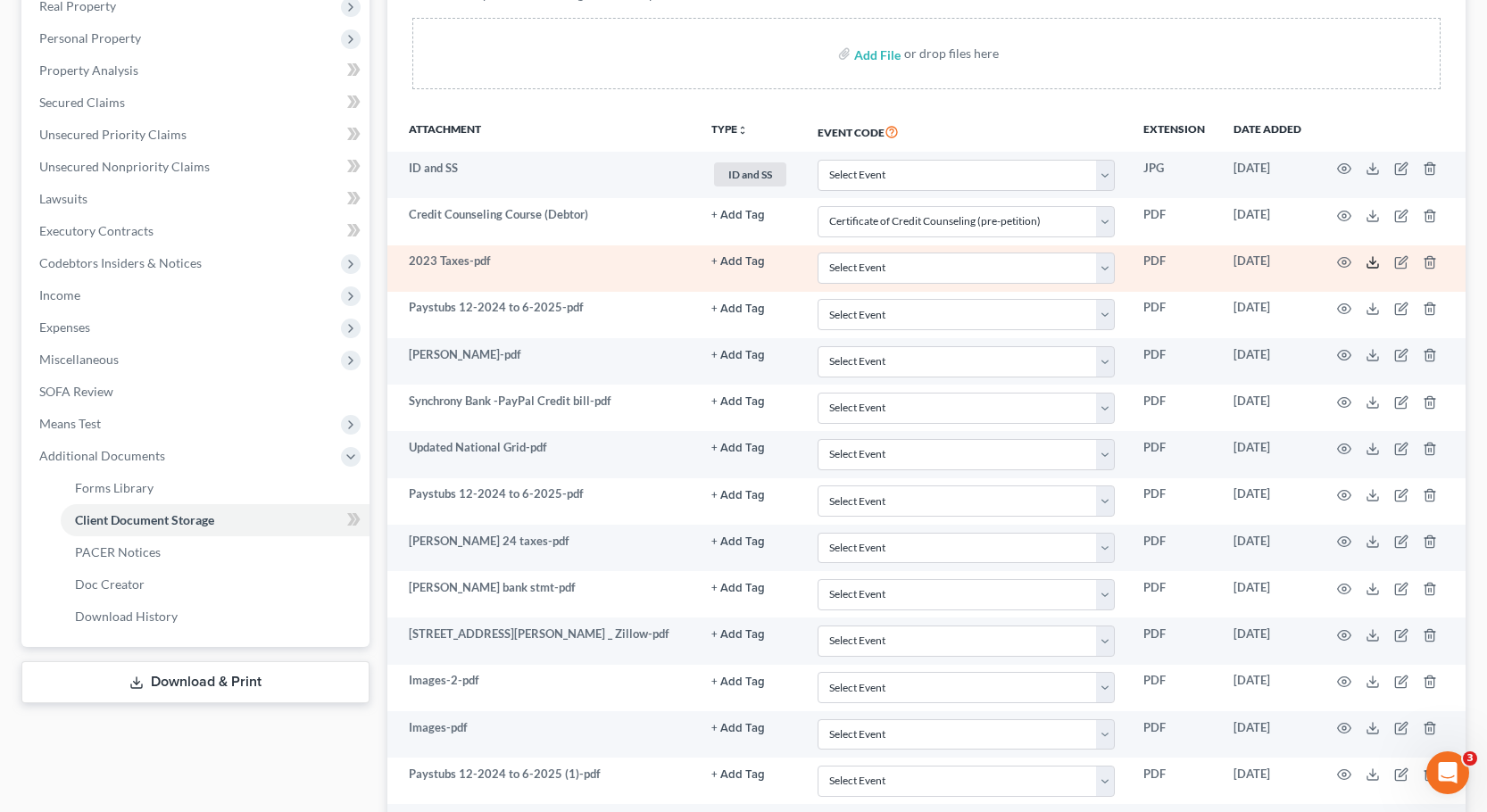
click at [1366, 261] on icon at bounding box center [1372, 262] width 15 height 15
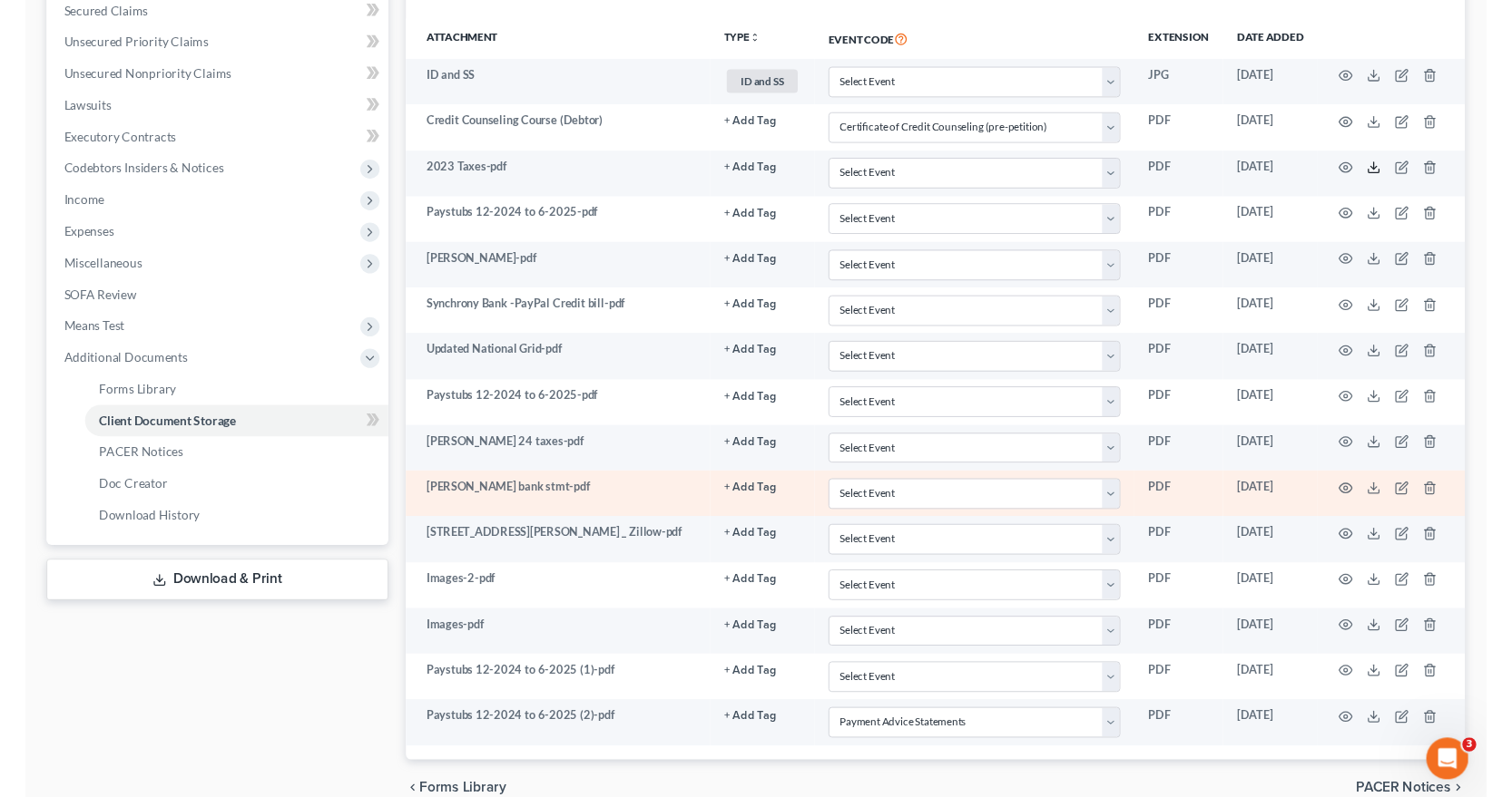
scroll to position [511, 0]
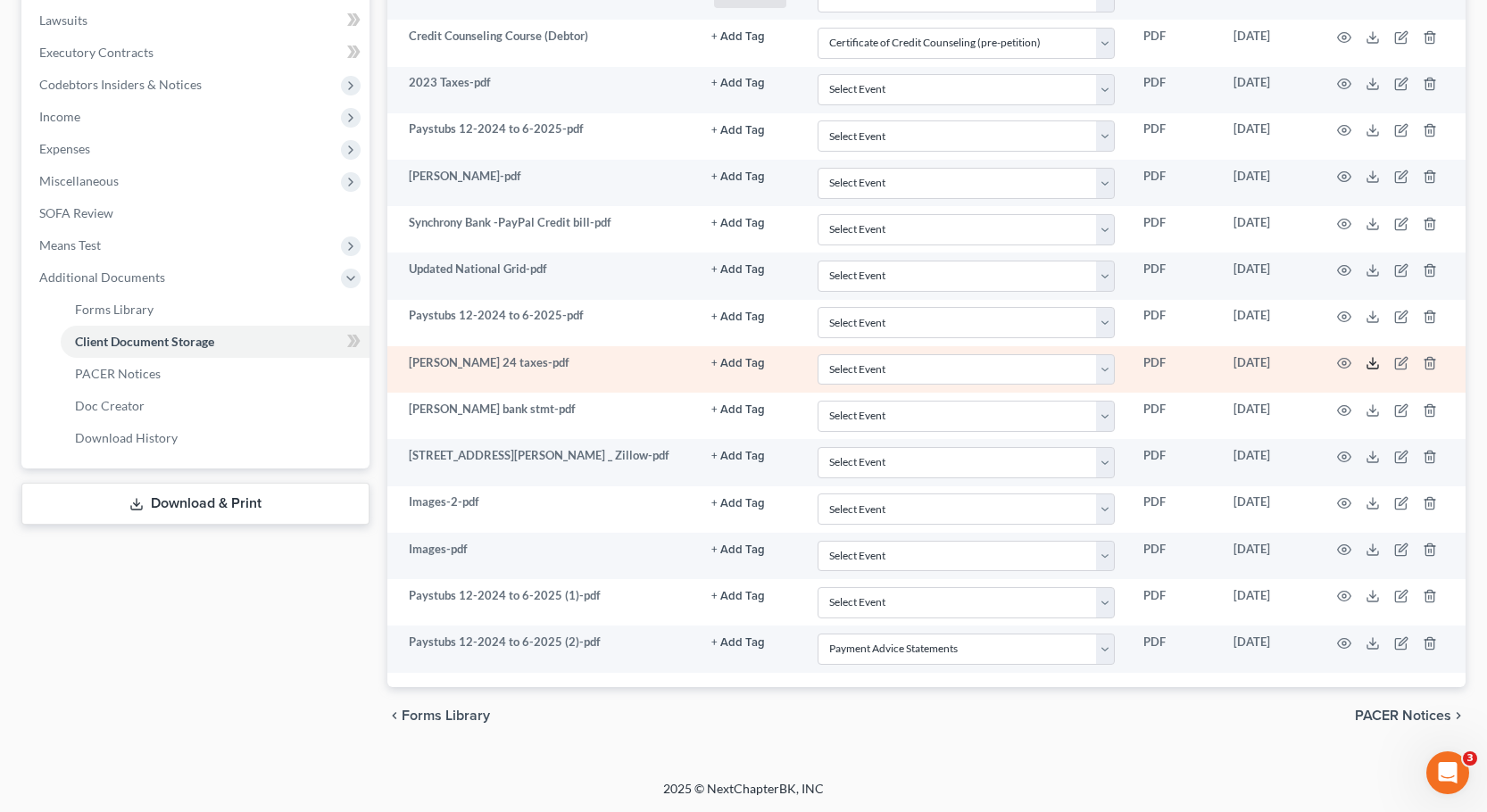
click at [1372, 370] on icon at bounding box center [1372, 363] width 15 height 15
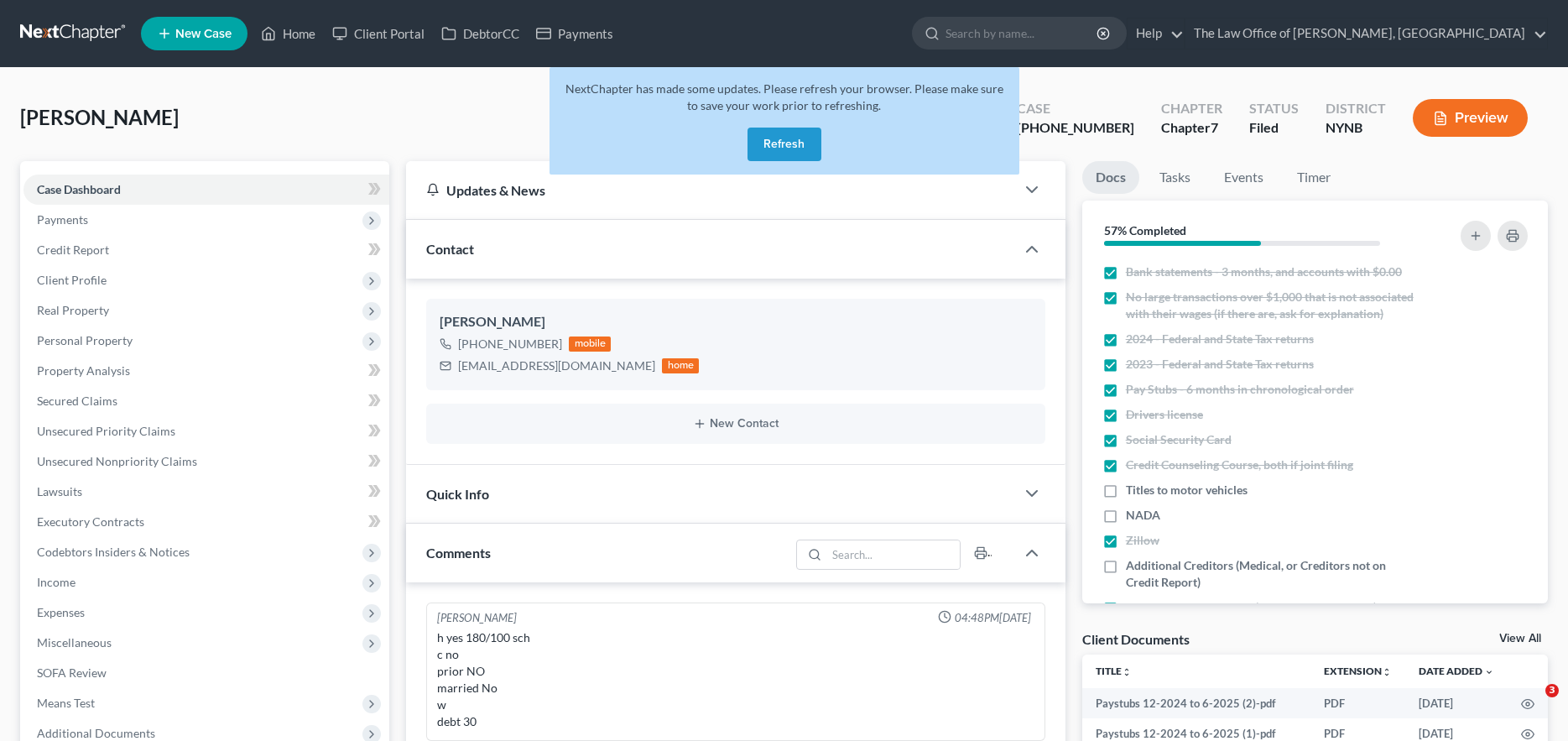
select select "0"
click at [823, 139] on div "NextChapter has made some updates. Please refresh your browser. Please make sur…" at bounding box center [784, 121] width 470 height 108
drag, startPoint x: 56, startPoint y: 28, endPoint x: 144, endPoint y: 16, distance: 88.8
click at [57, 29] on link at bounding box center [74, 33] width 108 height 30
